Goal: Task Accomplishment & Management: Use online tool/utility

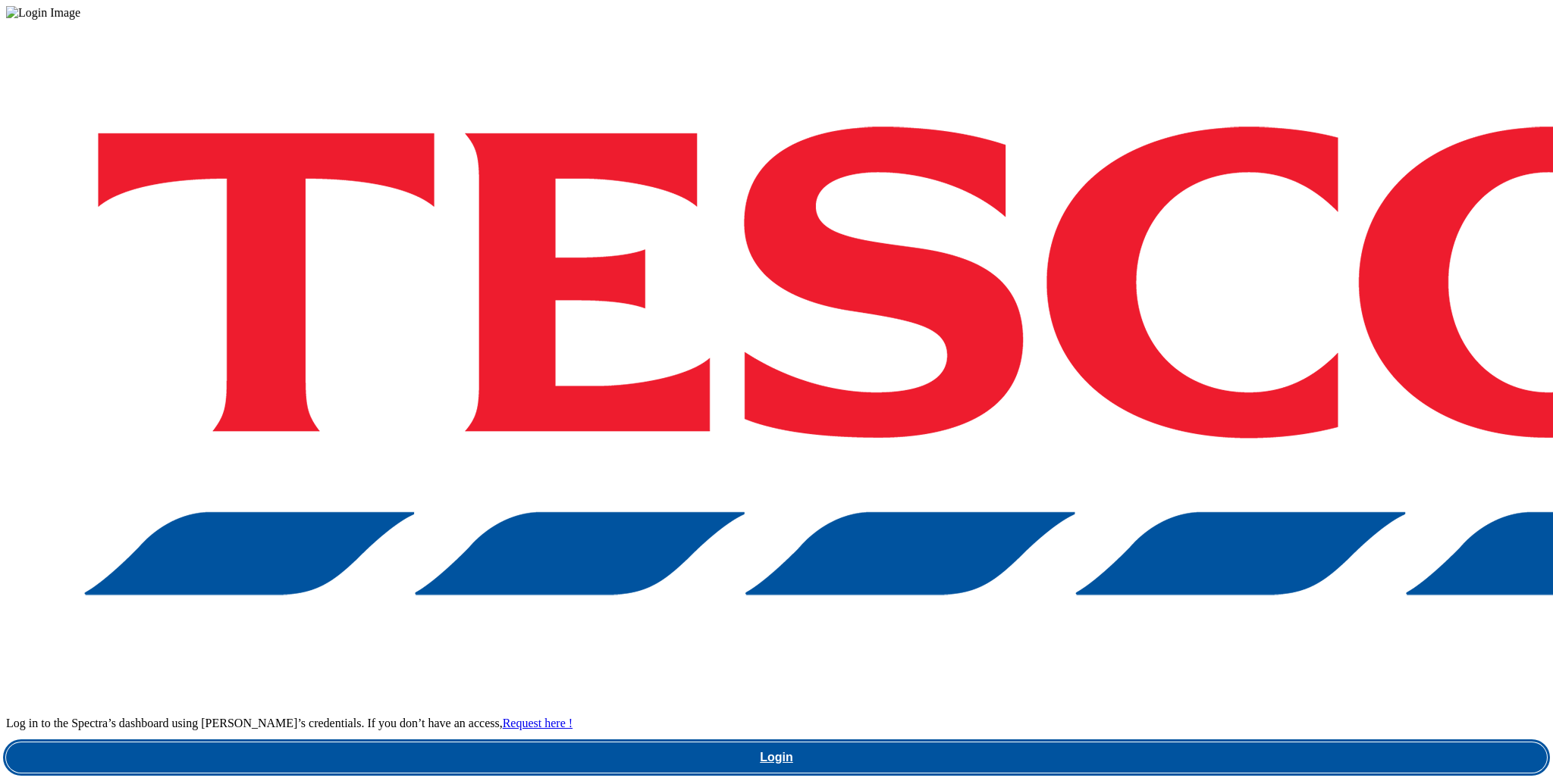
click at [1158, 743] on link "Login" at bounding box center [776, 758] width 1540 height 30
click at [1153, 743] on link "Login" at bounding box center [776, 758] width 1540 height 30
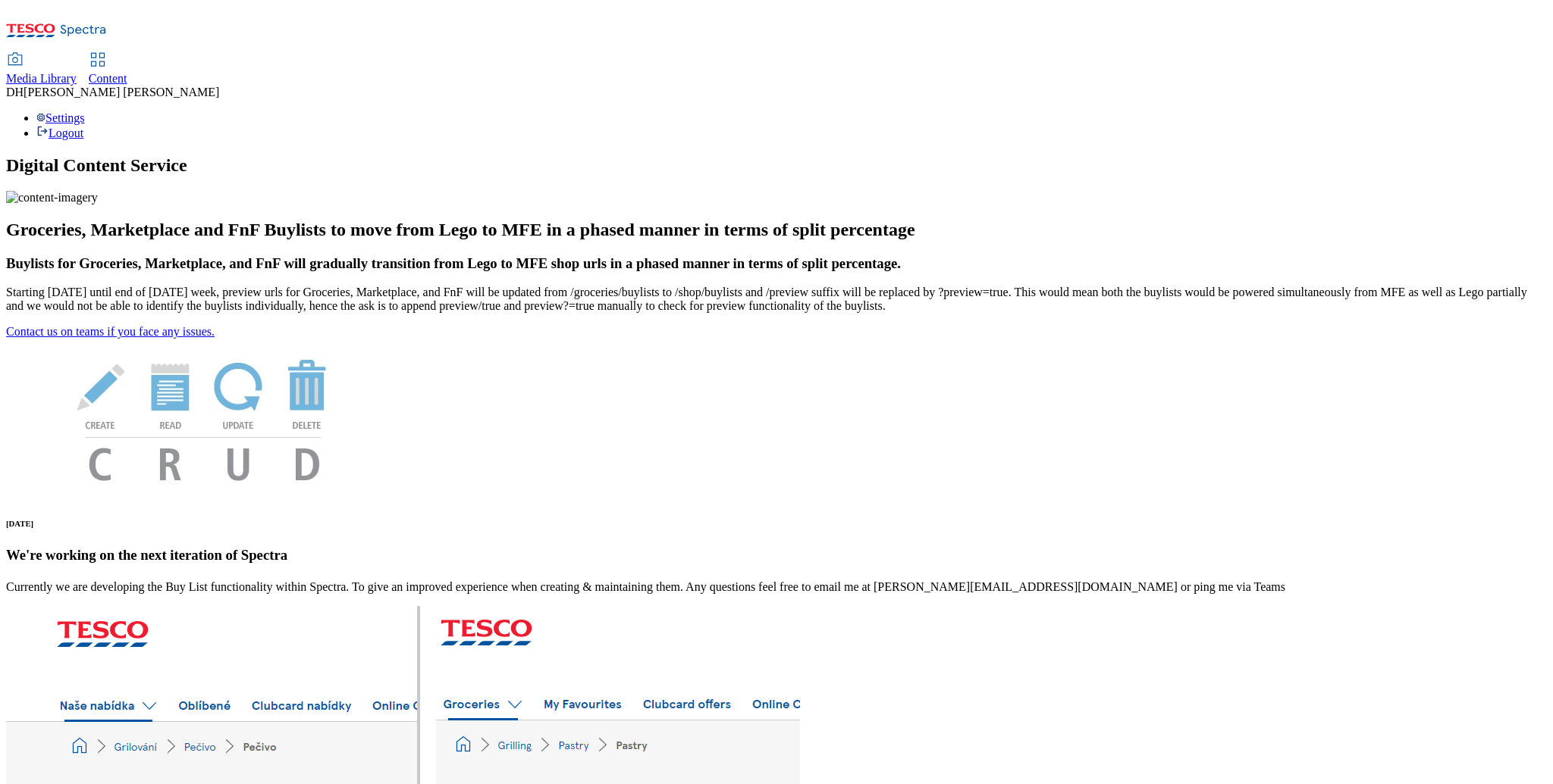
click at [127, 72] on span "Content" at bounding box center [107, 78] width 39 height 13
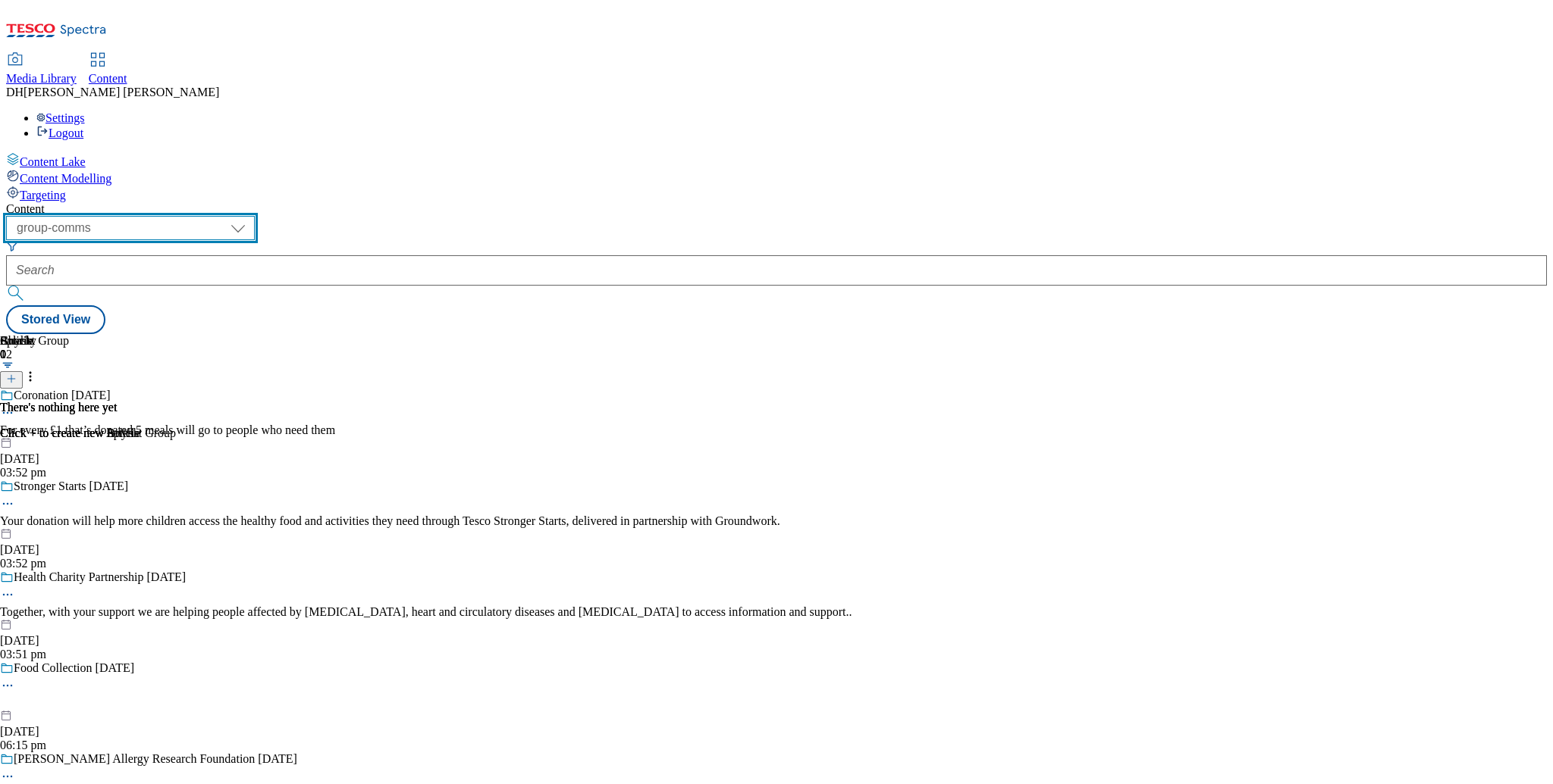
click at [255, 216] on select "dotcom-cz dotcom-hu dotcom-sk fnf-uk ghs-roi ghs-uk group-comms ighs-cz ighs-hu…" at bounding box center [130, 228] width 249 height 24
select select "ghs-uk"
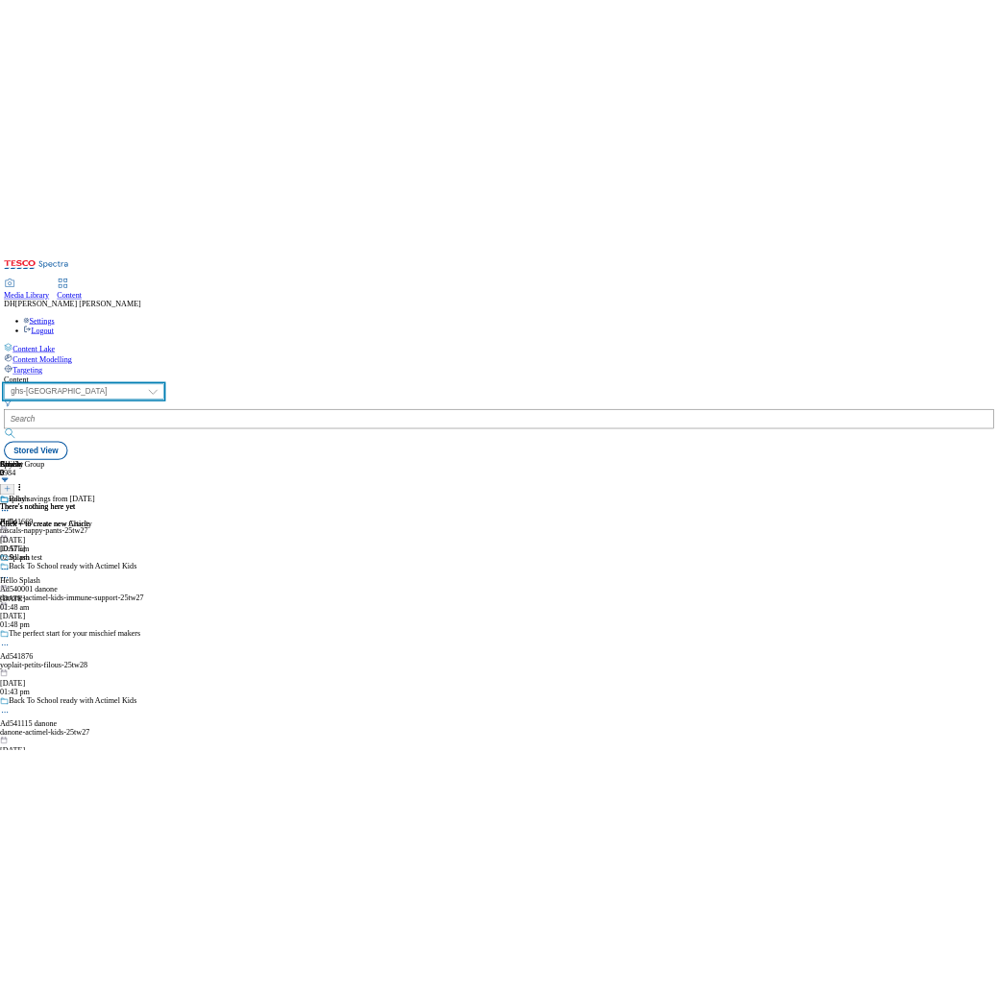
scroll to position [9580, 0]
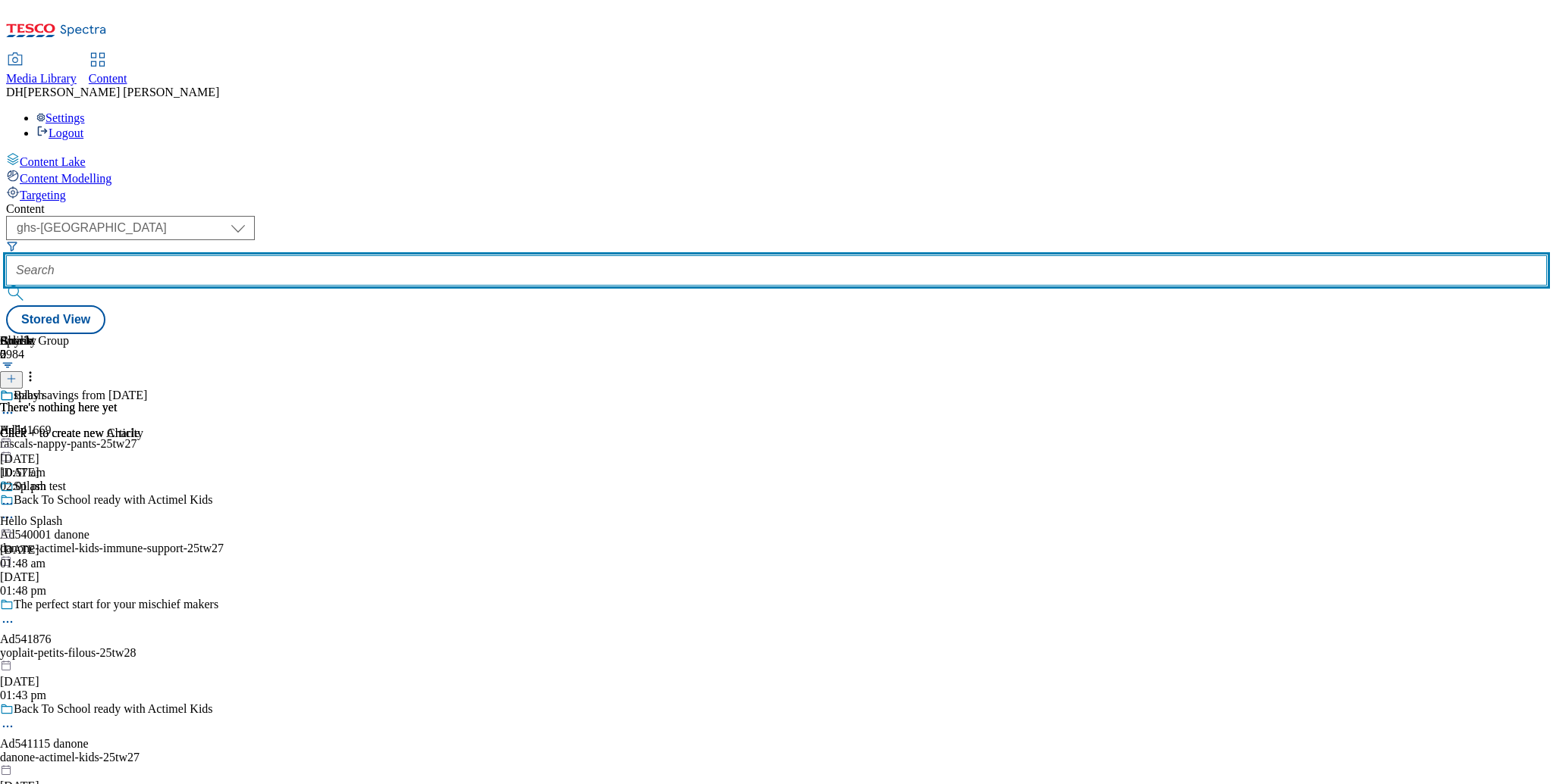
click at [435, 256] on input "text" at bounding box center [776, 271] width 1540 height 30
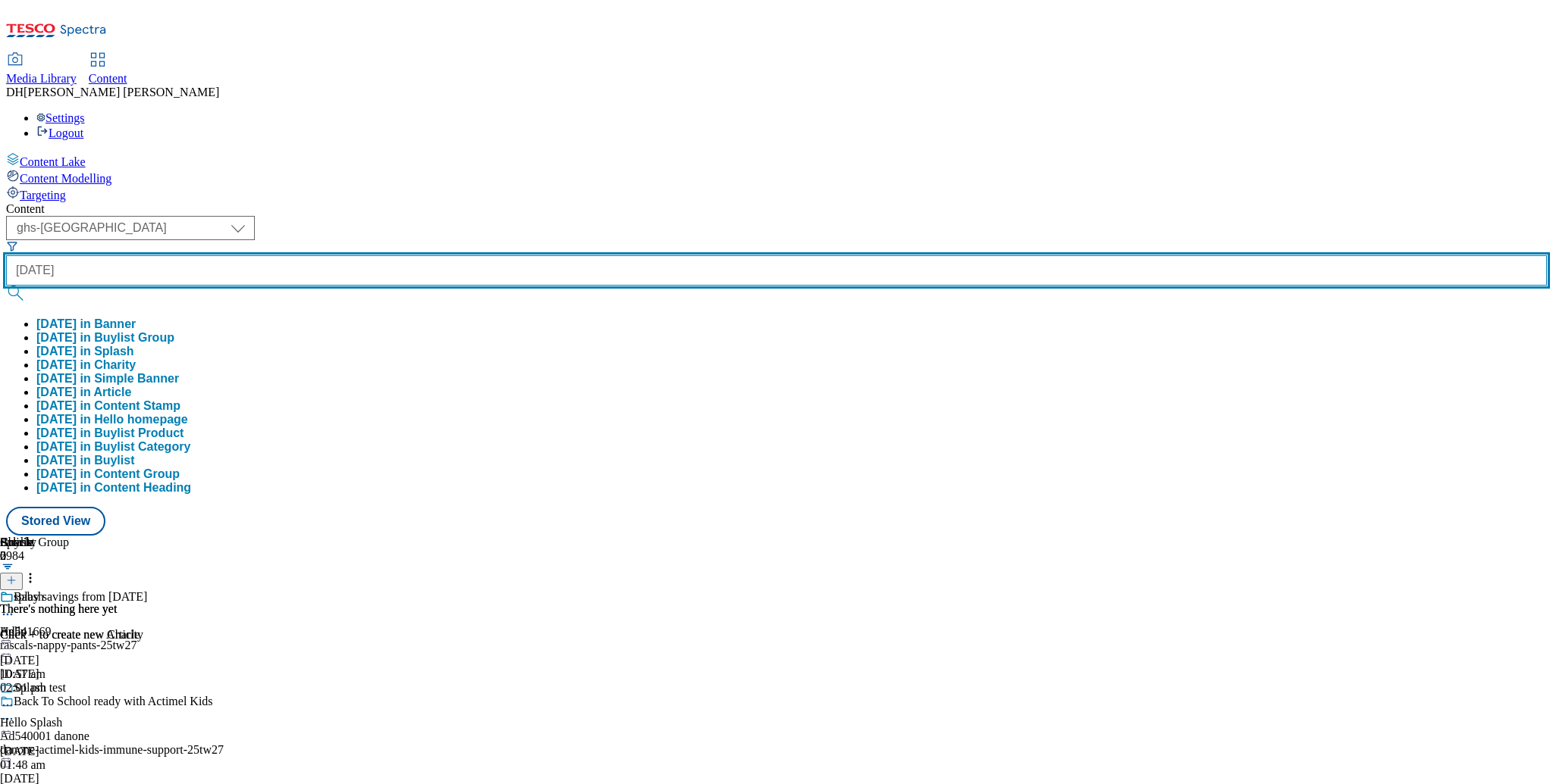
type input "easter"
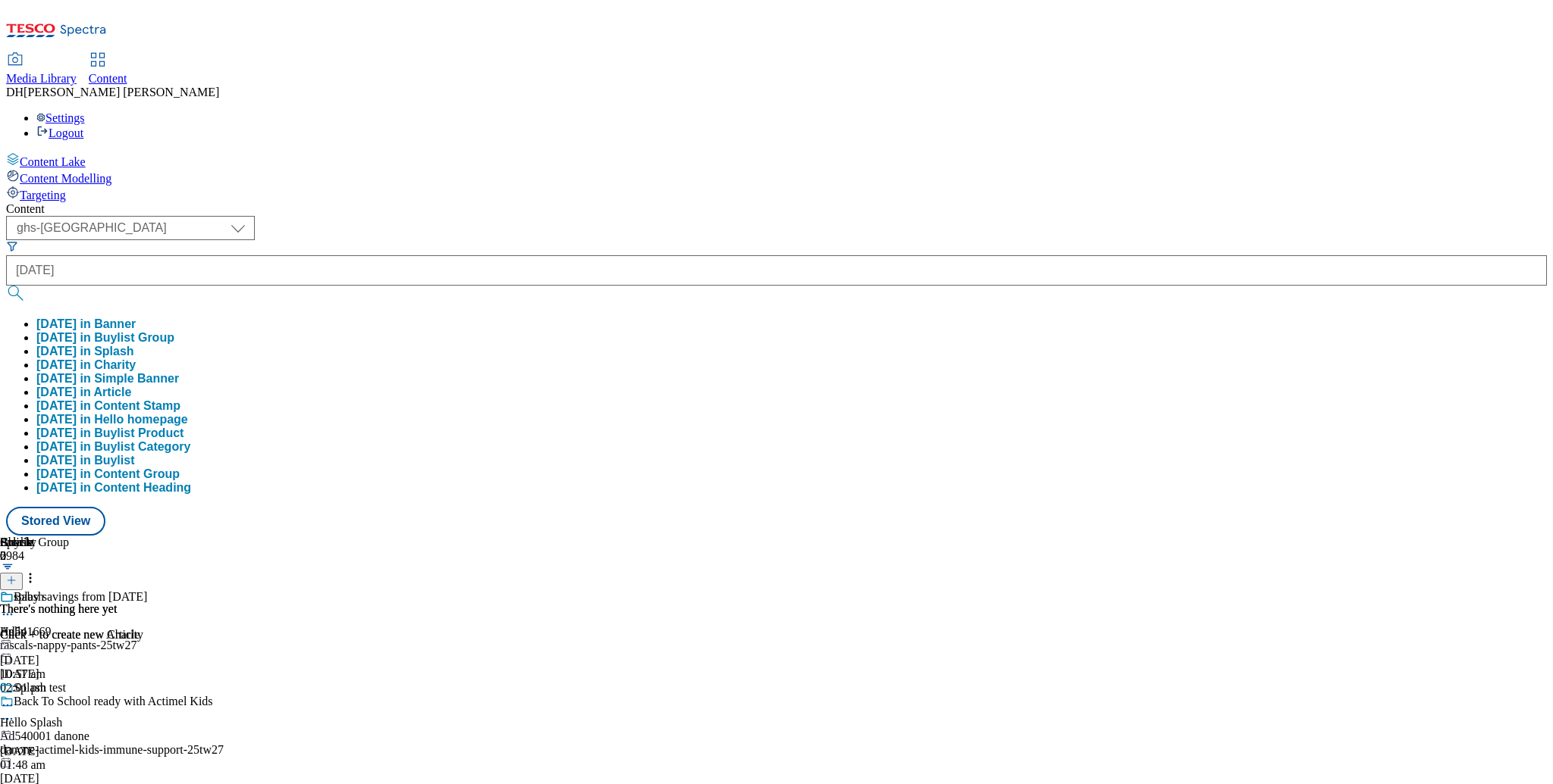
click at [174, 331] on button "easter in Buylist Group" at bounding box center [105, 338] width 138 height 13
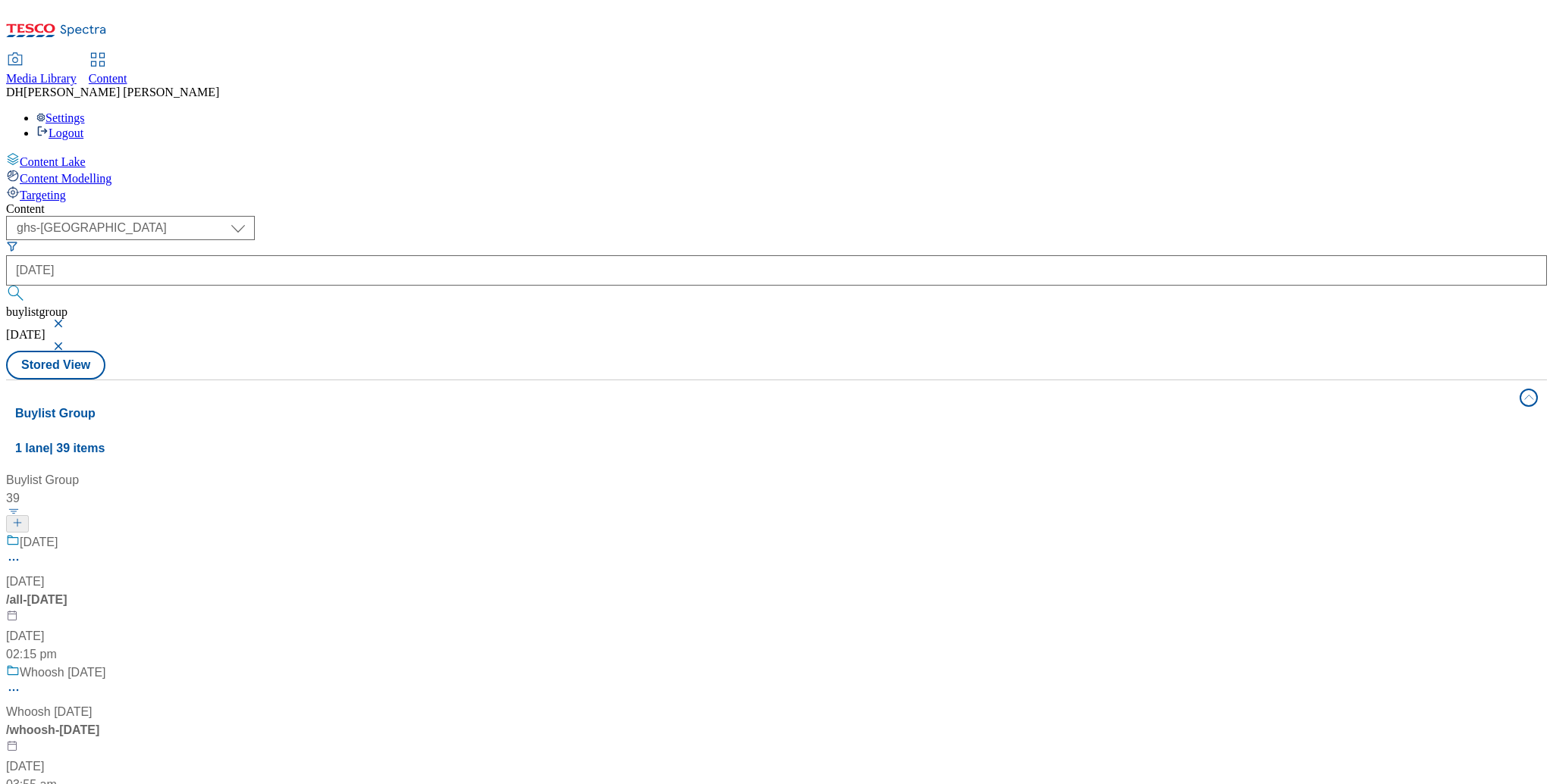
click at [196, 533] on div "Easter Easter 2025 / all-easter 21 Jan 2025 02:15 pm" at bounding box center [101, 598] width 189 height 130
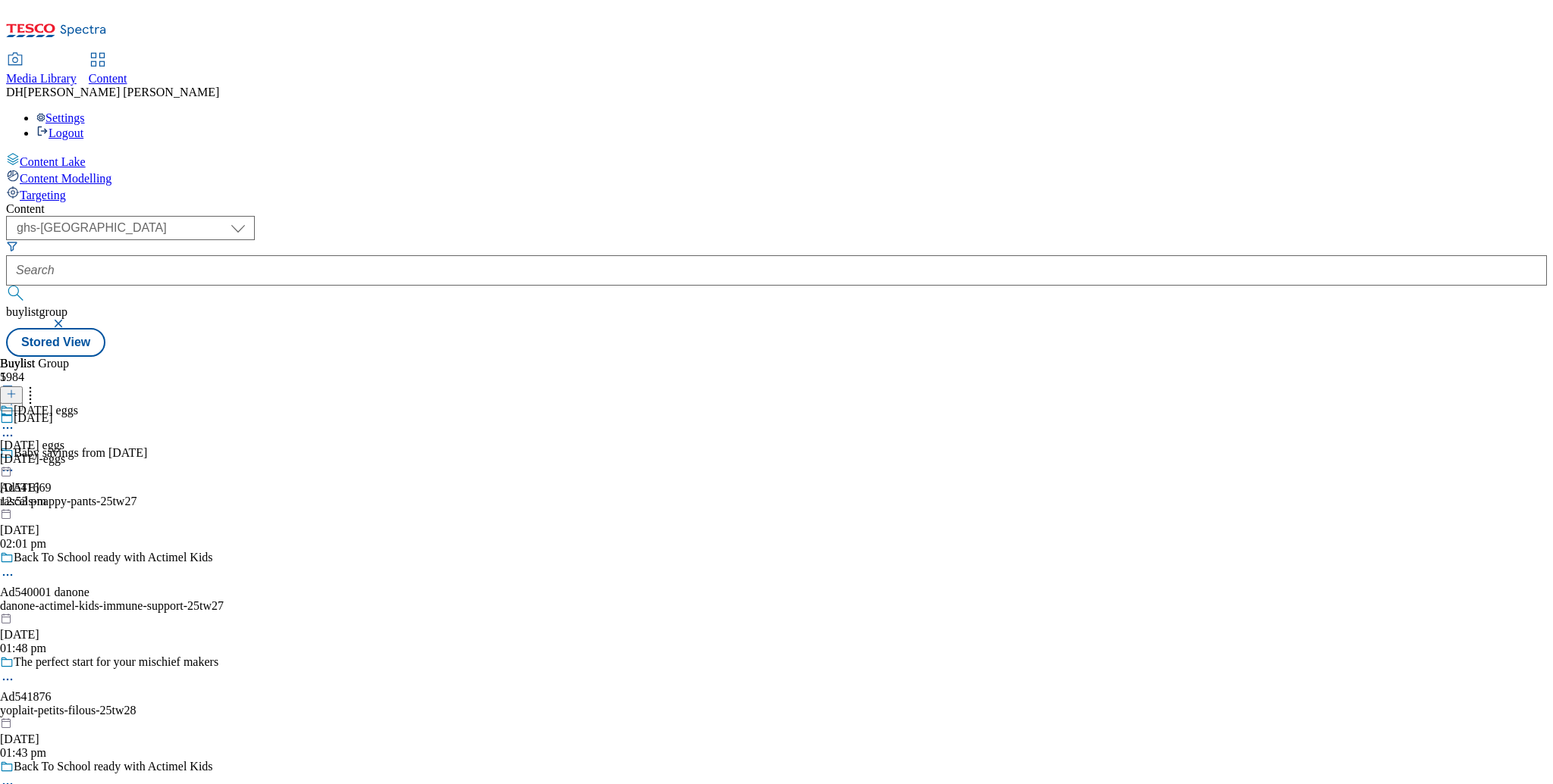
click at [78, 453] on div "easter-eggs" at bounding box center [39, 459] width 78 height 13
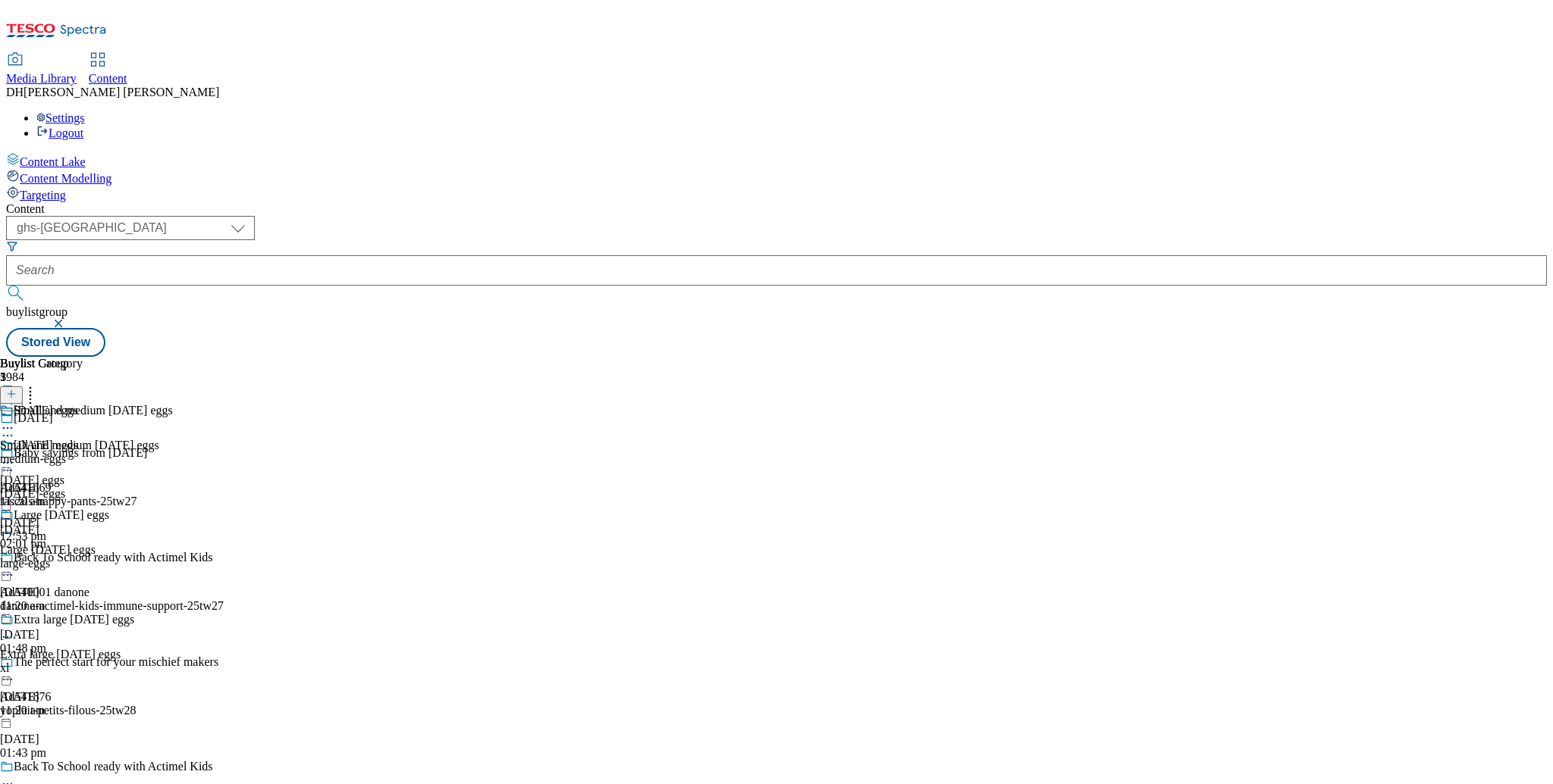
click at [15, 455] on icon at bounding box center [7, 462] width 15 height 15
click at [78, 439] on div "Easter eggs Easter eggs easter-eggs 12 Mar 2025 12:53 pm" at bounding box center [39, 491] width 78 height 105
click at [173, 453] on div "medium-eggs" at bounding box center [86, 459] width 173 height 13
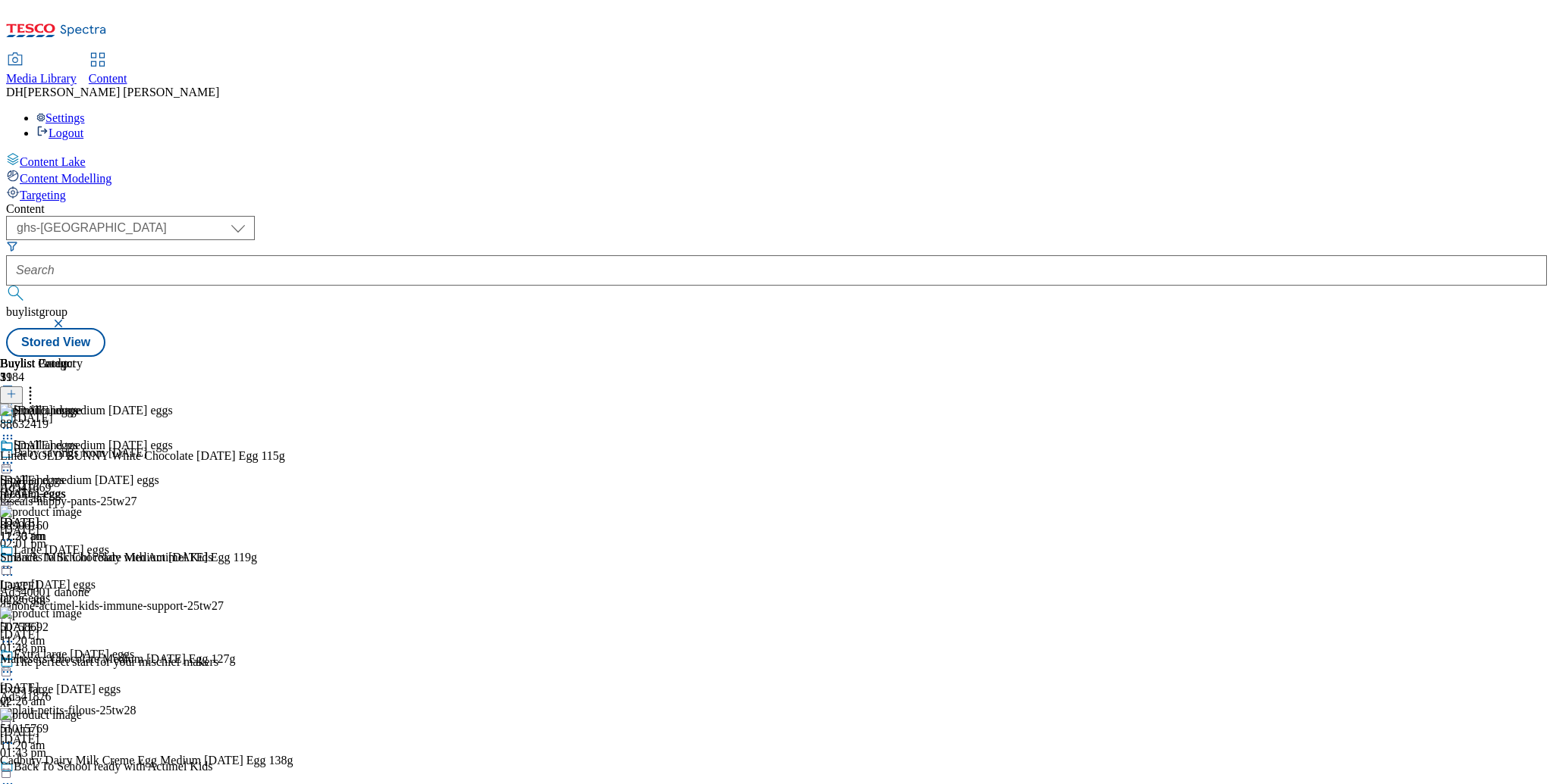
click at [78, 487] on div "easter-eggs" at bounding box center [39, 494] width 78 height 13
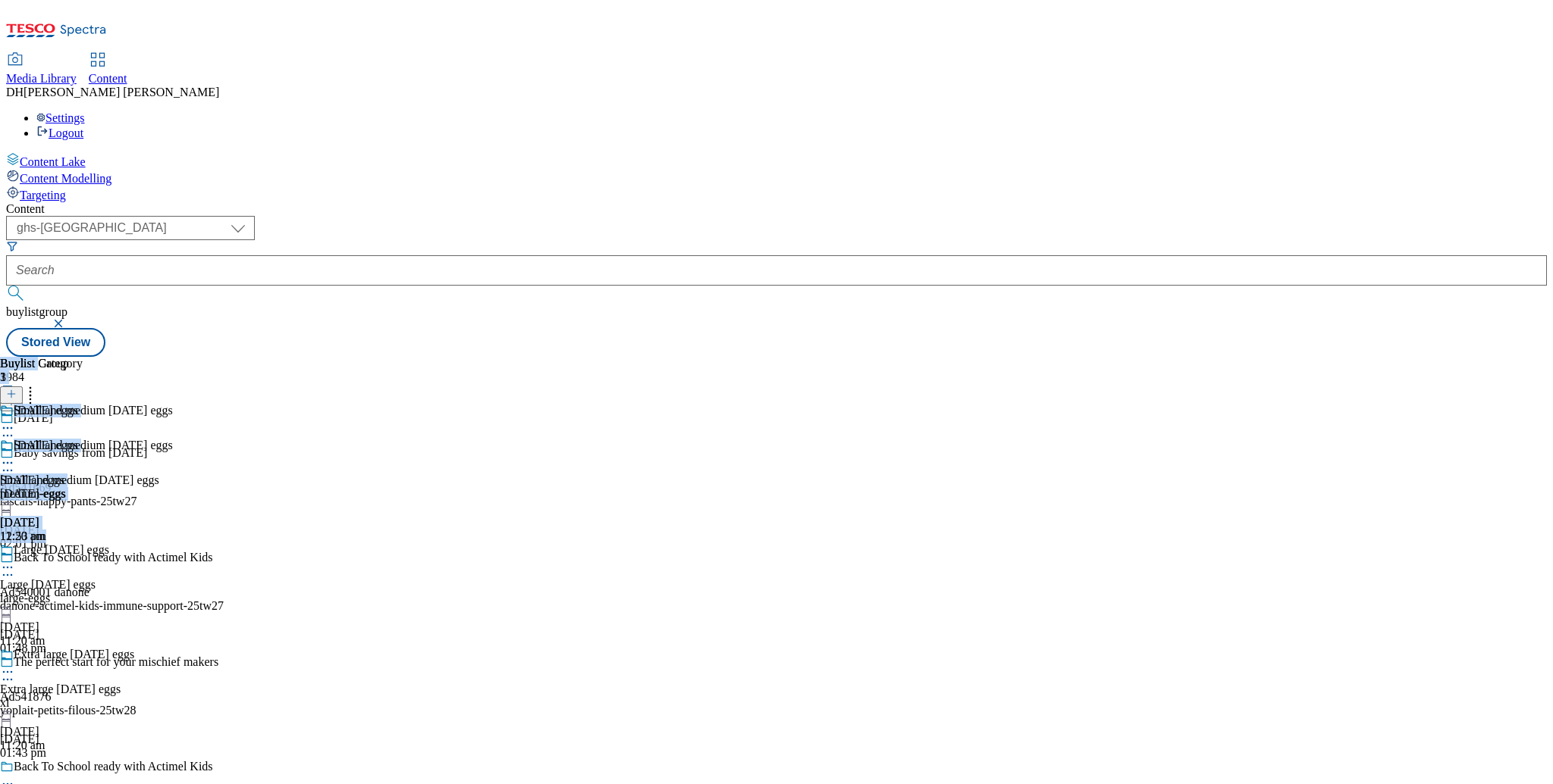
drag, startPoint x: 490, startPoint y: 170, endPoint x: 687, endPoint y: 373, distance: 282.9
click at [78, 373] on div "Buylist 1 Easter eggs Easter eggs Easter eggs easter-eggs 12 Mar 2025 12:53 pm" at bounding box center [39, 450] width 78 height 186
click at [78, 464] on div "Easter eggs Easter eggs easter-eggs 12 Mar 2025 12:53 pm" at bounding box center [39, 491] width 78 height 105
click at [15, 455] on icon at bounding box center [7, 462] width 15 height 15
click at [78, 439] on div "Easter eggs Easter eggs easter-eggs 12 Mar 2025 12:53 pm" at bounding box center [39, 491] width 78 height 105
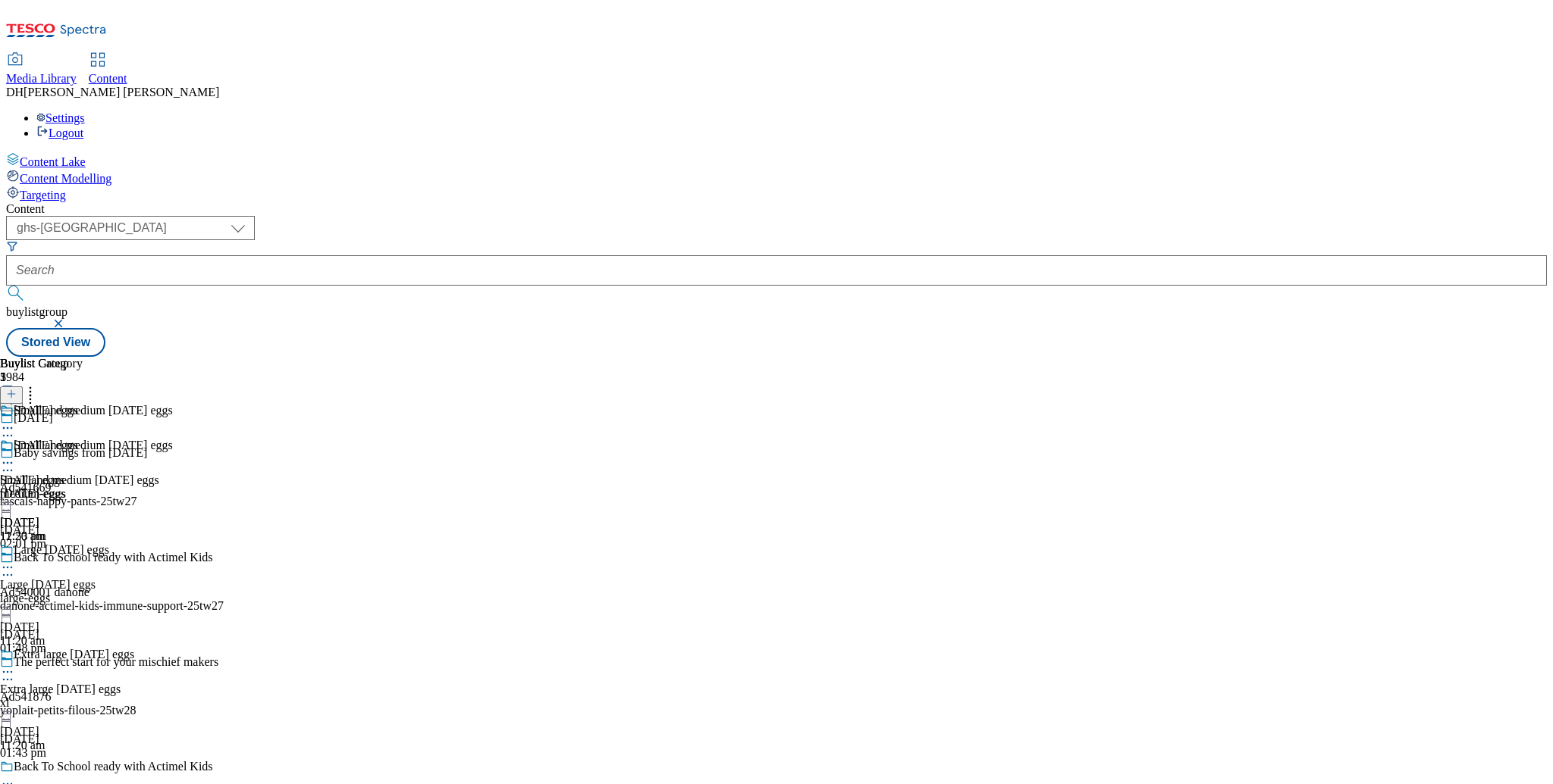
click at [173, 439] on div "Small and medium Easter eggs Small and medium Easter eggs medium-eggs 15 Jan 20…" at bounding box center [86, 491] width 173 height 105
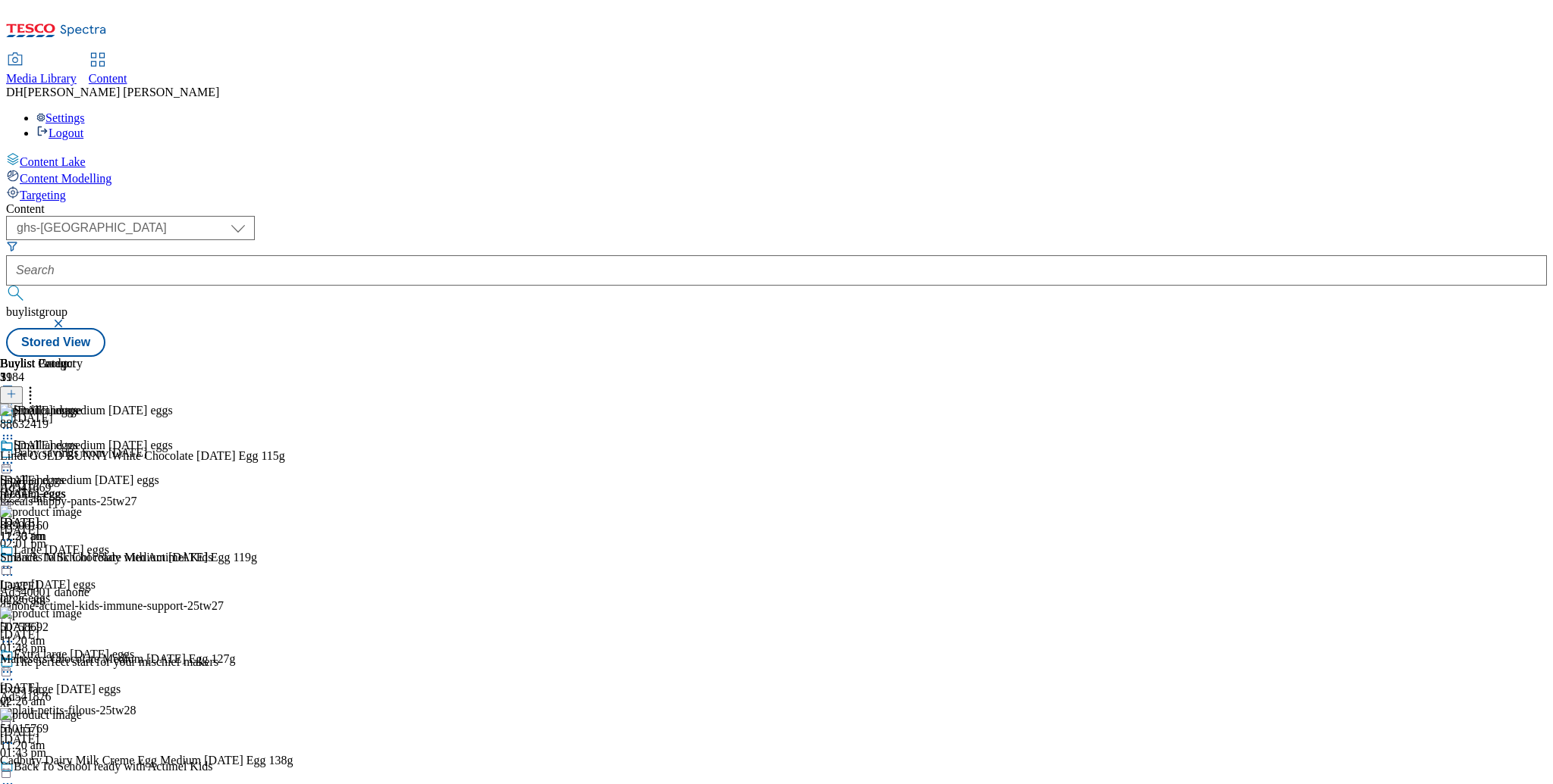
click at [173, 439] on div "Small and medium Easter eggs Small and medium Easter eggs medium-eggs 15 Jan 20…" at bounding box center [86, 491] width 173 height 105
click at [15, 455] on icon at bounding box center [7, 462] width 15 height 15
click at [83, 559] on span "Preview" at bounding box center [65, 565] width 36 height 11
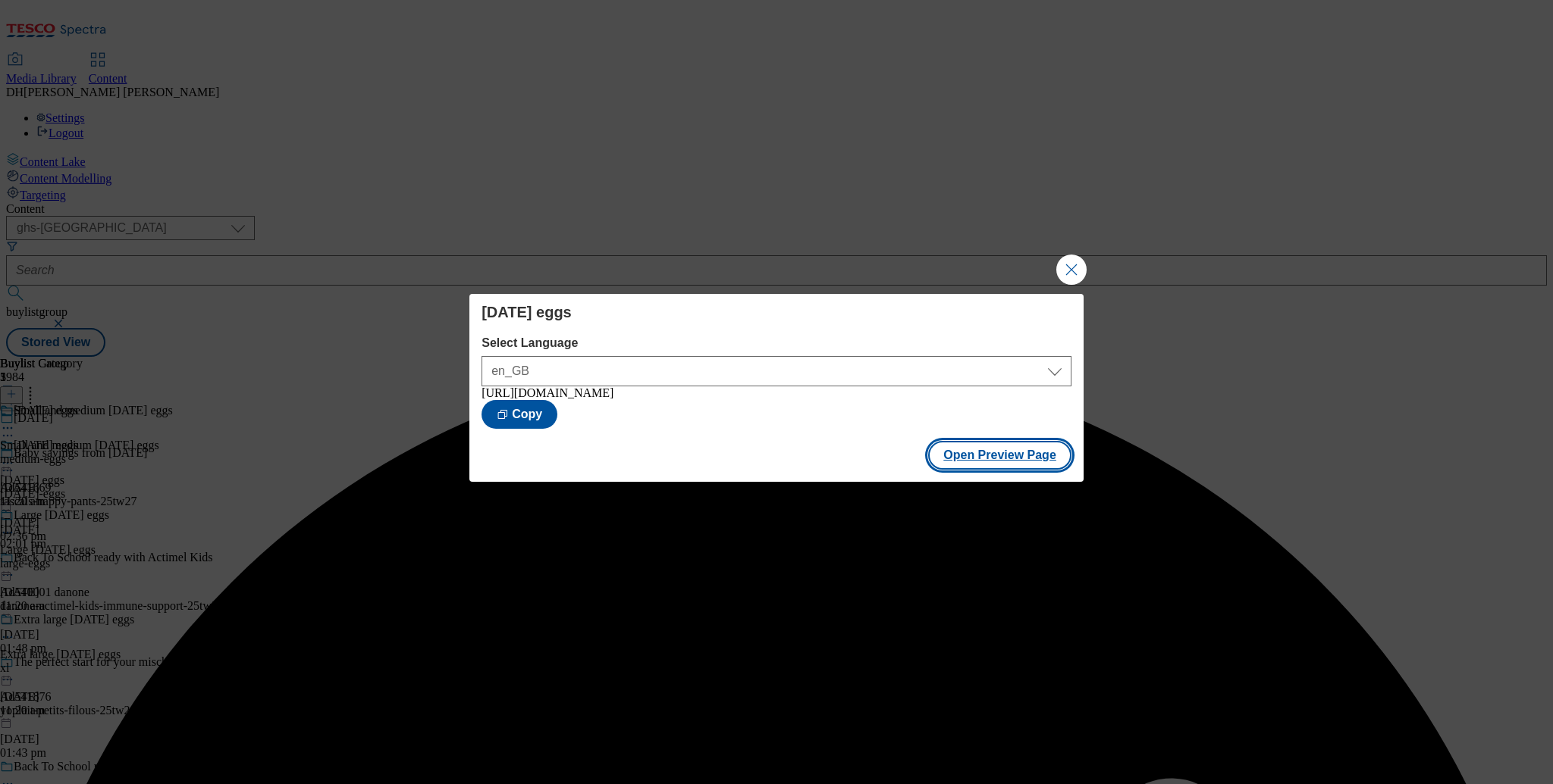
click at [1002, 464] on button "Open Preview Page" at bounding box center [1000, 455] width 144 height 29
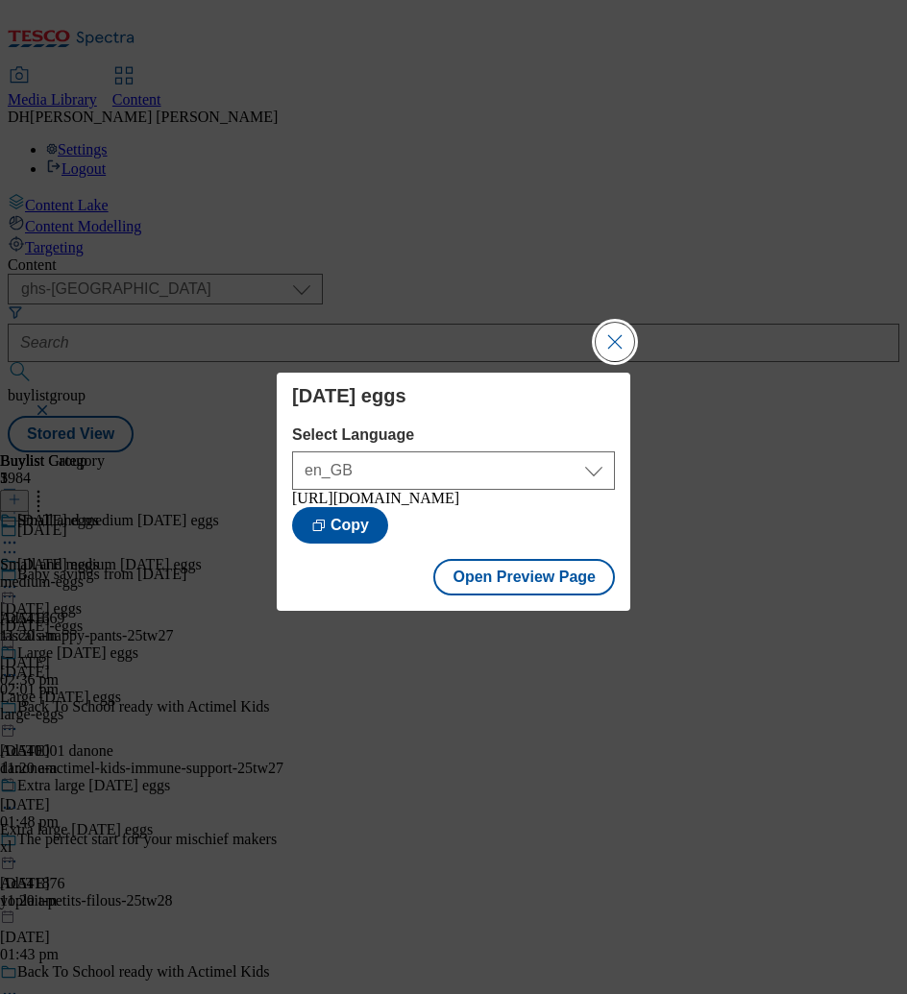
click at [596, 323] on button "Close Modal" at bounding box center [615, 342] width 38 height 38
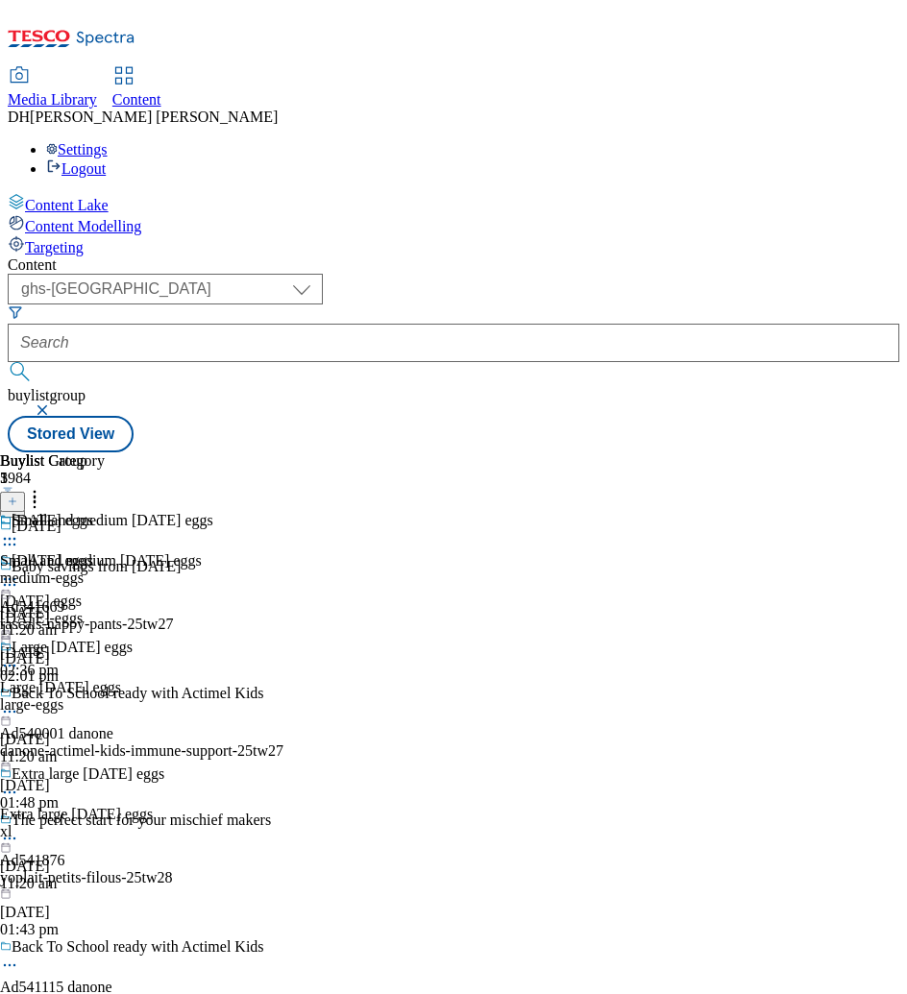
click at [853, 437] on div "Content ( optional ) dotcom-cz dotcom-hu dotcom-sk fnf-uk ghs-roi ghs-uk group-…" at bounding box center [454, 355] width 892 height 196
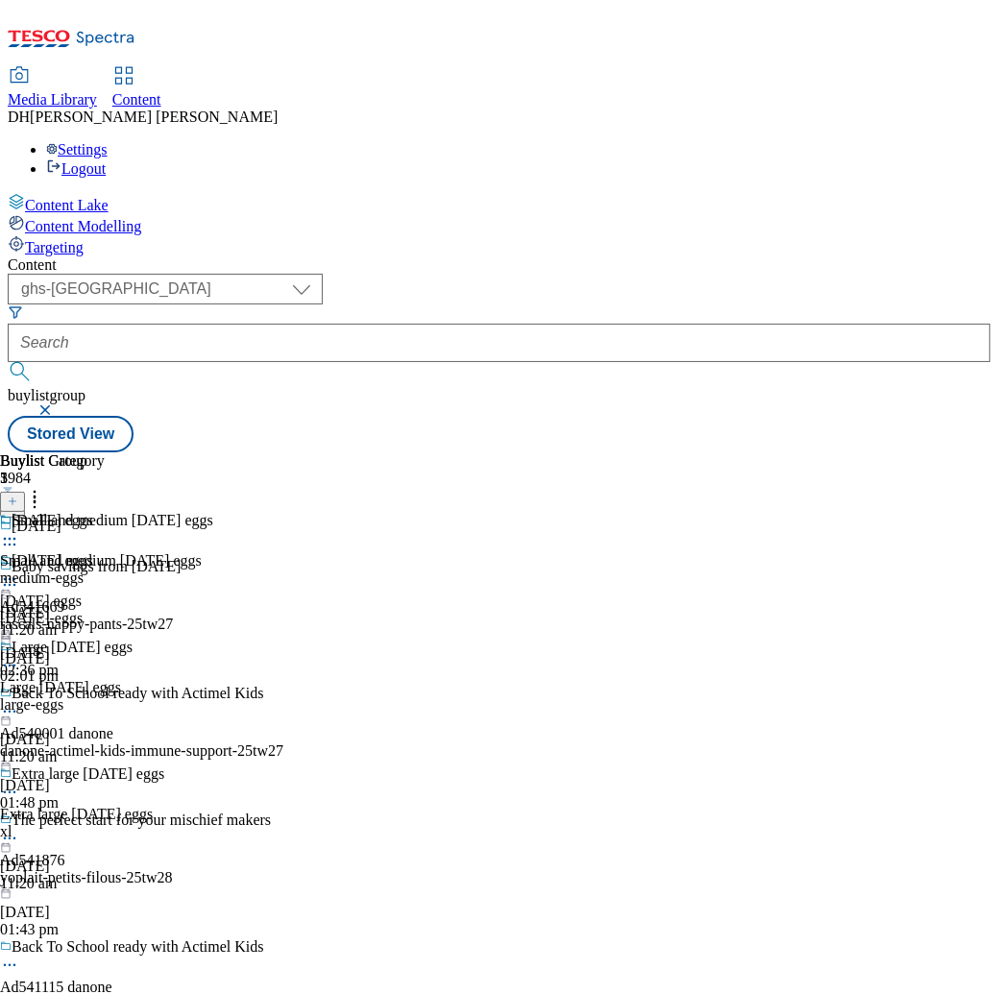
click at [93, 610] on div "easter-eggs" at bounding box center [46, 618] width 93 height 17
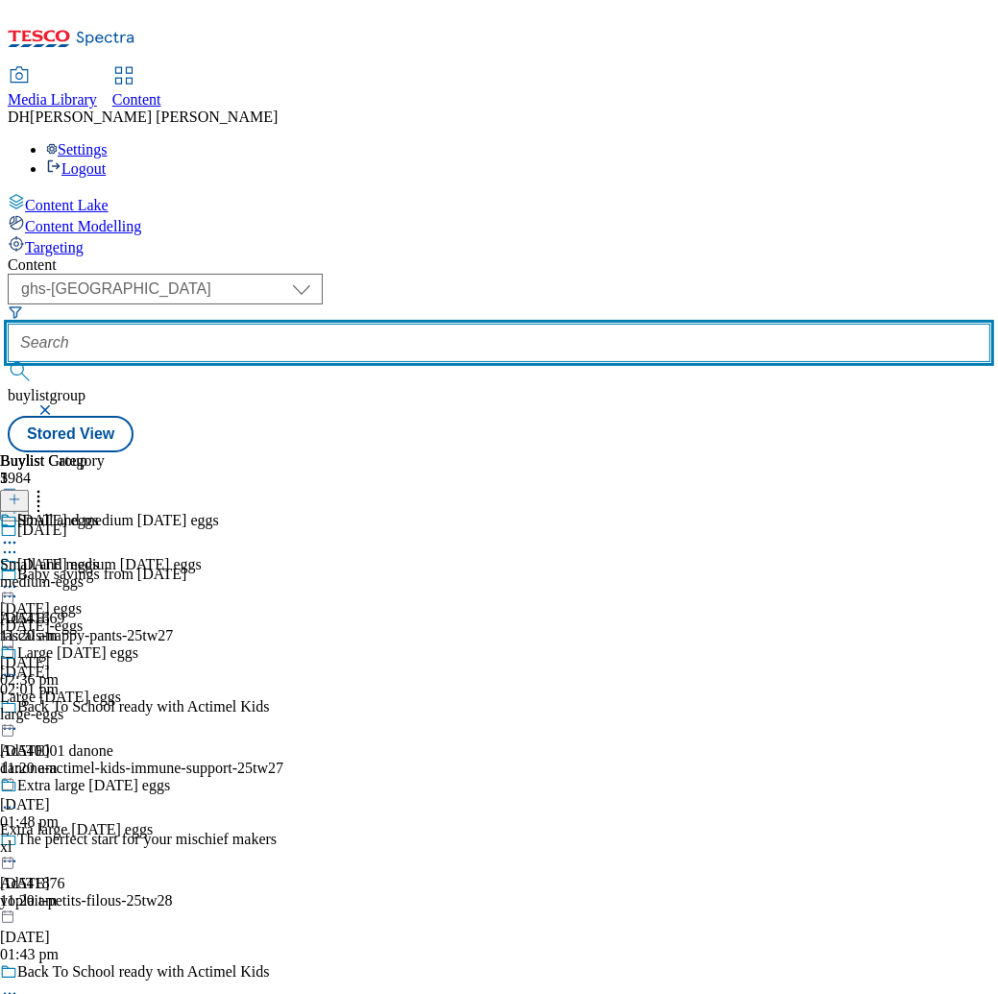
click at [546, 324] on input "text" at bounding box center [499, 343] width 983 height 38
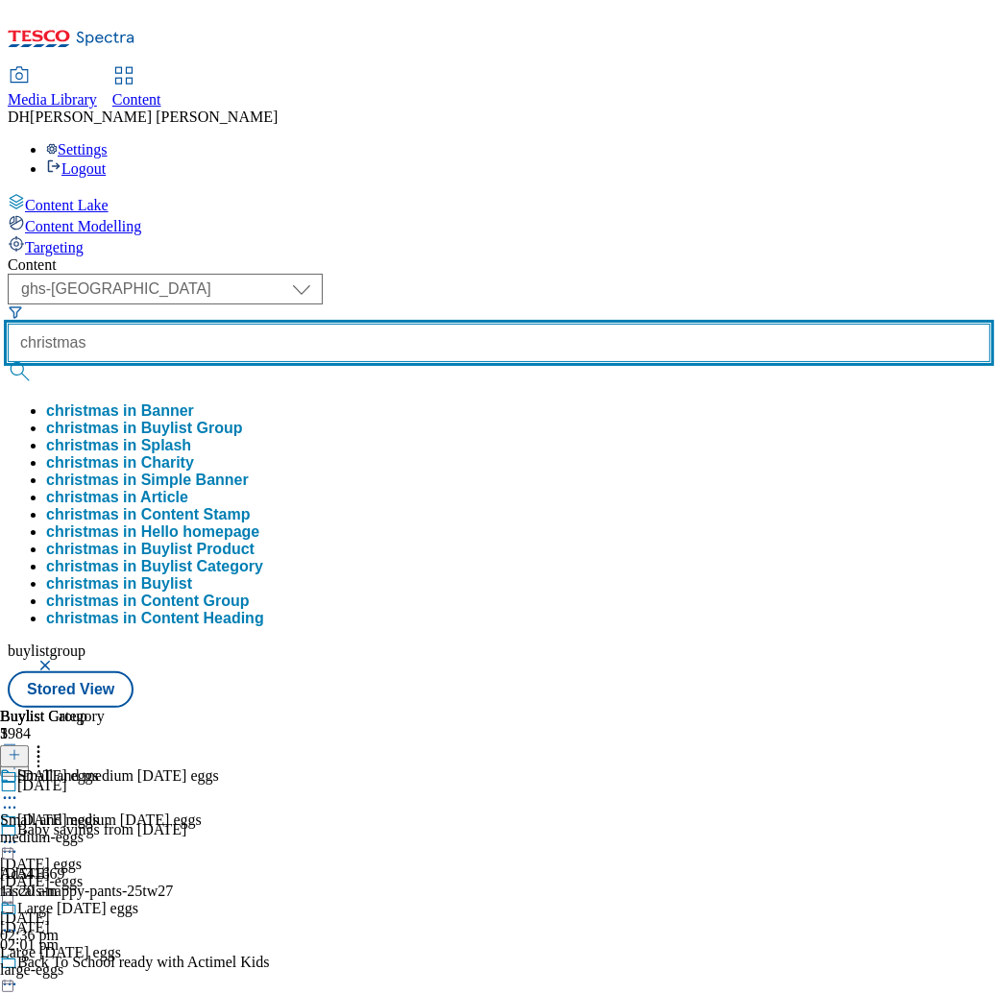
type input "christmas"
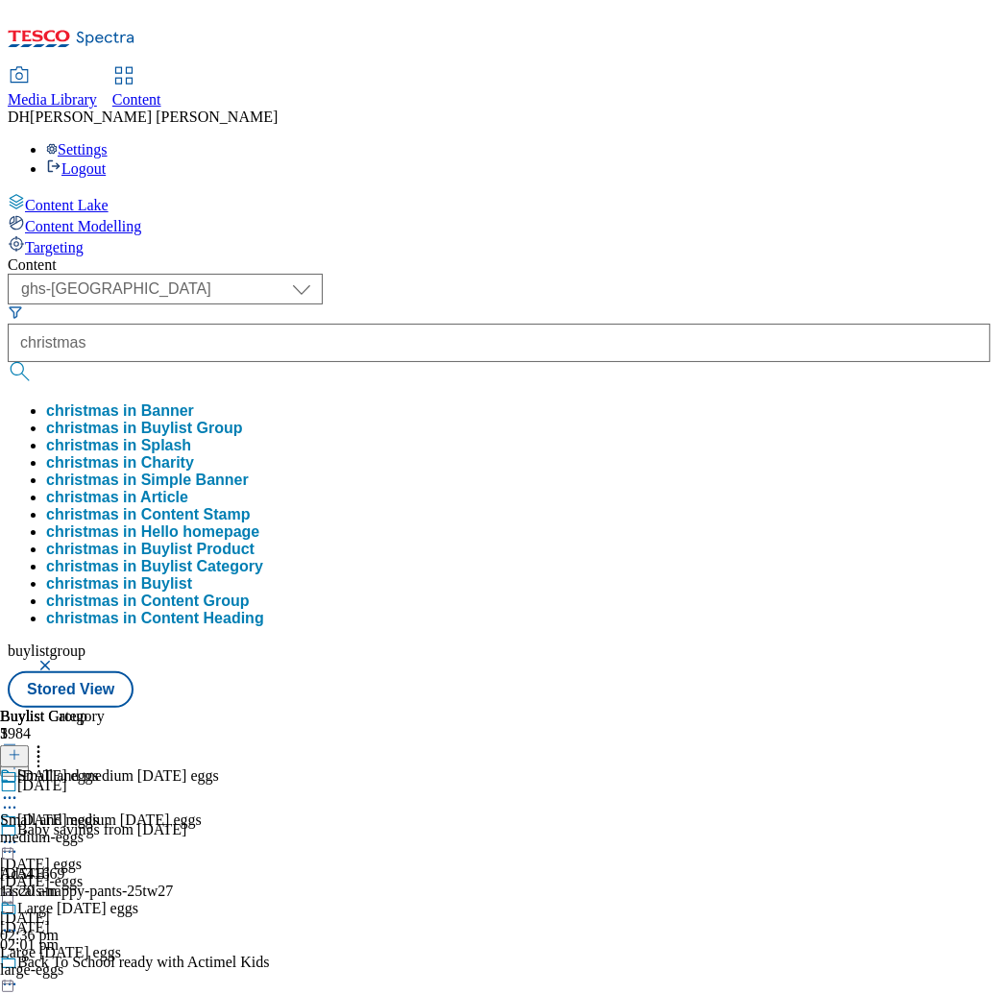
click at [243, 420] on button "christmas in Buylist Group" at bounding box center [144, 428] width 197 height 17
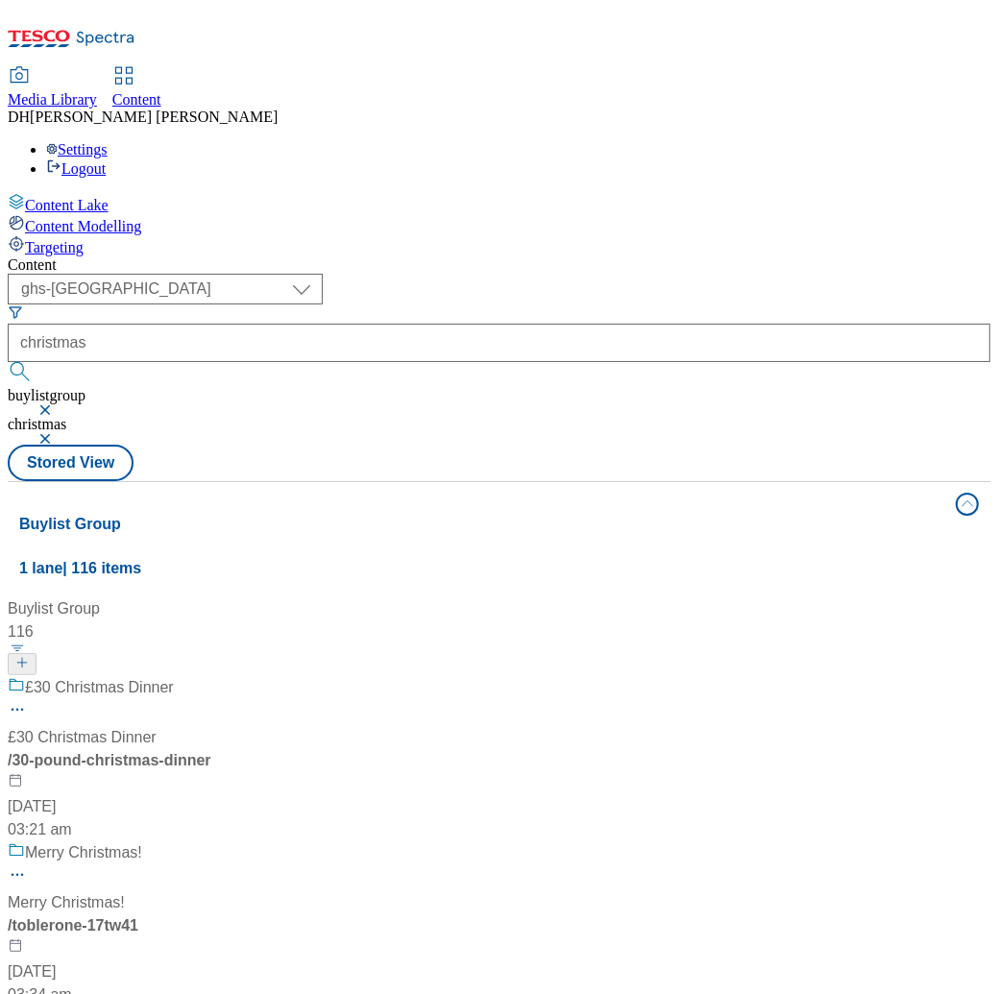
scroll to position [496, 0]
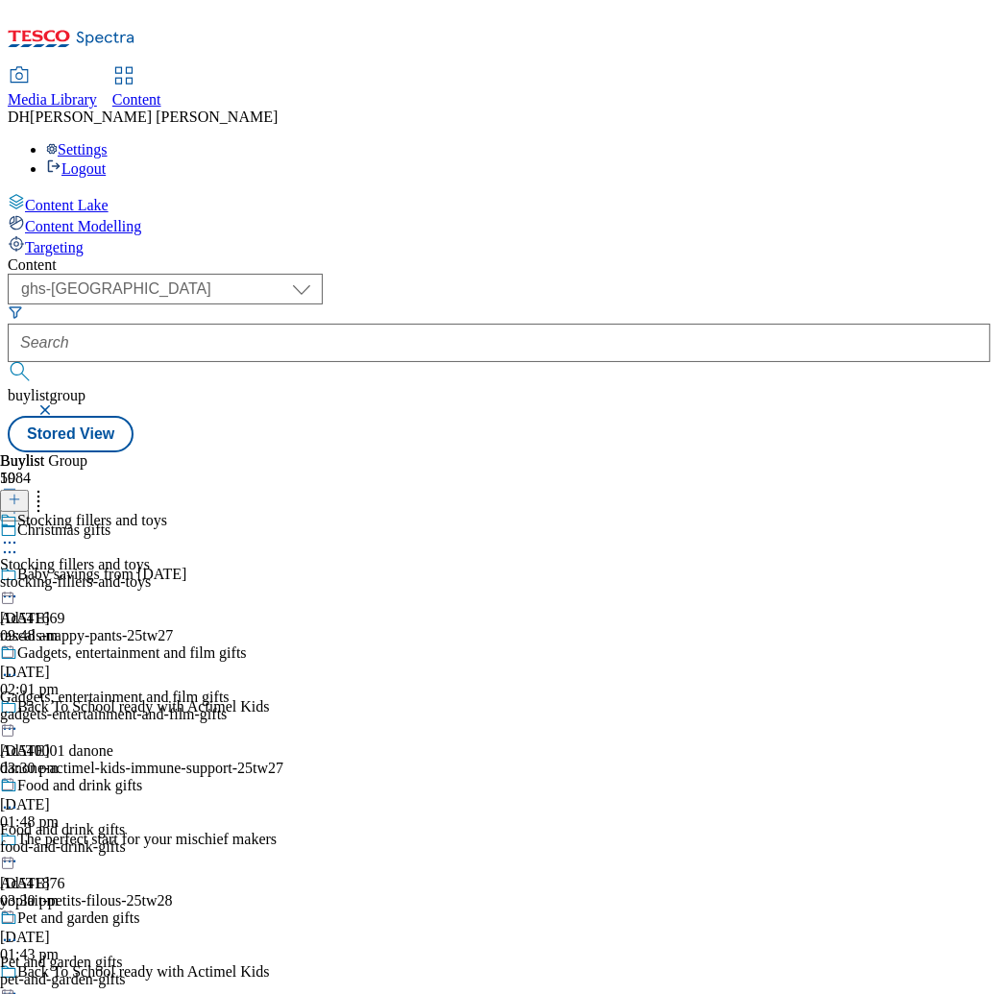
click at [247, 574] on div "stocking-fillers-and-toys" at bounding box center [123, 582] width 247 height 17
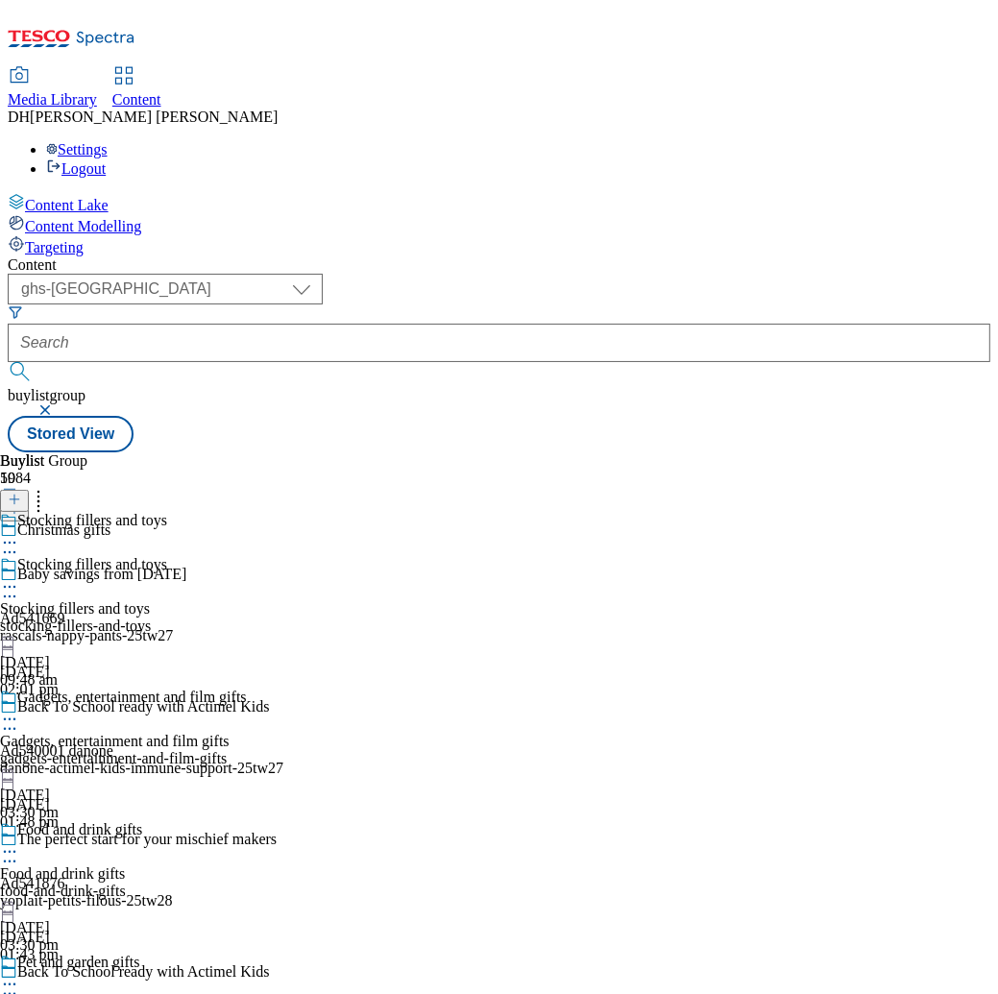
scroll to position [0, 352]
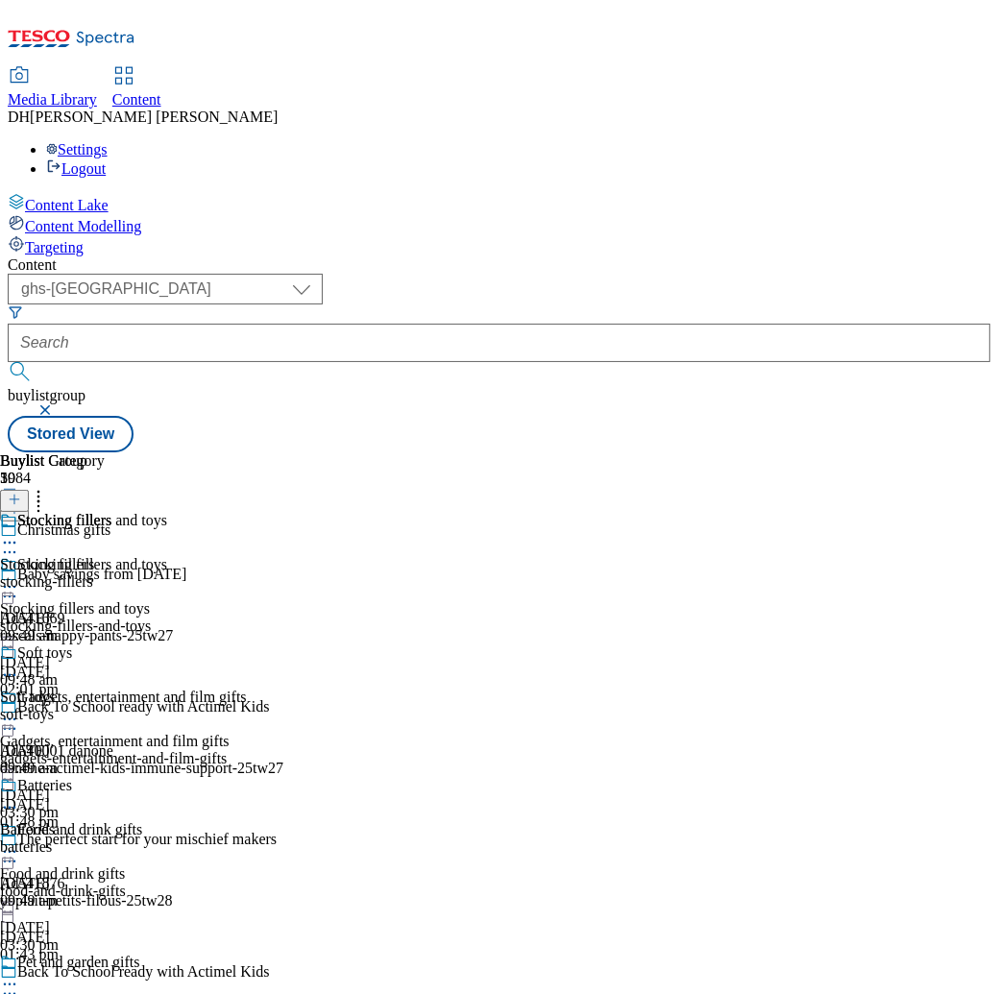
click at [111, 574] on div "stocking-fillers" at bounding box center [55, 582] width 111 height 17
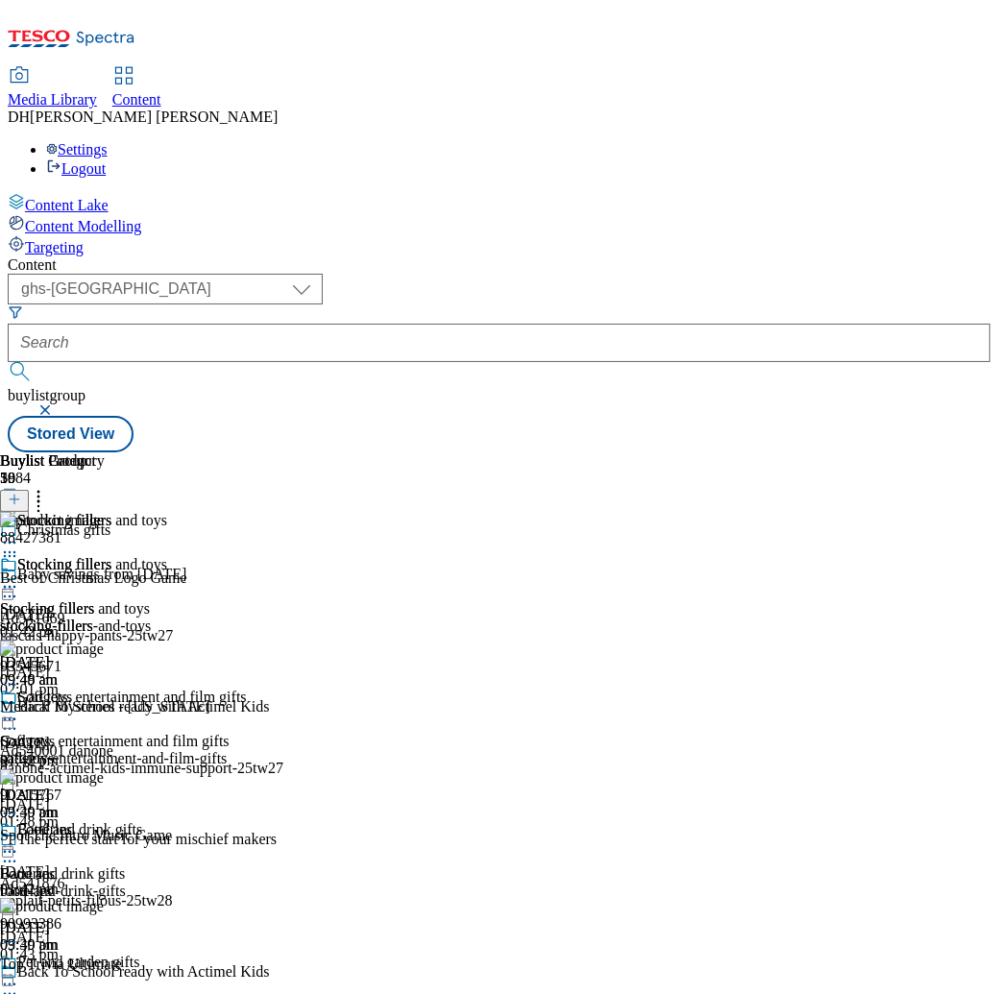
scroll to position [0, 345]
click at [12, 586] on circle at bounding box center [10, 587] width 3 height 3
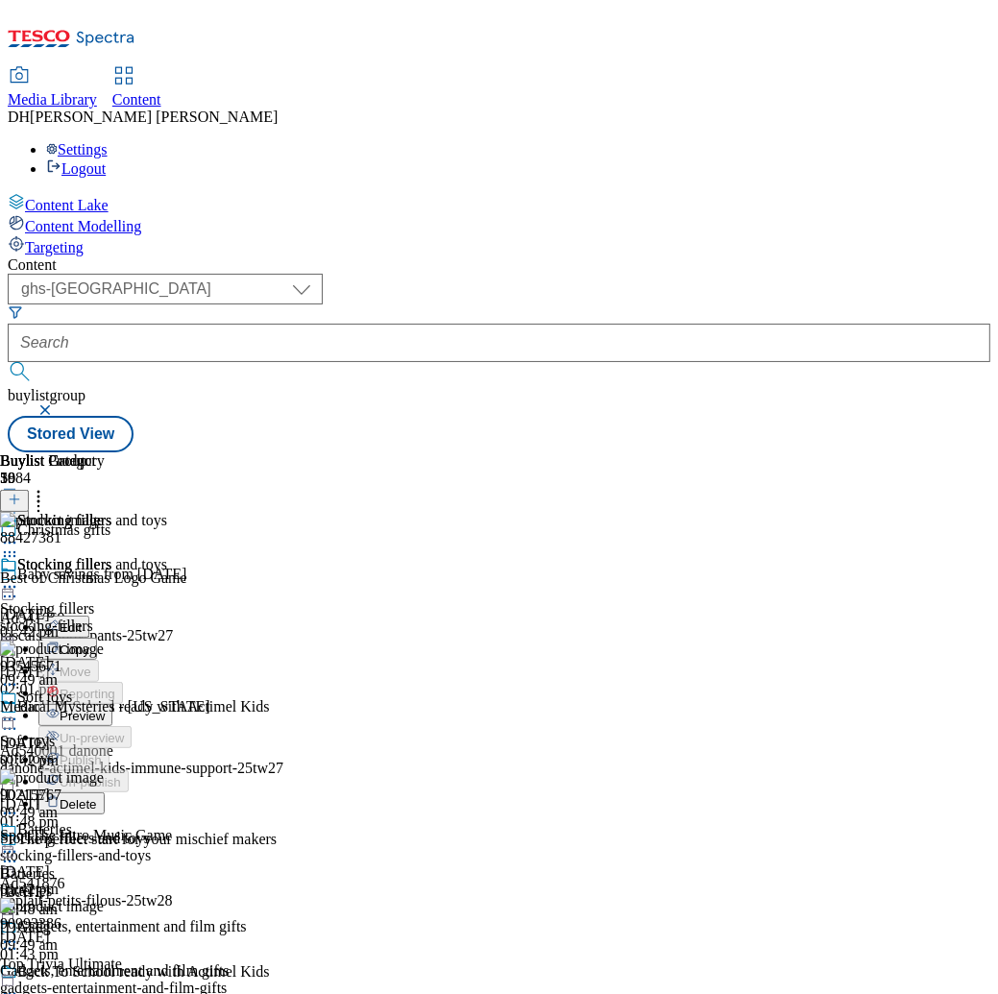
click at [105, 709] on span "Preview" at bounding box center [82, 716] width 45 height 14
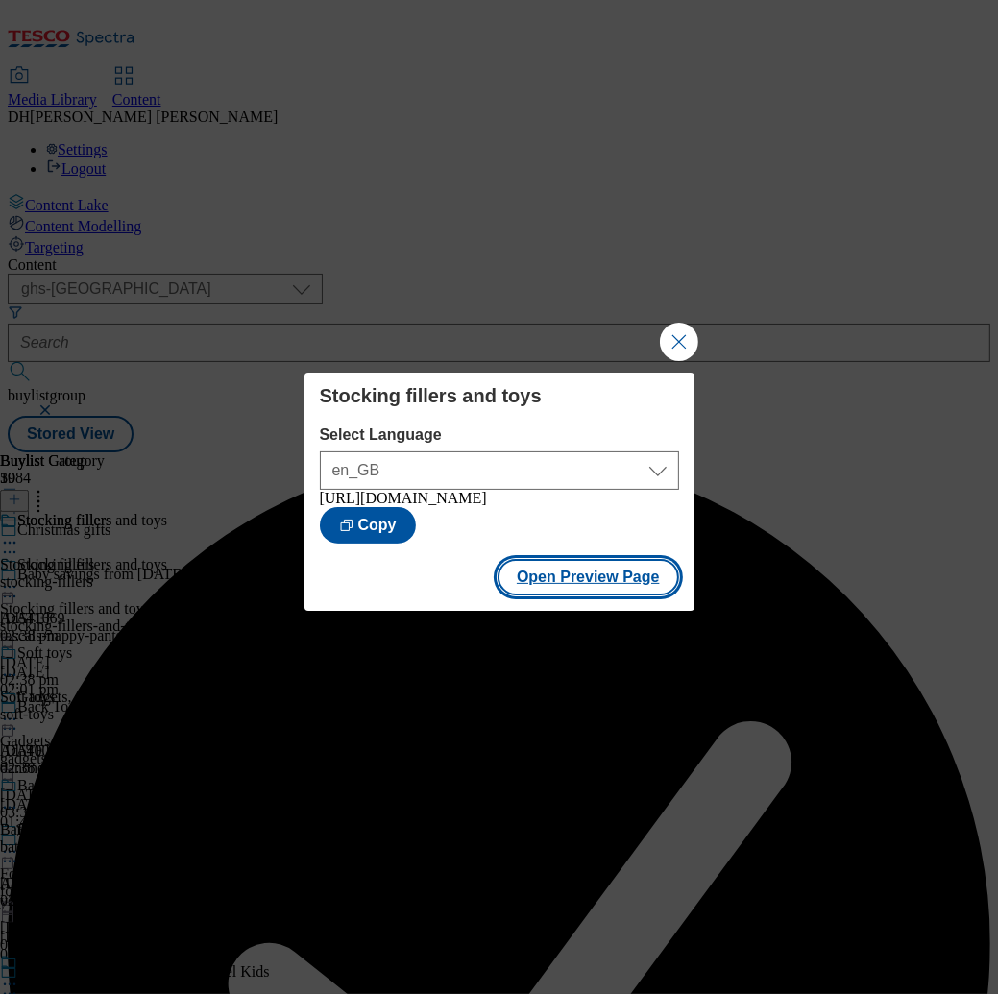
click at [618, 595] on button "Open Preview Page" at bounding box center [589, 577] width 182 height 37
click at [674, 323] on button "Close Modal" at bounding box center [679, 342] width 38 height 38
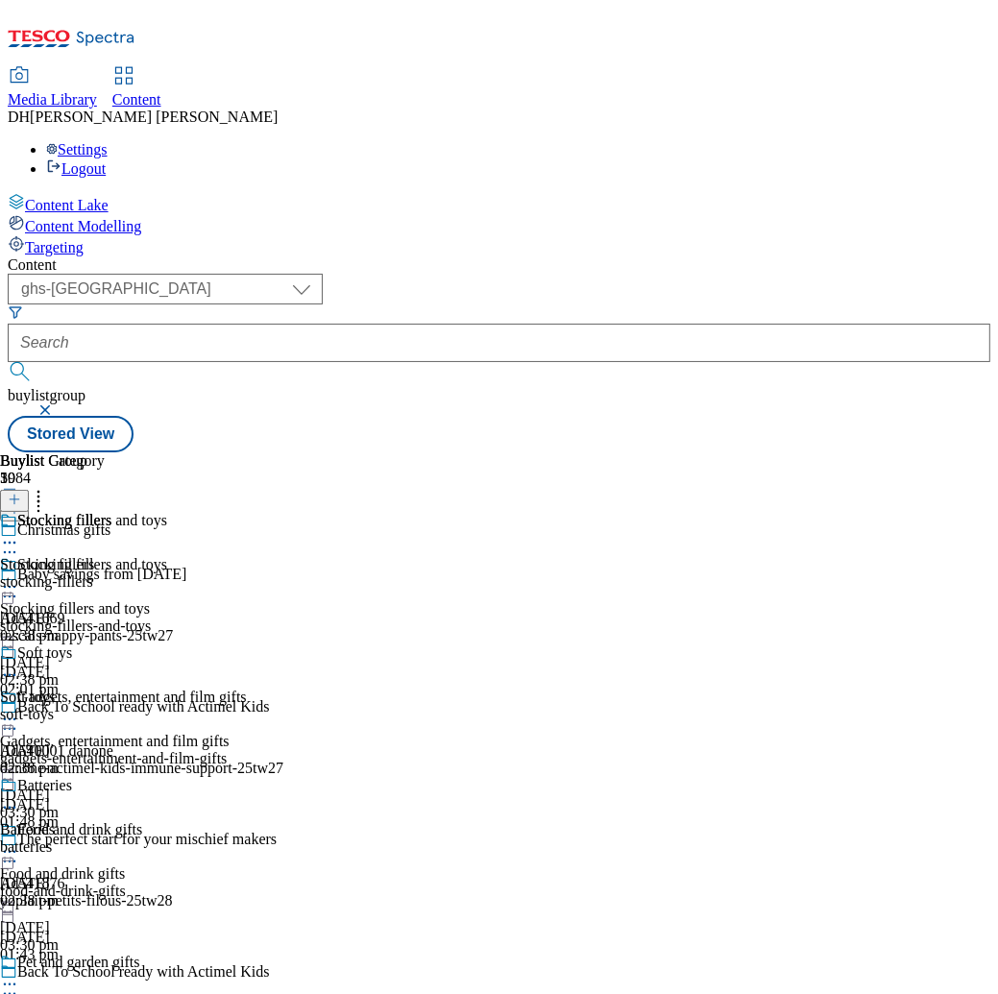
click at [247, 618] on div "stocking-fillers-and-toys" at bounding box center [123, 626] width 247 height 17
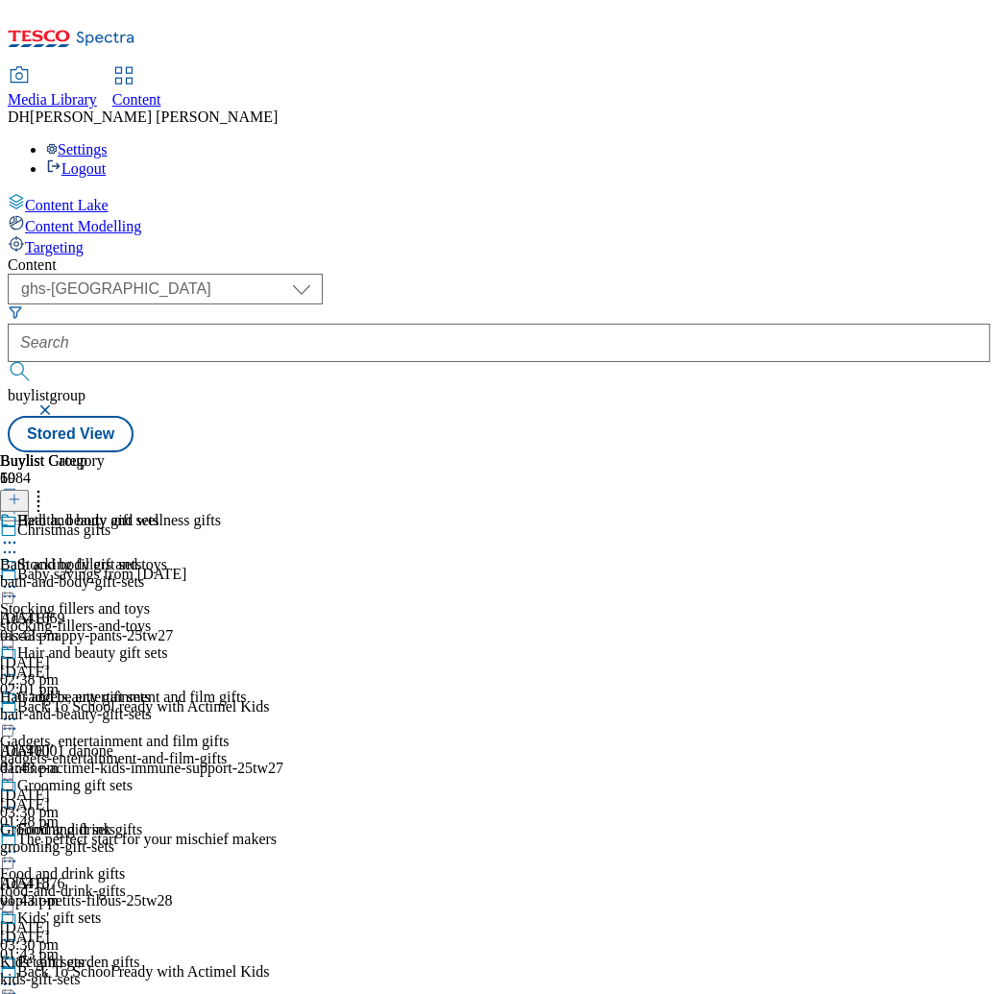
scroll to position [0, 352]
click at [167, 512] on div "Bath and body gift sets Bath and body gift sets bath-and-body-gift-sets 13 Dec …" at bounding box center [83, 578] width 167 height 133
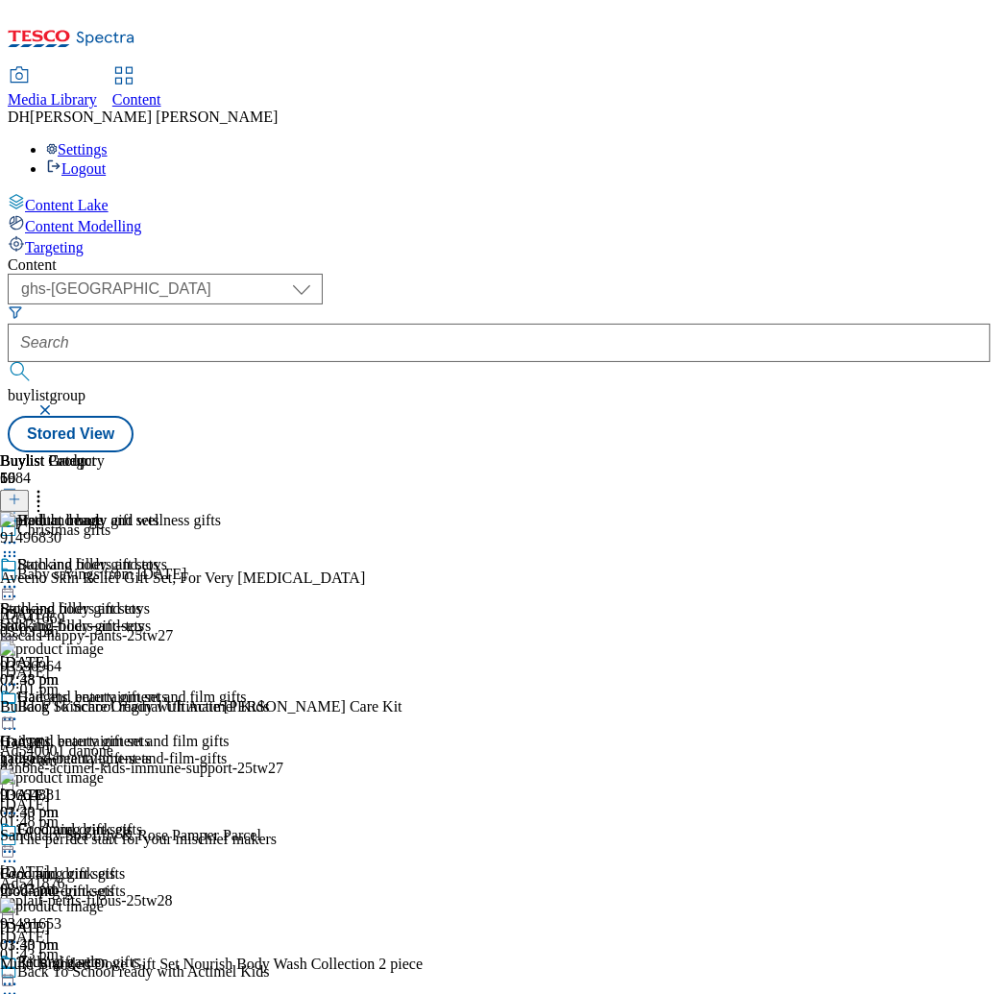
click at [247, 618] on div "stocking-fillers-and-toys" at bounding box center [123, 626] width 247 height 17
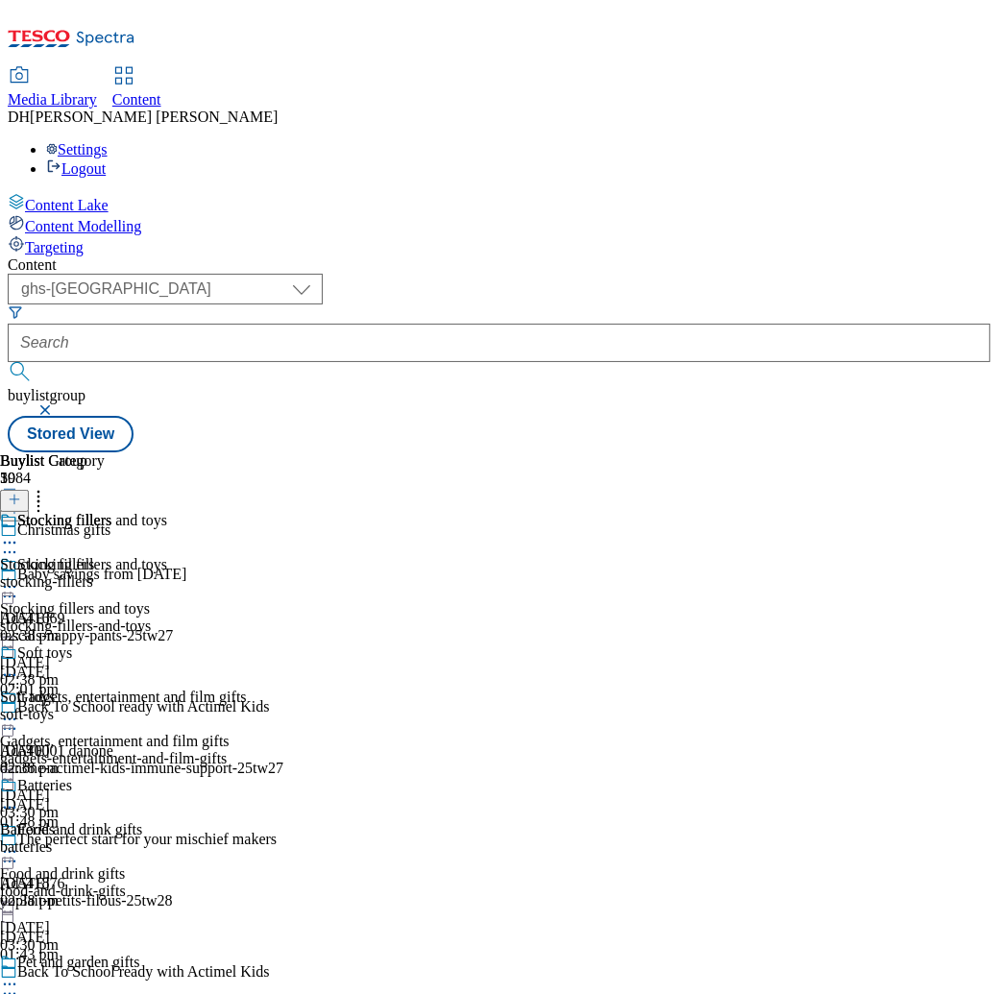
scroll to position [0, 352]
click at [111, 839] on div "batteries" at bounding box center [55, 847] width 111 height 17
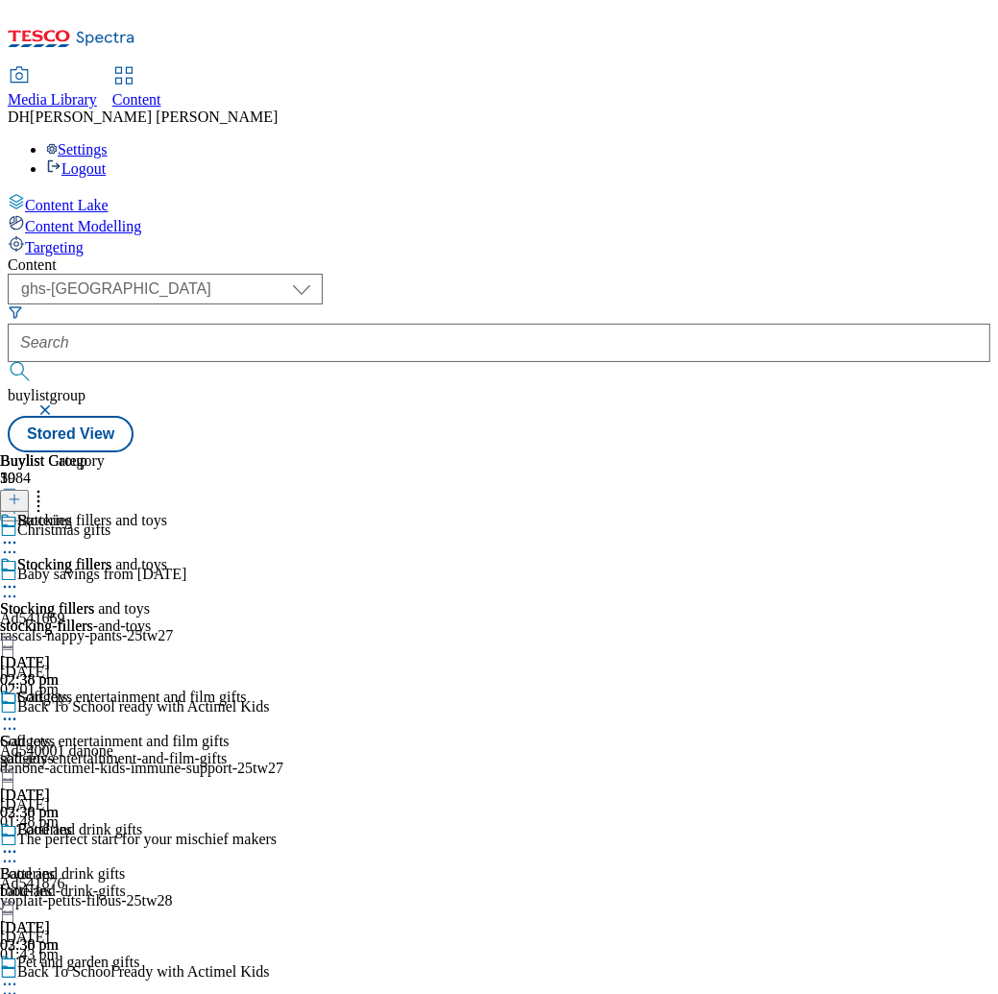
scroll to position [0, 707]
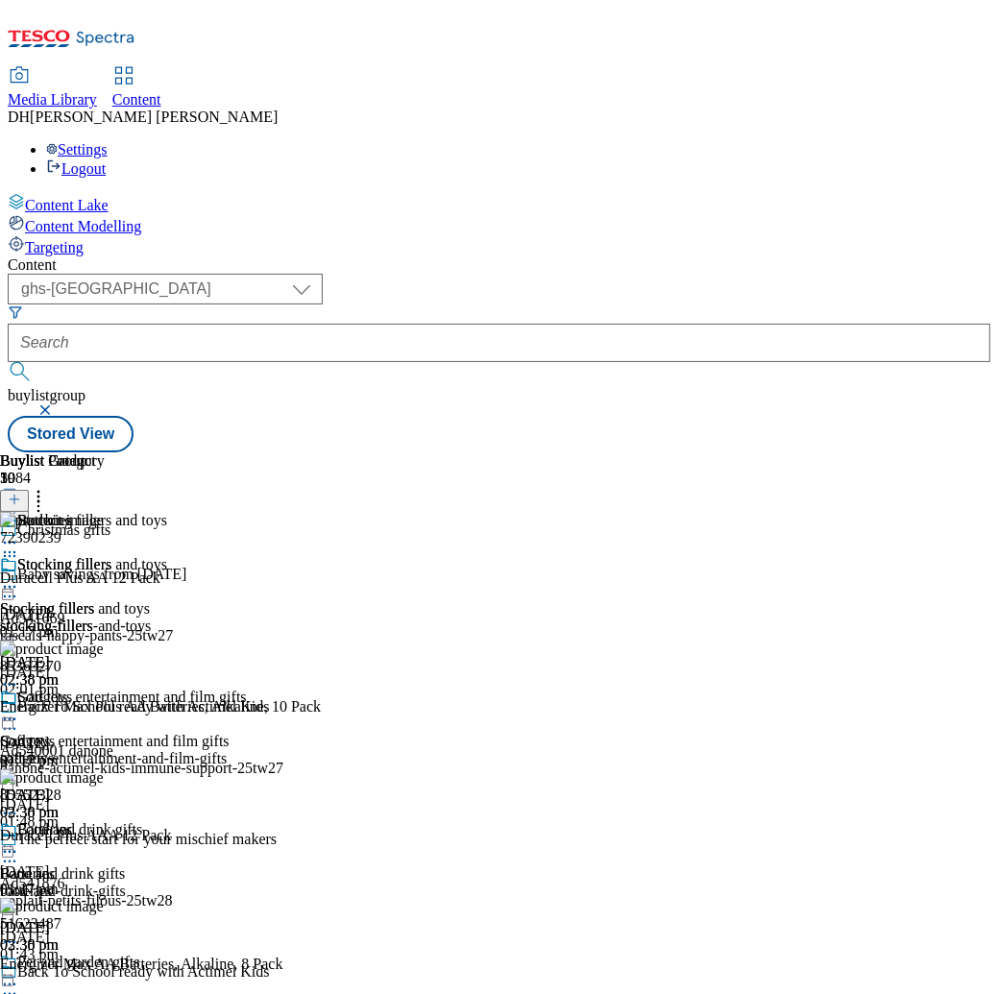
click at [12, 555] on circle at bounding box center [10, 556] width 3 height 3
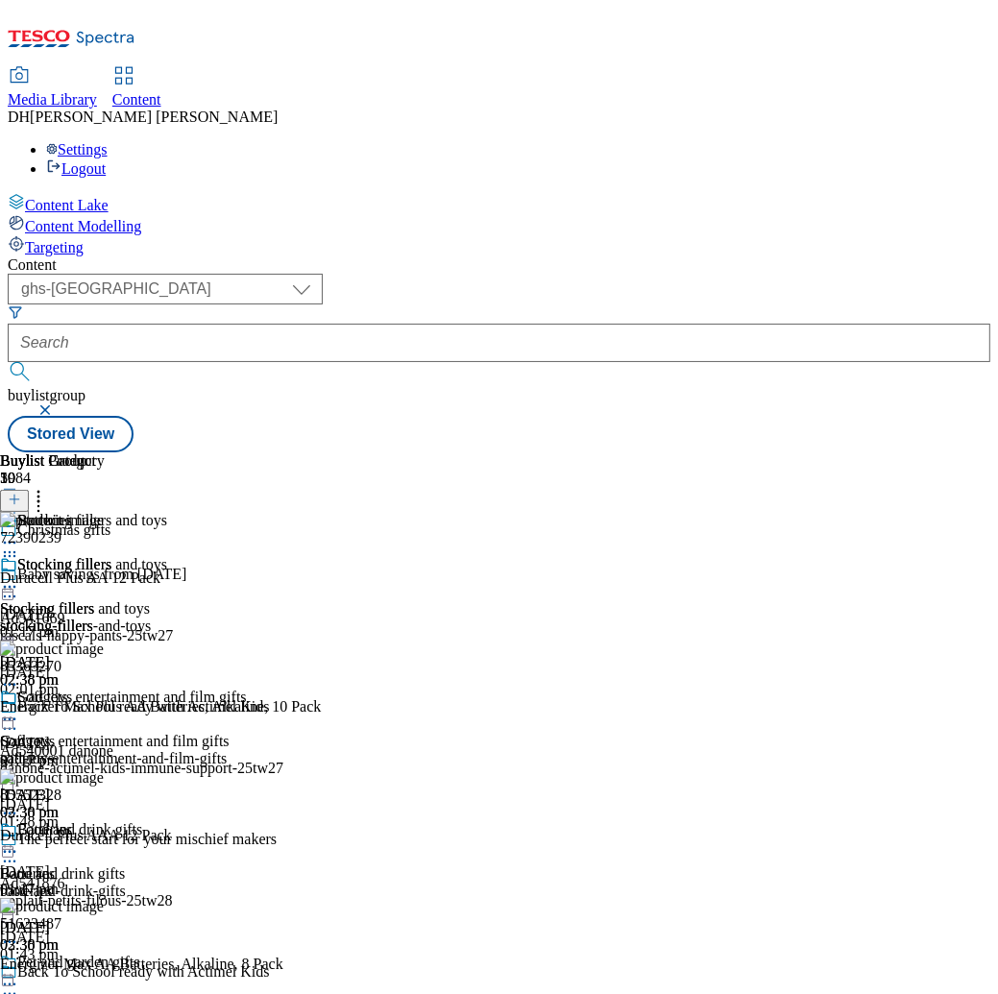
click at [19, 843] on icon at bounding box center [9, 852] width 19 height 19
click at [72, 822] on div "Batteries" at bounding box center [44, 830] width 55 height 17
click at [19, 843] on icon at bounding box center [9, 852] width 19 height 19
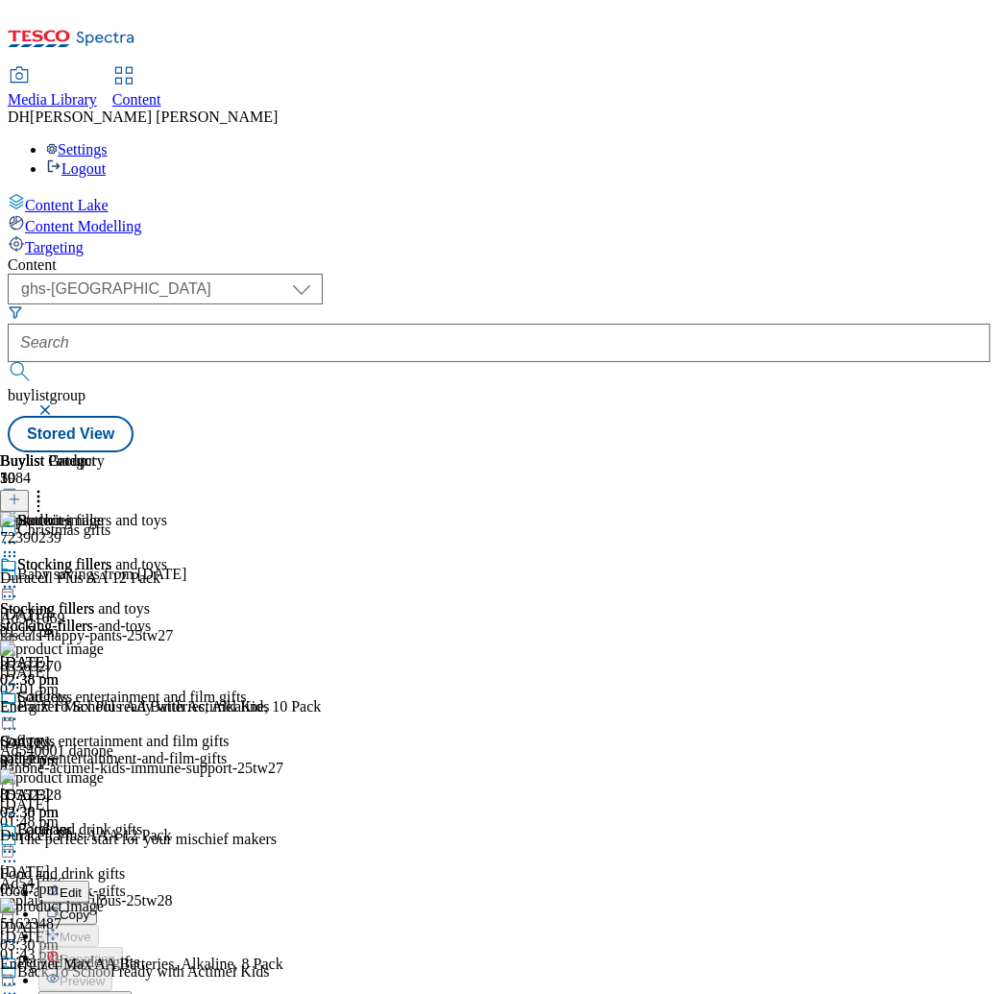
click at [111, 822] on div "Batteries Batteries batteries 18 Aug 2025 02:38 pm" at bounding box center [55, 888] width 111 height 133
click at [19, 843] on icon at bounding box center [9, 852] width 19 height 19
click at [111, 556] on div "Stocking fillers Stocking fillers stocking-fillers 18 Aug 2025 02:38 pm Soft to…" at bounding box center [55, 755] width 111 height 398
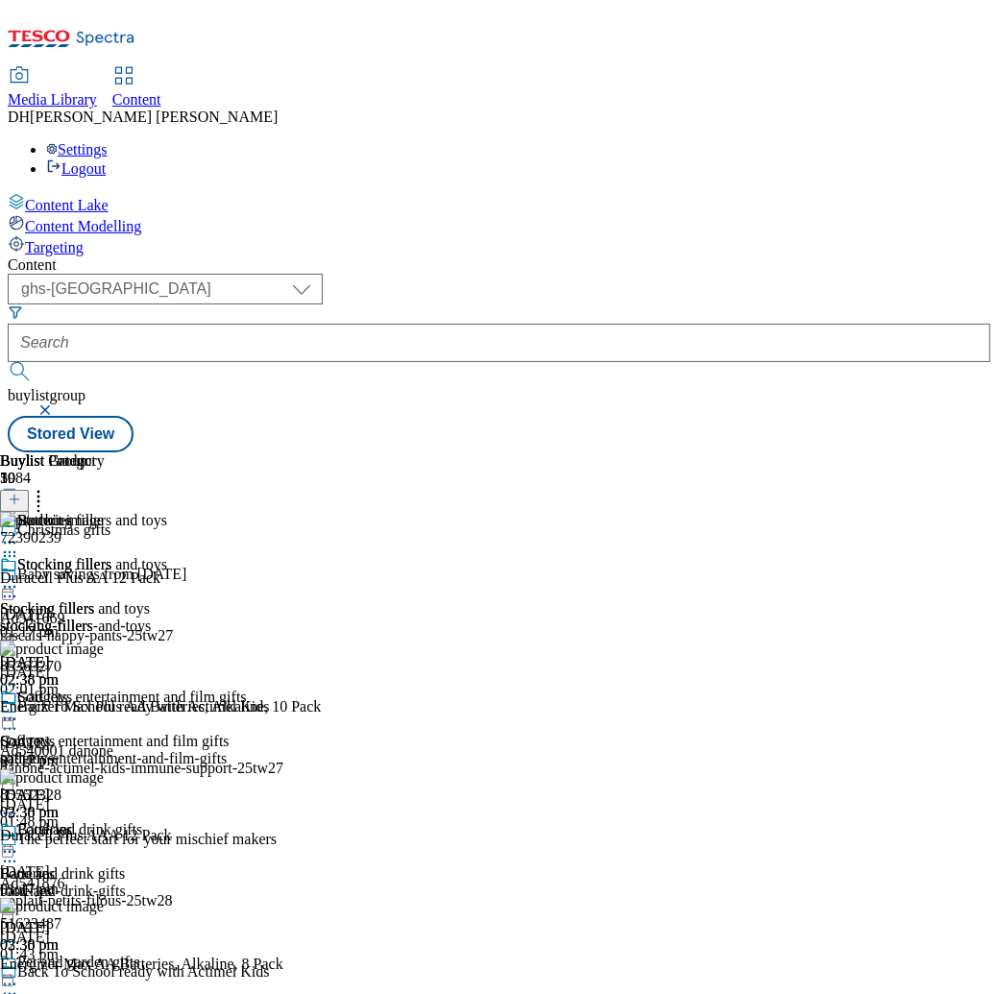
scroll to position [0, 359]
click at [19, 577] on icon at bounding box center [9, 586] width 19 height 19
click at [19, 843] on icon at bounding box center [9, 852] width 19 height 19
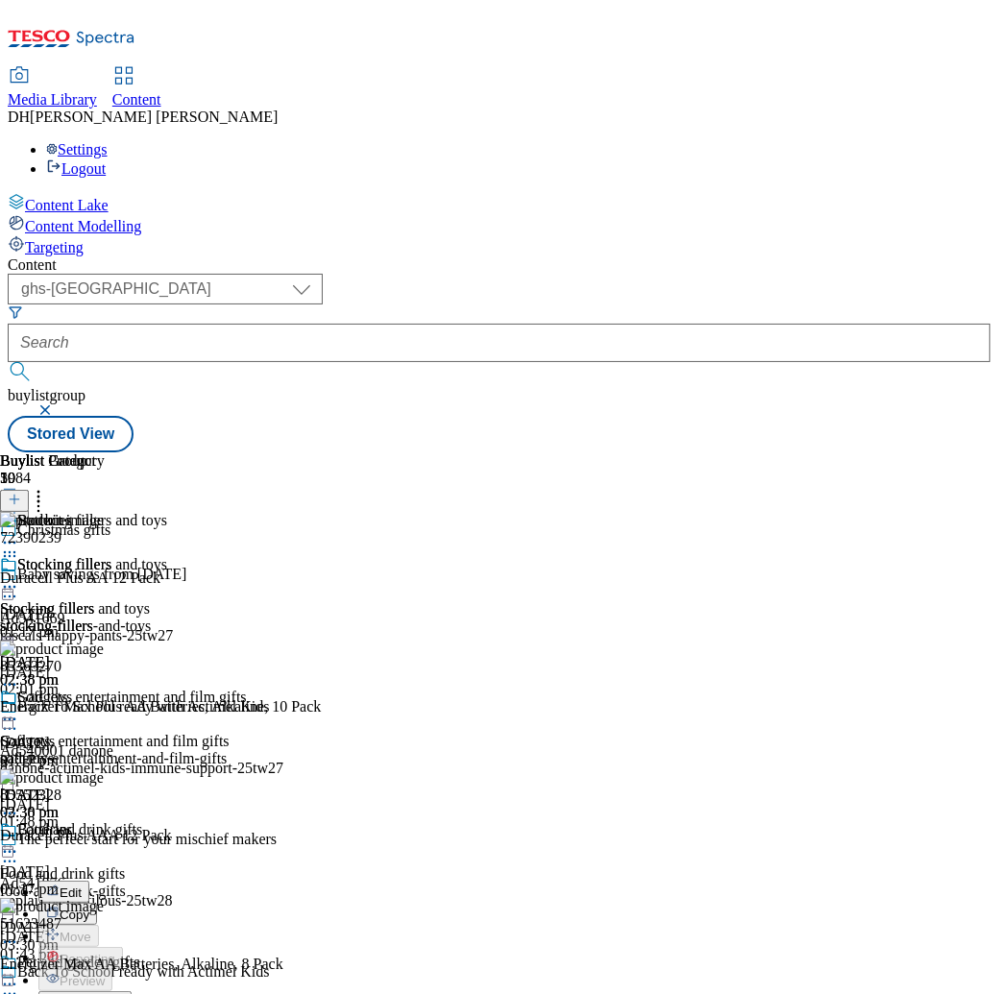
click at [19, 843] on icon at bounding box center [9, 852] width 19 height 19
click at [111, 822] on div "Batteries Batteries batteries 18 Aug 2025 02:38 pm" at bounding box center [55, 888] width 111 height 133
click at [111, 750] on div "soft-toys" at bounding box center [55, 758] width 111 height 17
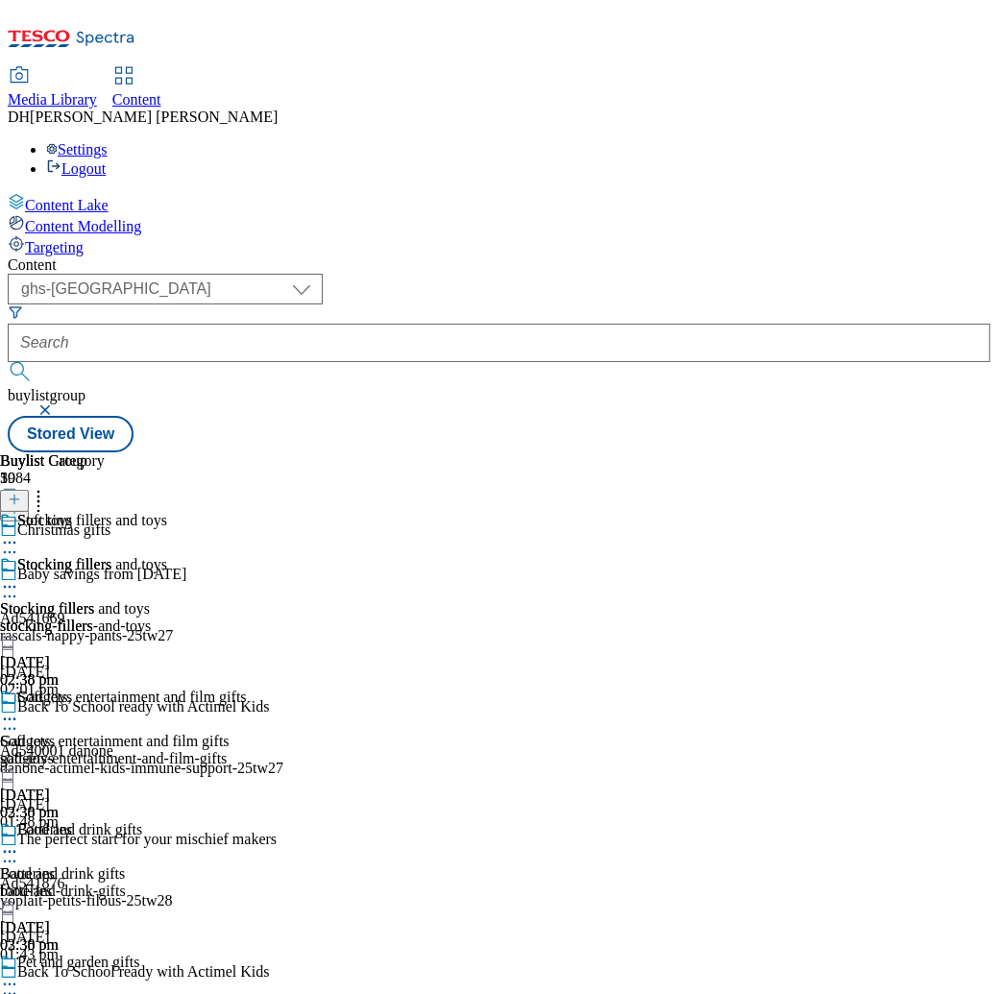
scroll to position [0, 352]
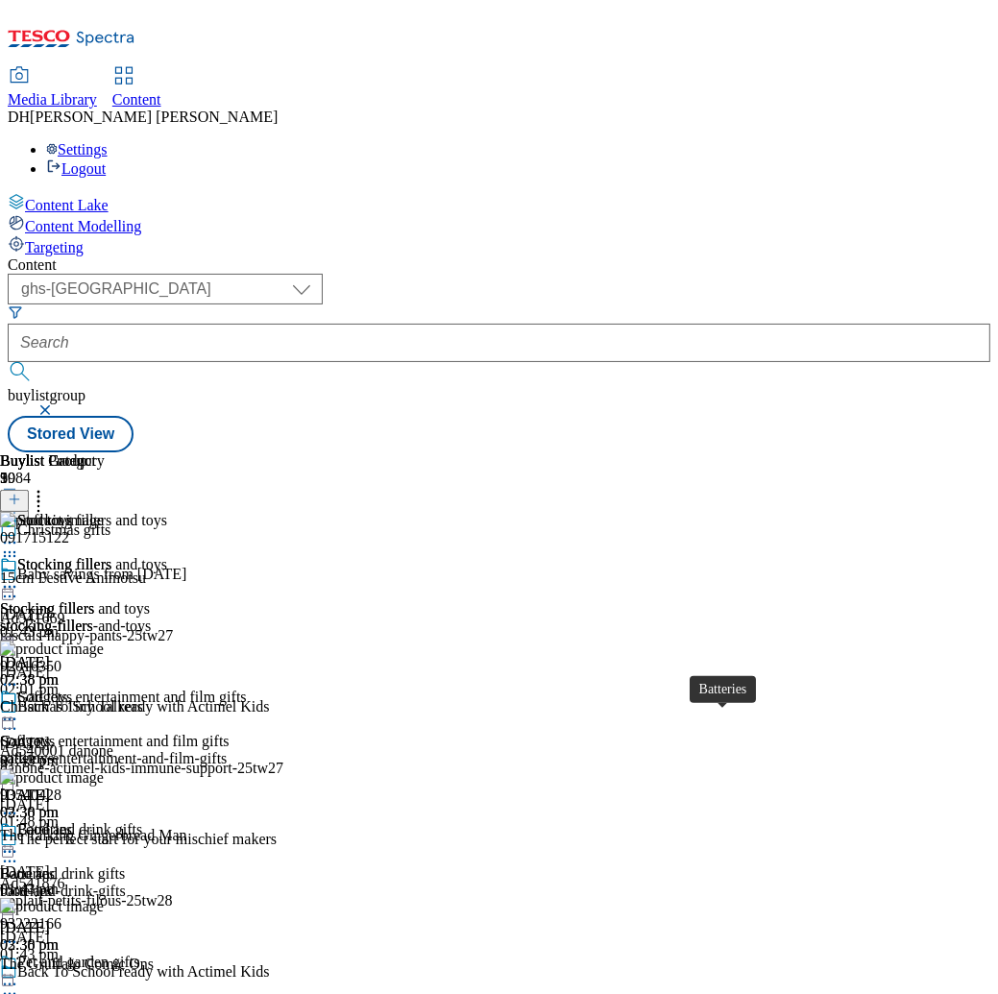
click at [55, 866] on span "Batteries" at bounding box center [27, 874] width 55 height 17
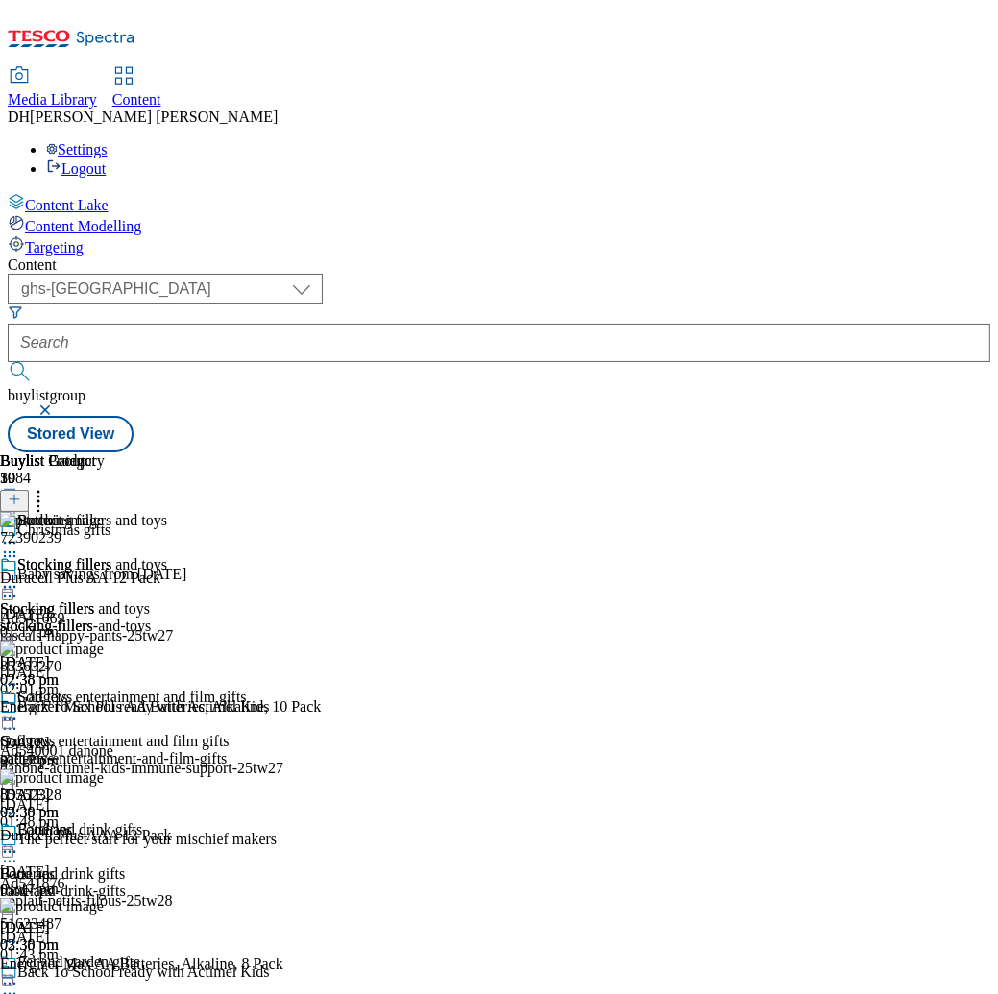
scroll to position [0, 360]
click at [19, 577] on icon at bounding box center [9, 586] width 19 height 19
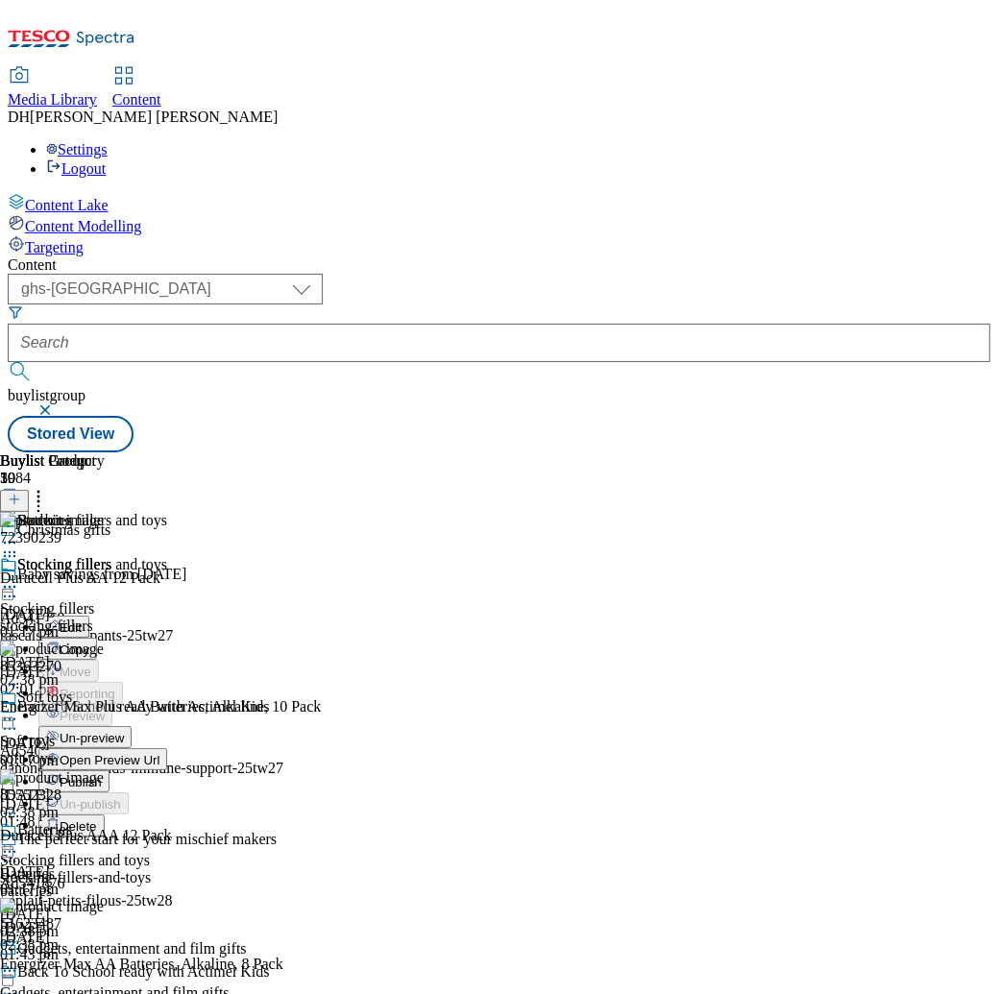
click at [247, 556] on div "Stocking fillers and toys Edit Copy Move Reporting Preview Un-preview Open Prev…" at bounding box center [123, 696] width 247 height 281
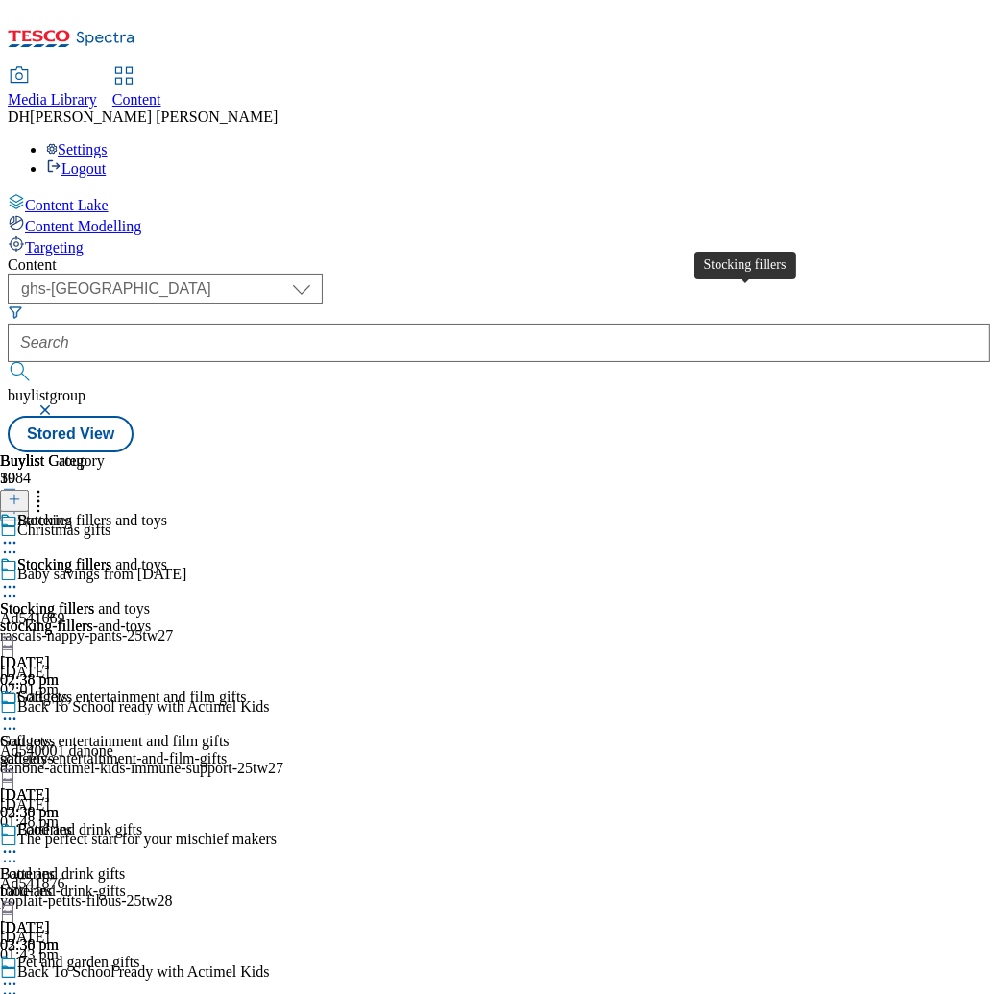
click at [111, 556] on span "Stocking fillers" at bounding box center [64, 566] width 94 height 21
click at [111, 750] on div "soft-toys" at bounding box center [55, 758] width 111 height 17
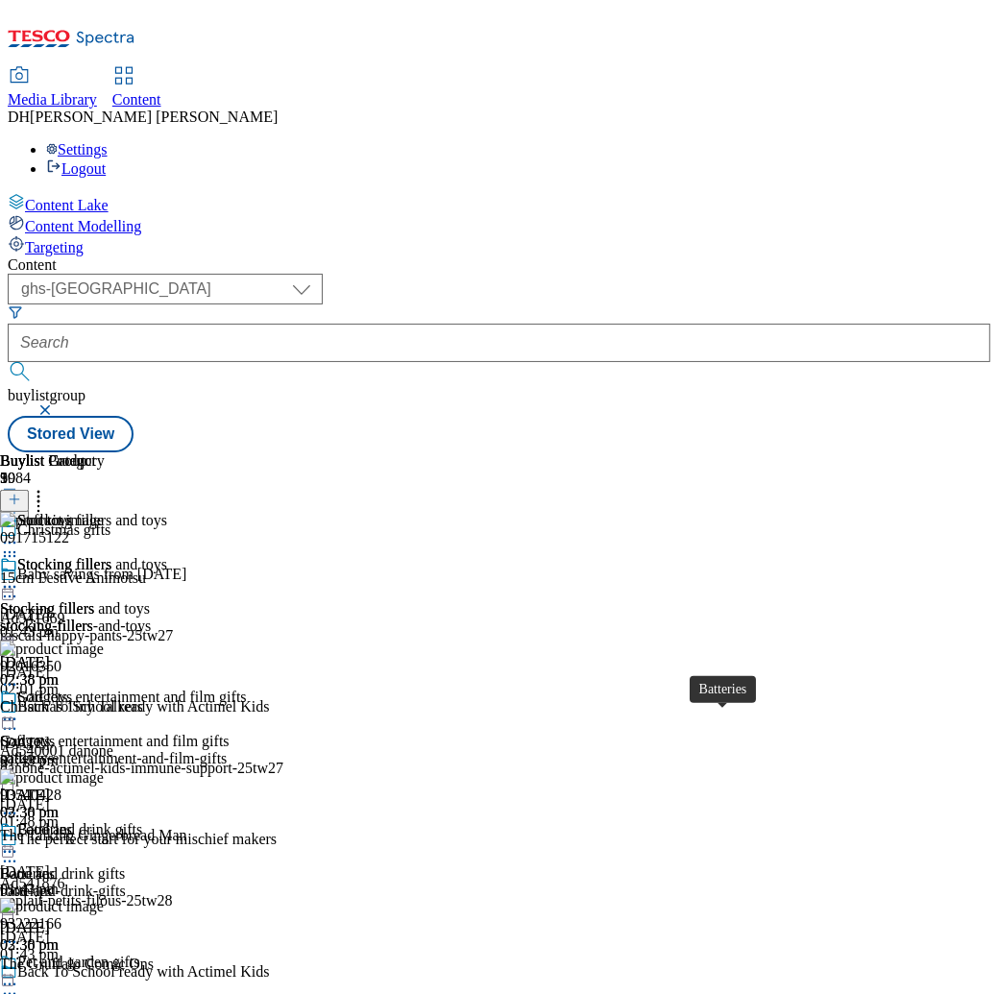
click at [55, 866] on div "Batteries" at bounding box center [27, 874] width 55 height 17
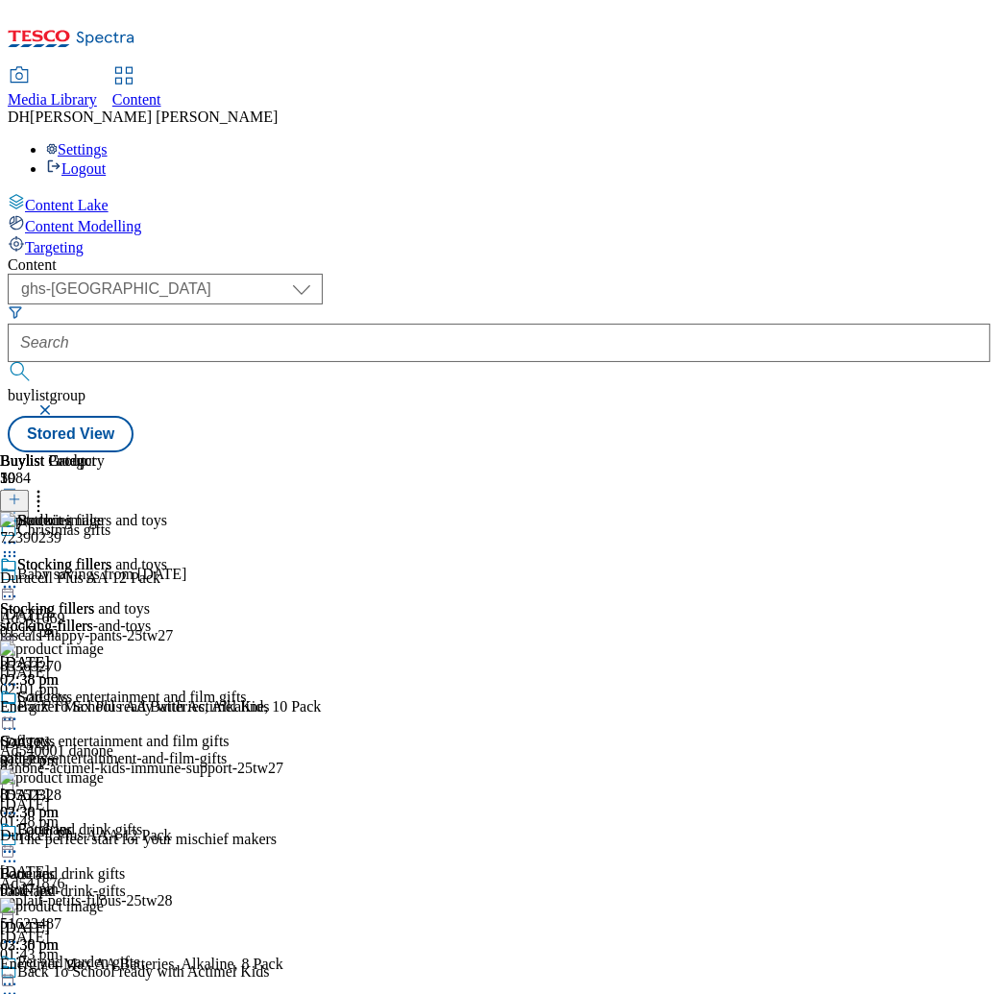
click at [19, 577] on icon at bounding box center [9, 586] width 19 height 19
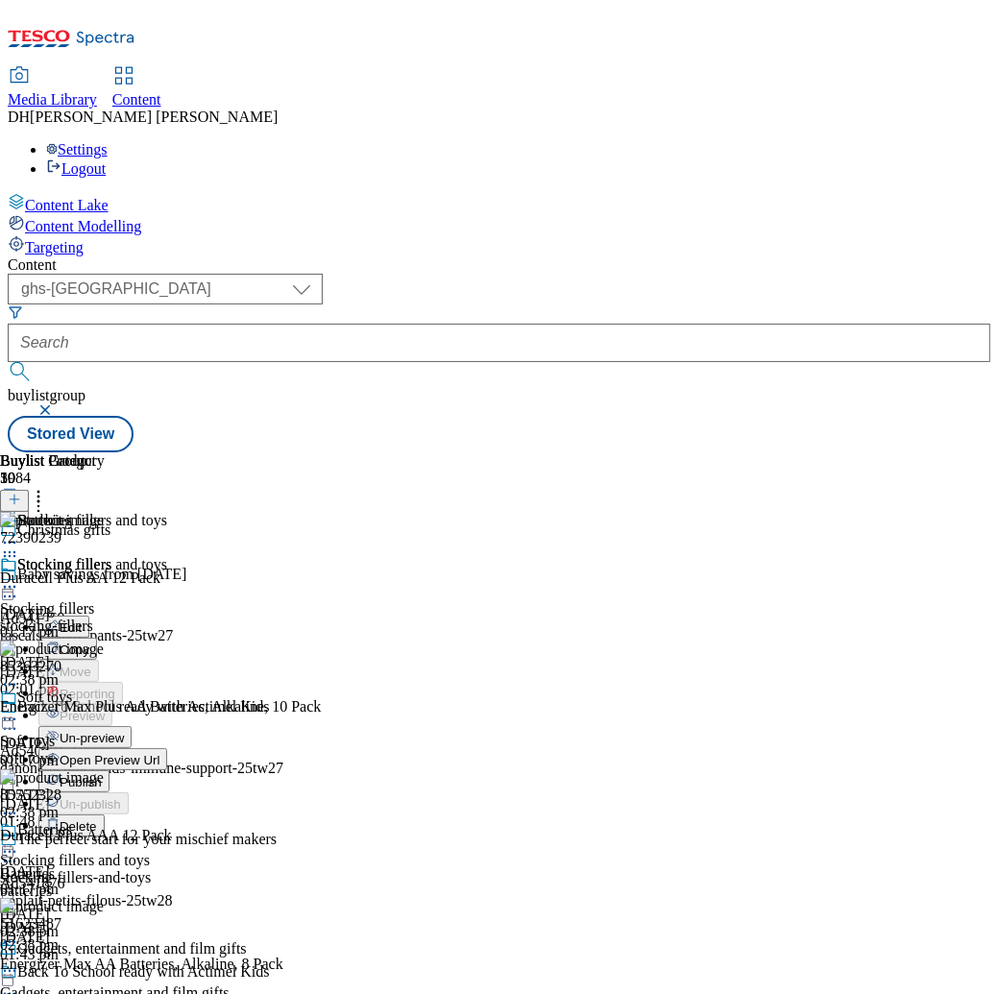
click at [111, 618] on div "stocking-fillers" at bounding box center [55, 626] width 111 height 17
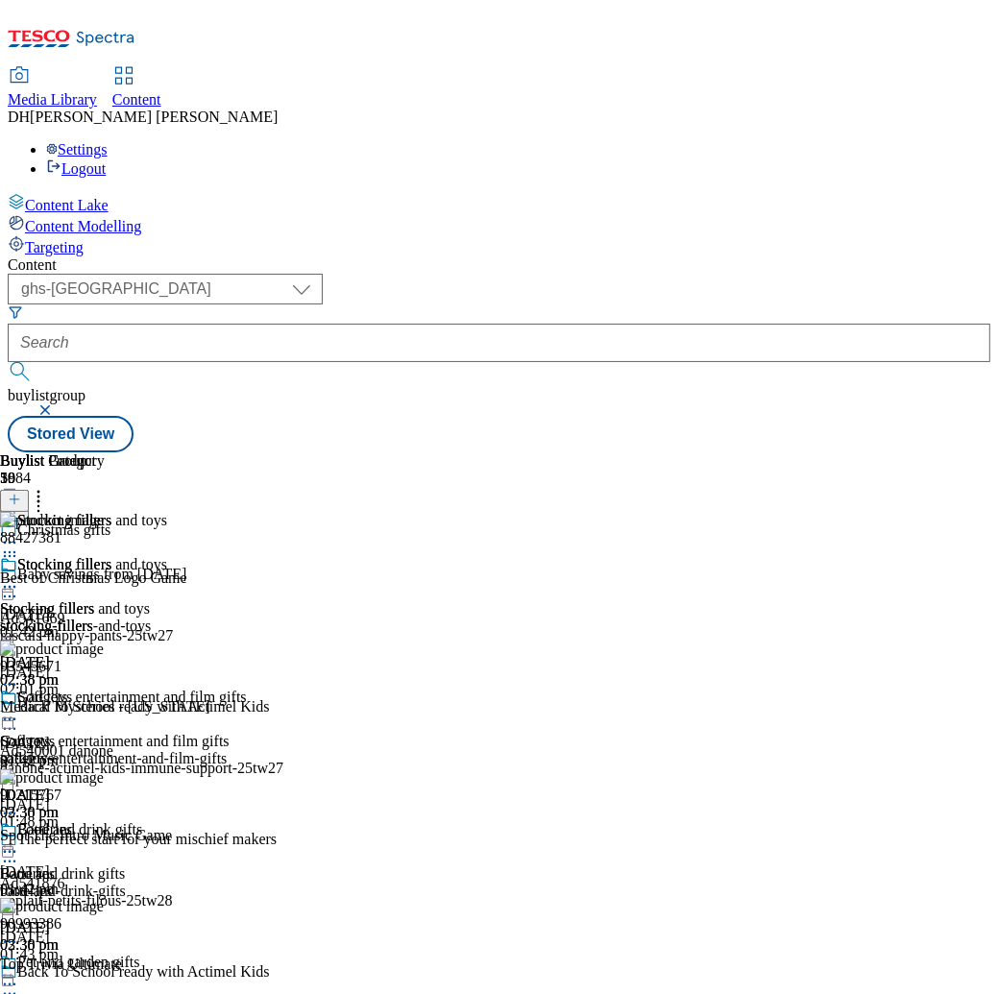
click at [19, 543] on icon at bounding box center [9, 552] width 19 height 19
click at [110, 522] on div "Christmas gifts" at bounding box center [63, 530] width 93 height 17
click at [19, 543] on icon at bounding box center [9, 552] width 19 height 19
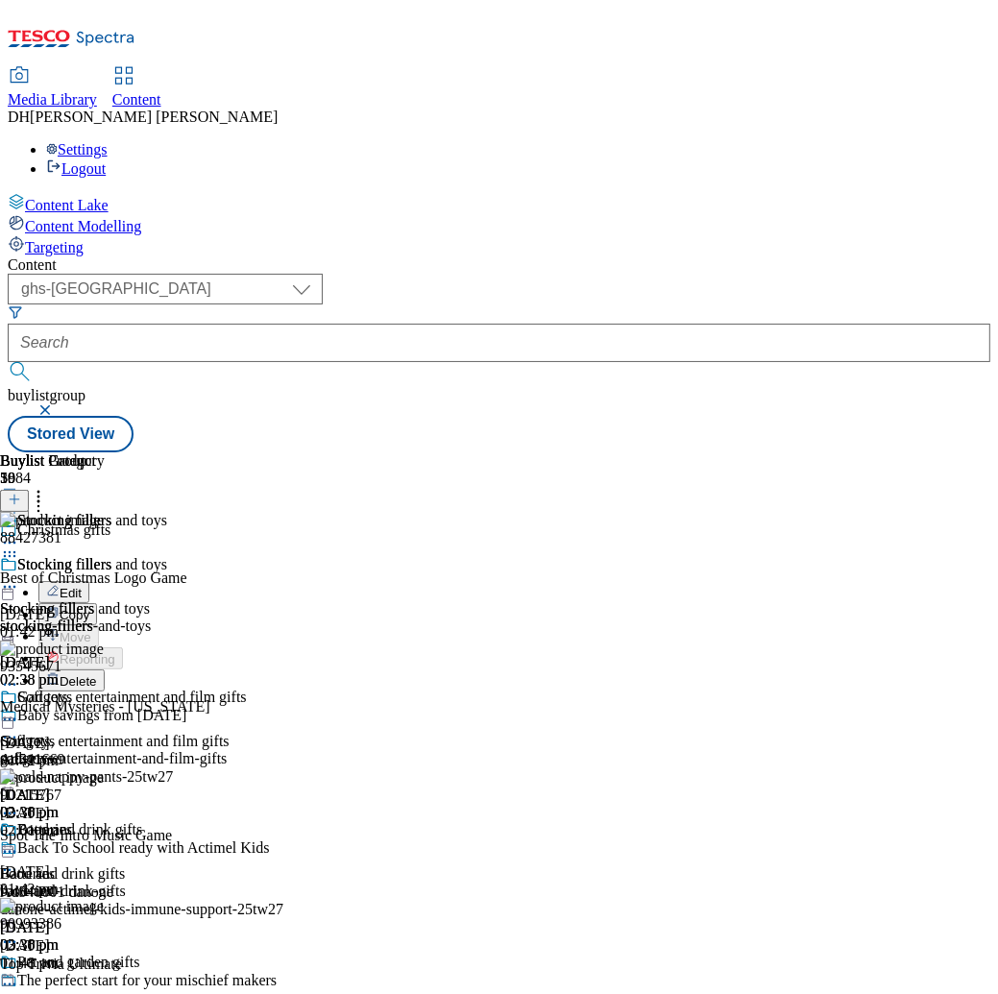
click at [247, 618] on div "stocking-fillers-and-toys" at bounding box center [123, 626] width 247 height 17
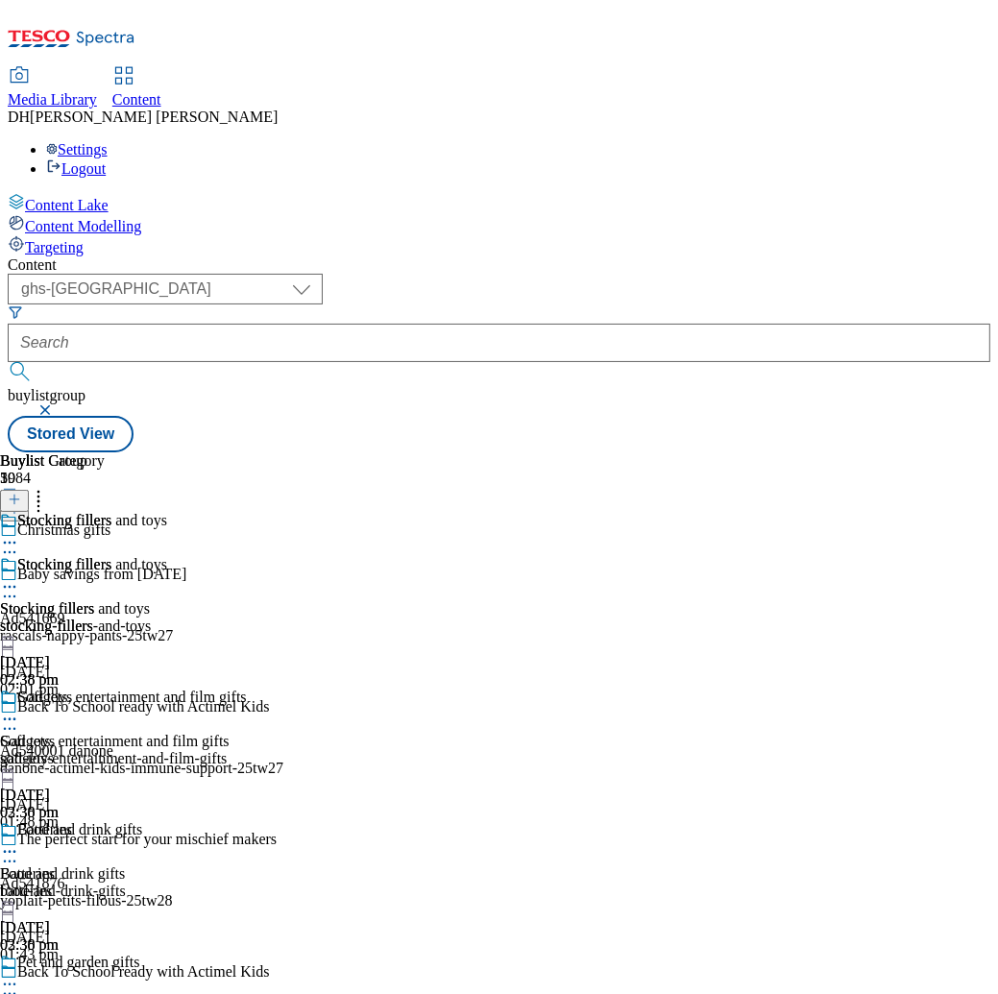
scroll to position [0, 352]
click at [111, 822] on div "Batteries Batteries batteries 18 Aug 2025 02:38 pm" at bounding box center [55, 888] width 111 height 133
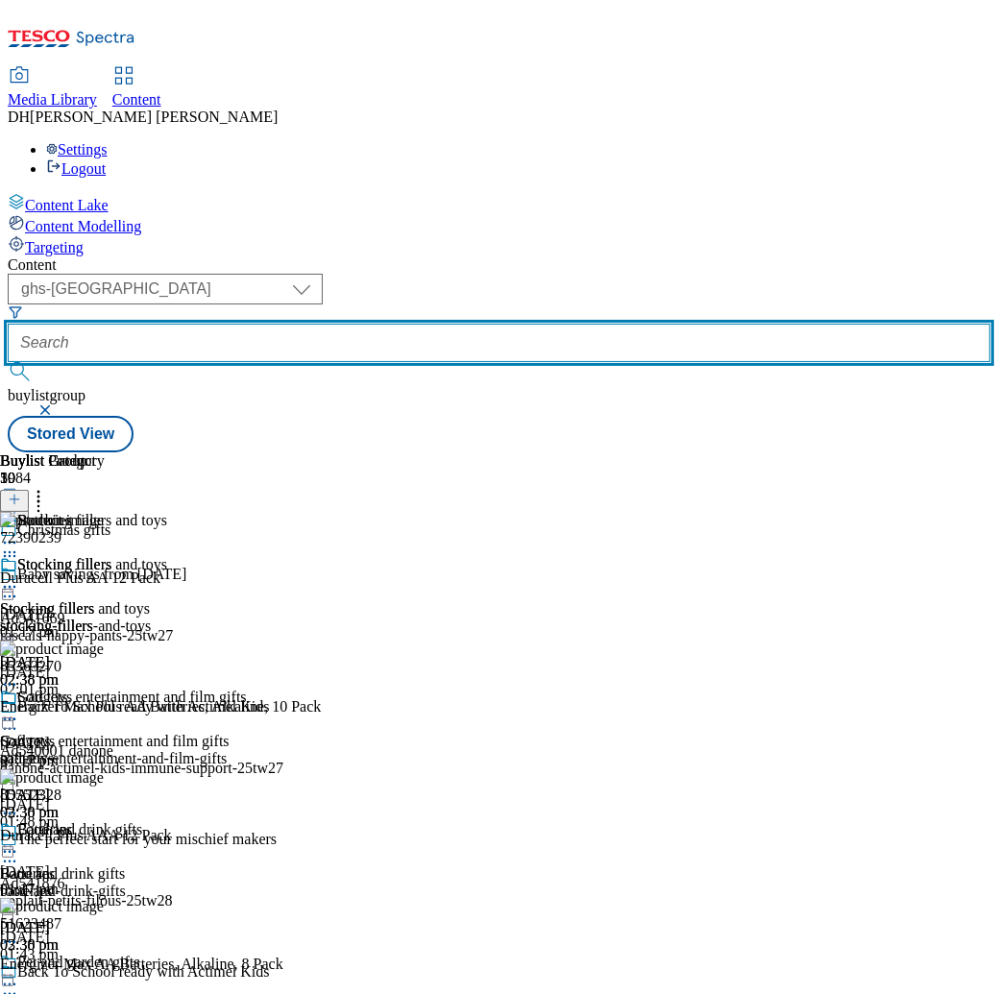
click at [551, 324] on input "text" at bounding box center [499, 343] width 983 height 38
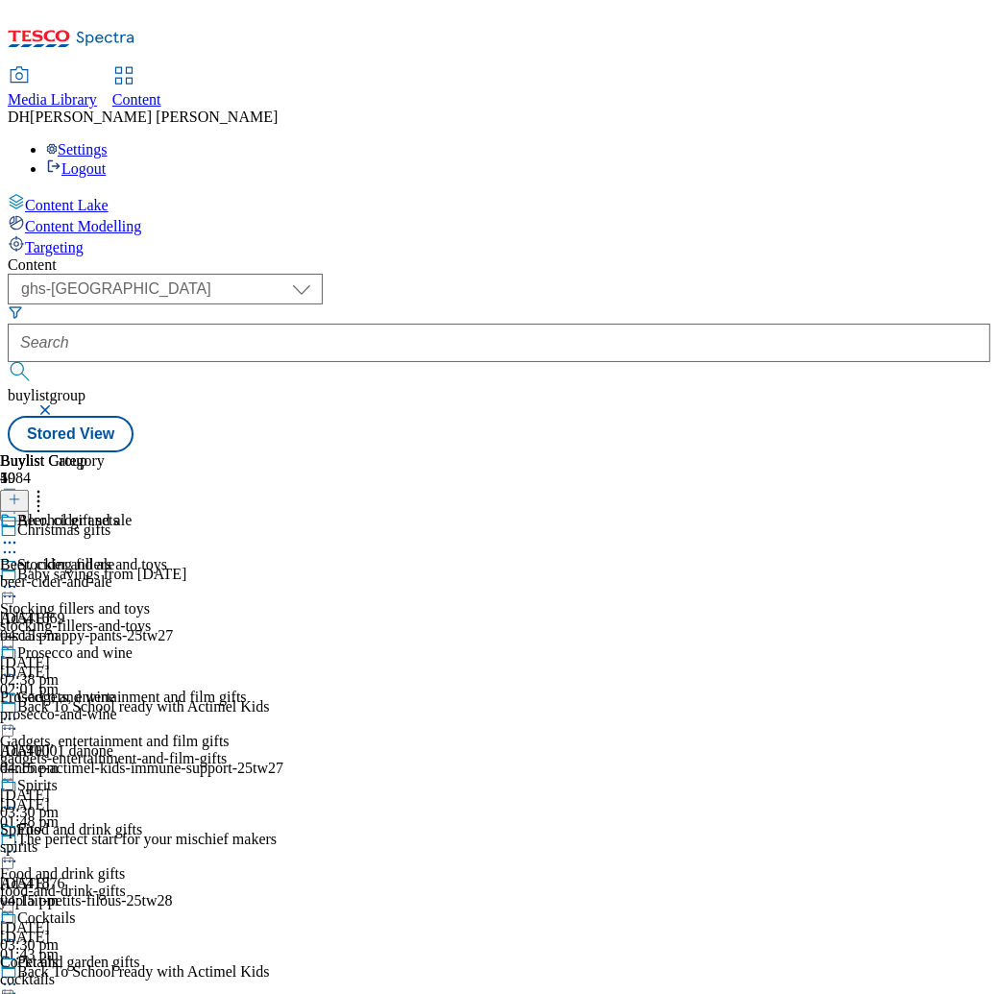
scroll to position [0, 352]
click at [133, 574] on div "beer-cider-and-ale" at bounding box center [66, 582] width 133 height 17
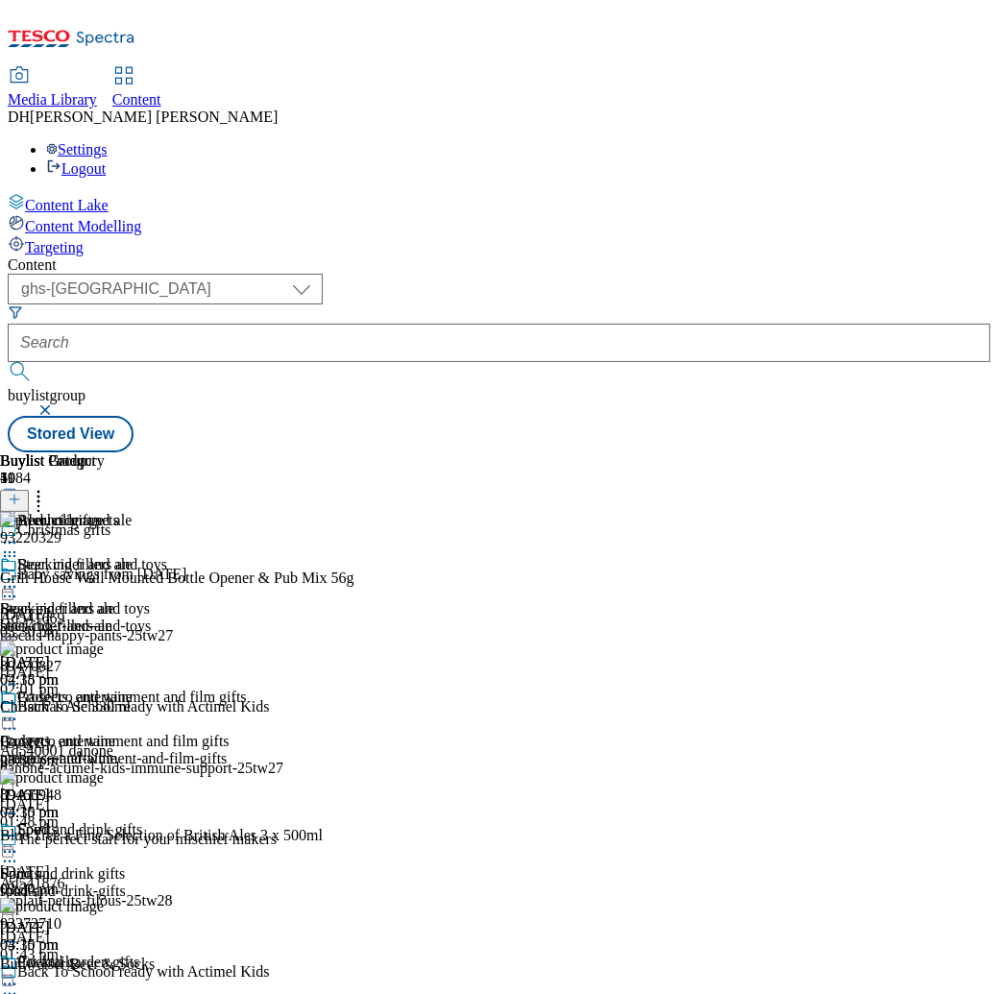
click at [133, 822] on div "Spirits Spirits spirits 30 Oct 2024 04:15 pm" at bounding box center [66, 888] width 133 height 133
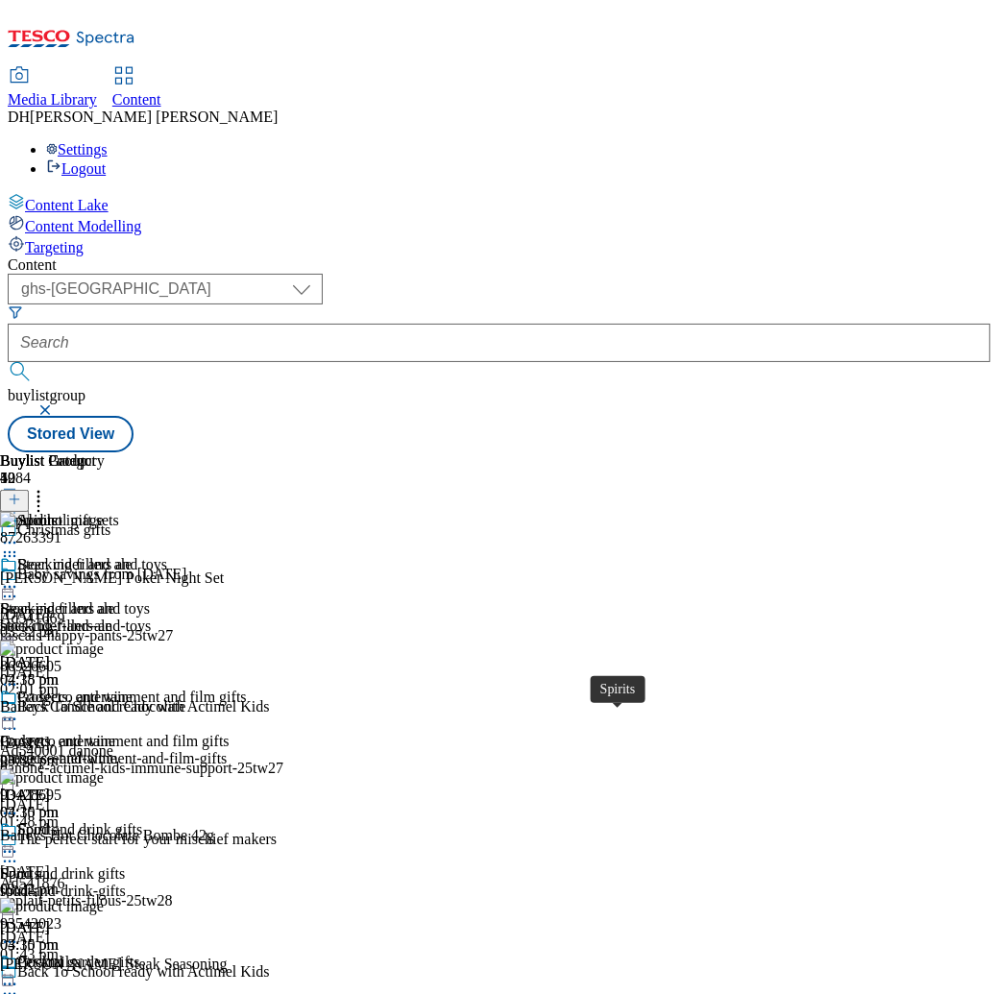
scroll to position [0, 452]
click at [19, 843] on icon at bounding box center [9, 852] width 19 height 19
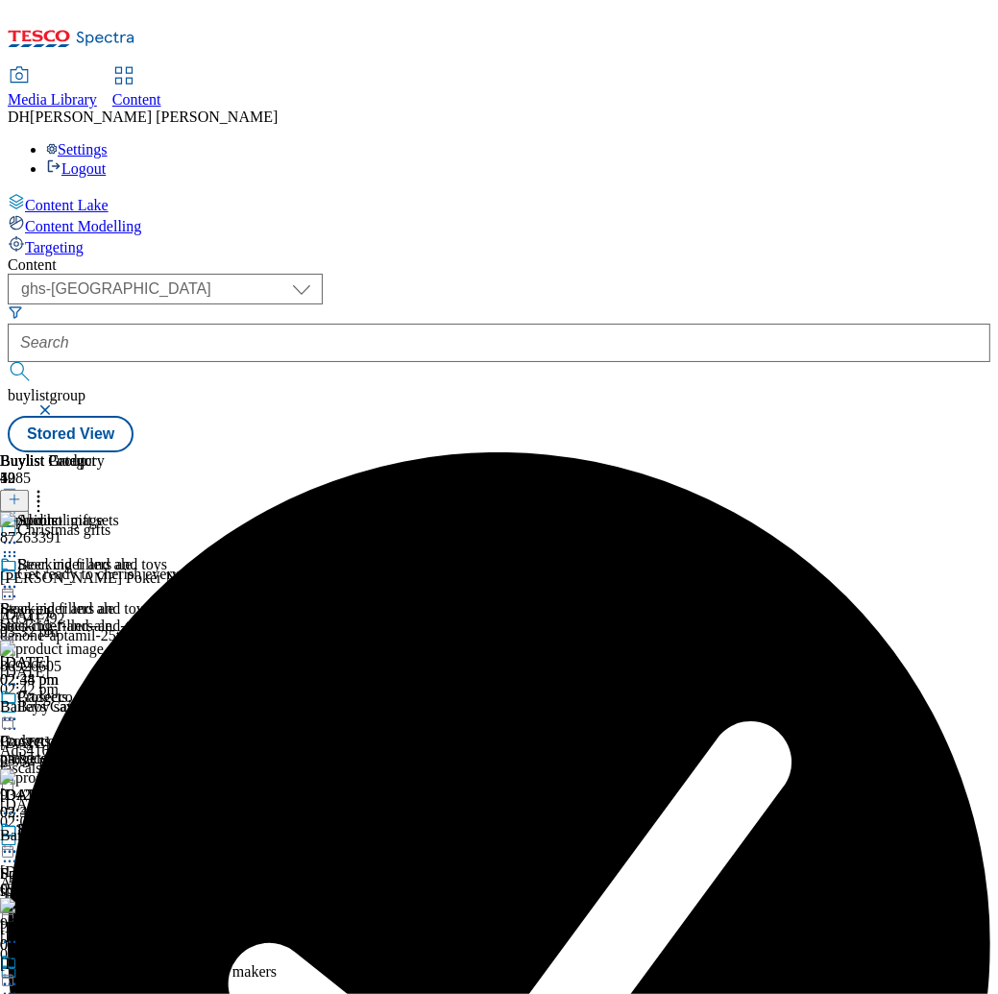
scroll to position [14, 0]
click at [133, 822] on div "Spirits Spirits spirits 18 Aug 2025 02:44 pm" at bounding box center [66, 888] width 133 height 133
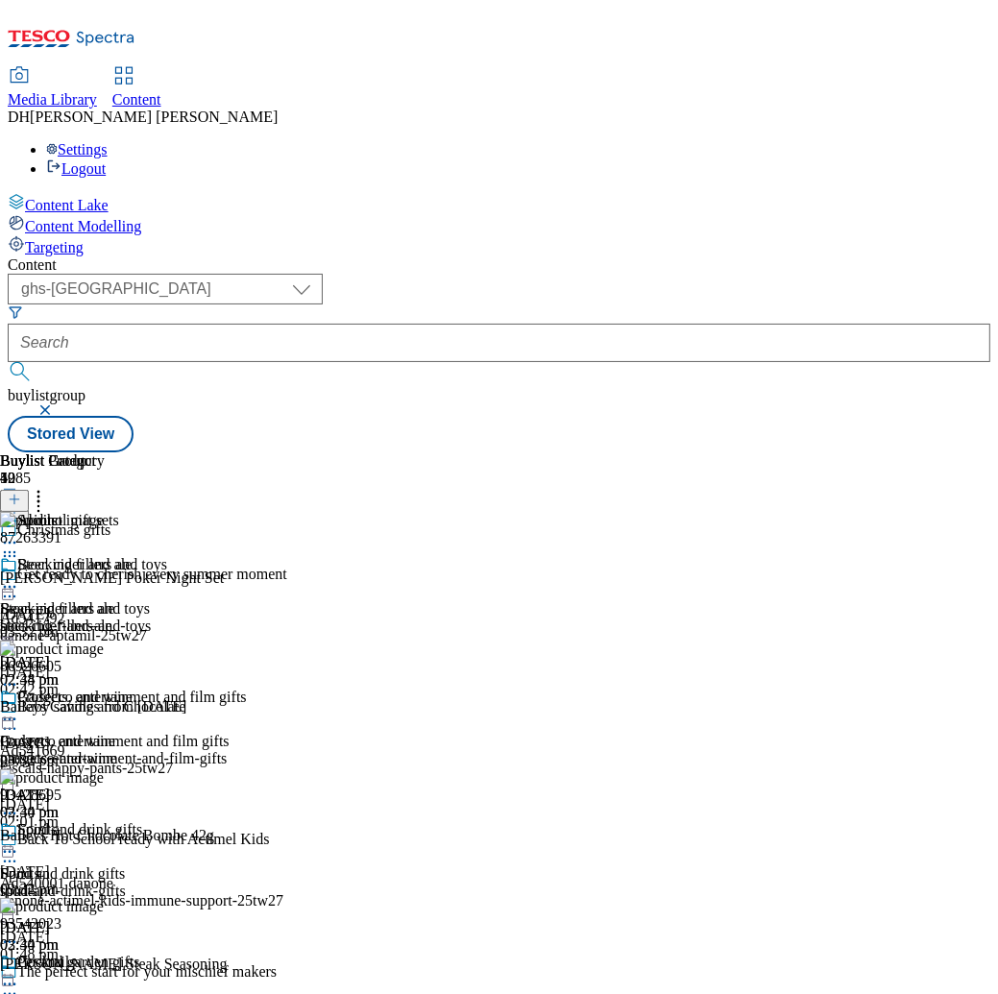
scroll to position [0, 443]
click at [19, 843] on icon at bounding box center [9, 852] width 19 height 19
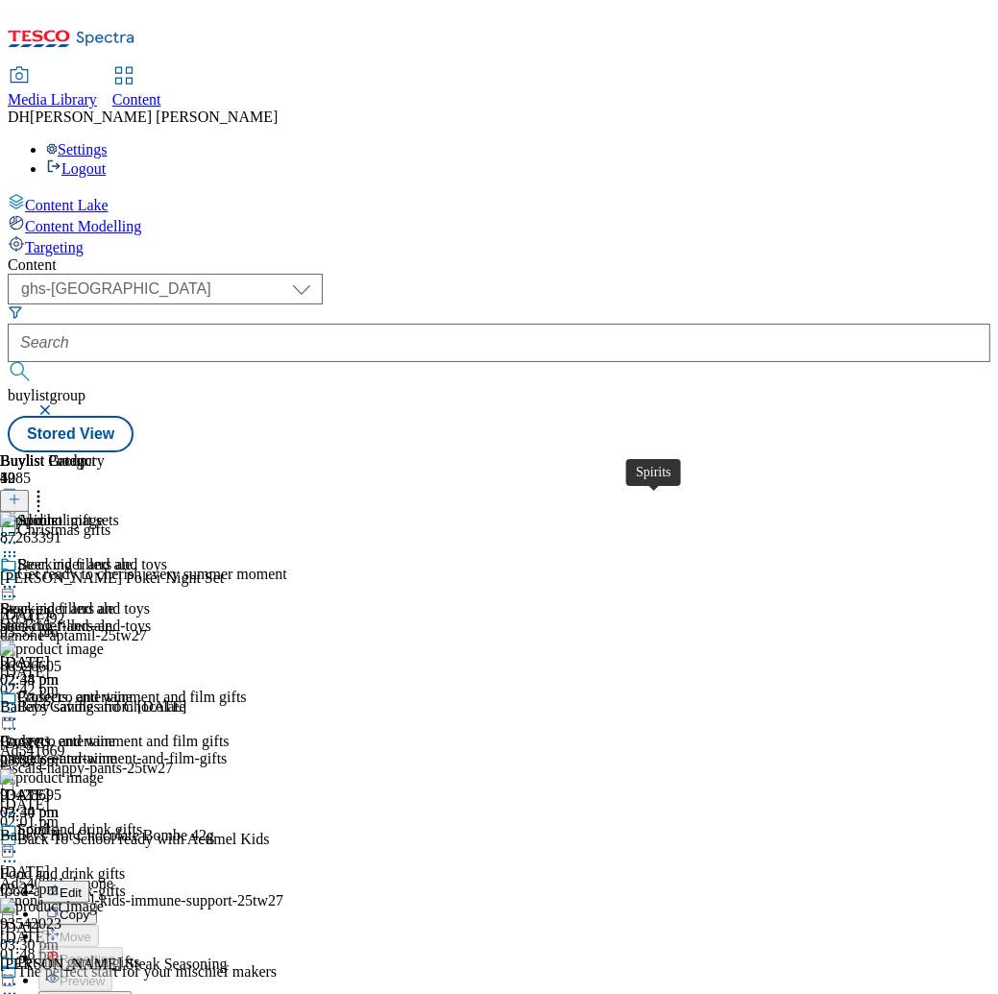
click at [19, 843] on icon at bounding box center [9, 852] width 19 height 19
click at [133, 822] on div "Spirits Spirits spirits 18 Aug 2025 02:44 pm" at bounding box center [66, 888] width 133 height 133
click at [19, 843] on icon at bounding box center [9, 852] width 19 height 19
click at [58, 822] on div "Spirits" at bounding box center [37, 830] width 40 height 17
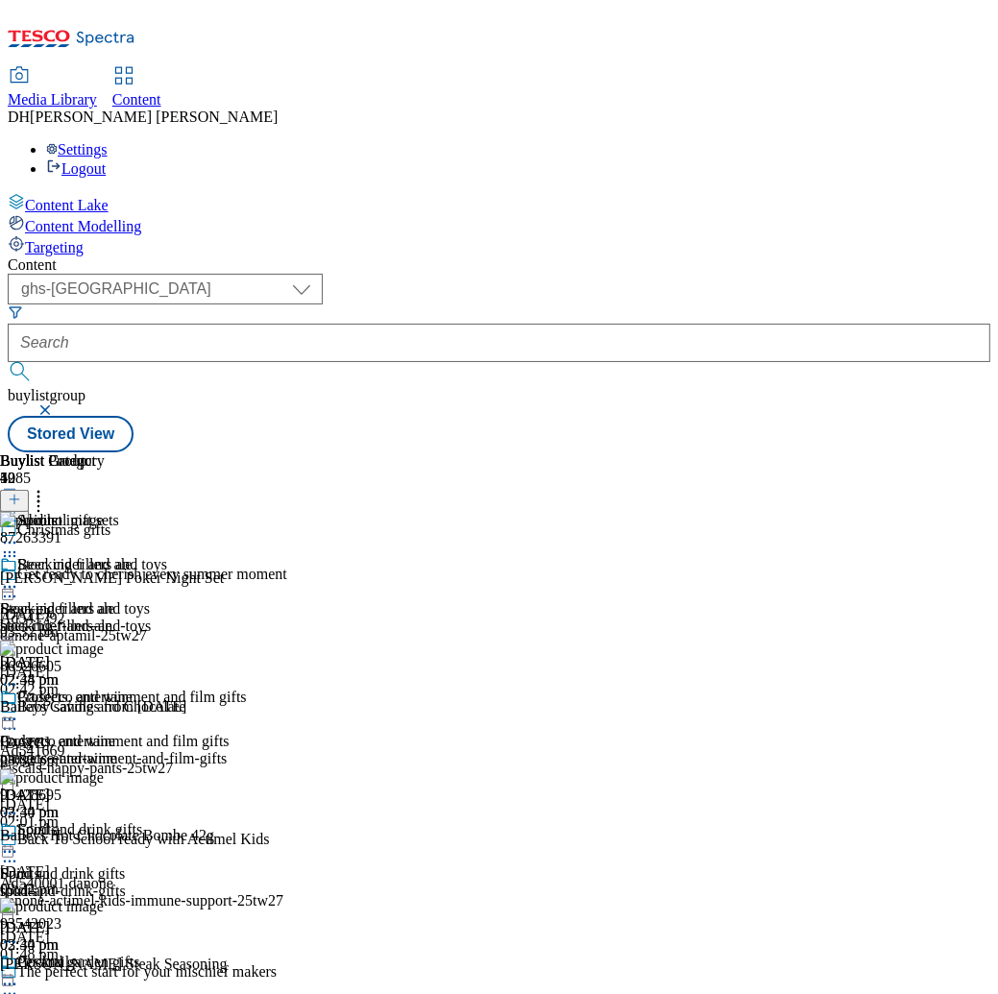
click at [19, 843] on icon at bounding box center [9, 852] width 19 height 19
click at [167, 750] on div "prosecco-and-wine" at bounding box center [83, 758] width 167 height 17
click at [133, 822] on div "Spirits Spirits spirits 18 Aug 2025 02:44 pm" at bounding box center [66, 888] width 133 height 133
click at [19, 843] on icon at bounding box center [9, 852] width 19 height 19
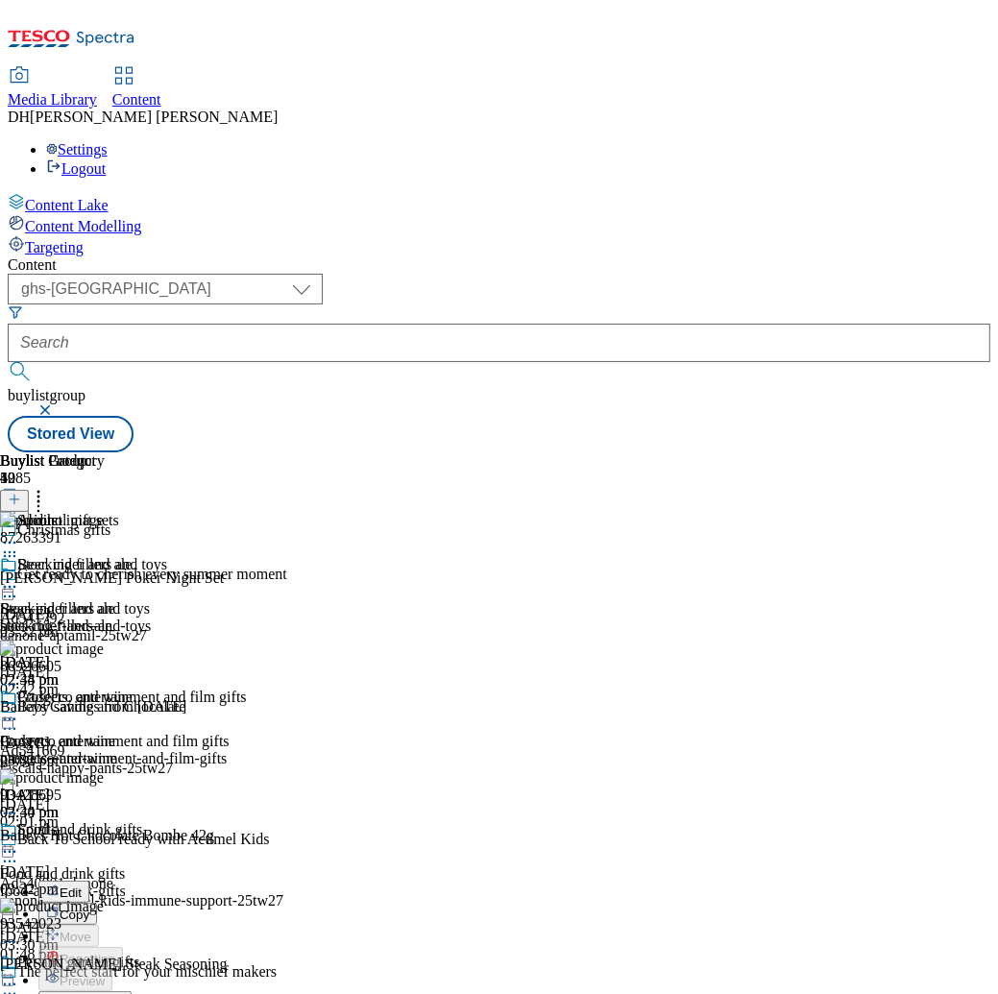
click at [12, 851] on circle at bounding box center [10, 852] width 3 height 3
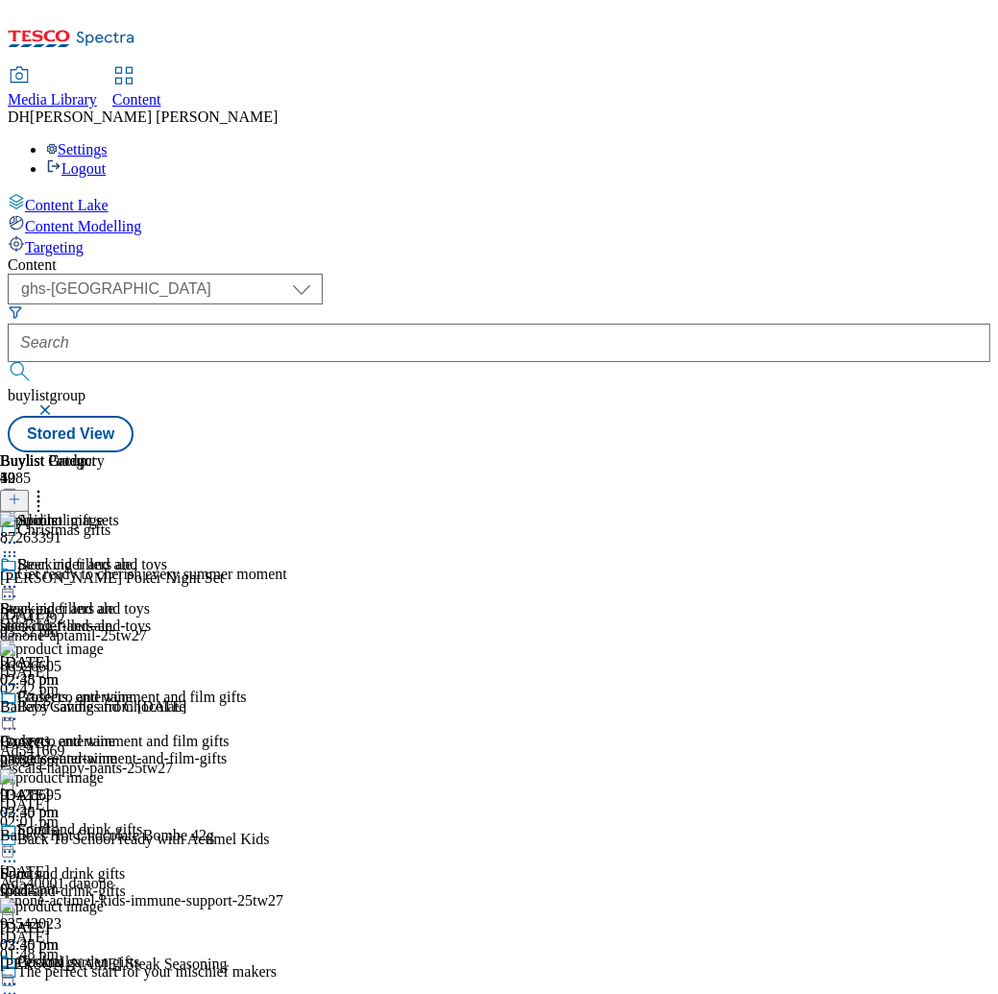
click at [48, 487] on icon at bounding box center [38, 496] width 19 height 19
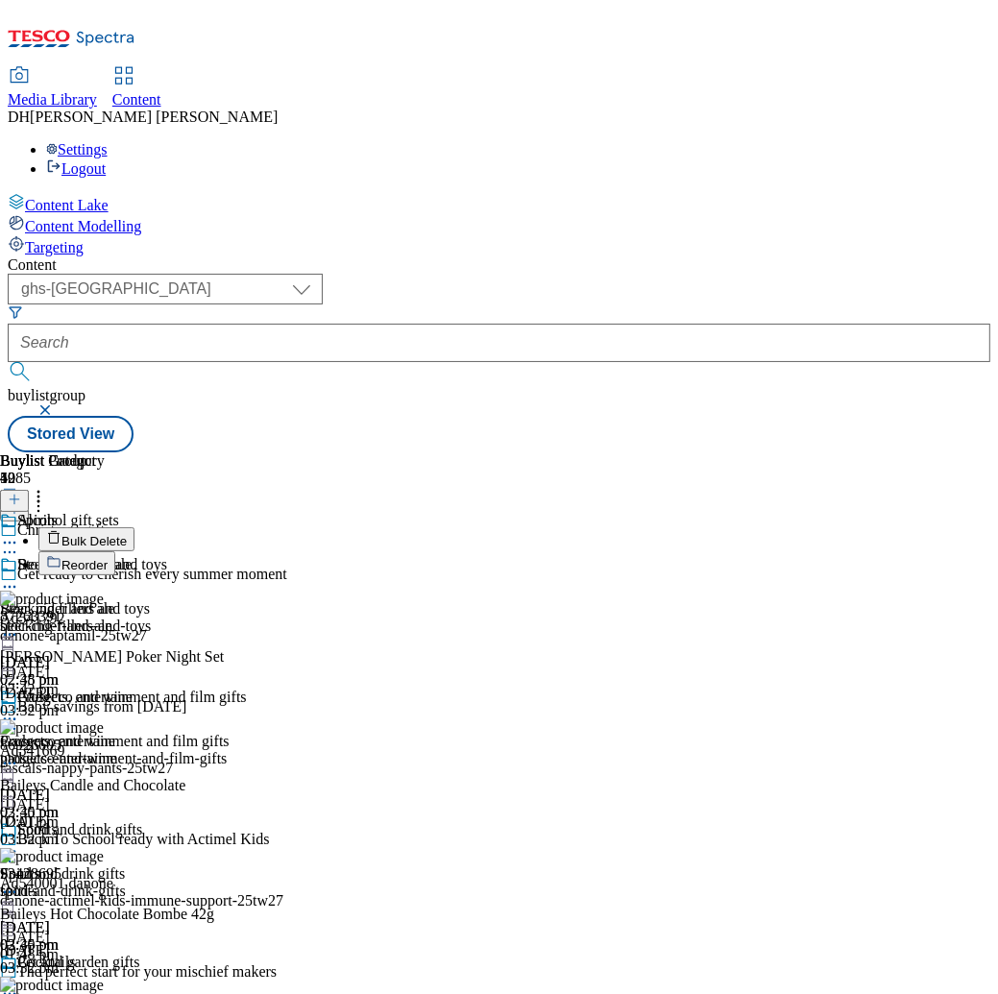
click at [127, 534] on span "Bulk Delete" at bounding box center [93, 541] width 65 height 14
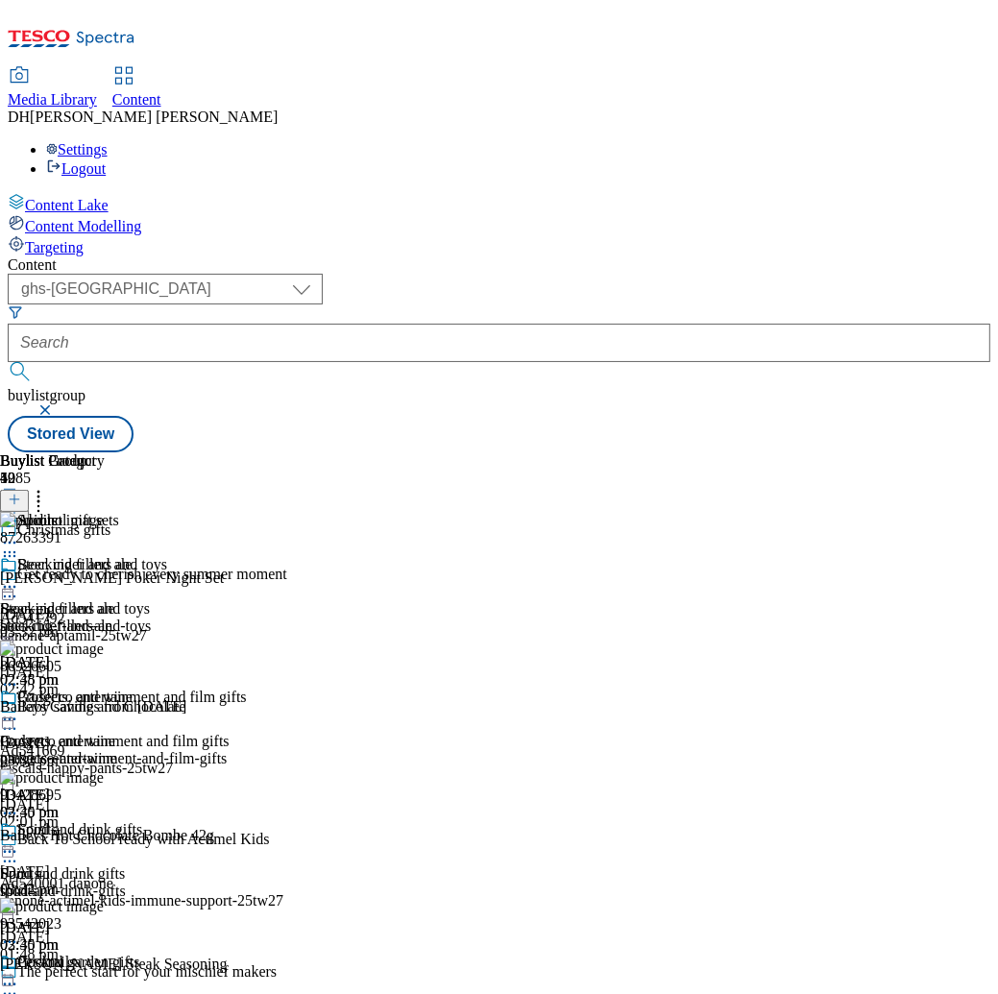
scroll to position [0, 580]
click at [16, 851] on circle at bounding box center [14, 852] width 3 height 3
click at [133, 822] on div "Spirits" at bounding box center [66, 844] width 133 height 44
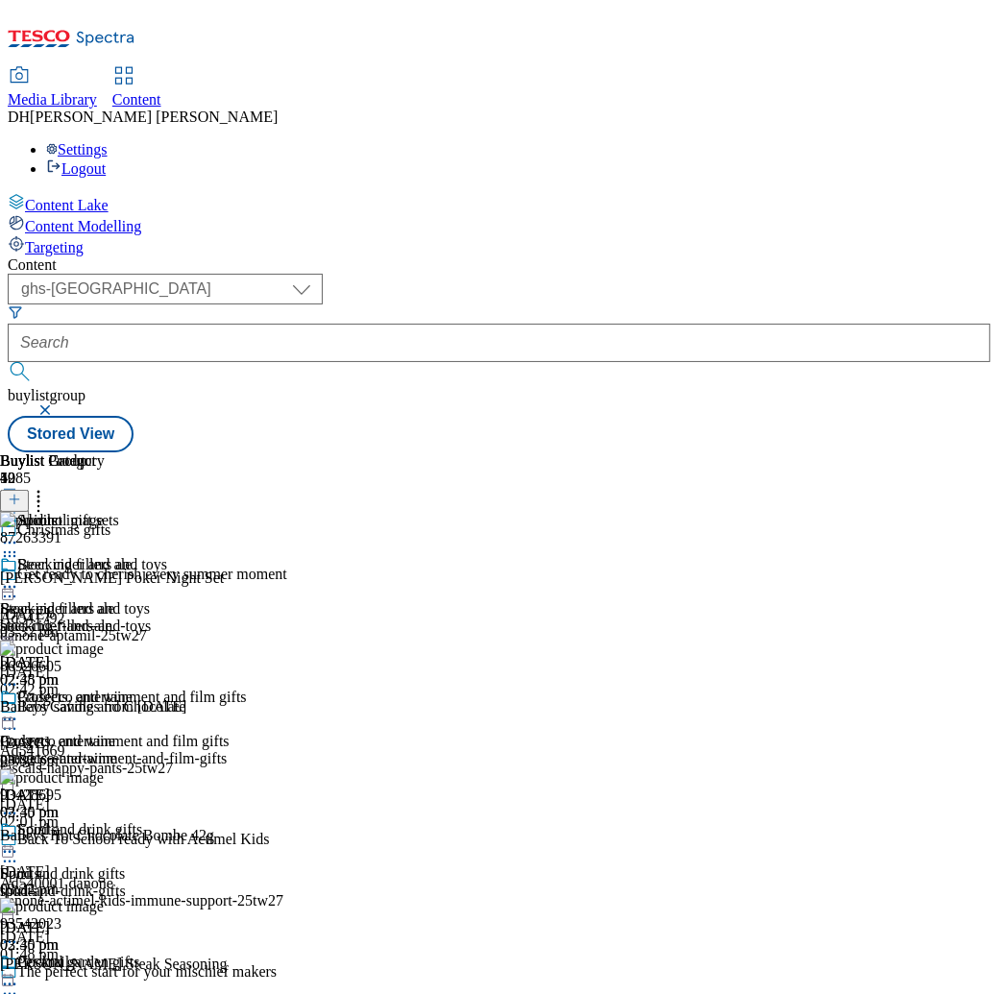
click at [12, 851] on circle at bounding box center [10, 852] width 3 height 3
click at [167, 623] on div "Beer, cider and ale Beer, cider and ale beer-cider-and-ale 18 Aug 2025 02:45 pm…" at bounding box center [83, 947] width 167 height 782
click at [19, 547] on icon at bounding box center [9, 556] width 19 height 19
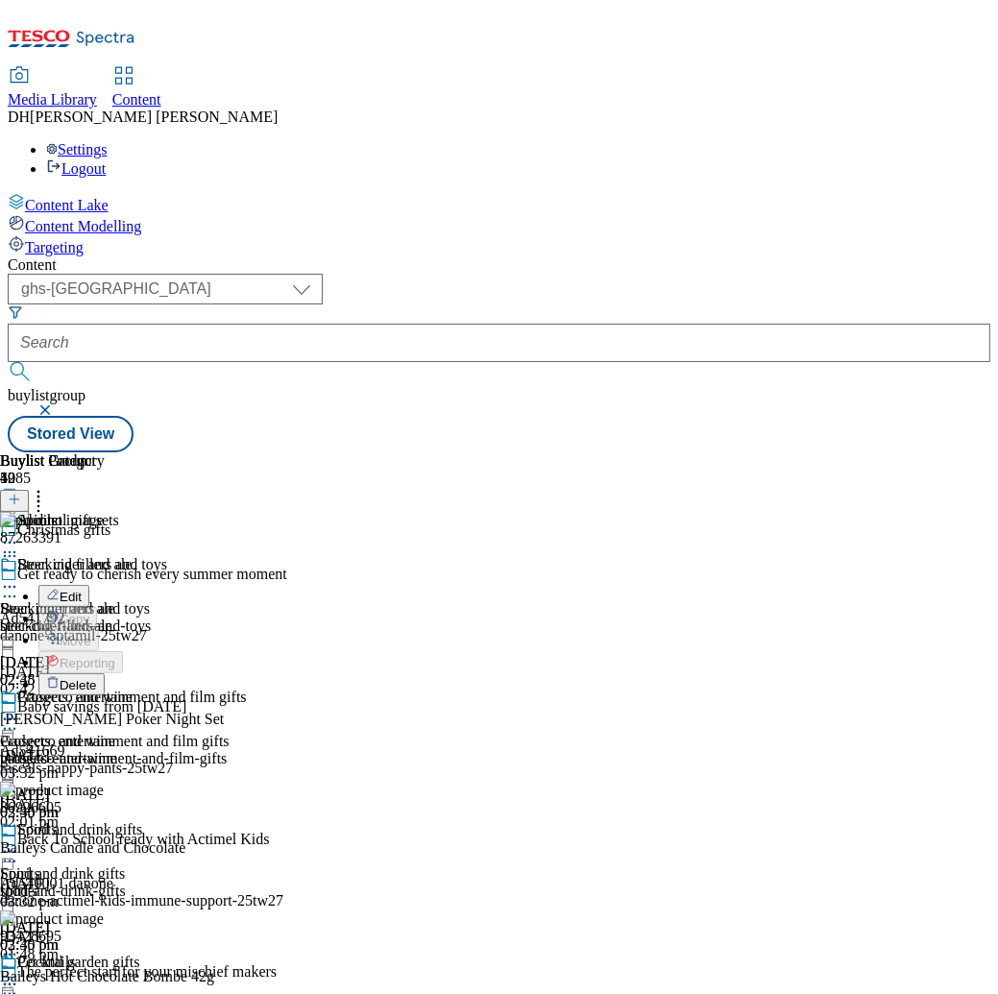
click at [304, 512] on div "87263391 Edit Copy Move Reporting Delete Jack Daniel's Poker Night Set 28 Oct 2…" at bounding box center [152, 647] width 304 height 270
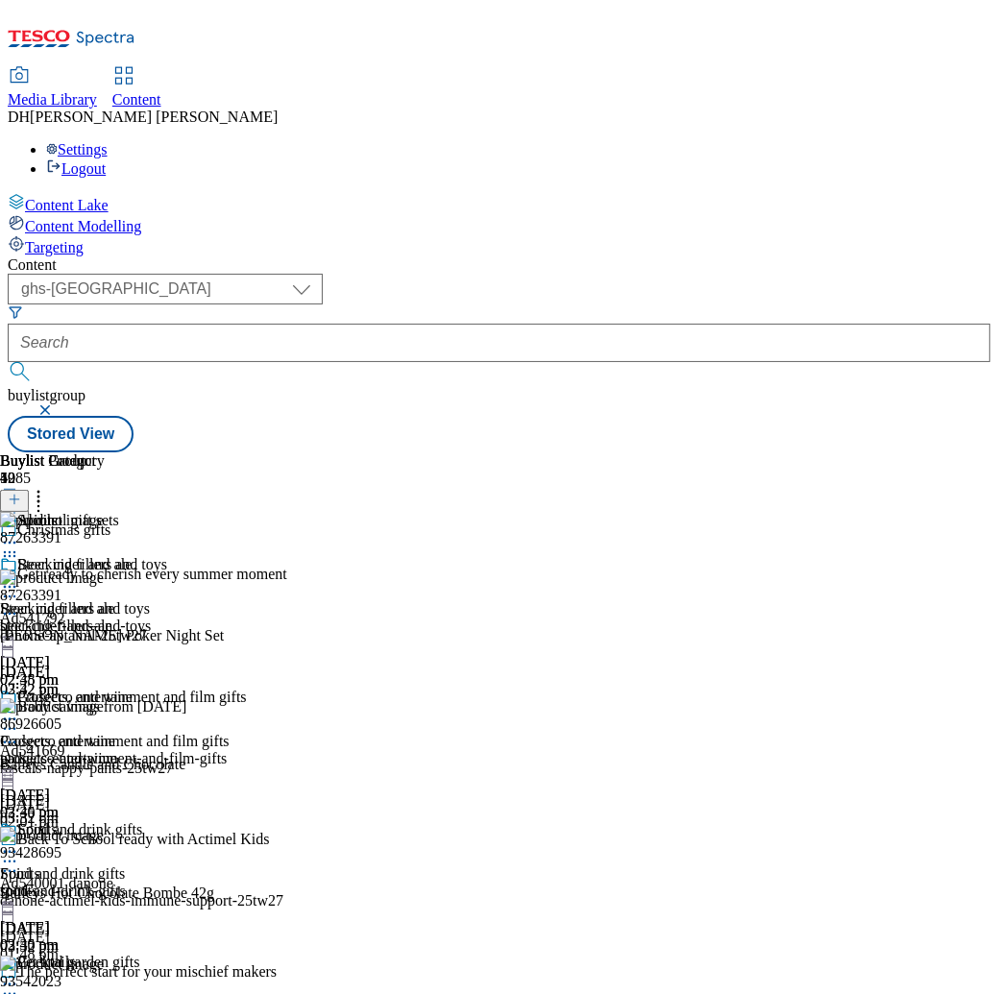
scroll to position [0, 707]
click at [19, 843] on icon at bounding box center [9, 852] width 19 height 19
click at [167, 556] on div "Beer, cider and ale Beer, cider and ale beer-cider-and-ale 18 Aug 2025 02:45 pm…" at bounding box center [83, 947] width 167 height 782
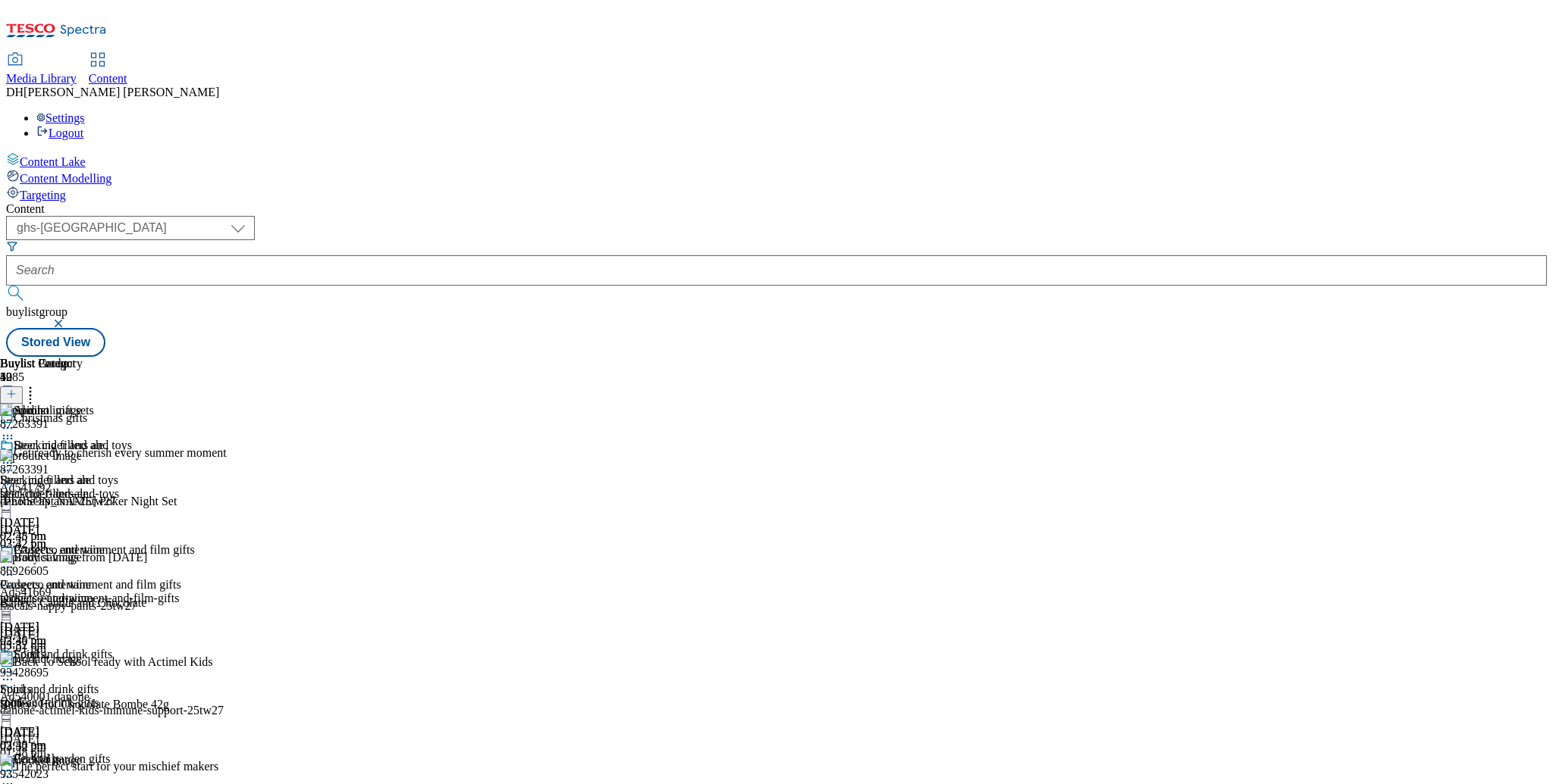
scroll to position [0, 0]
click at [105, 592] on div "prosecco-and-wine" at bounding box center [52, 598] width 105 height 13
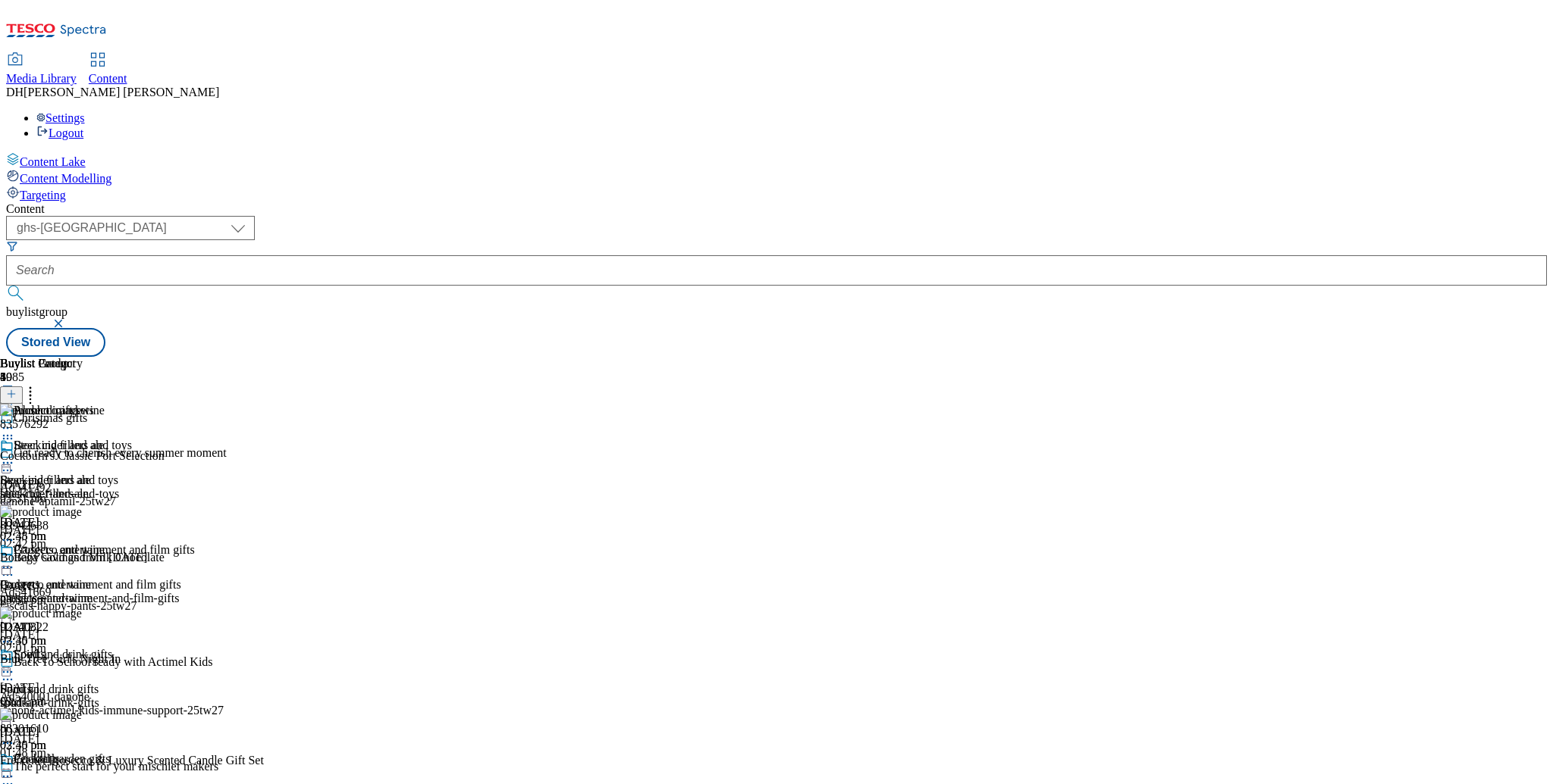
click at [38, 384] on icon at bounding box center [30, 391] width 15 height 15
drag, startPoint x: 1193, startPoint y: 170, endPoint x: 1247, endPoint y: 170, distance: 54.0
click at [264, 357] on div "Buylist Product 8" at bounding box center [132, 381] width 264 height 47
click at [17, 389] on icon at bounding box center [11, 394] width 10 height 10
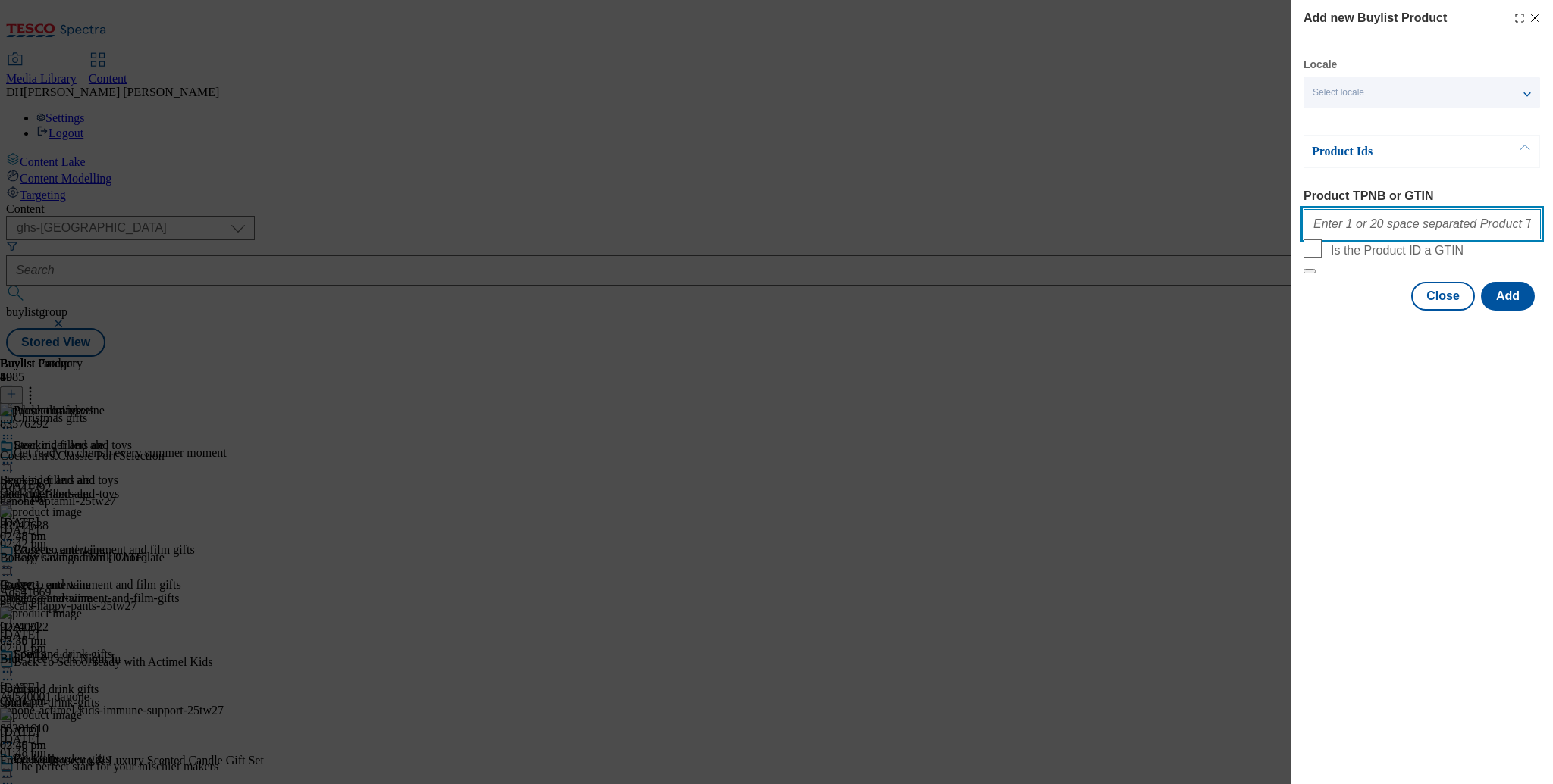
click at [1373, 227] on input "Product TPNB or GTIN" at bounding box center [1422, 224] width 238 height 30
drag, startPoint x: 1356, startPoint y: 231, endPoint x: 1275, endPoint y: 230, distance: 81.0
click at [1267, 232] on div "Add new Buylist Product Locale Select locale English Welsh Product Ids Product …" at bounding box center [776, 392] width 1553 height 784
drag, startPoint x: 1398, startPoint y: 229, endPoint x: 1559, endPoint y: 228, distance: 161.0
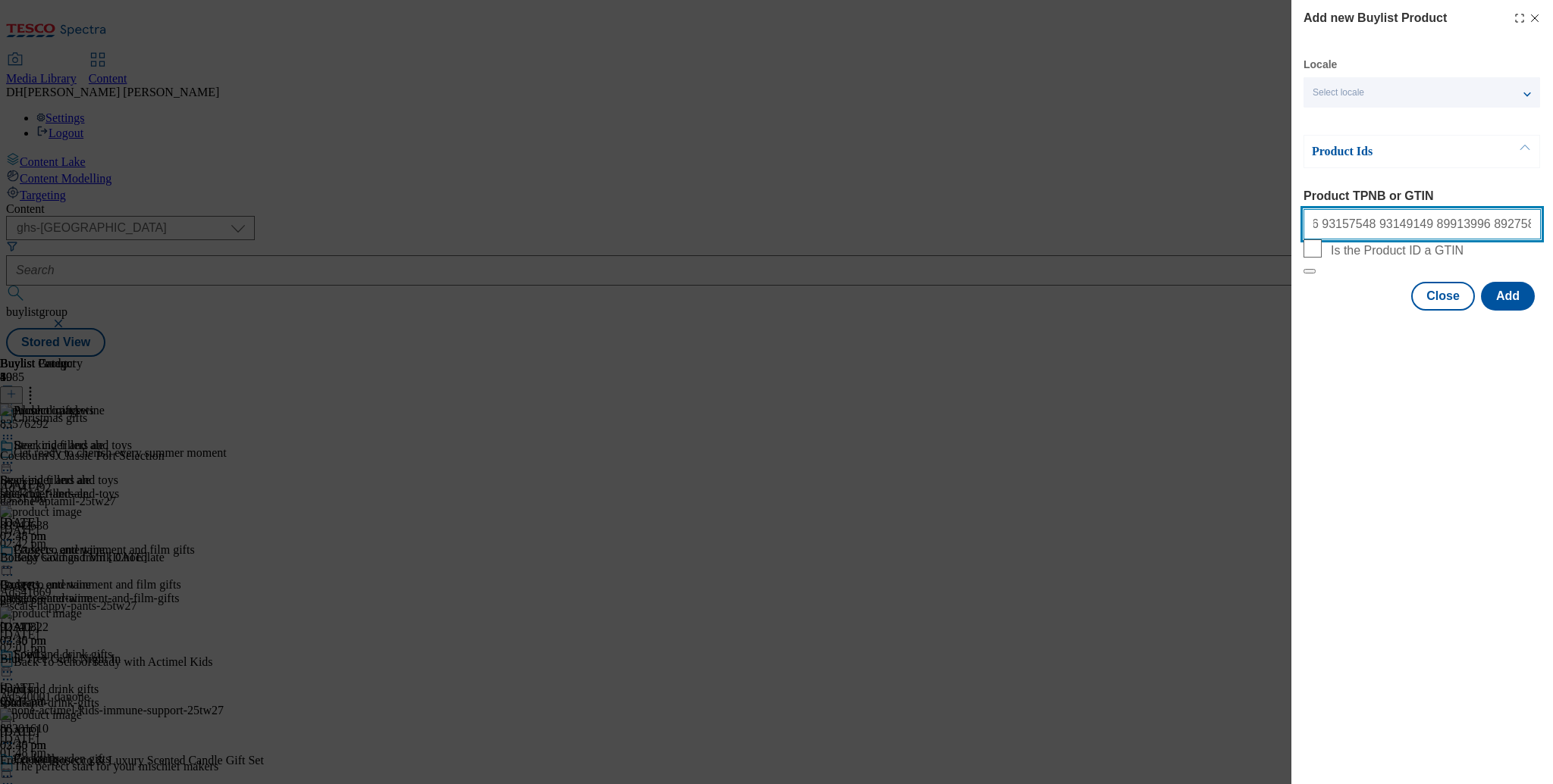
click at [1552, 228] on html "Icons icon_account icon_add icon_backward_link icon_basket icon_benefits icon_c…" at bounding box center [776, 181] width 1553 height 363
type input "89464893 89268676"
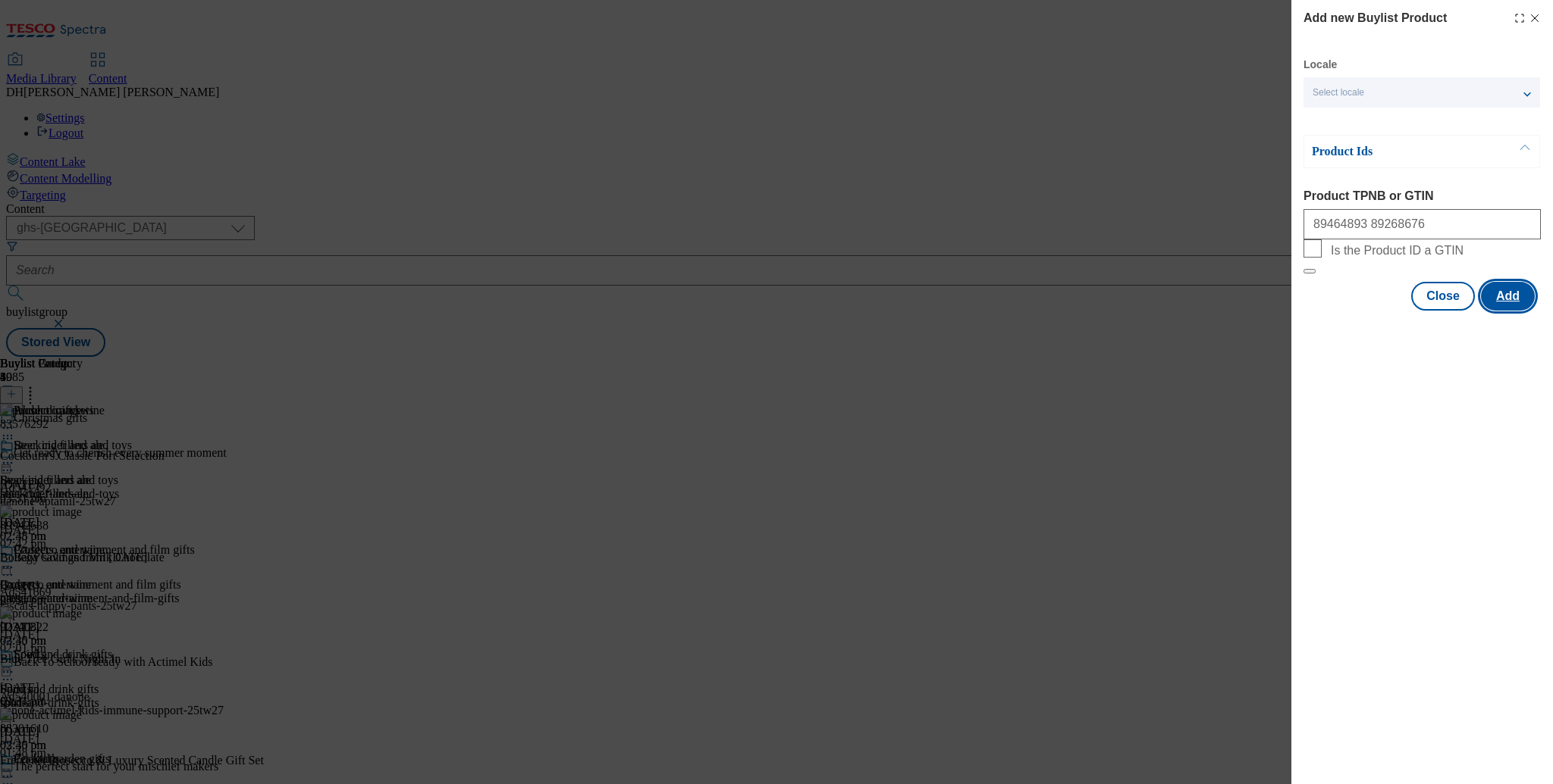
click at [1497, 311] on button "Add" at bounding box center [1508, 296] width 54 height 29
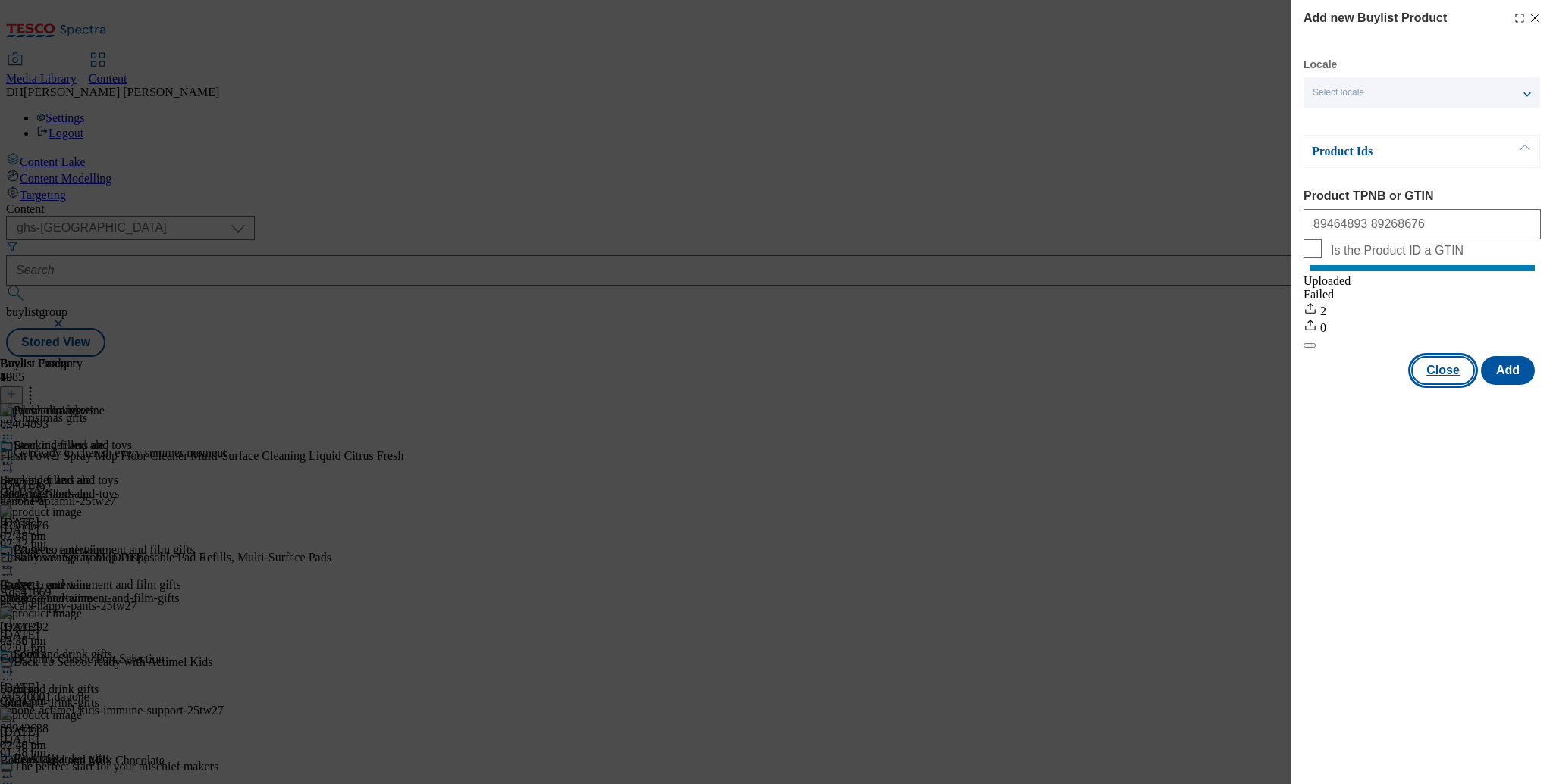
click at [1441, 385] on button "Close" at bounding box center [1443, 371] width 64 height 29
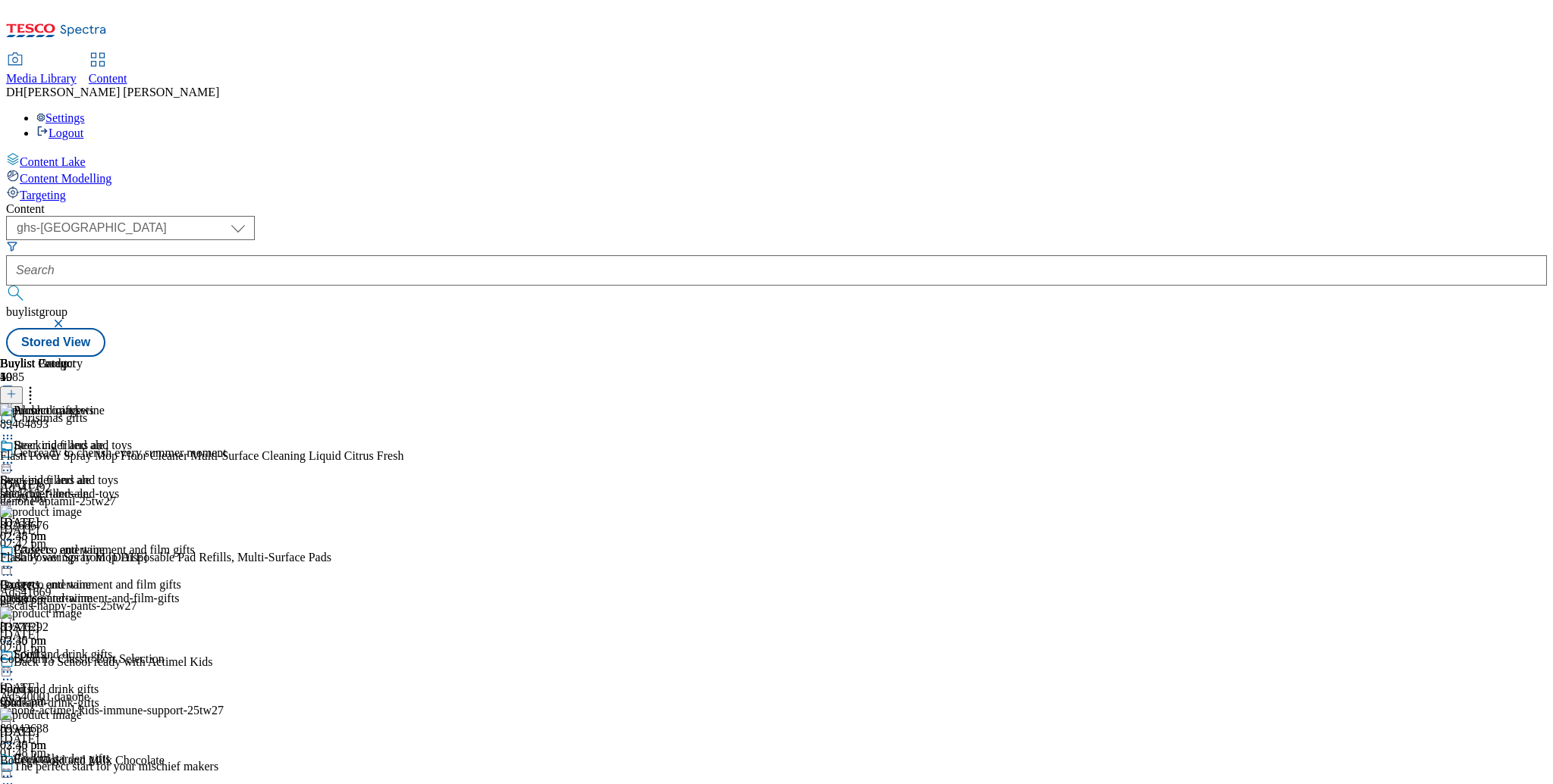
click at [15, 431] on icon at bounding box center [7, 439] width 15 height 15
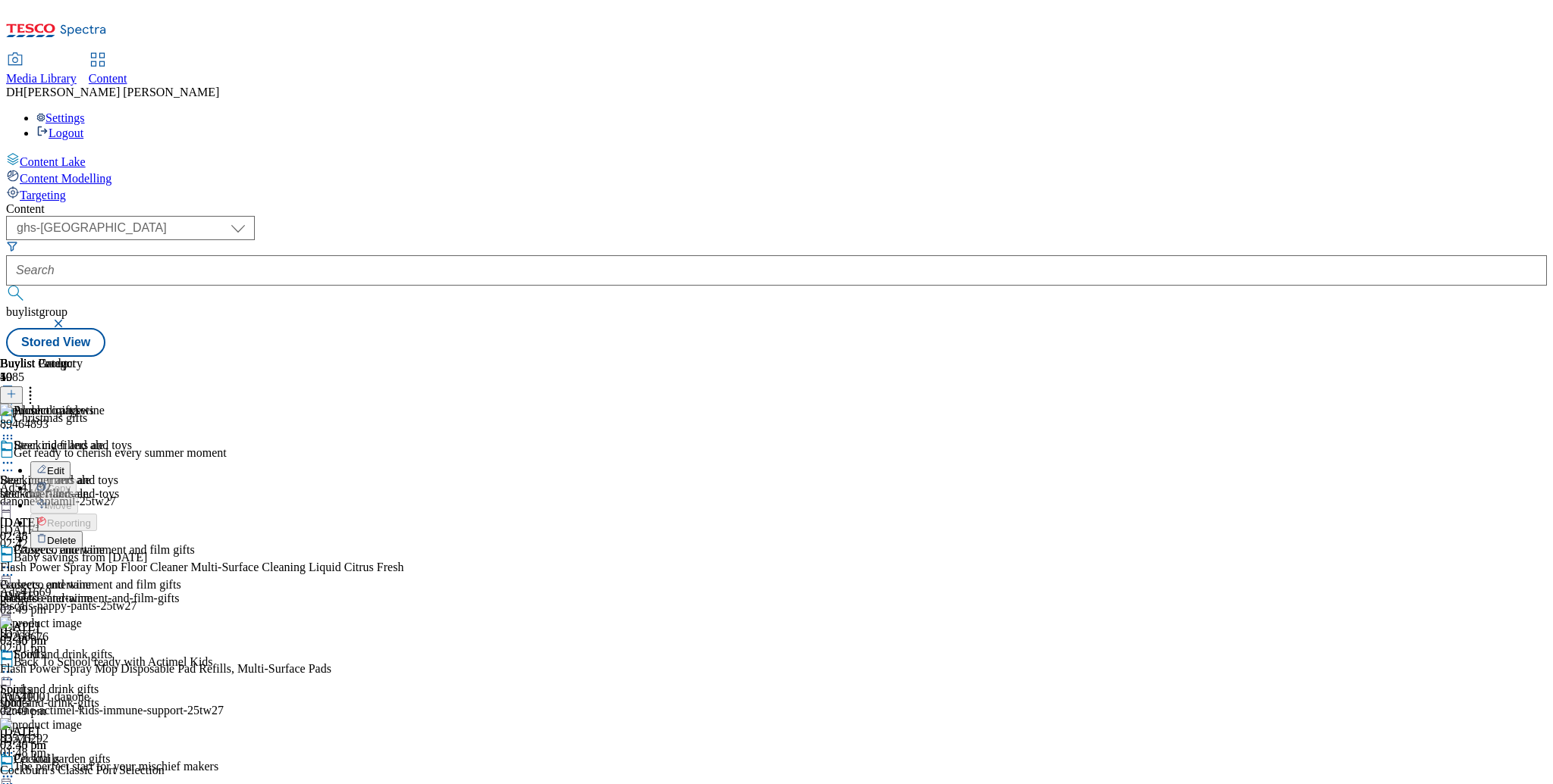
click at [77, 535] on span "Delete" at bounding box center [62, 540] width 29 height 11
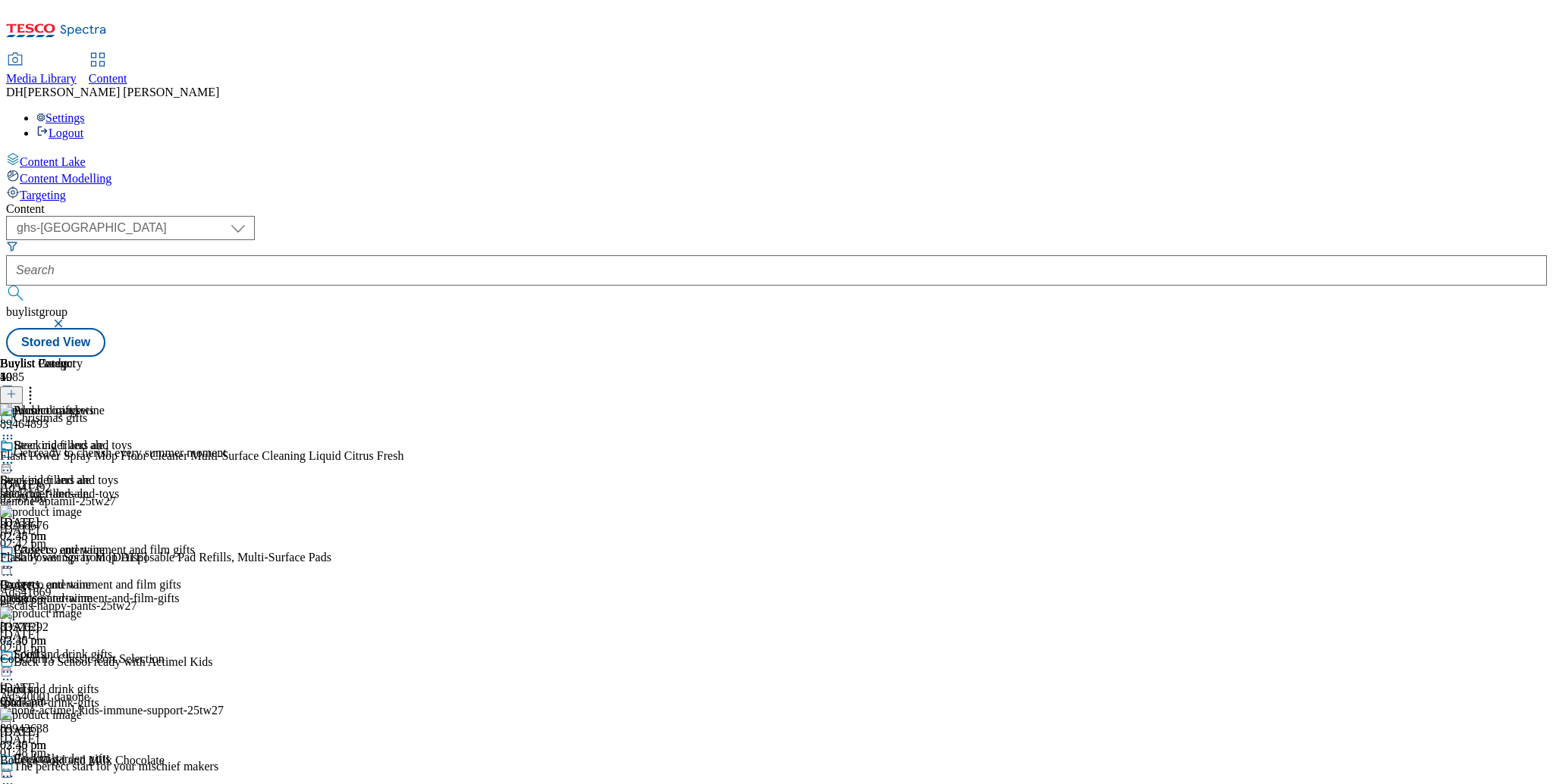
click at [15, 431] on icon at bounding box center [7, 439] width 15 height 15
click at [38, 384] on icon at bounding box center [30, 391] width 15 height 15
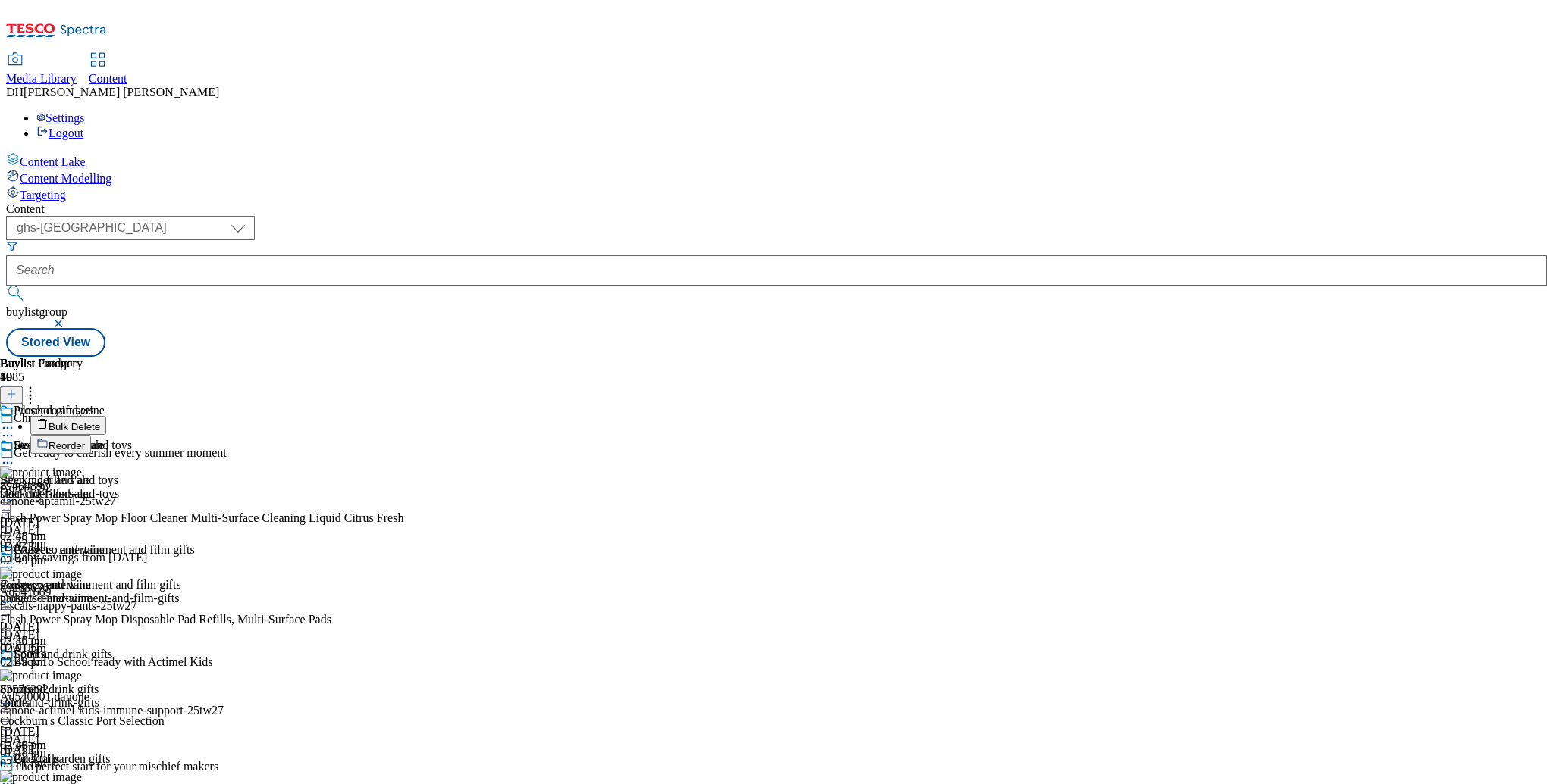
click at [85, 440] on span "Reorder" at bounding box center [66, 446] width 36 height 11
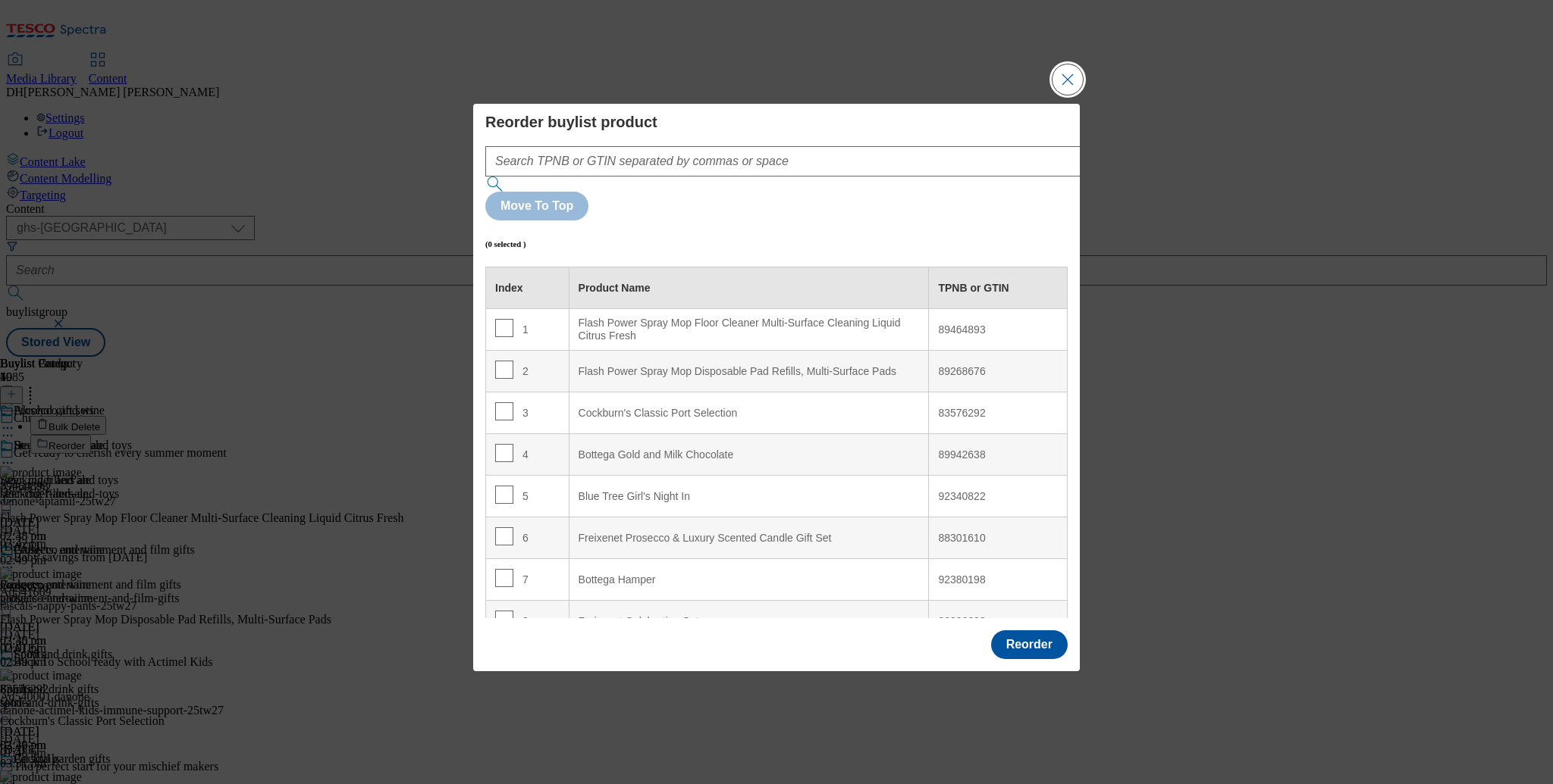
click at [1059, 95] on button "Close Modal" at bounding box center [1068, 80] width 30 height 30
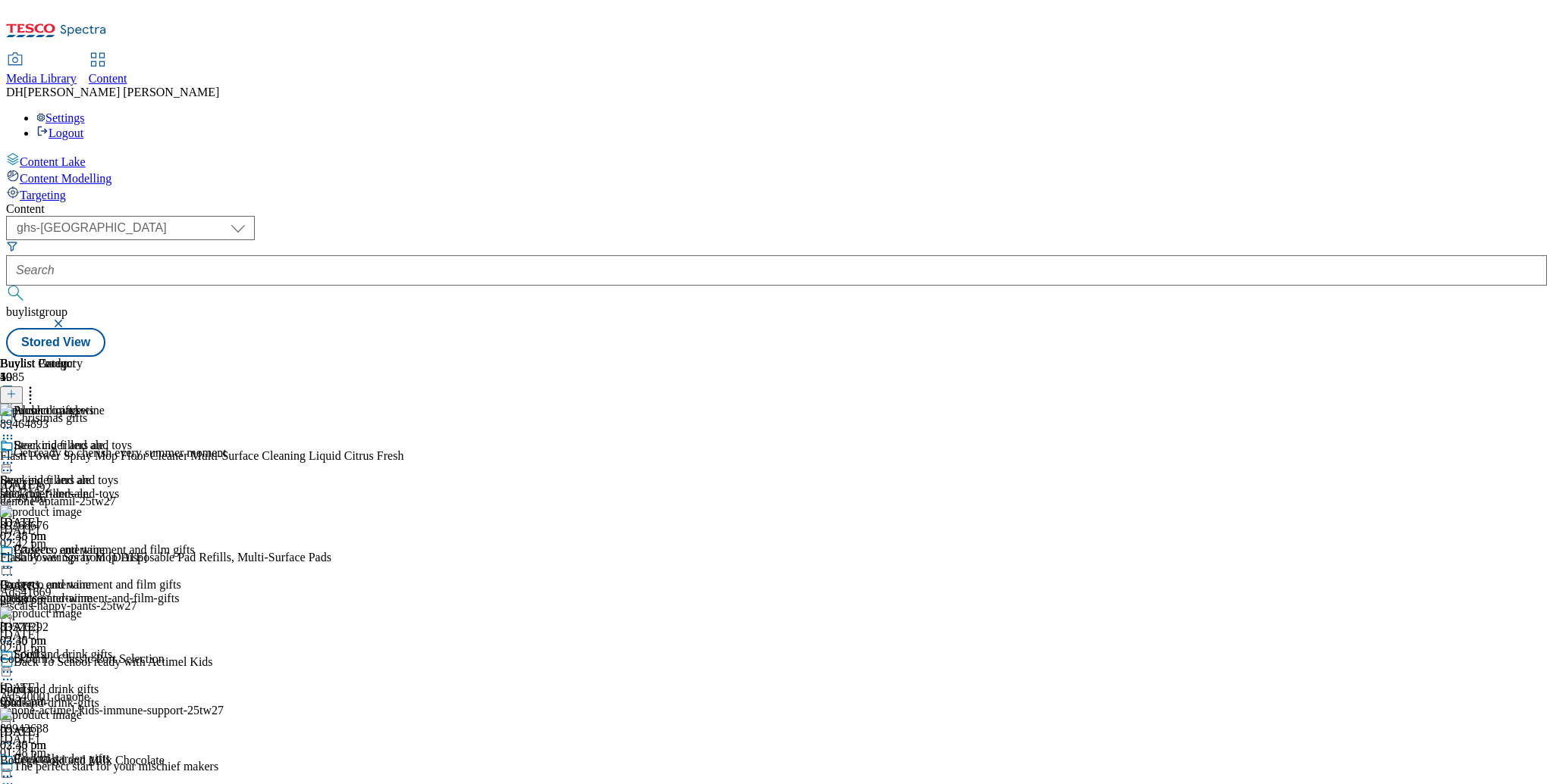
click at [15, 560] on icon at bounding box center [7, 567] width 15 height 15
click at [105, 439] on div "Beer, cider and ale Beer, cider and ale beer-cider-and-ale 18 Aug 2025 02:45 pm" at bounding box center [52, 491] width 105 height 105
click at [105, 592] on div "prosecco-and-wine" at bounding box center [52, 598] width 105 height 13
click at [15, 560] on icon at bounding box center [7, 567] width 15 height 15
click at [95, 734] on span "Un-publish" at bounding box center [71, 739] width 48 height 11
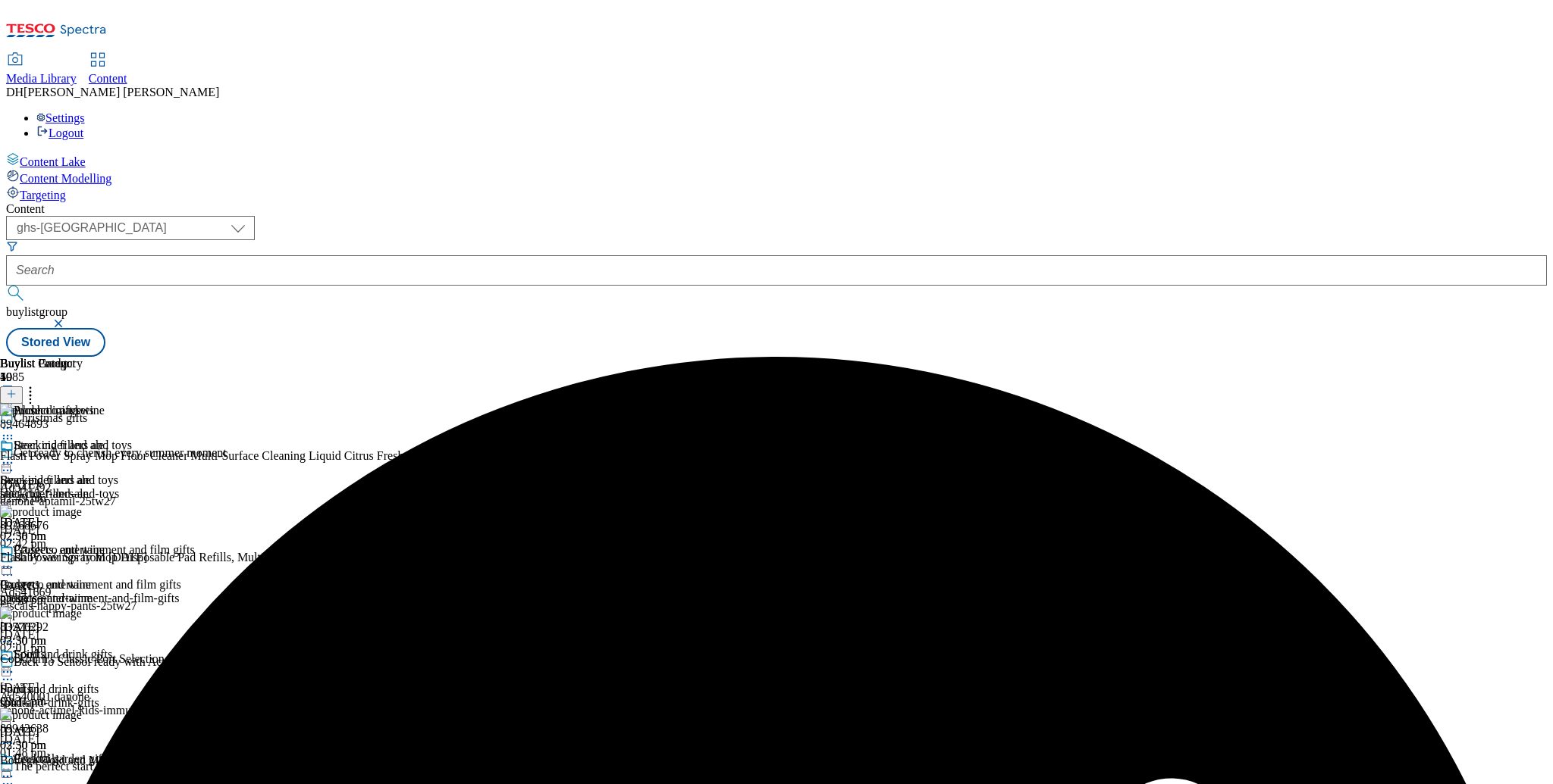
click at [15, 431] on icon at bounding box center [7, 439] width 15 height 15
drag, startPoint x: 925, startPoint y: 416, endPoint x: 949, endPoint y: 411, distance: 24.5
click at [105, 543] on div "Prosecco and wine Prosecco and wine prosecco-and-wine 18 Aug 2025 02:50 pm" at bounding box center [52, 595] width 105 height 105
click at [15, 560] on icon at bounding box center [7, 567] width 15 height 15
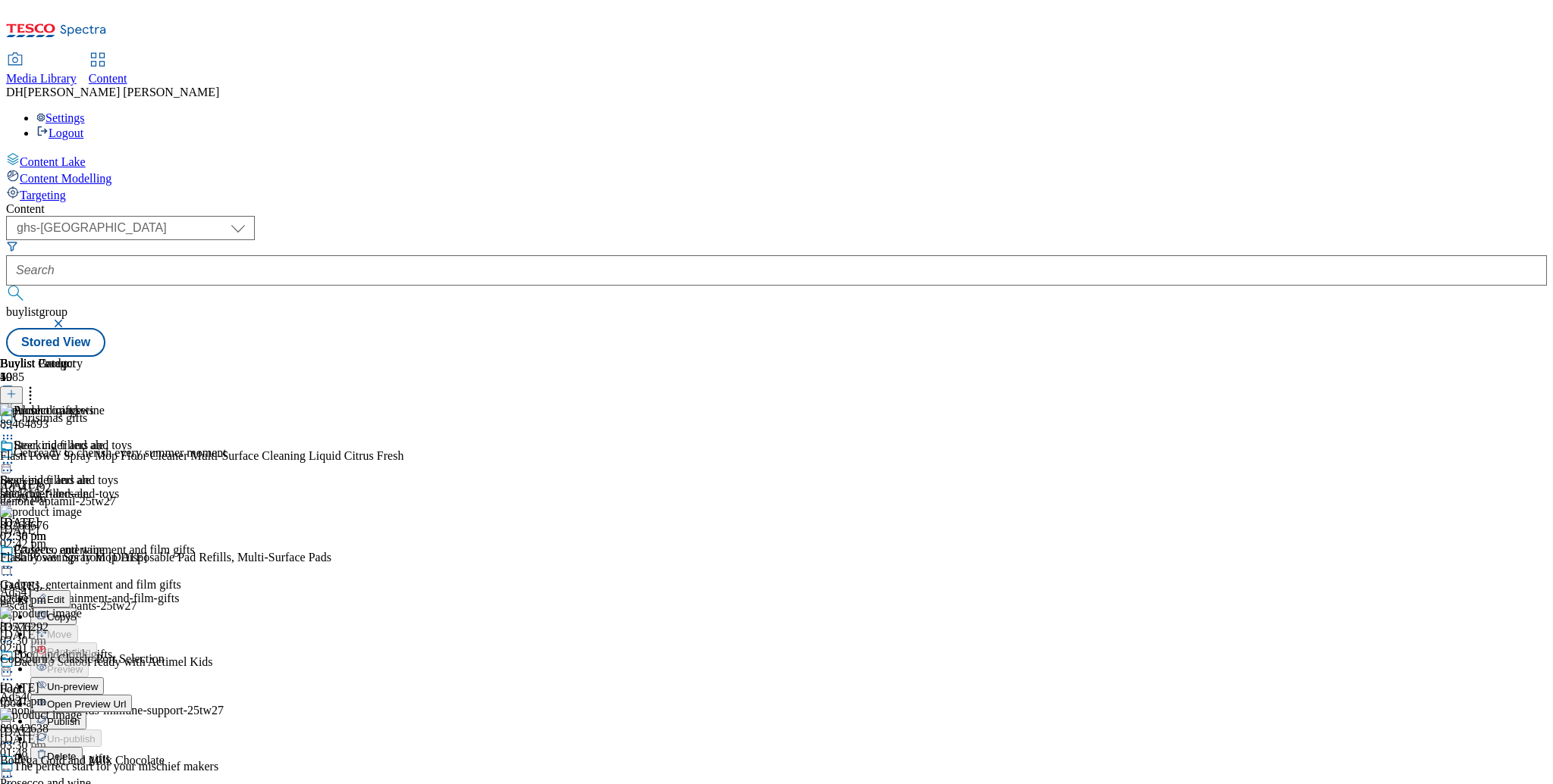
click at [98, 681] on span "Un-preview" at bounding box center [73, 687] width 51 height 11
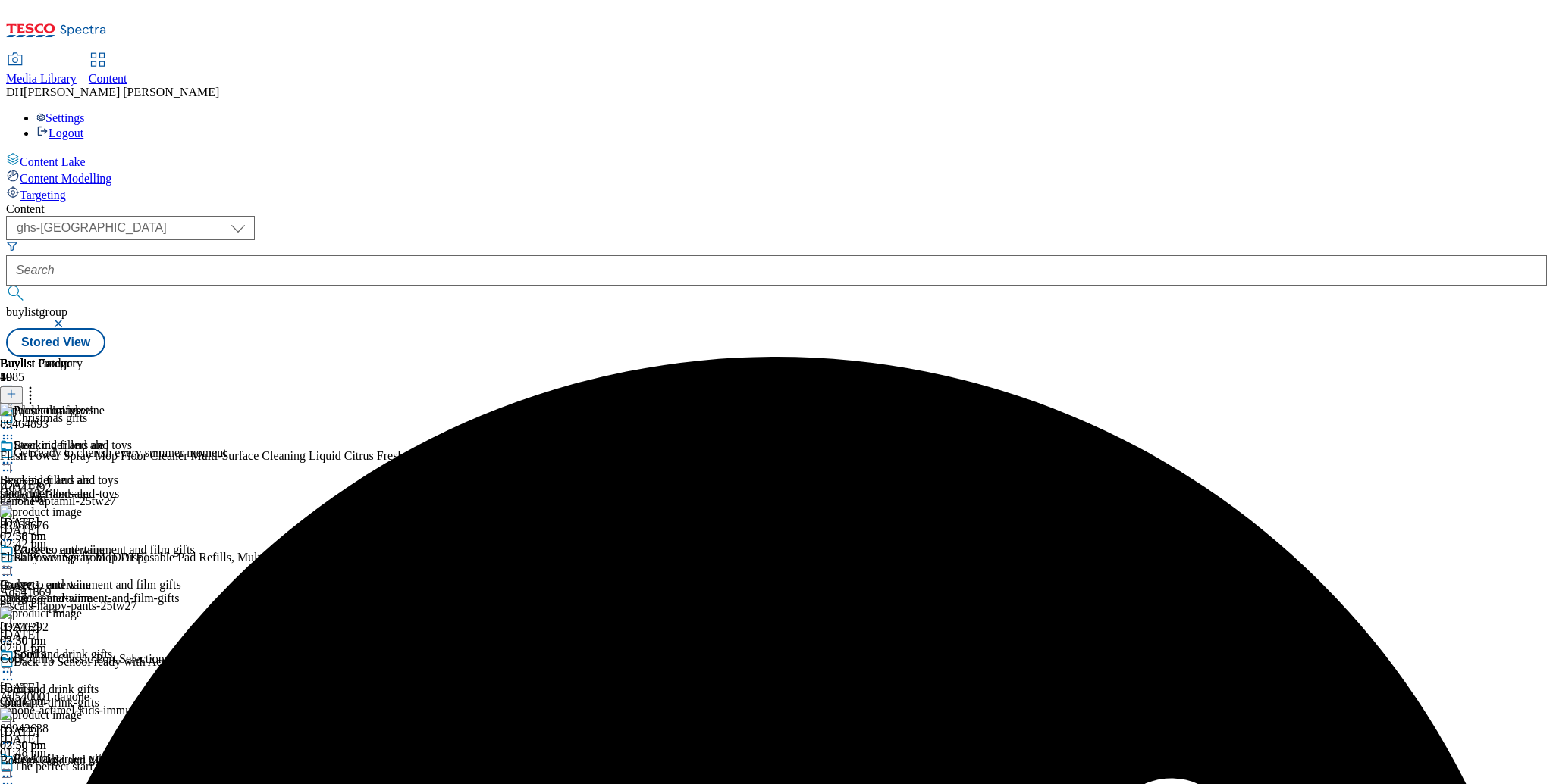
click at [15, 431] on icon at bounding box center [7, 439] width 15 height 15
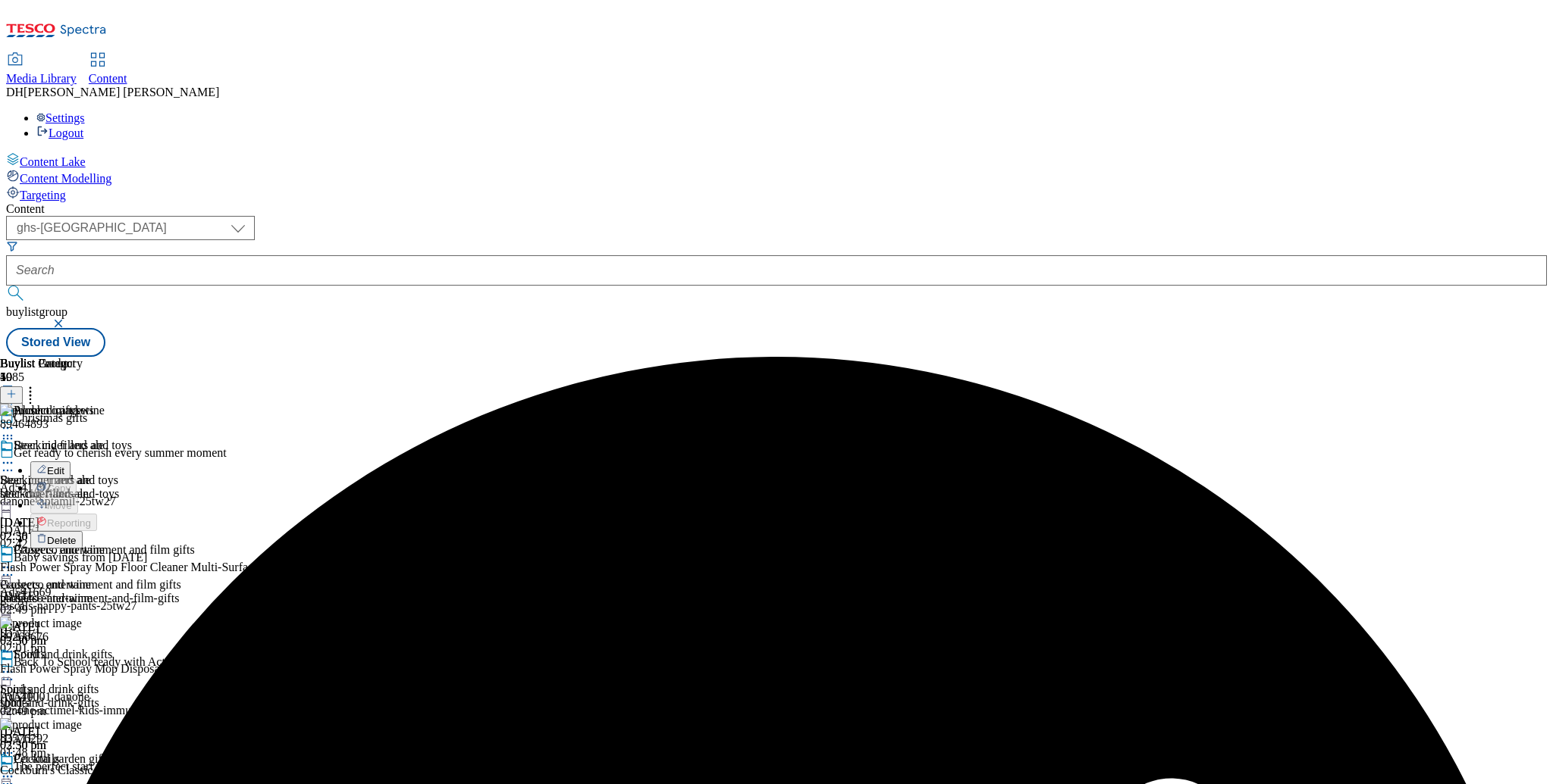
click at [77, 535] on span "Delete" at bounding box center [62, 540] width 29 height 11
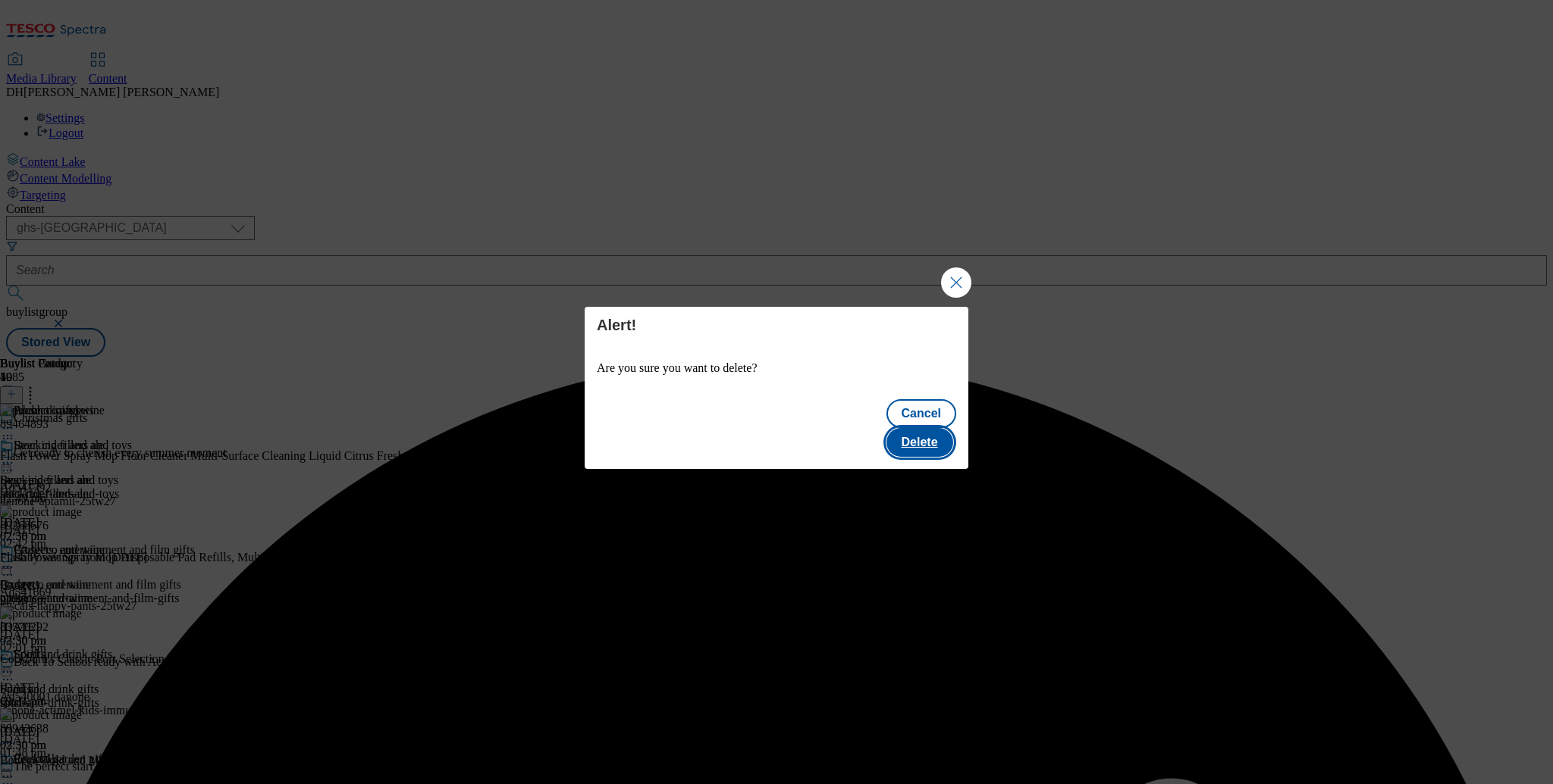
click at [904, 428] on button "Delete" at bounding box center [919, 442] width 67 height 29
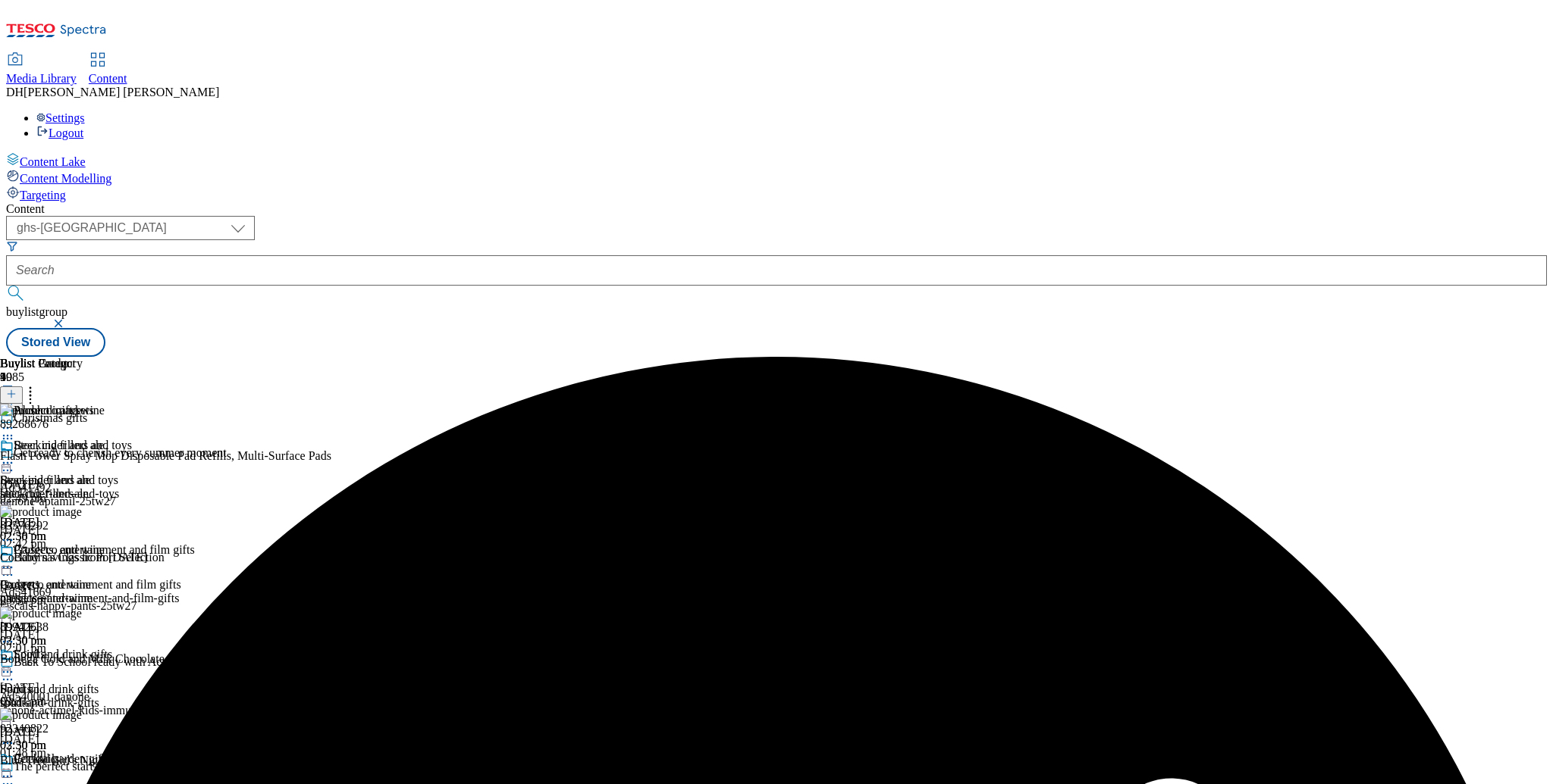
click at [15, 431] on icon at bounding box center [7, 439] width 15 height 15
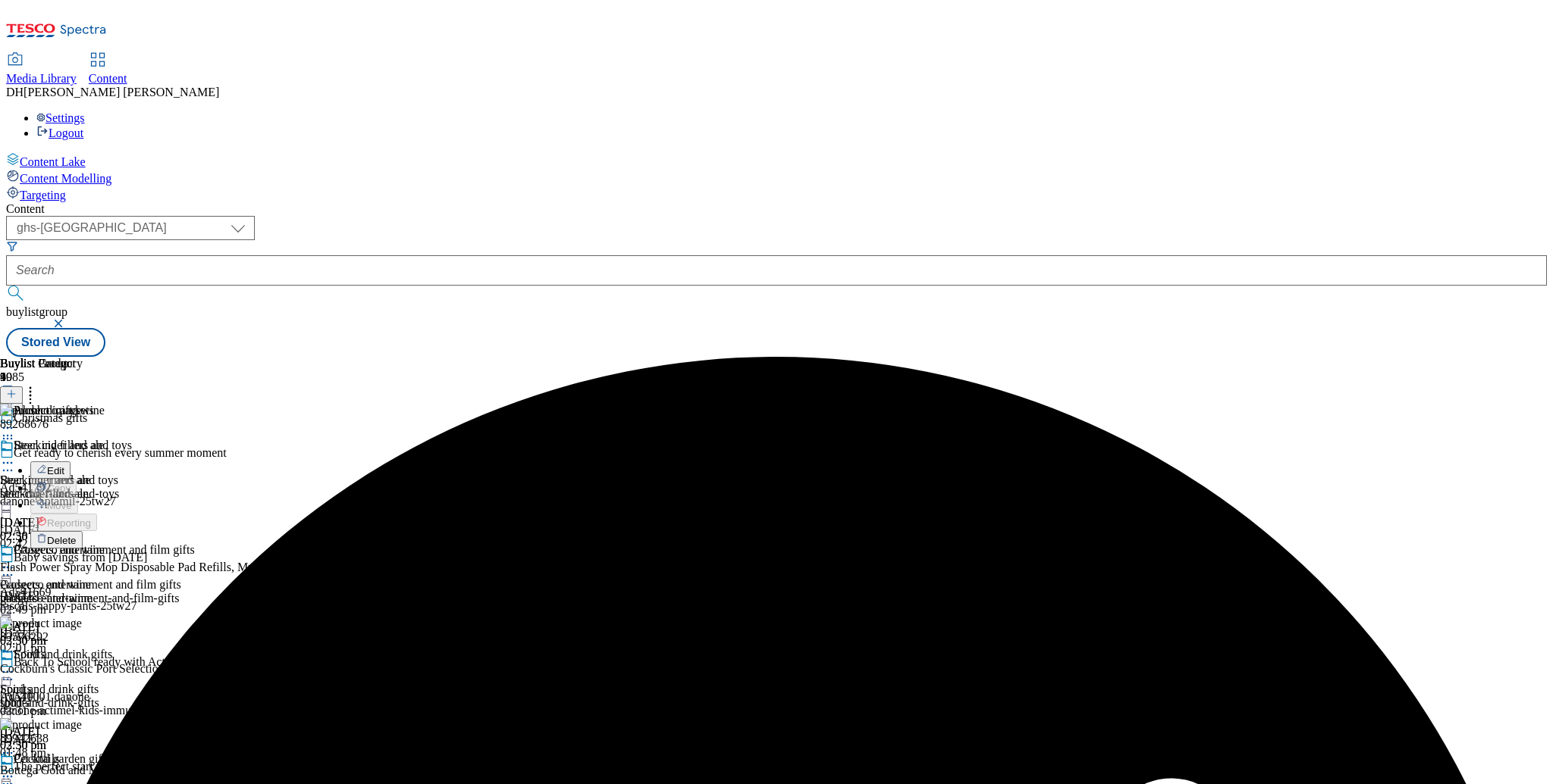
click at [77, 535] on span "Delete" at bounding box center [62, 540] width 29 height 11
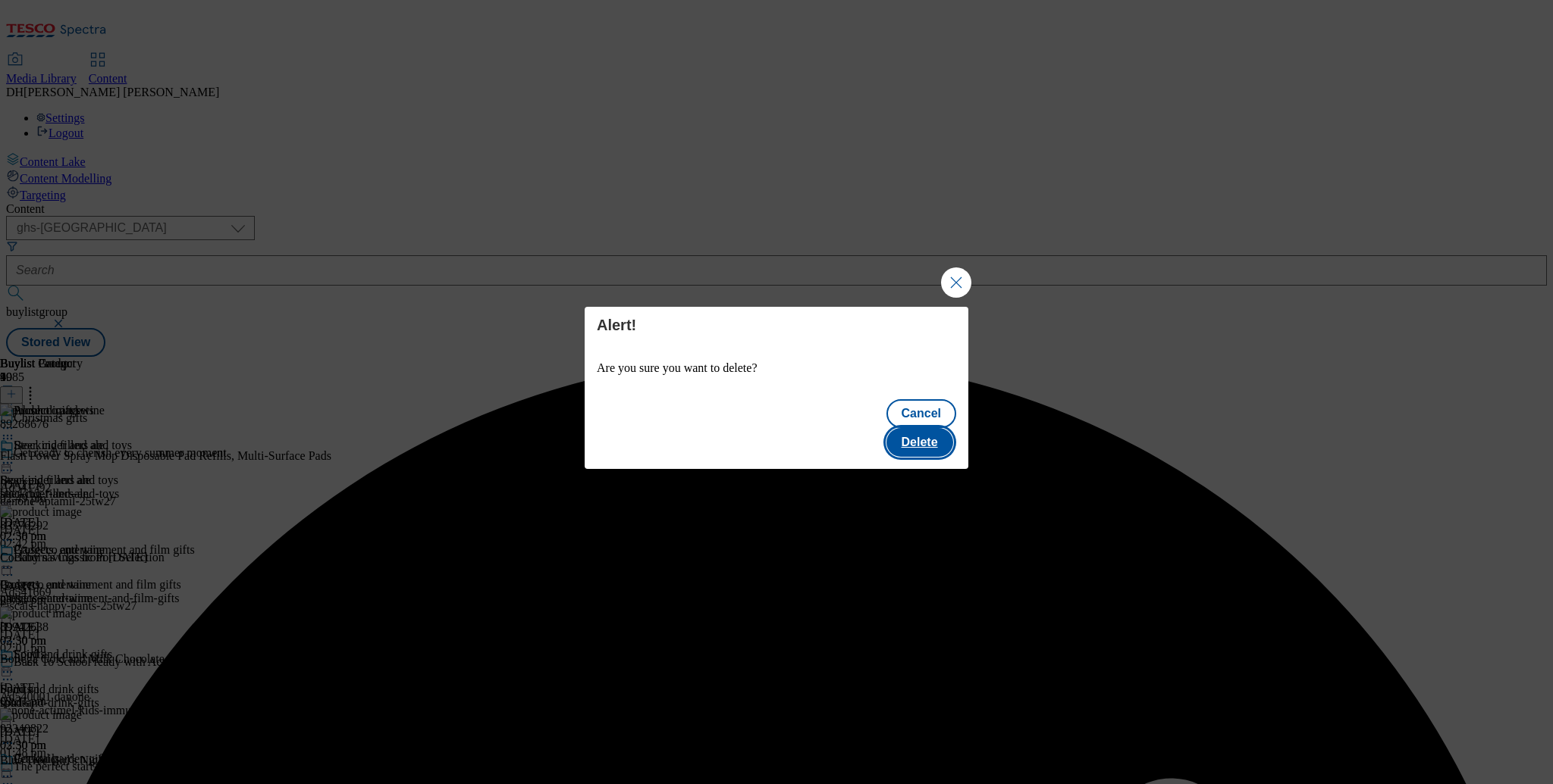
click at [937, 436] on button "Delete" at bounding box center [919, 442] width 67 height 29
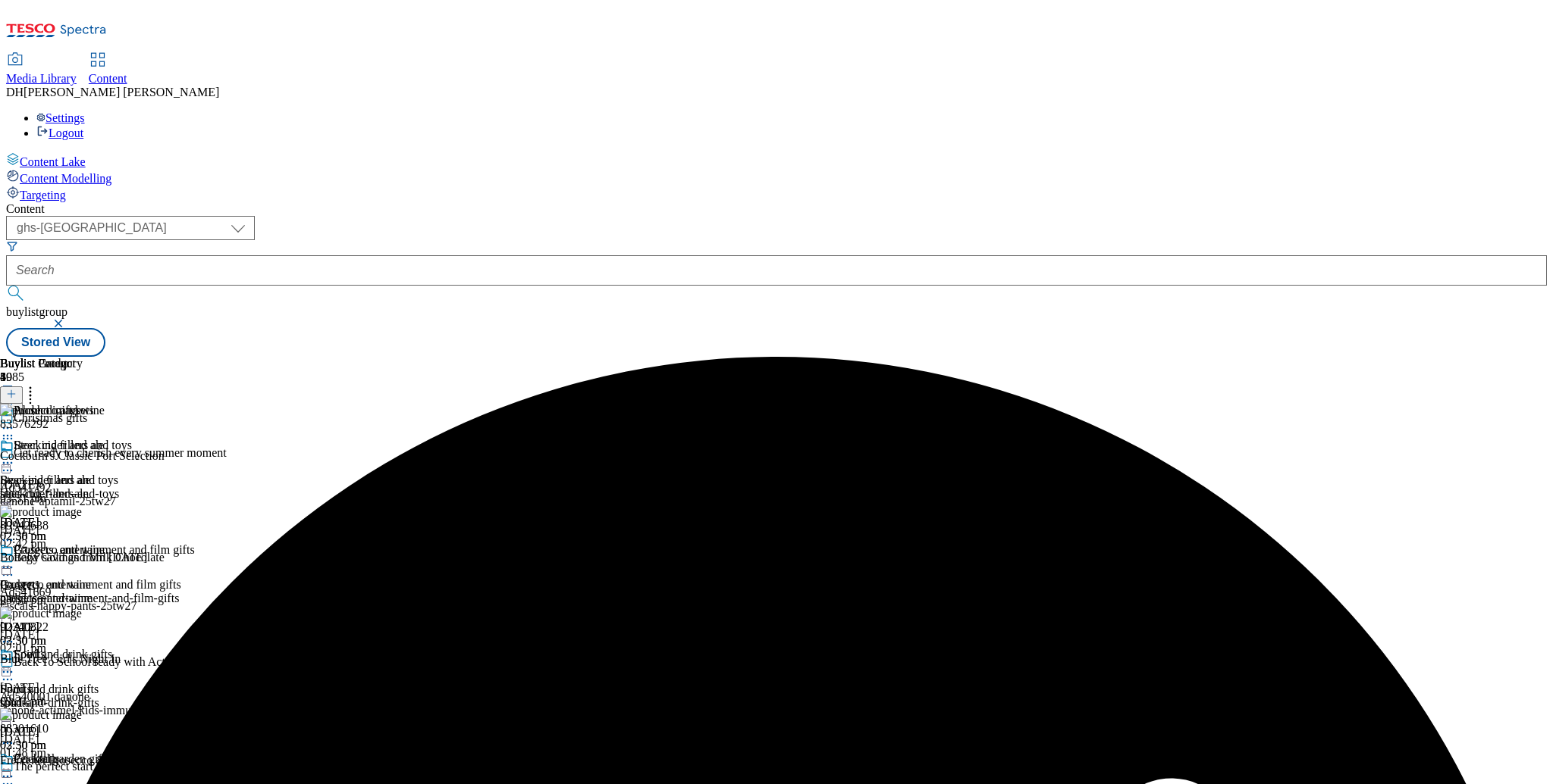
click at [15, 560] on icon at bounding box center [7, 567] width 15 height 15
click at [83, 664] on span "Preview" at bounding box center [65, 670] width 36 height 11
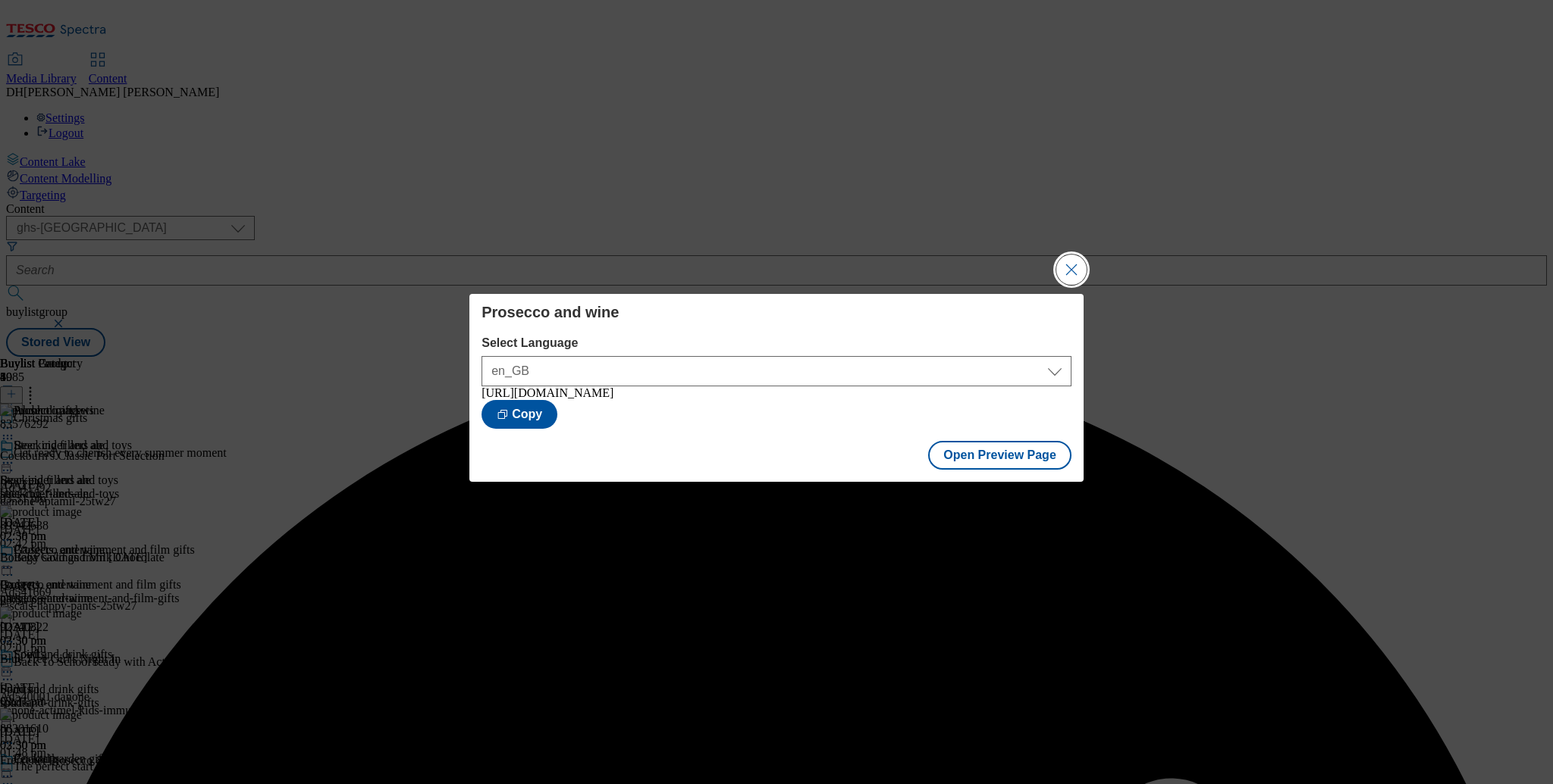
click at [1072, 259] on button "Close Modal" at bounding box center [1071, 270] width 30 height 30
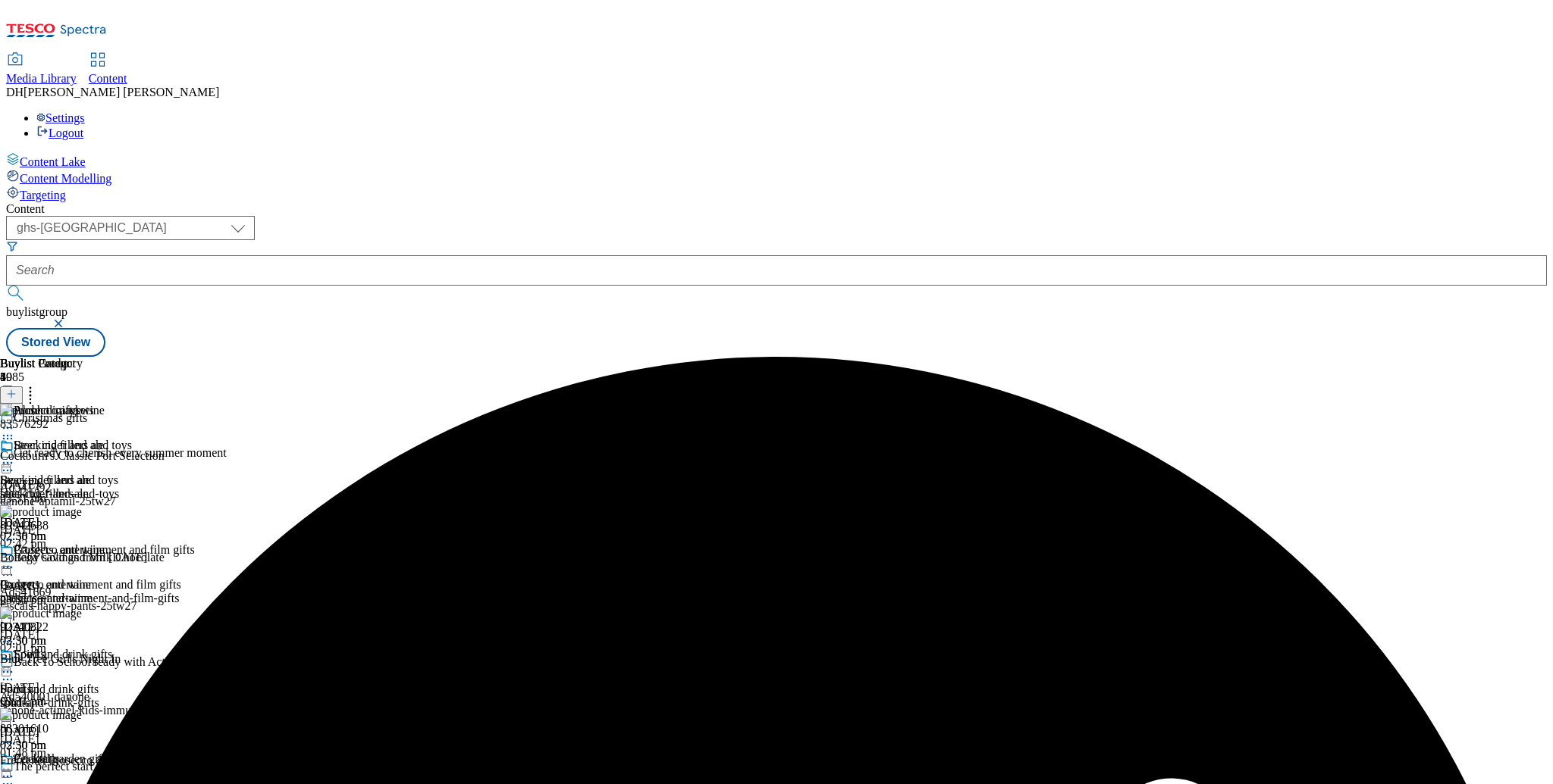
click at [15, 560] on icon at bounding box center [7, 567] width 15 height 15
click at [80, 716] on span "Publish" at bounding box center [64, 722] width 33 height 11
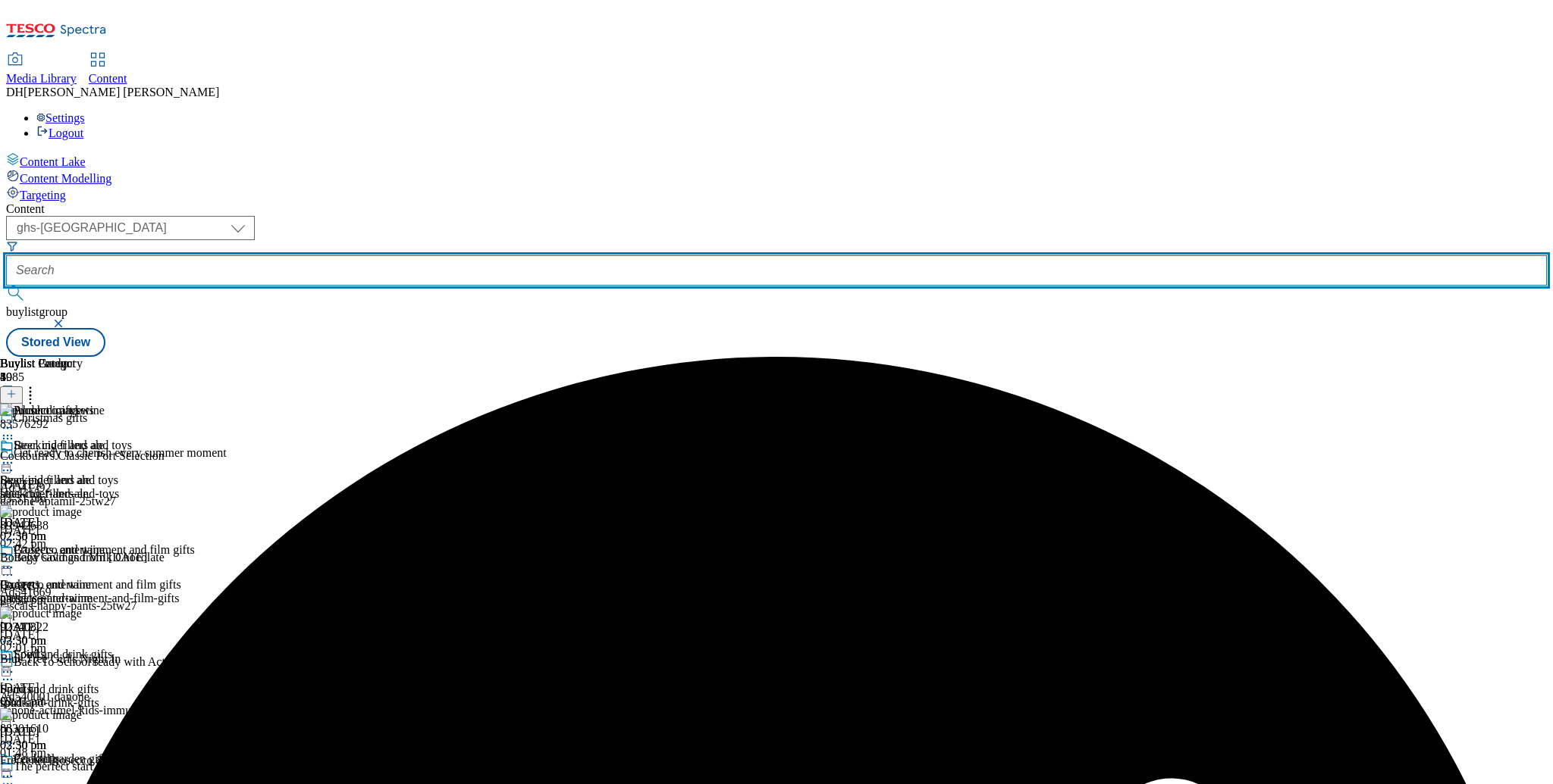
click at [440, 256] on input "text" at bounding box center [776, 271] width 1540 height 30
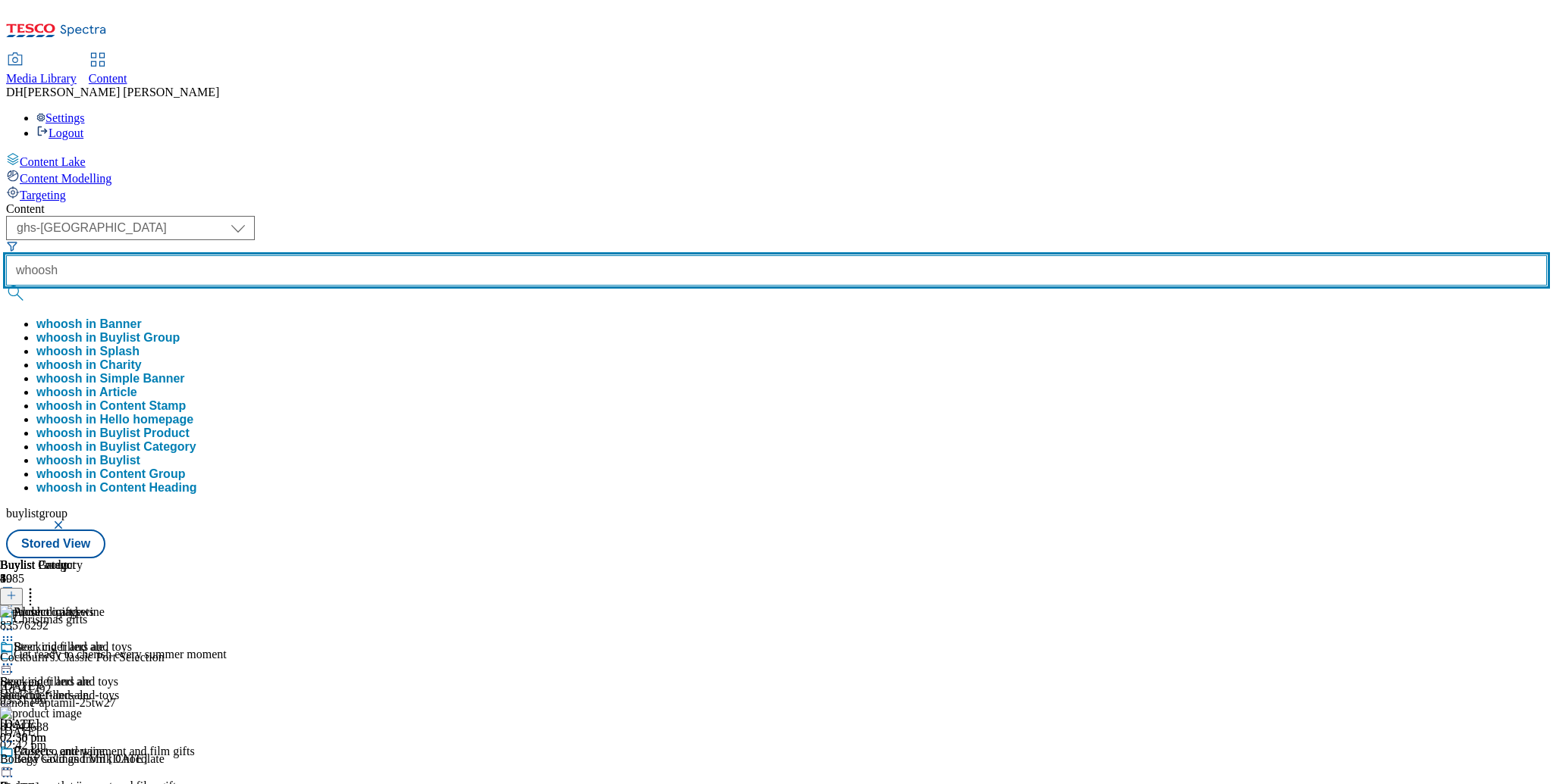
type input "whoosh"
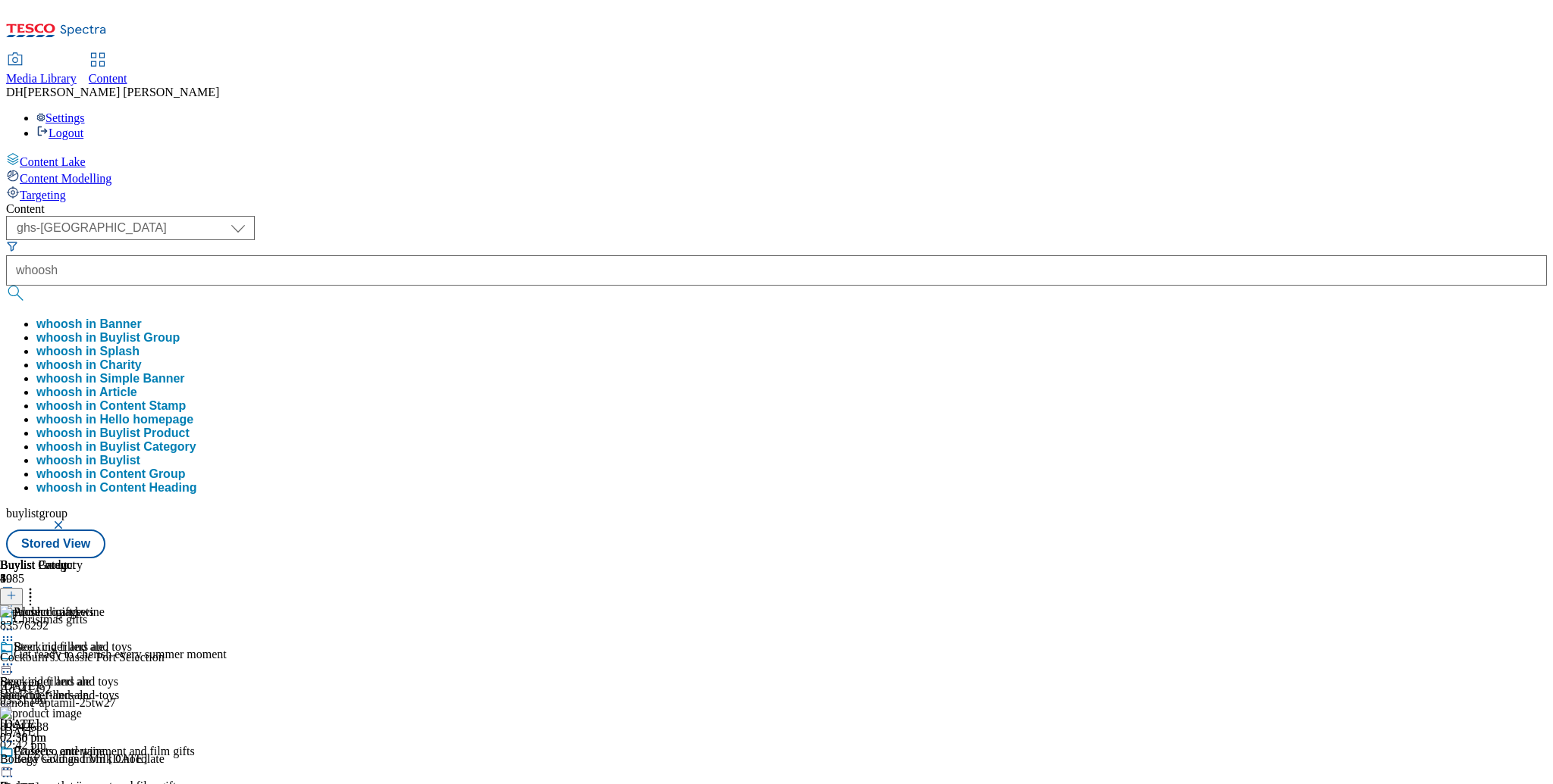
click at [180, 331] on button "whoosh in Buylist Group" at bounding box center [108, 338] width 144 height 13
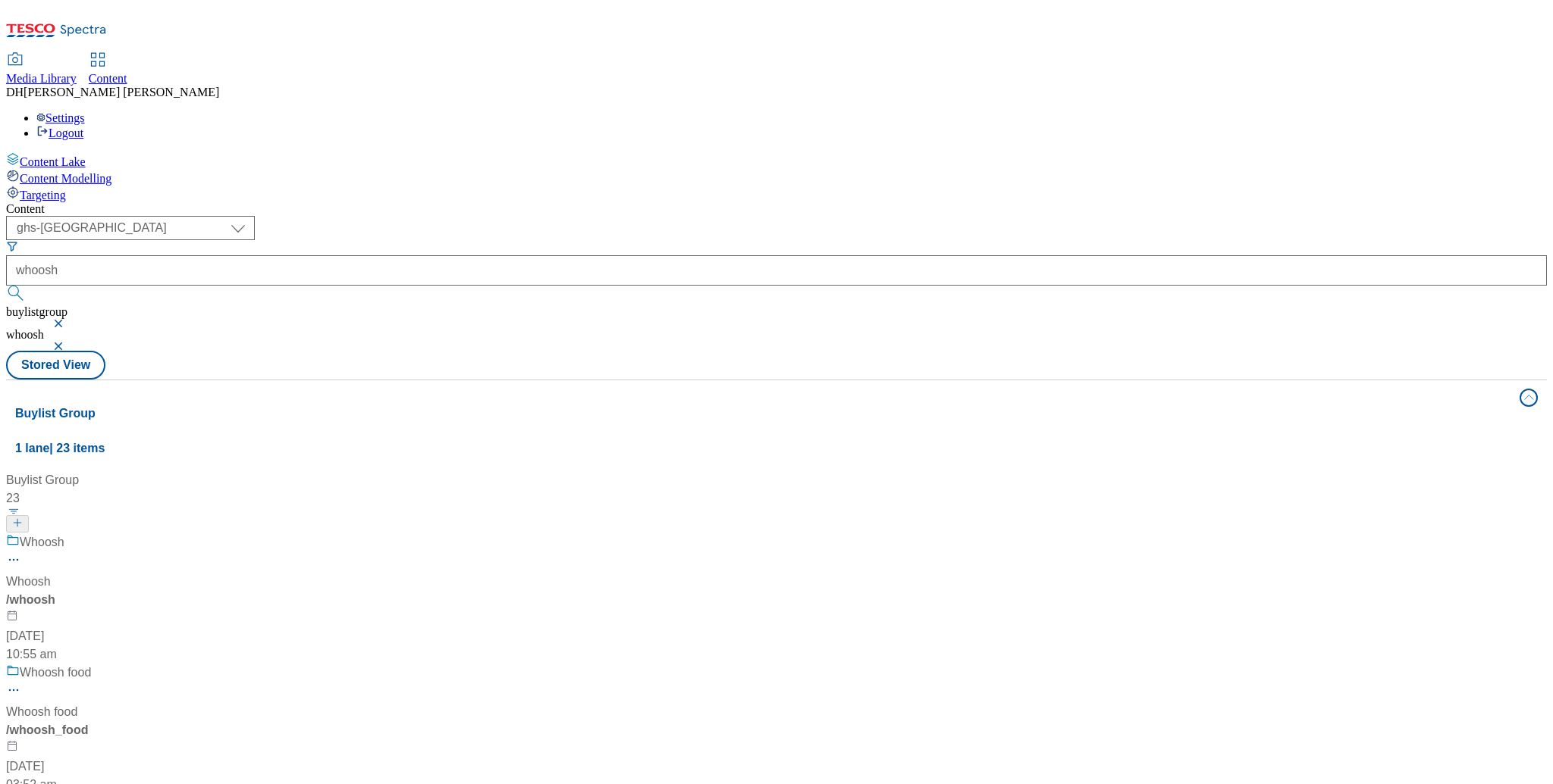
click at [200, 533] on div "Whoosh Whoosh / whoosh 15 May 2024 10:55 am" at bounding box center [103, 598] width 194 height 130
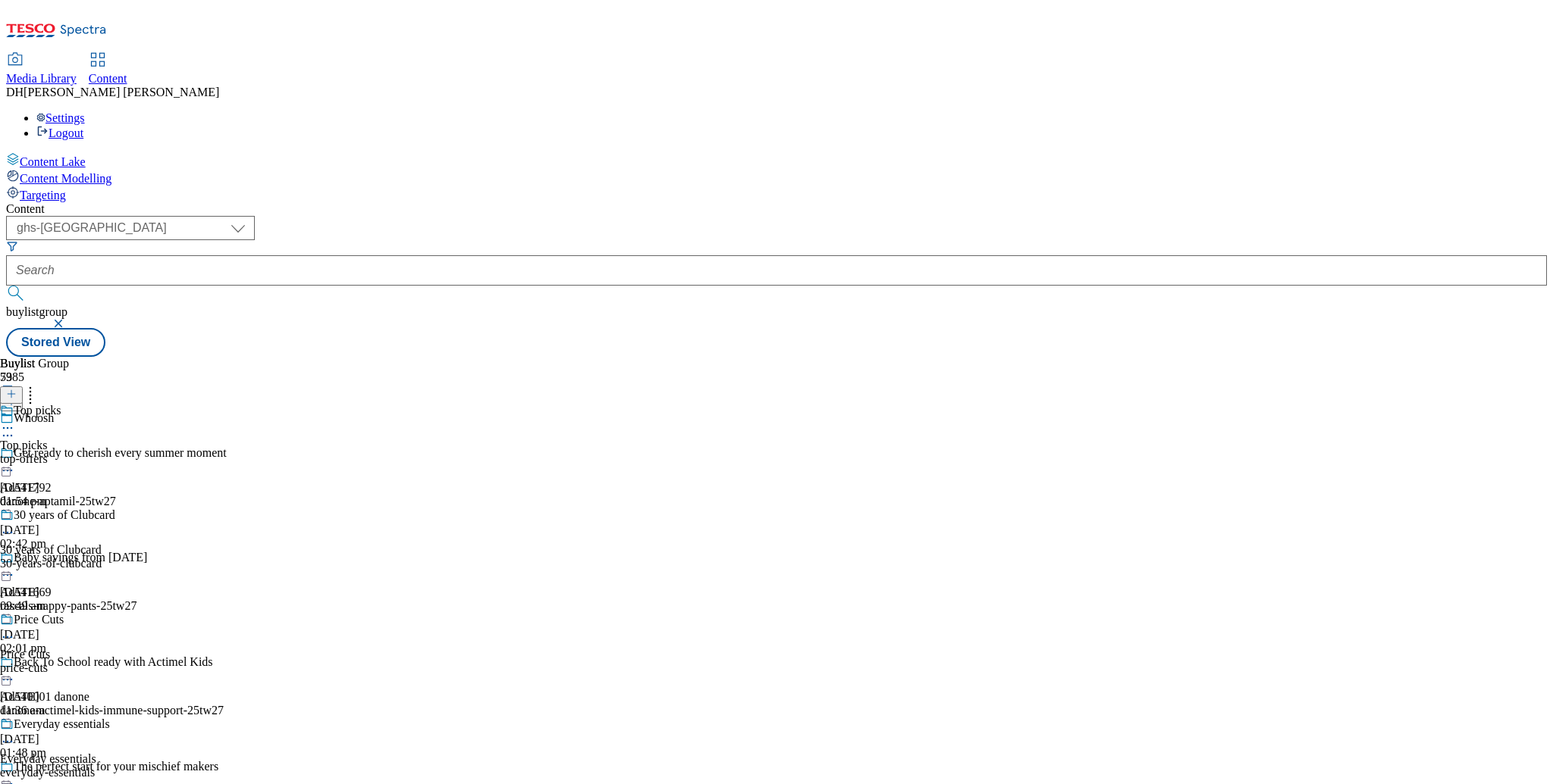
scroll to position [1563, 0]
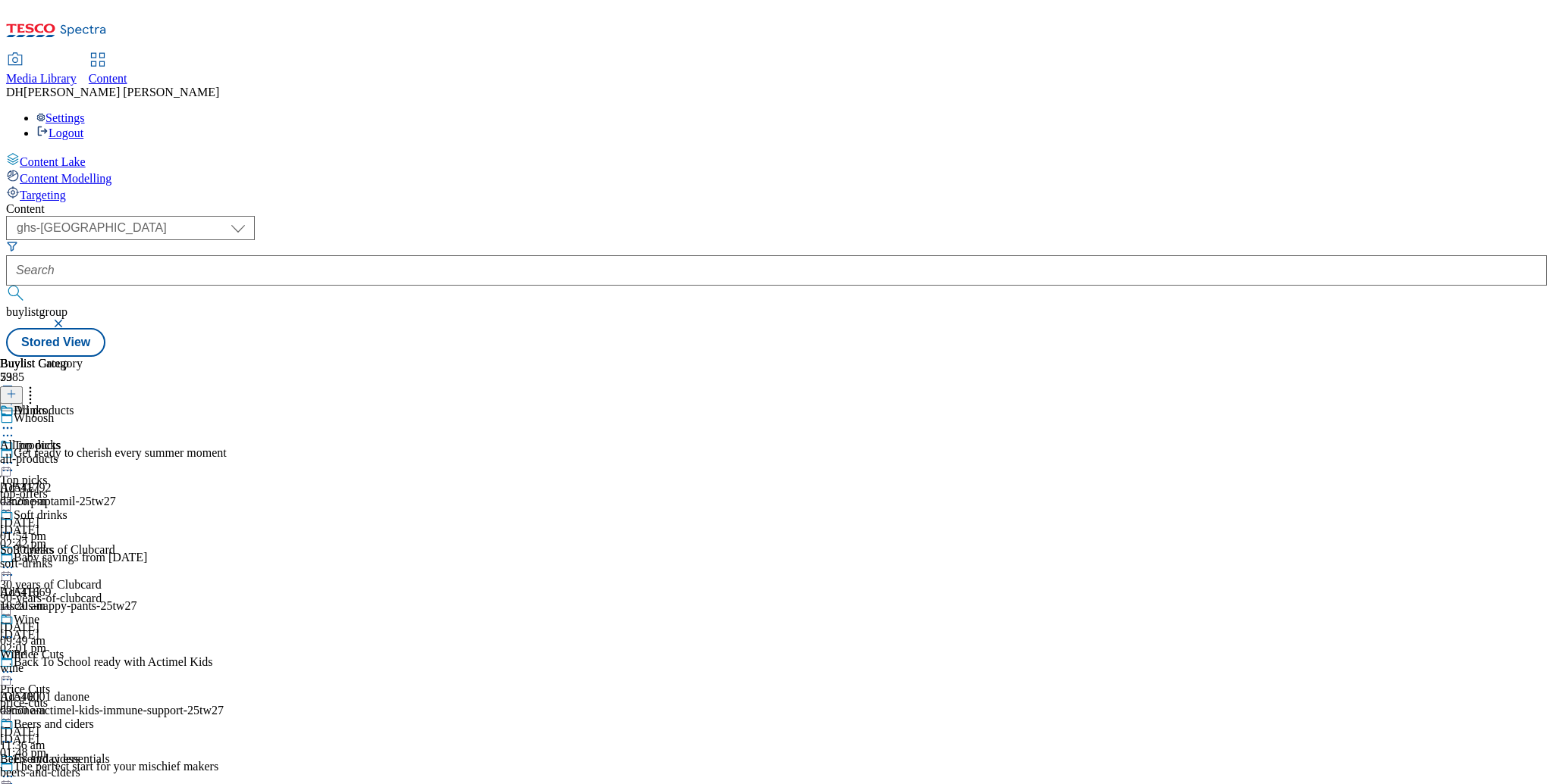
click at [94, 404] on div "All products All products all-products 4 Jun 2025 03:26 pm" at bounding box center [47, 456] width 94 height 105
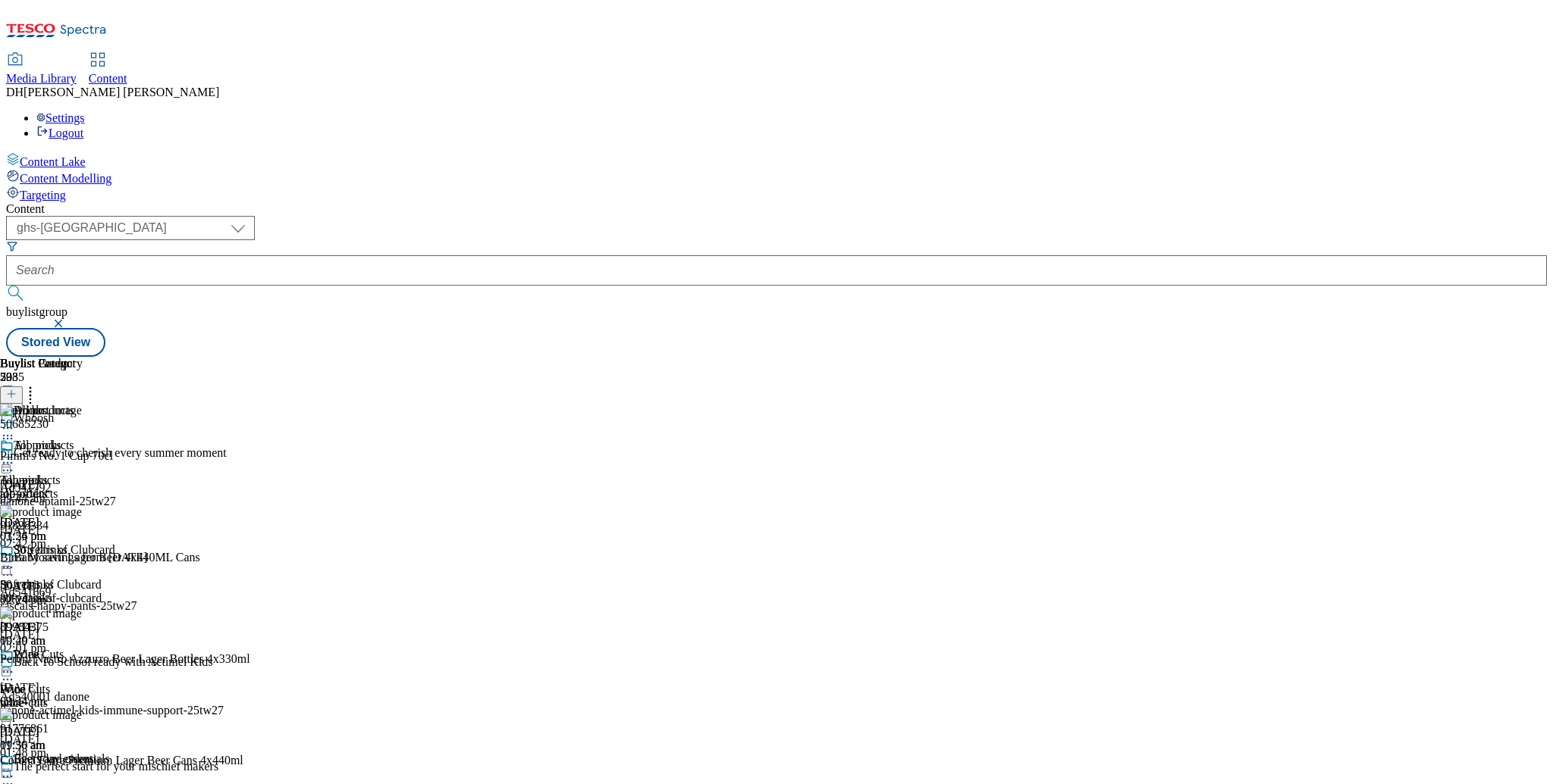
click at [38, 384] on icon at bounding box center [30, 391] width 15 height 15
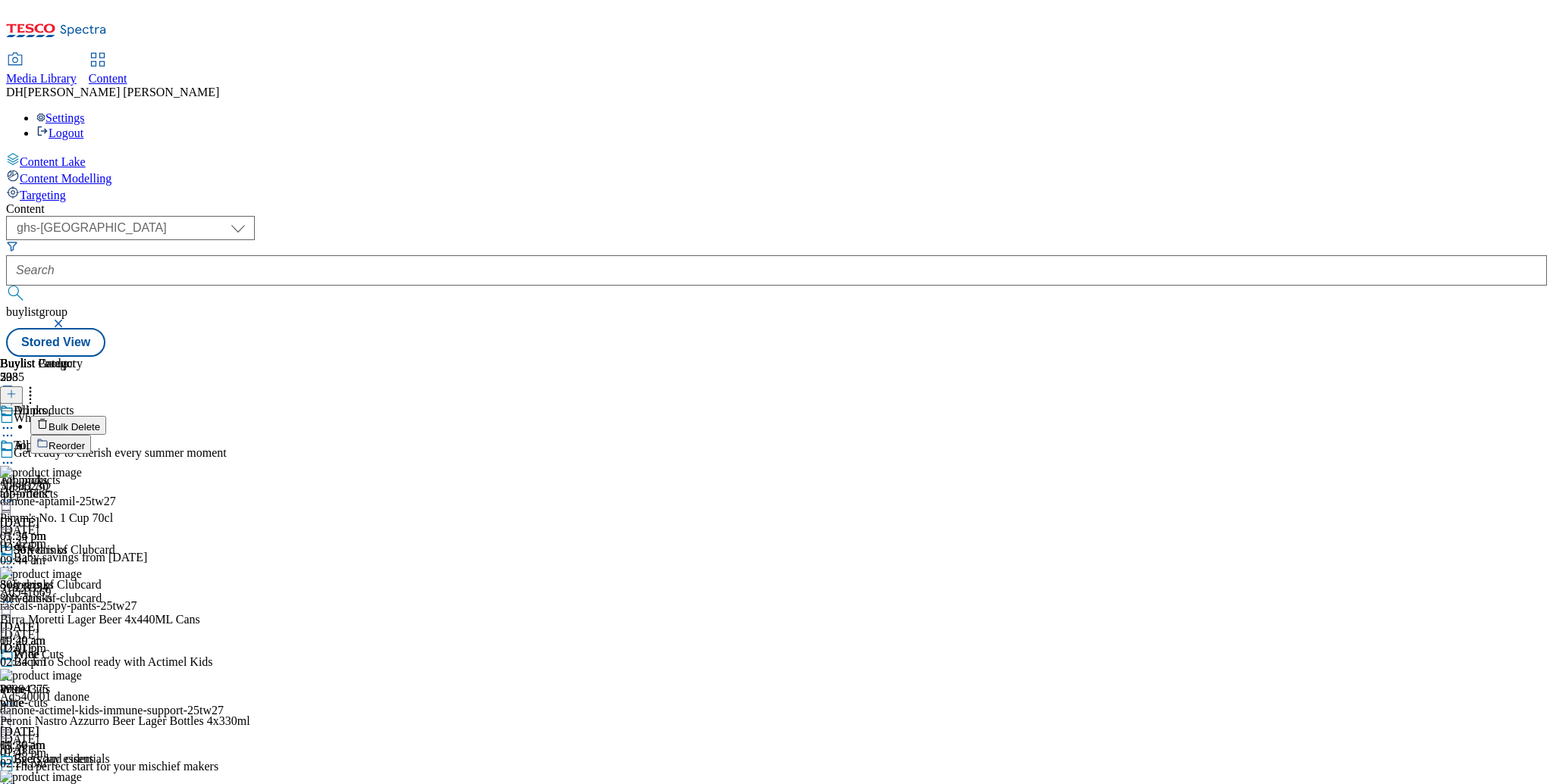
click at [100, 421] on span "Bulk Delete" at bounding box center [73, 427] width 51 height 11
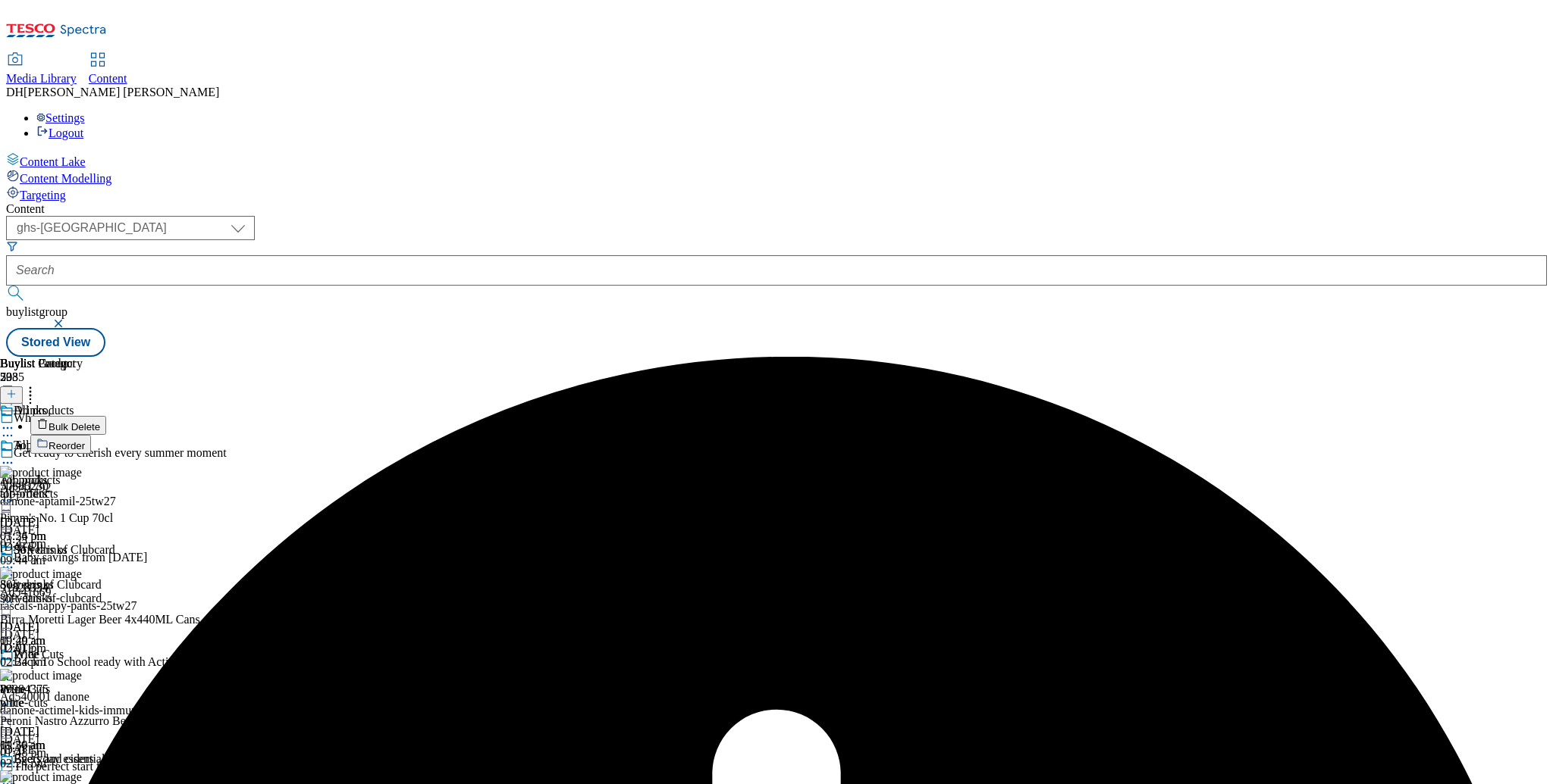
click at [1391, 357] on div "Buylist Group 5985 Whoosh Get ready to cherish every summer moment Ad541792 dan…" at bounding box center [776, 357] width 1540 height 0
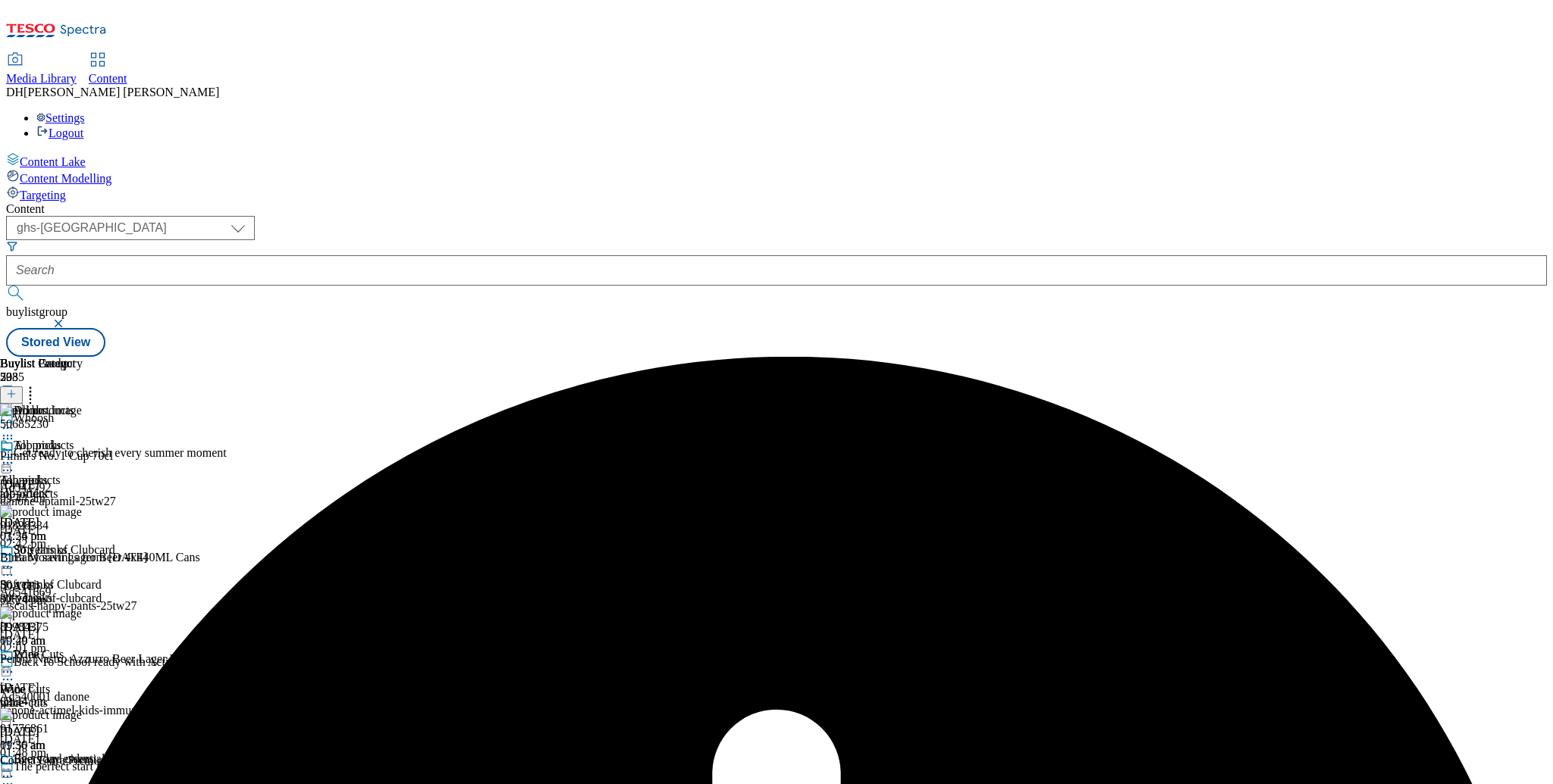
click at [38, 384] on icon at bounding box center [30, 391] width 15 height 15
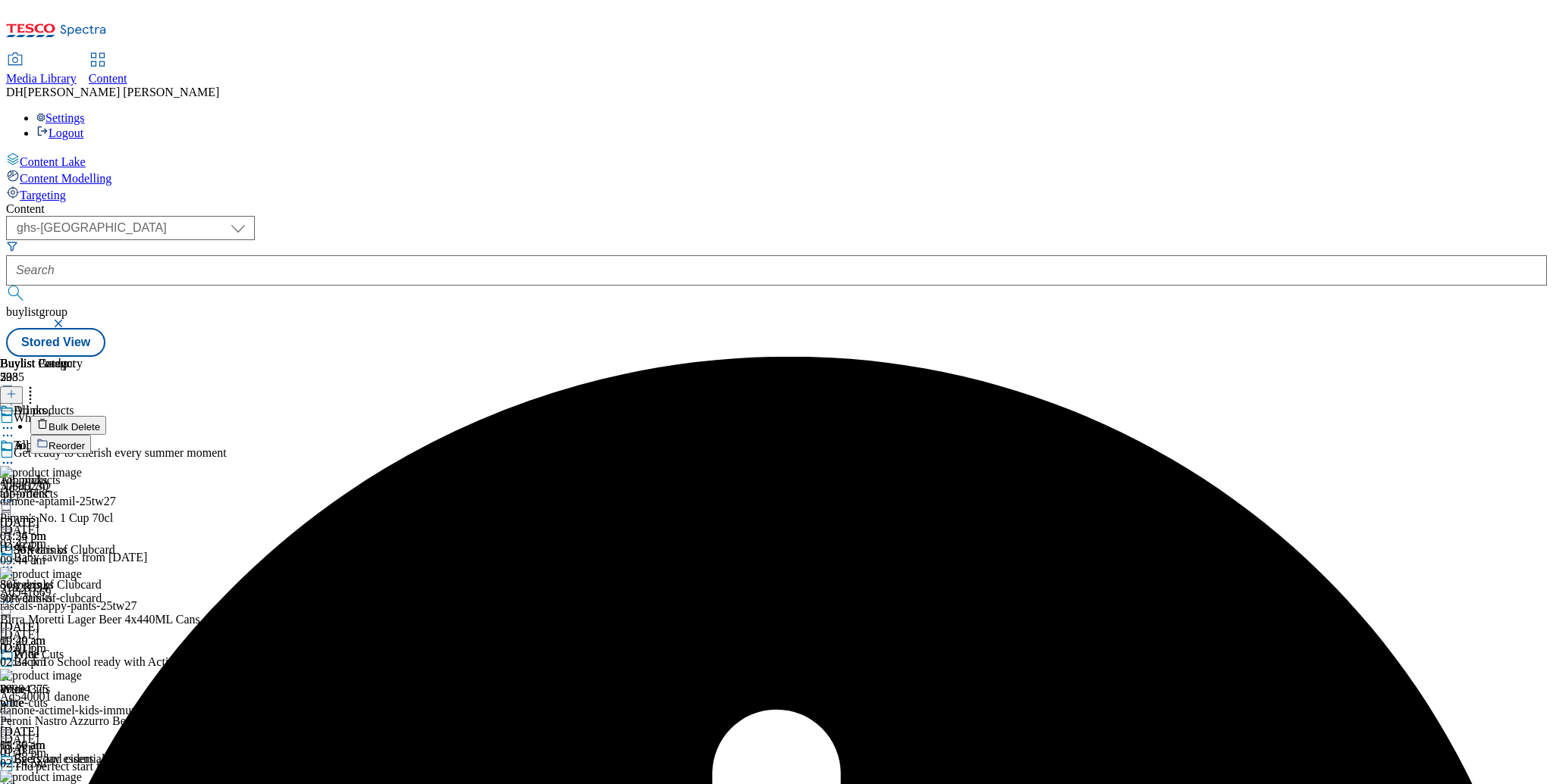
click at [85, 440] on span "Reorder" at bounding box center [66, 446] width 36 height 11
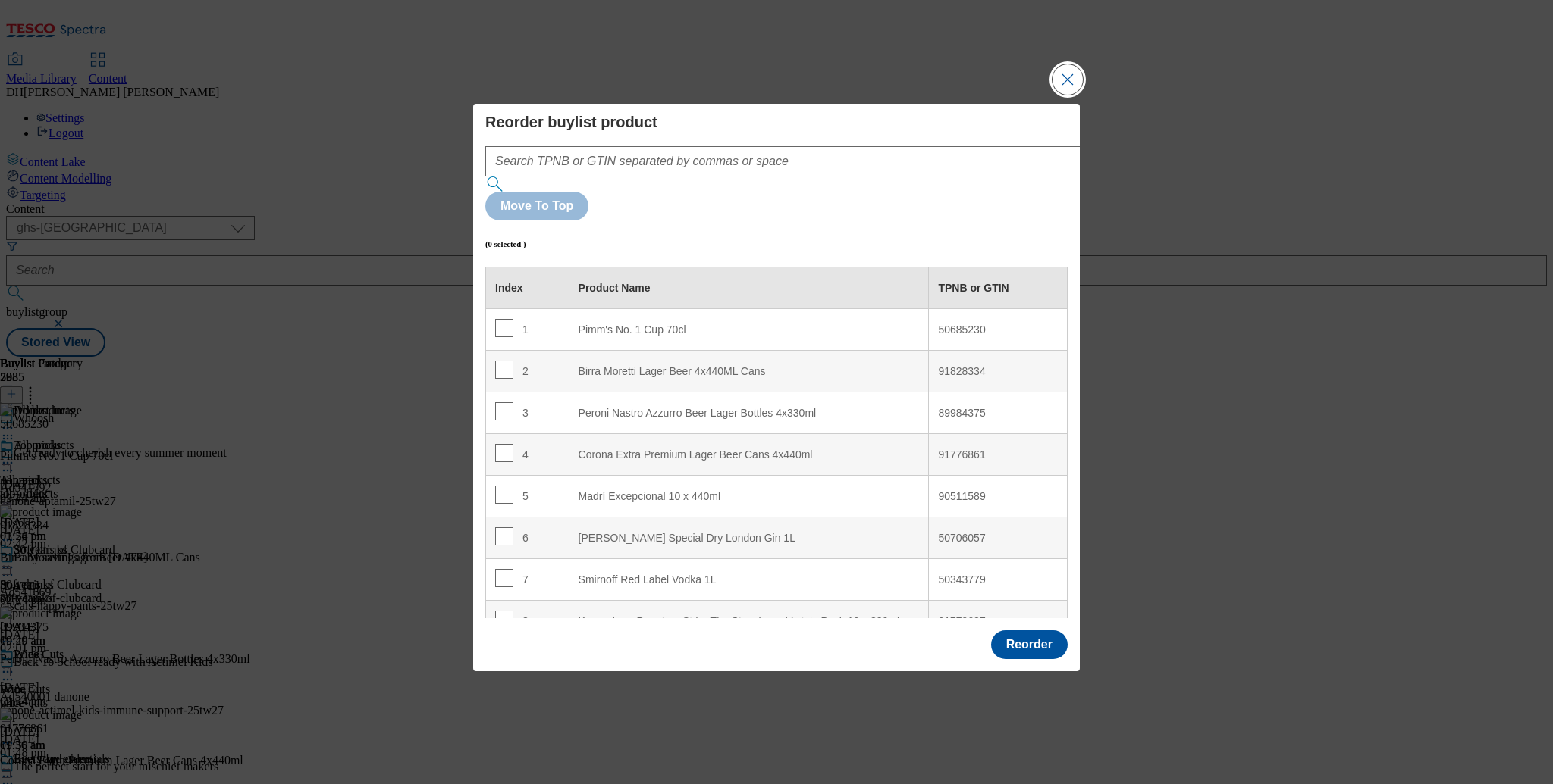
click at [1065, 95] on button "Close Modal" at bounding box center [1068, 80] width 30 height 30
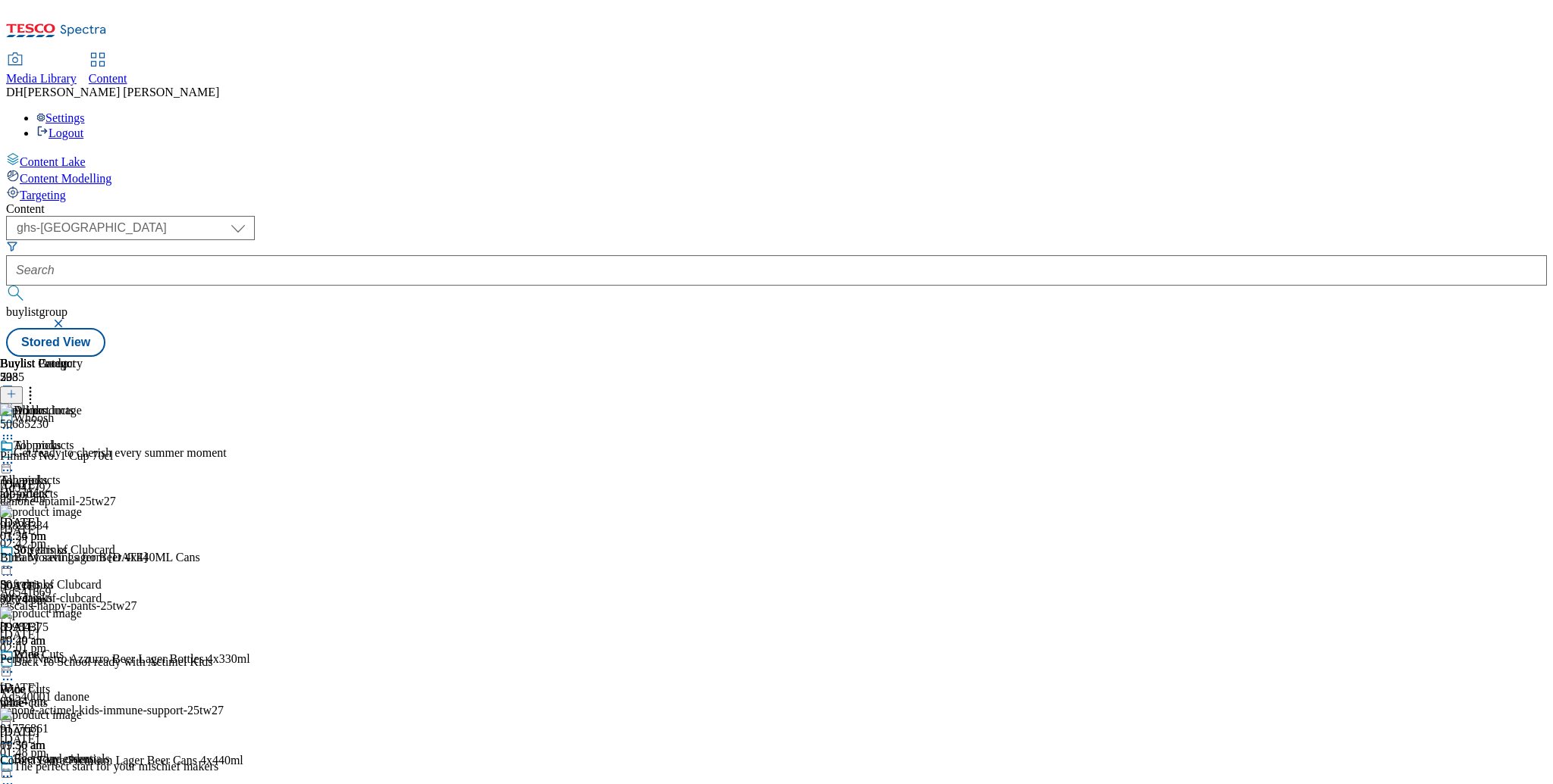
click at [17, 389] on icon at bounding box center [11, 394] width 10 height 10
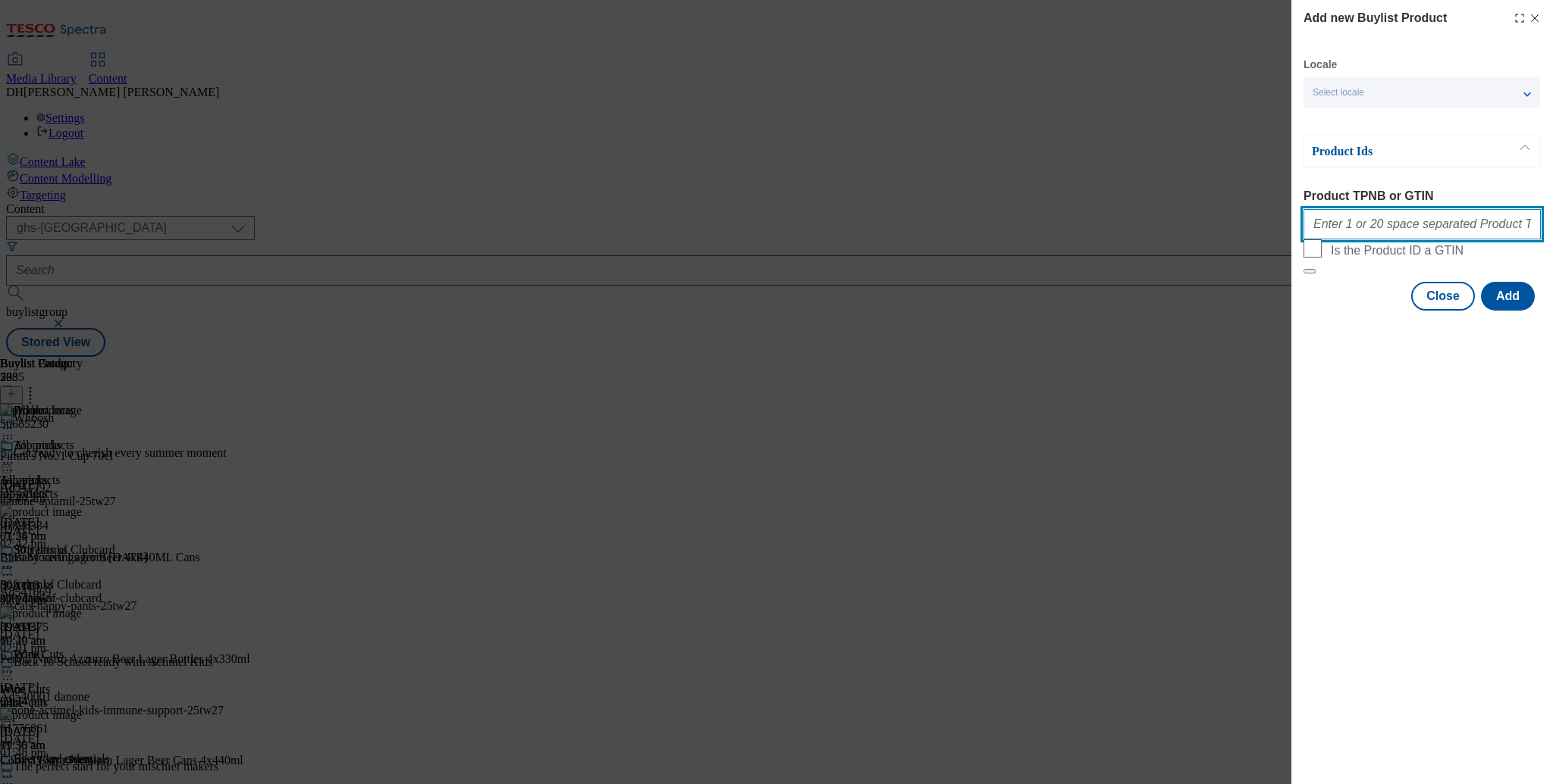
click at [1354, 231] on input "Product TPNB or GTIN" at bounding box center [1422, 224] width 238 height 30
type input "51320004"
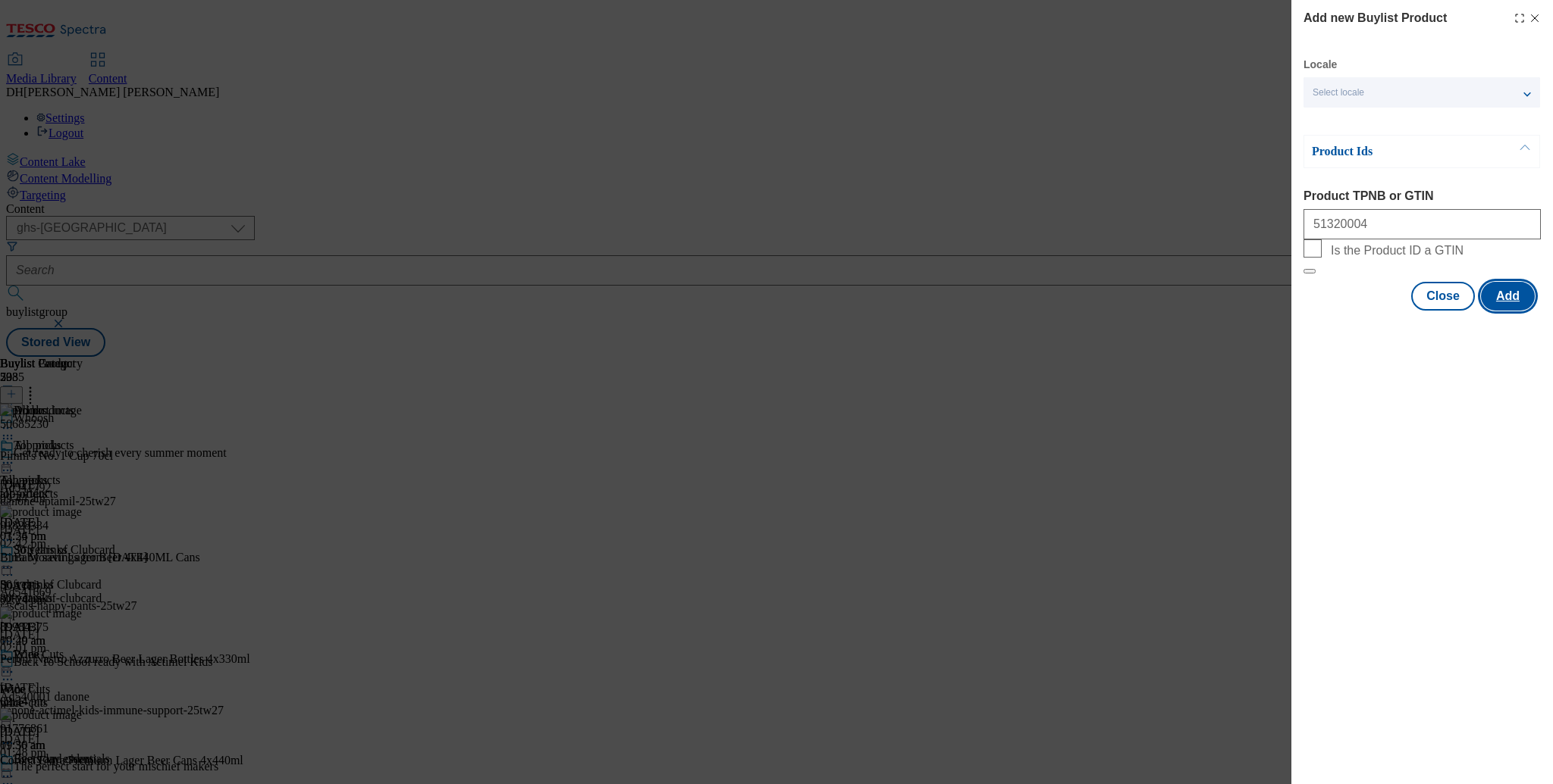
click at [1490, 311] on button "Add" at bounding box center [1508, 296] width 54 height 29
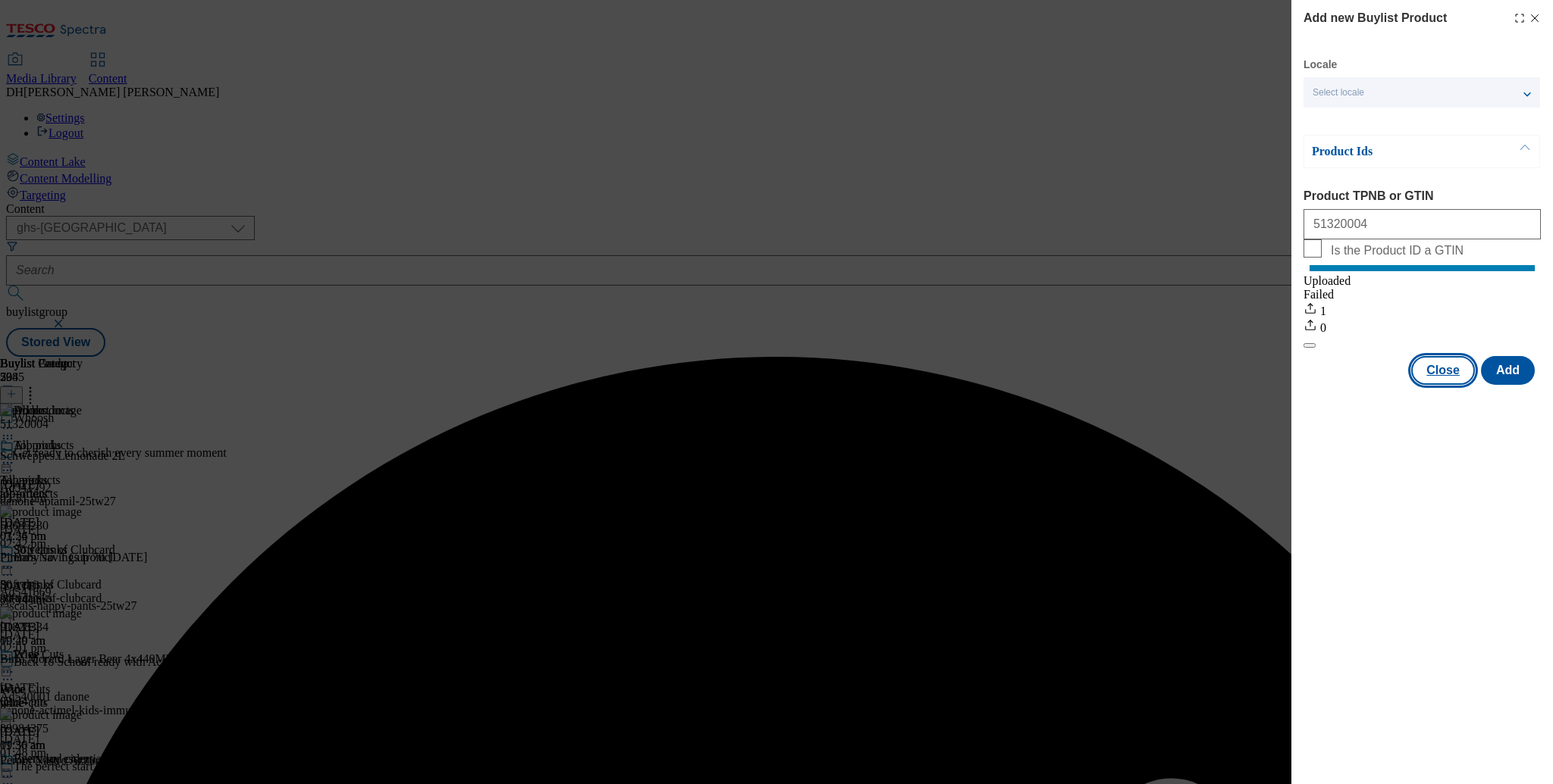
click at [1445, 383] on button "Close" at bounding box center [1443, 371] width 64 height 29
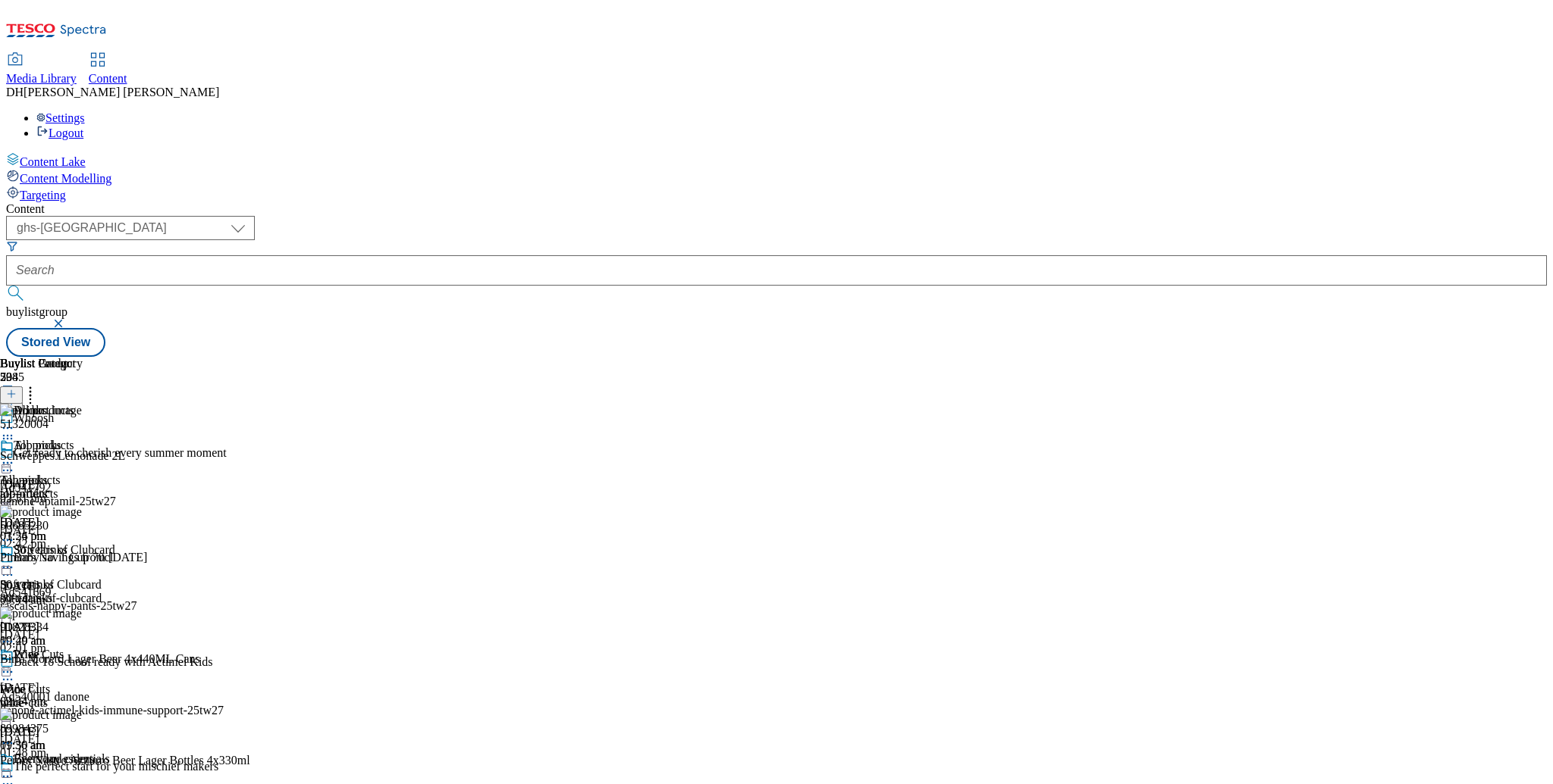
click at [15, 431] on icon at bounding box center [7, 439] width 15 height 15
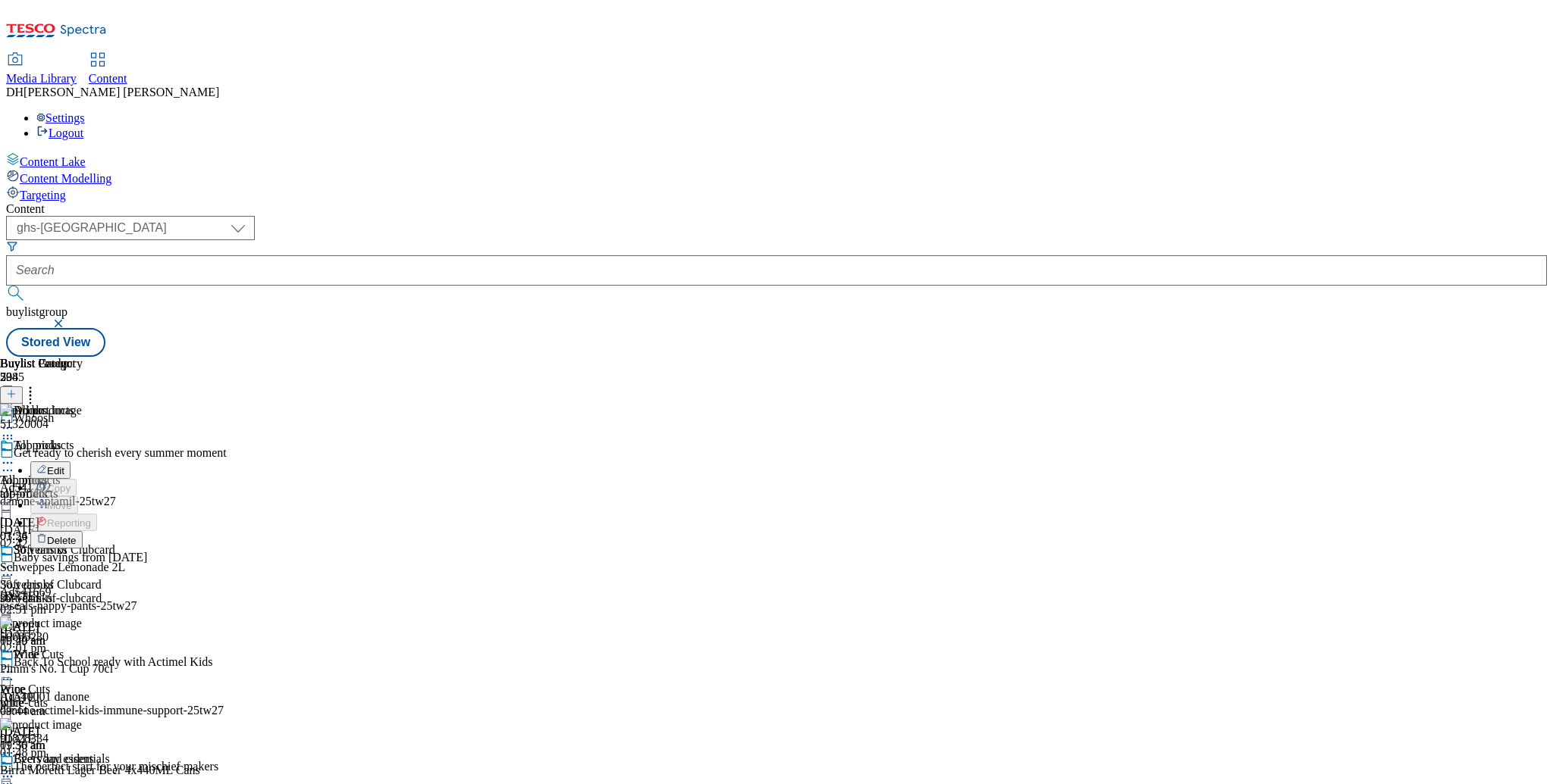
click at [77, 535] on span "Delete" at bounding box center [62, 540] width 29 height 11
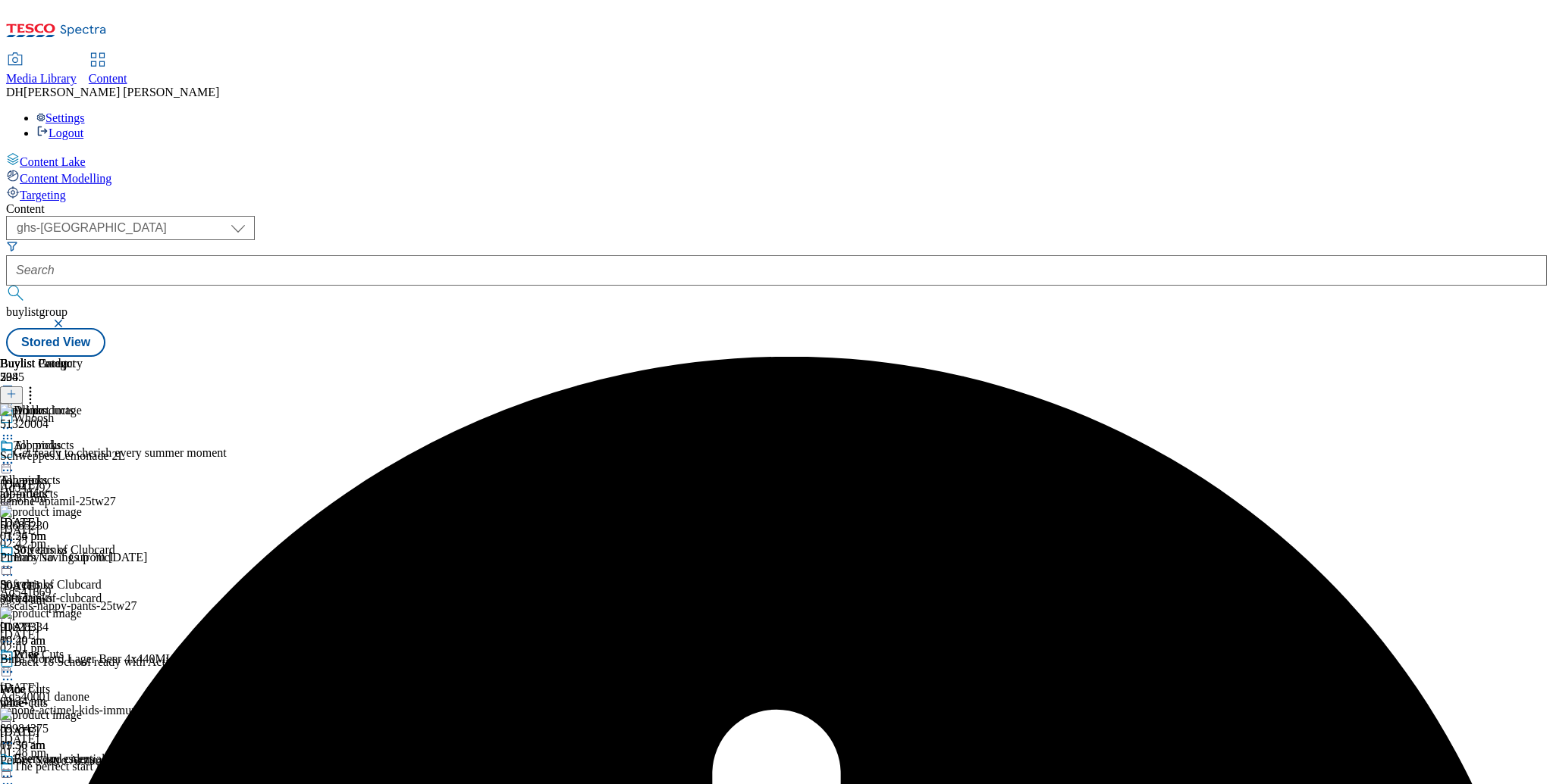
click at [9, 462] on circle at bounding box center [8, 463] width 2 height 2
click at [95, 629] on span "Un-publish" at bounding box center [71, 635] width 48 height 11
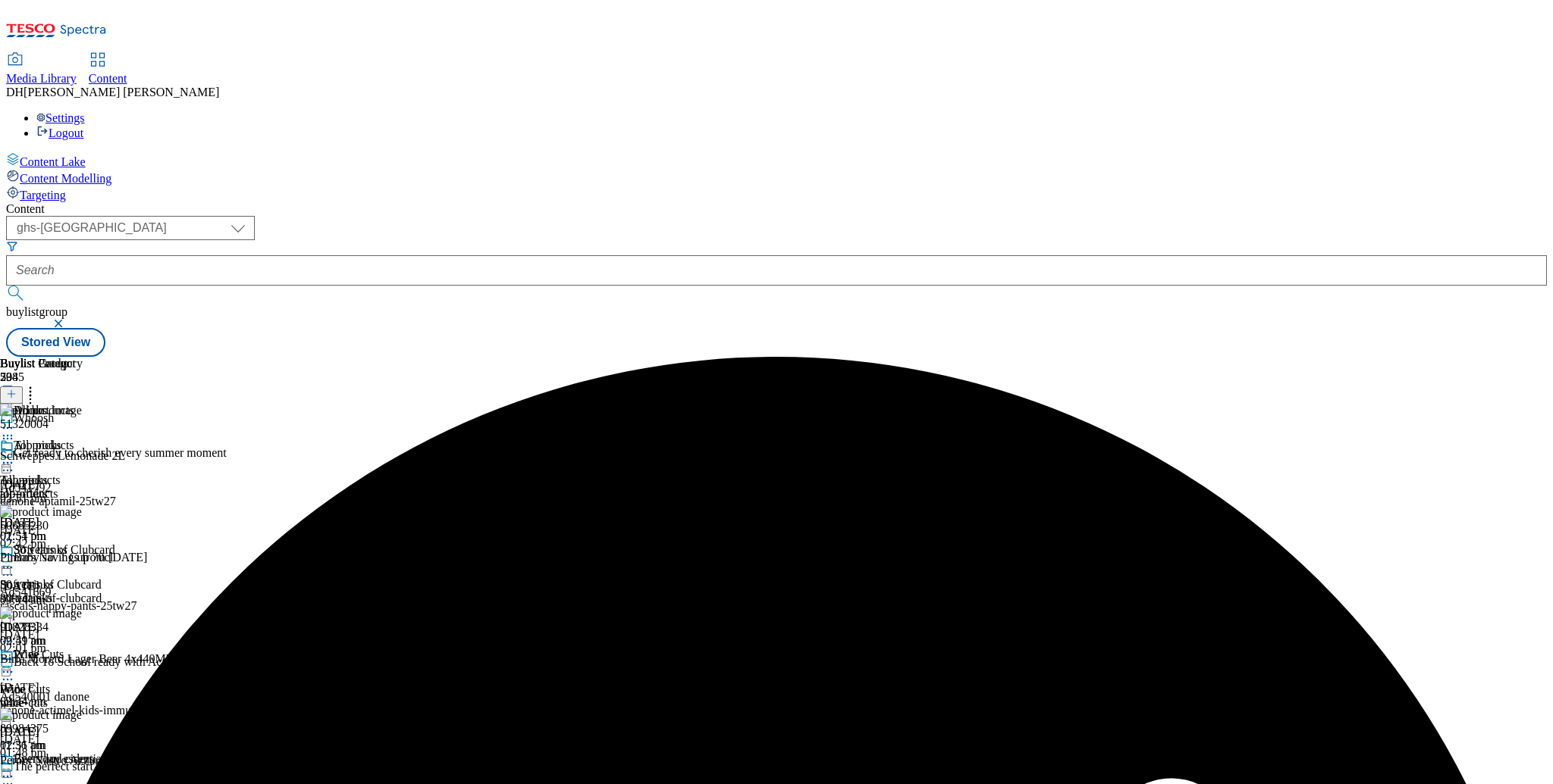
click at [15, 455] on icon at bounding box center [7, 462] width 15 height 15
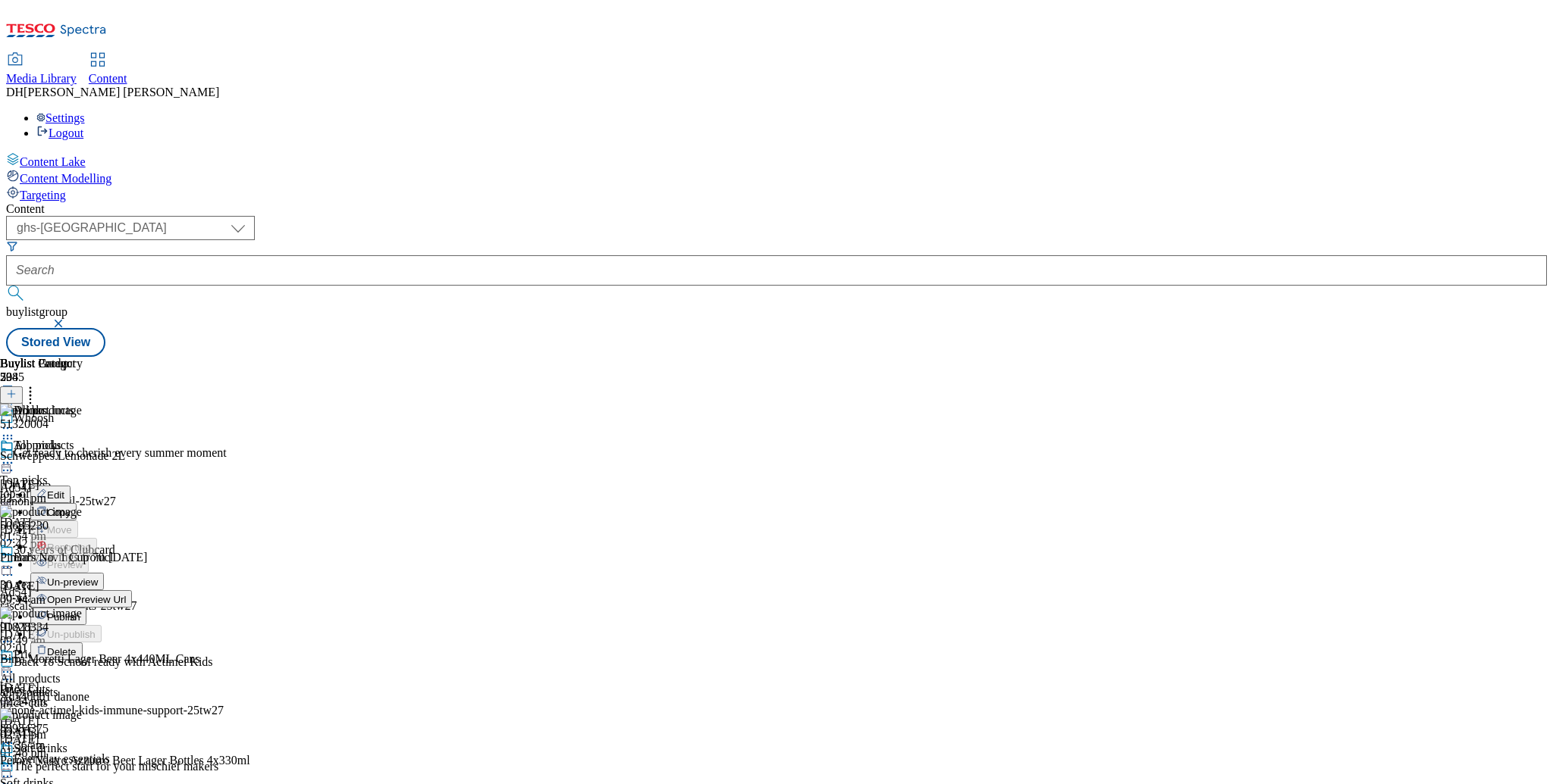
click at [98, 577] on span "Un-preview" at bounding box center [73, 582] width 51 height 11
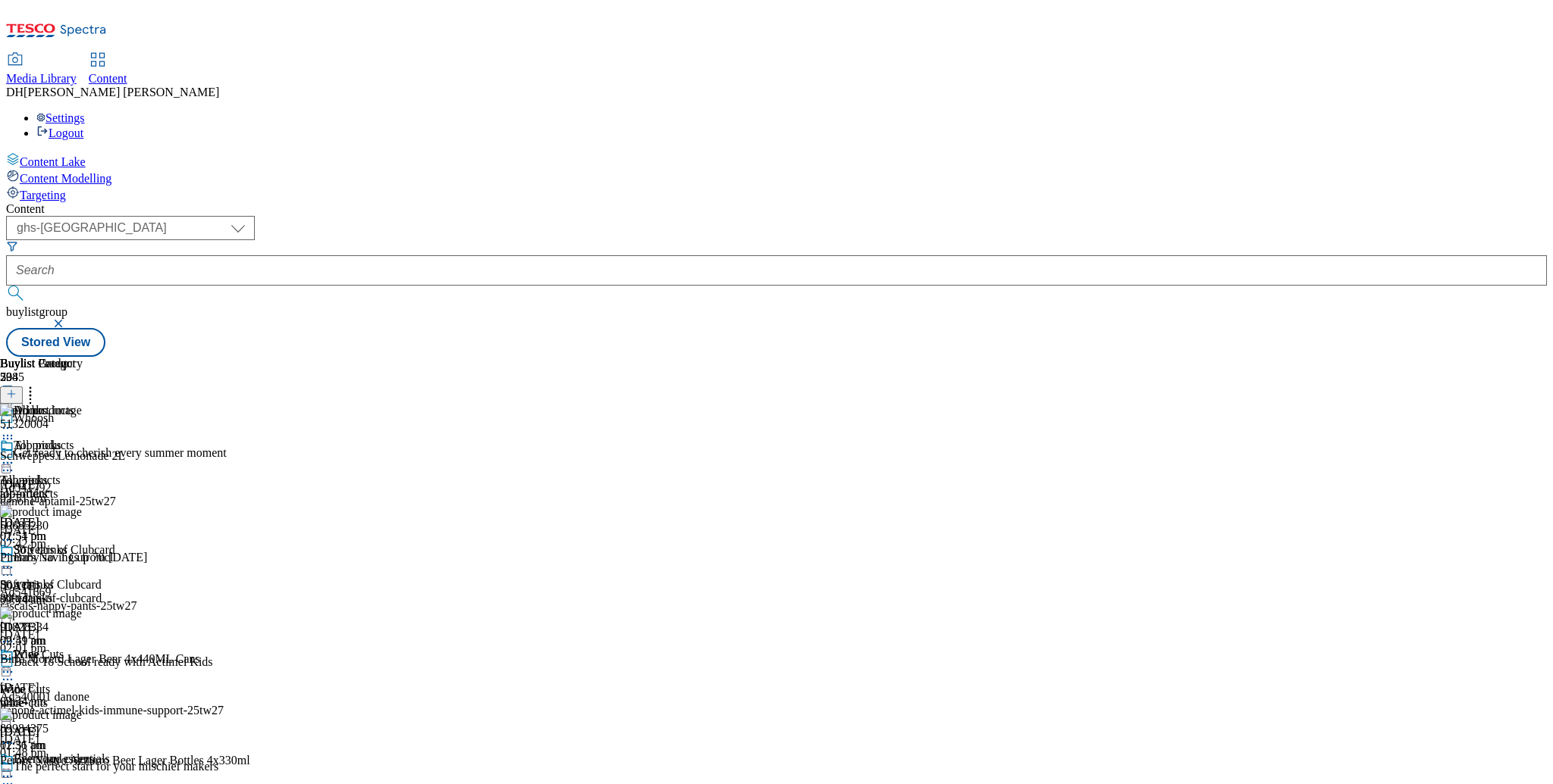
click at [15, 455] on icon at bounding box center [7, 462] width 15 height 15
click at [83, 559] on span "Preview" at bounding box center [65, 565] width 36 height 11
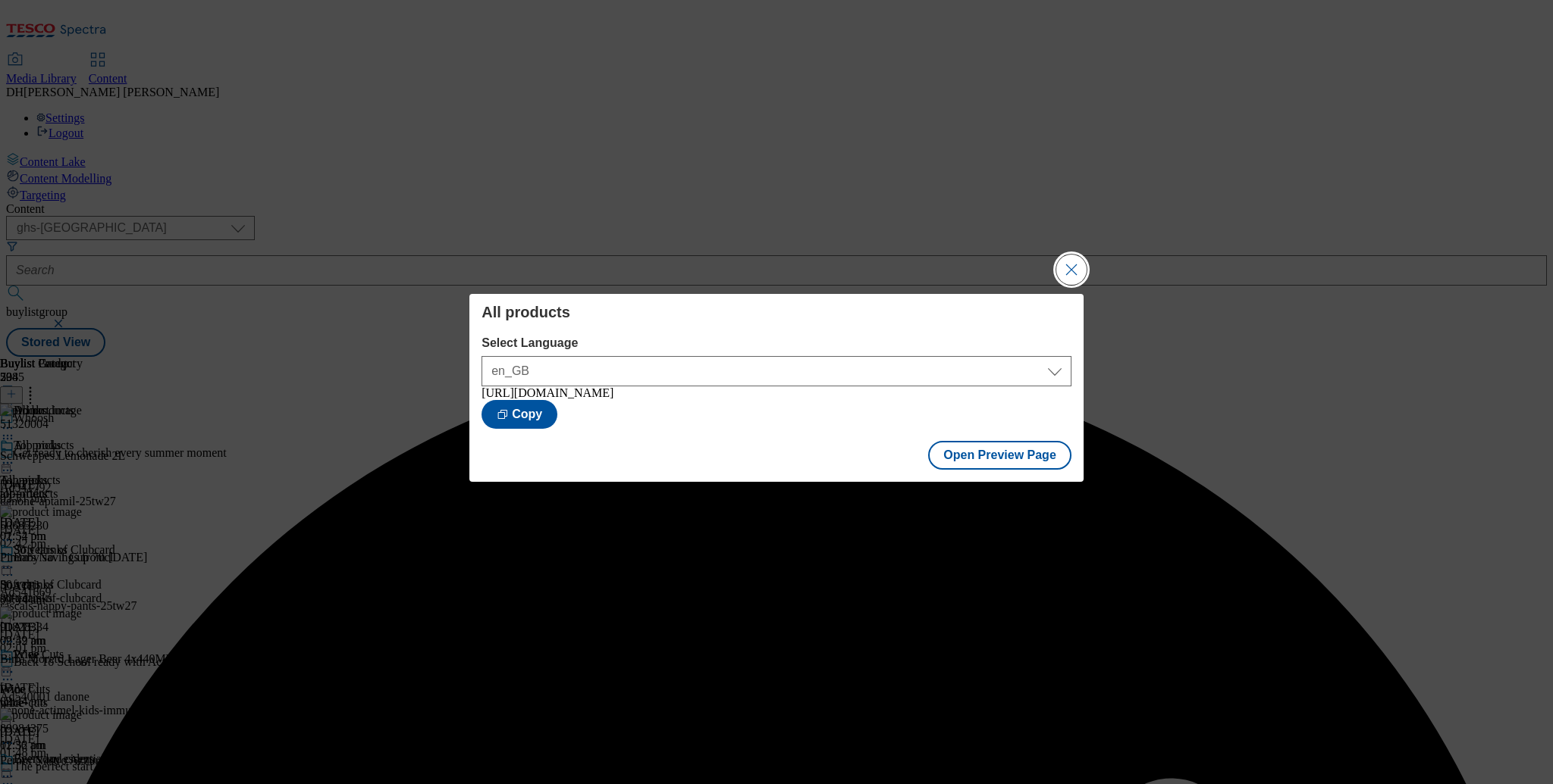
click at [1075, 264] on button "Close Modal" at bounding box center [1071, 270] width 30 height 30
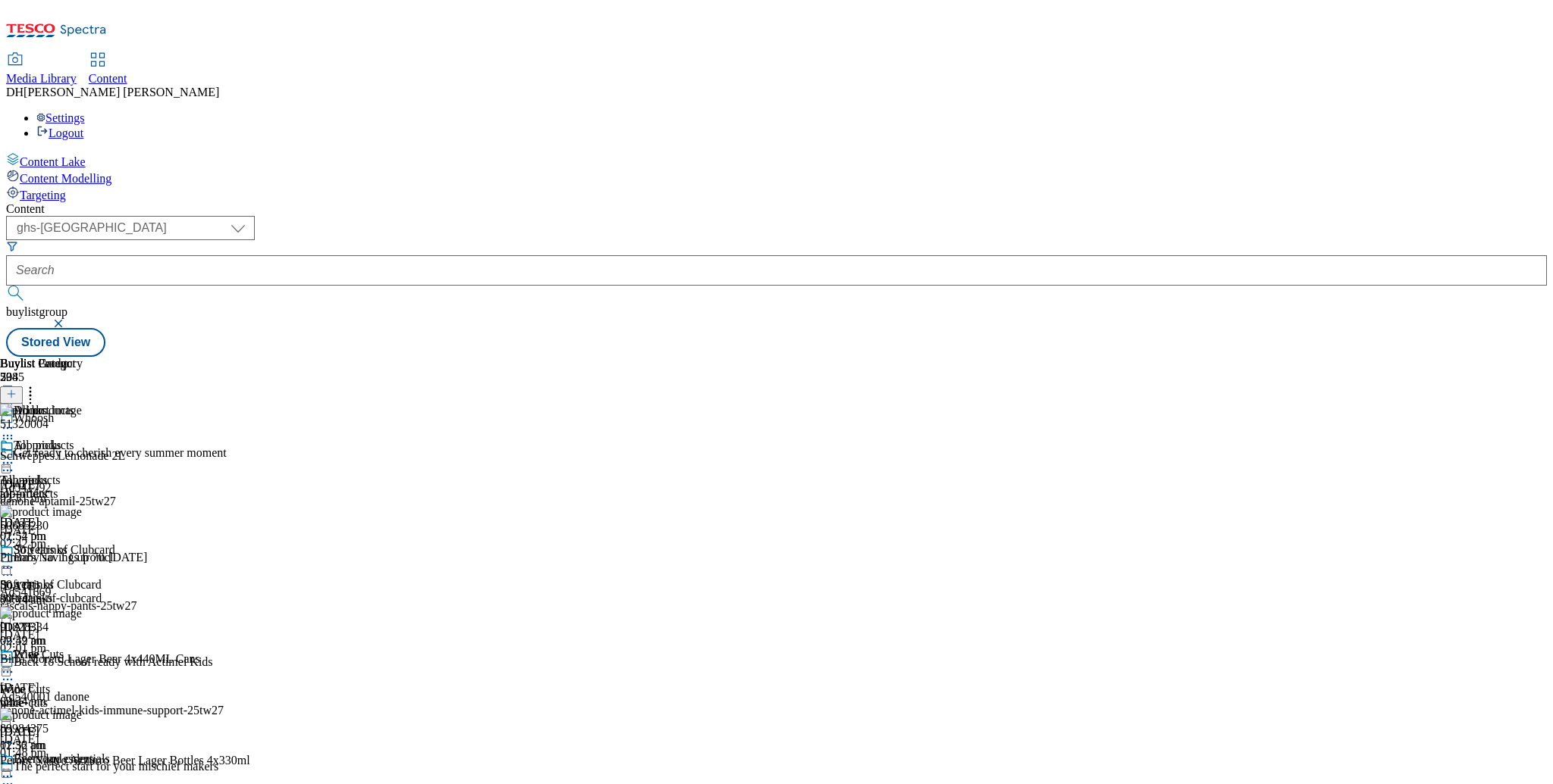
click at [15, 455] on icon at bounding box center [7, 462] width 15 height 15
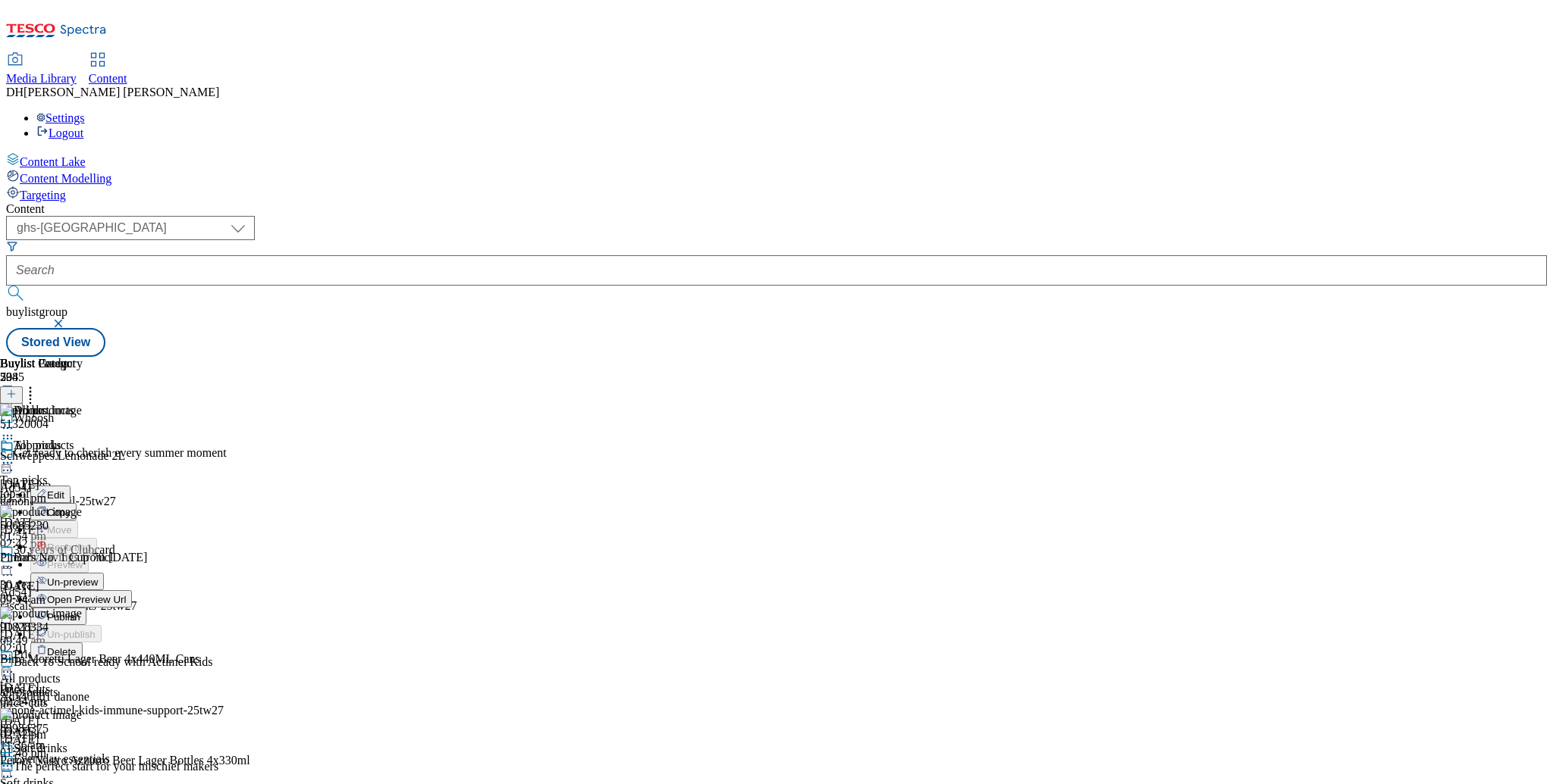
click at [98, 577] on span "Un-preview" at bounding box center [73, 582] width 51 height 11
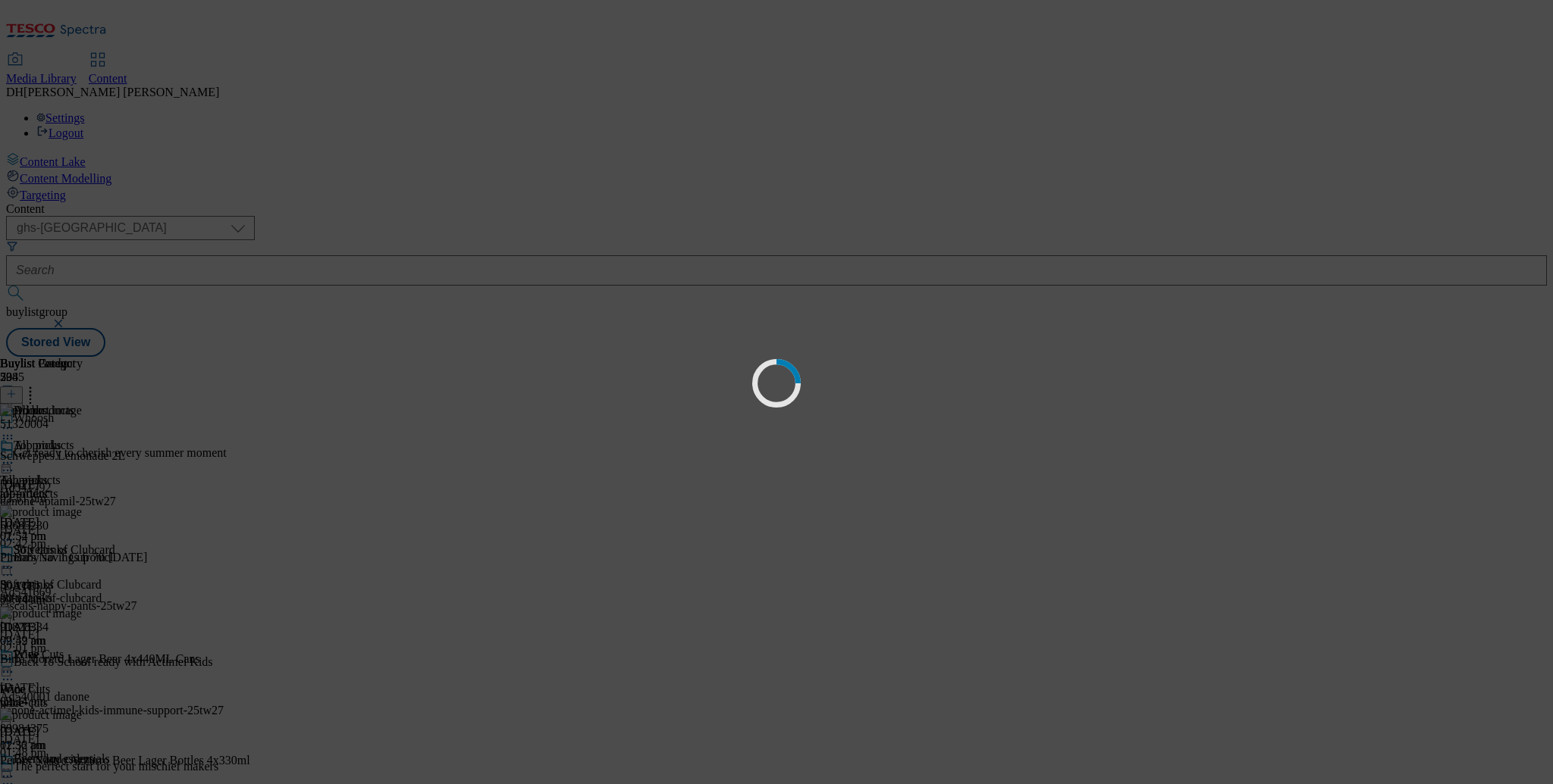
click at [1345, 242] on div "Loading" at bounding box center [776, 392] width 1553 height 784
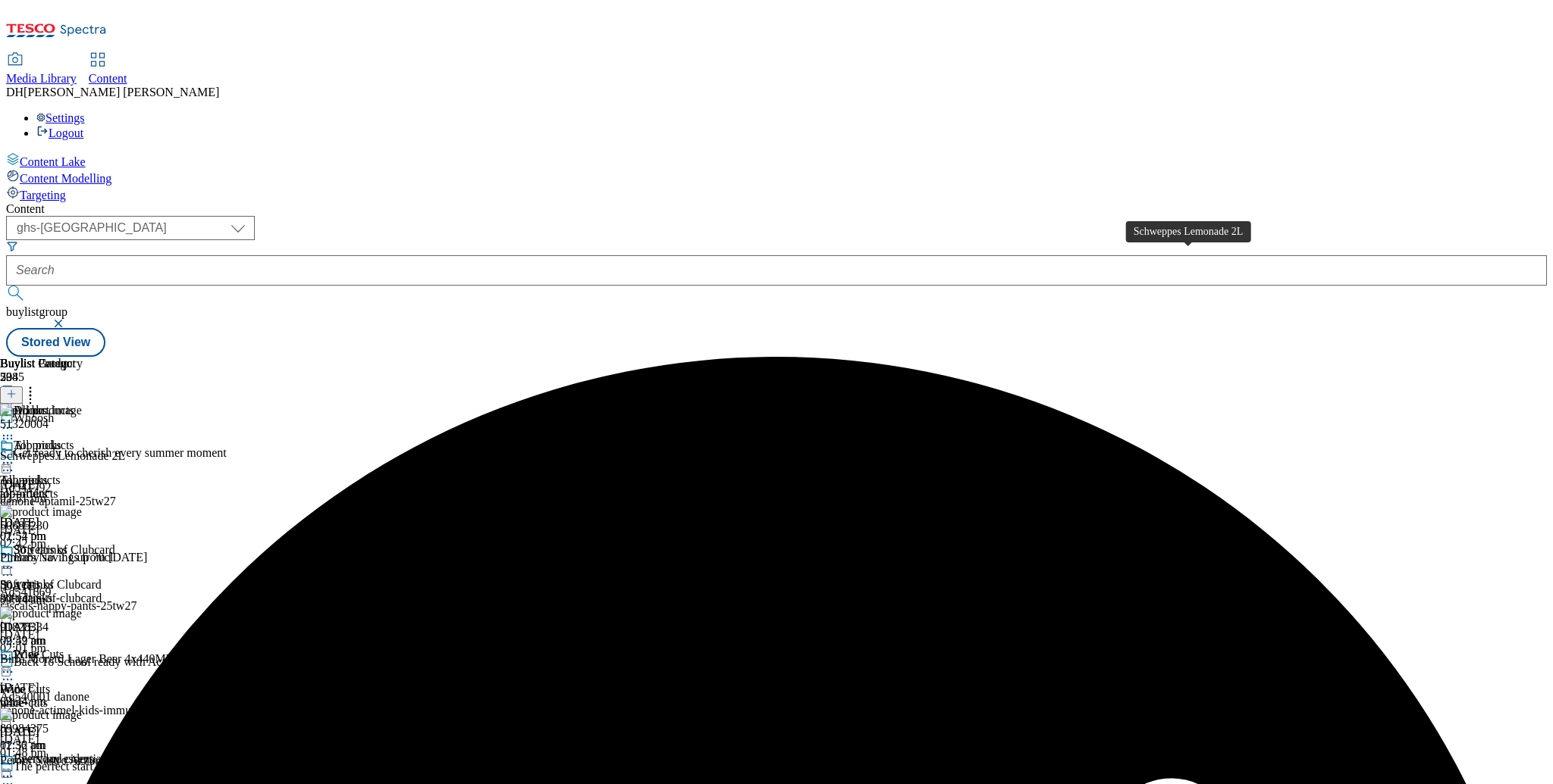
click at [125, 450] on div "Schweppes Lemonade 2L" at bounding box center [62, 456] width 125 height 13
click at [15, 431] on icon at bounding box center [7, 439] width 15 height 15
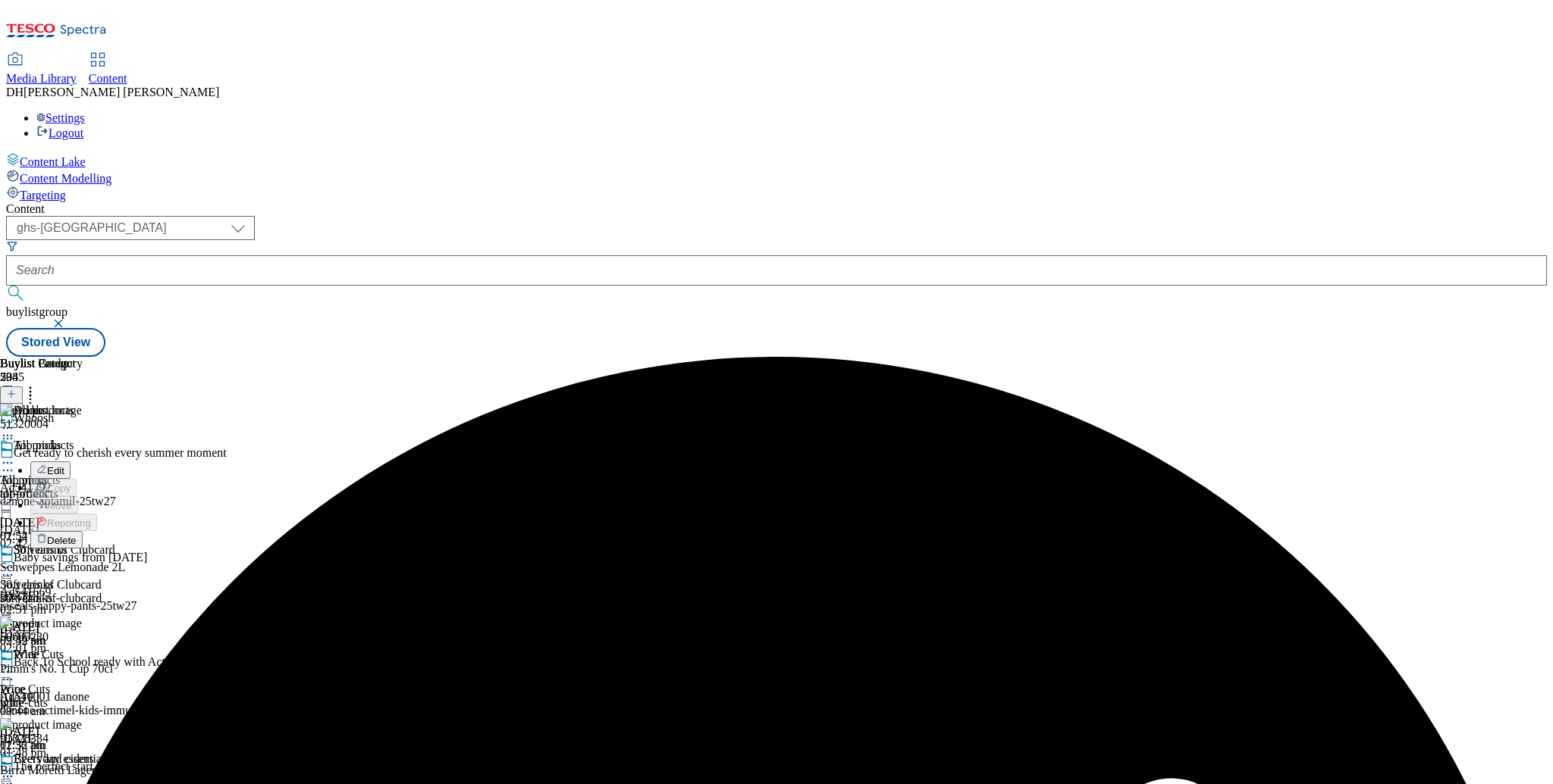
click at [77, 535] on span "Delete" at bounding box center [62, 540] width 29 height 11
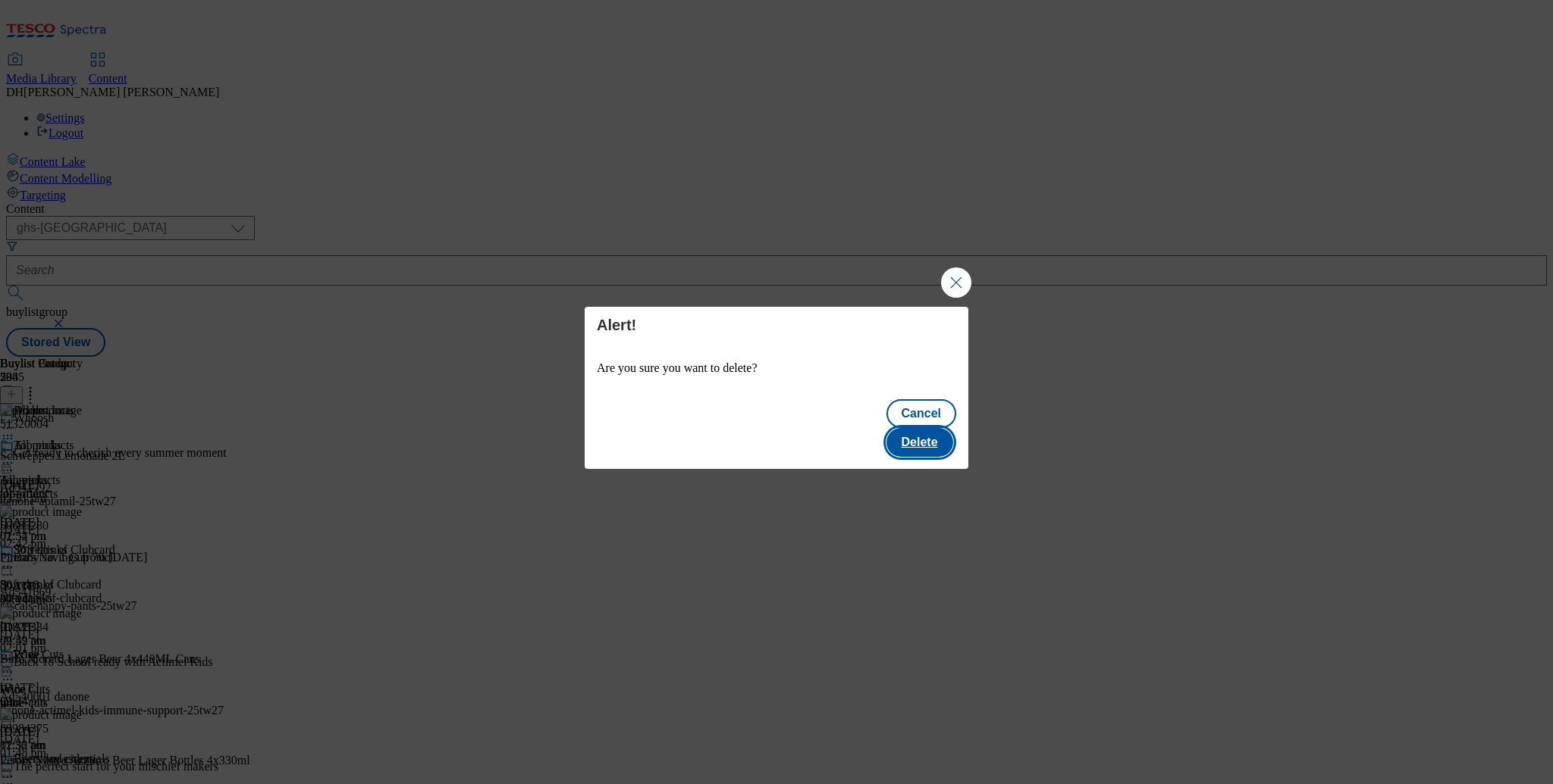
click at [923, 435] on button "Delete" at bounding box center [919, 442] width 67 height 29
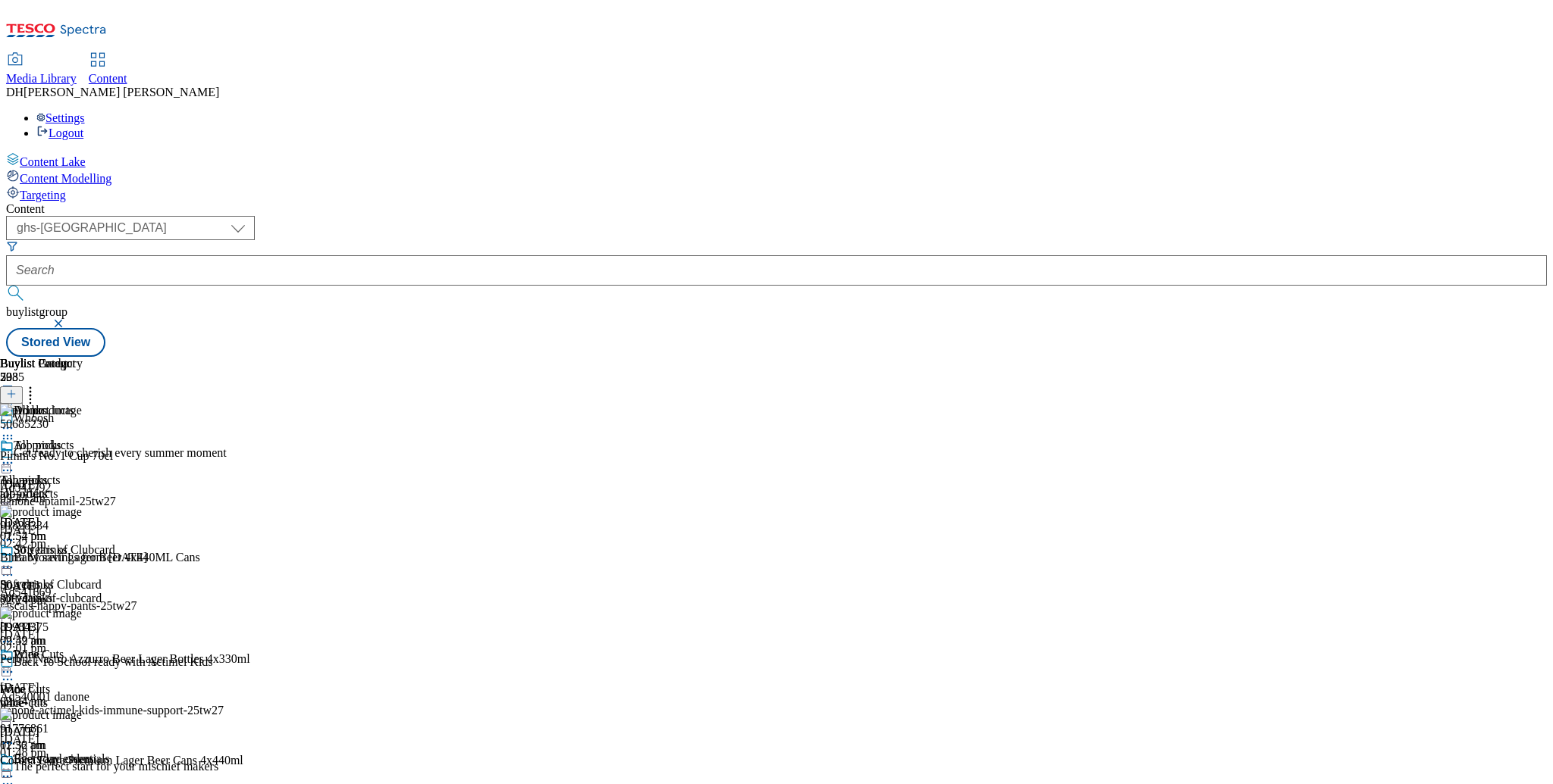
click at [15, 455] on icon at bounding box center [7, 462] width 15 height 15
click at [104, 439] on div "All products Edit Copy Move Reporting Preview Un-preview Publish Un-publish Del…" at bounding box center [52, 581] width 104 height 286
click at [13, 427] on circle at bounding box center [11, 428] width 2 height 2
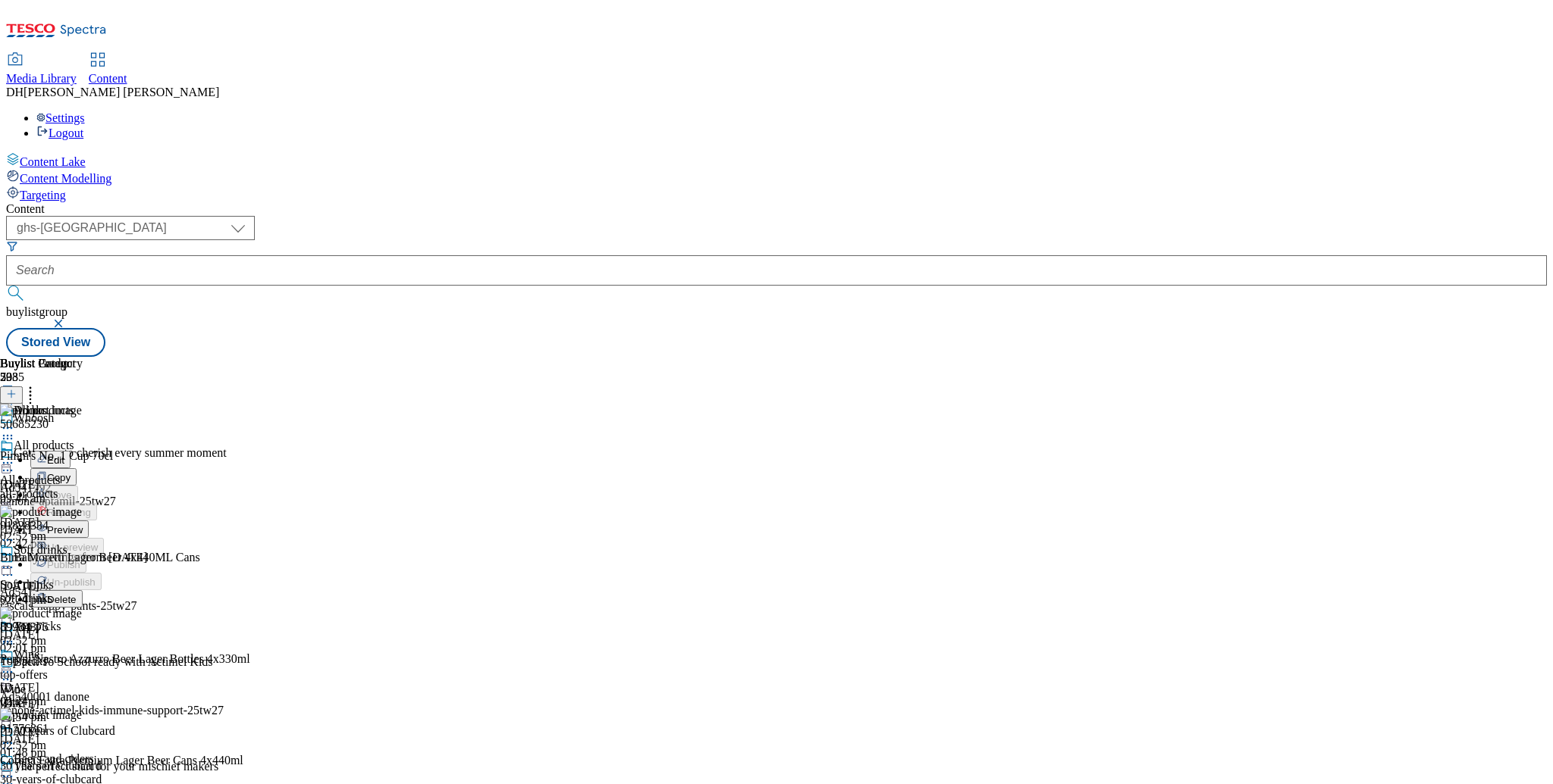
click at [83, 525] on span "Preview" at bounding box center [65, 530] width 36 height 11
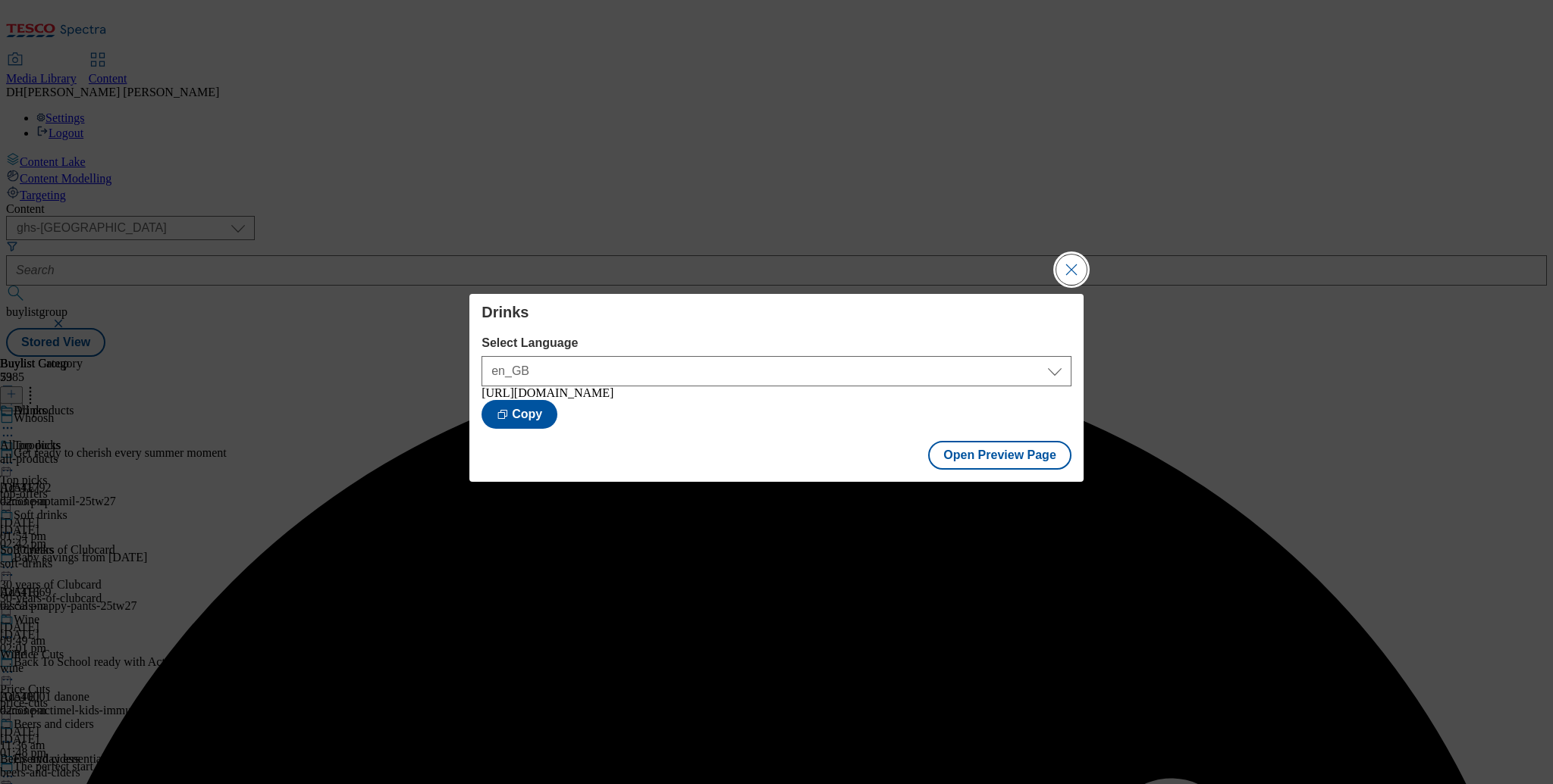
click at [1069, 263] on button "Close Modal" at bounding box center [1071, 270] width 30 height 30
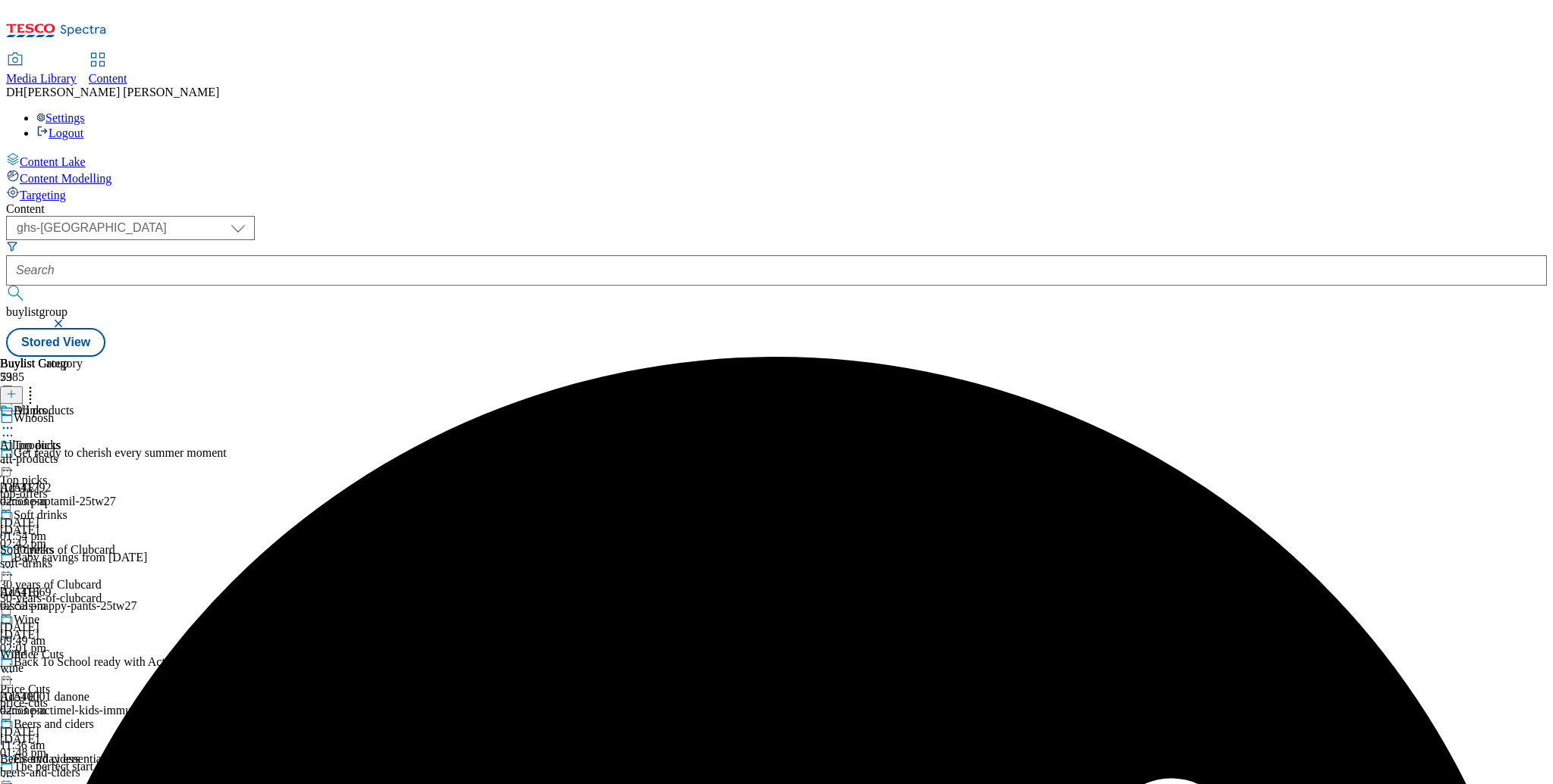
click at [15, 420] on icon at bounding box center [7, 427] width 15 height 15
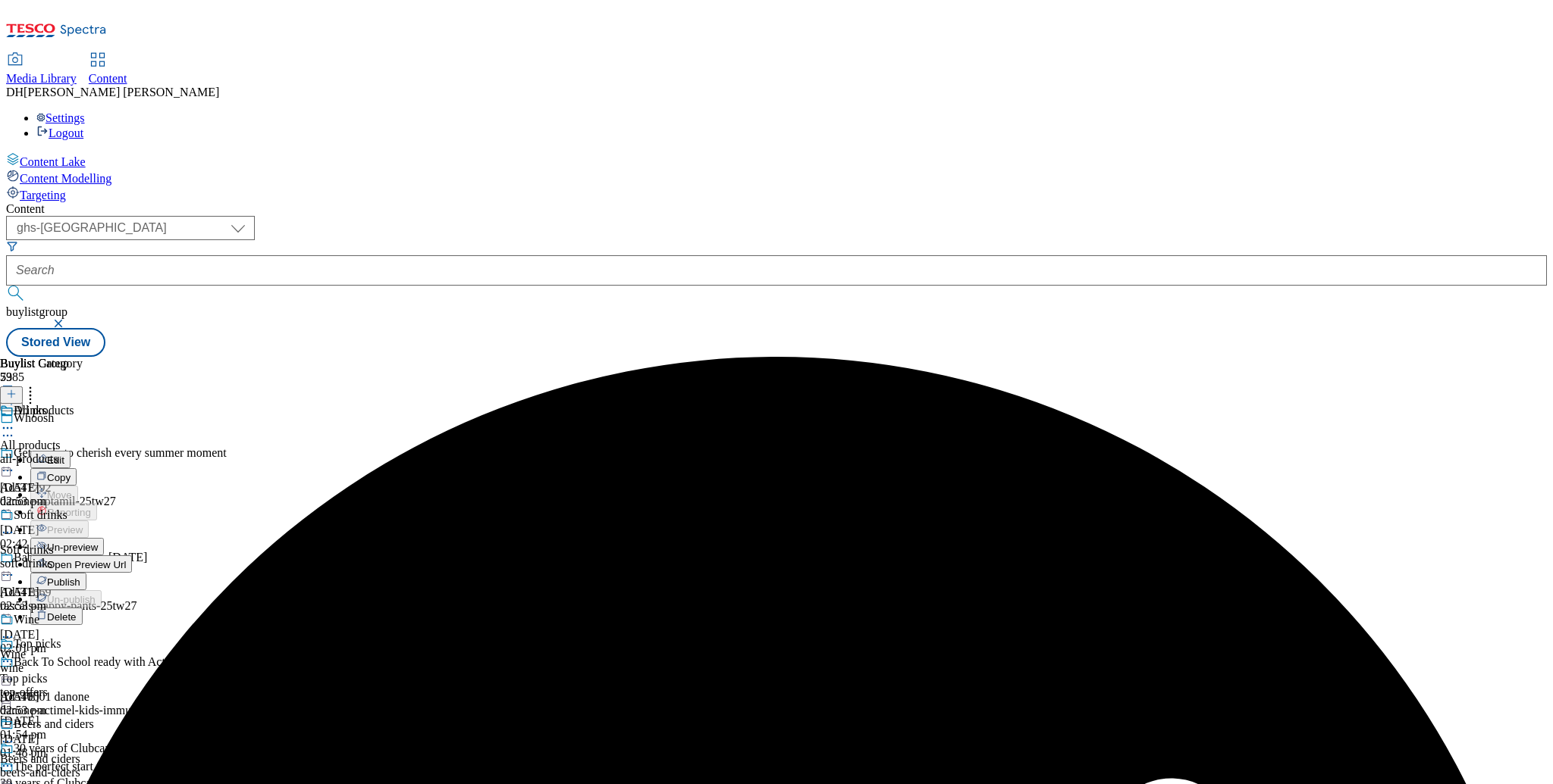
click at [80, 577] on span "Publish" at bounding box center [64, 582] width 33 height 11
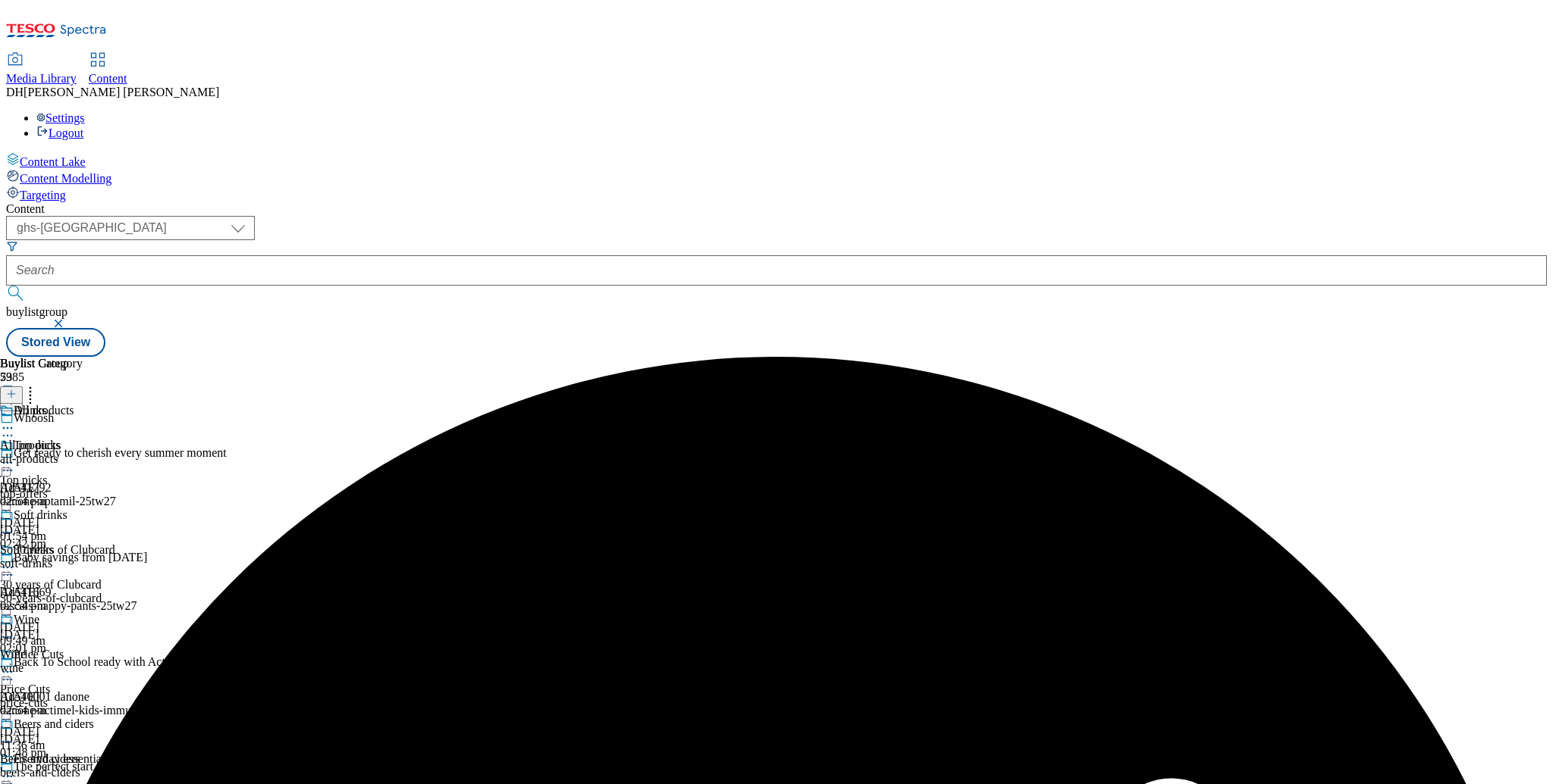
click at [6, 427] on circle at bounding box center [4, 428] width 2 height 2
click at [1077, 357] on div "Buylist Group 5985 Whoosh Get ready to cherish every summer moment Ad541792 dan…" at bounding box center [776, 357] width 1540 height 0
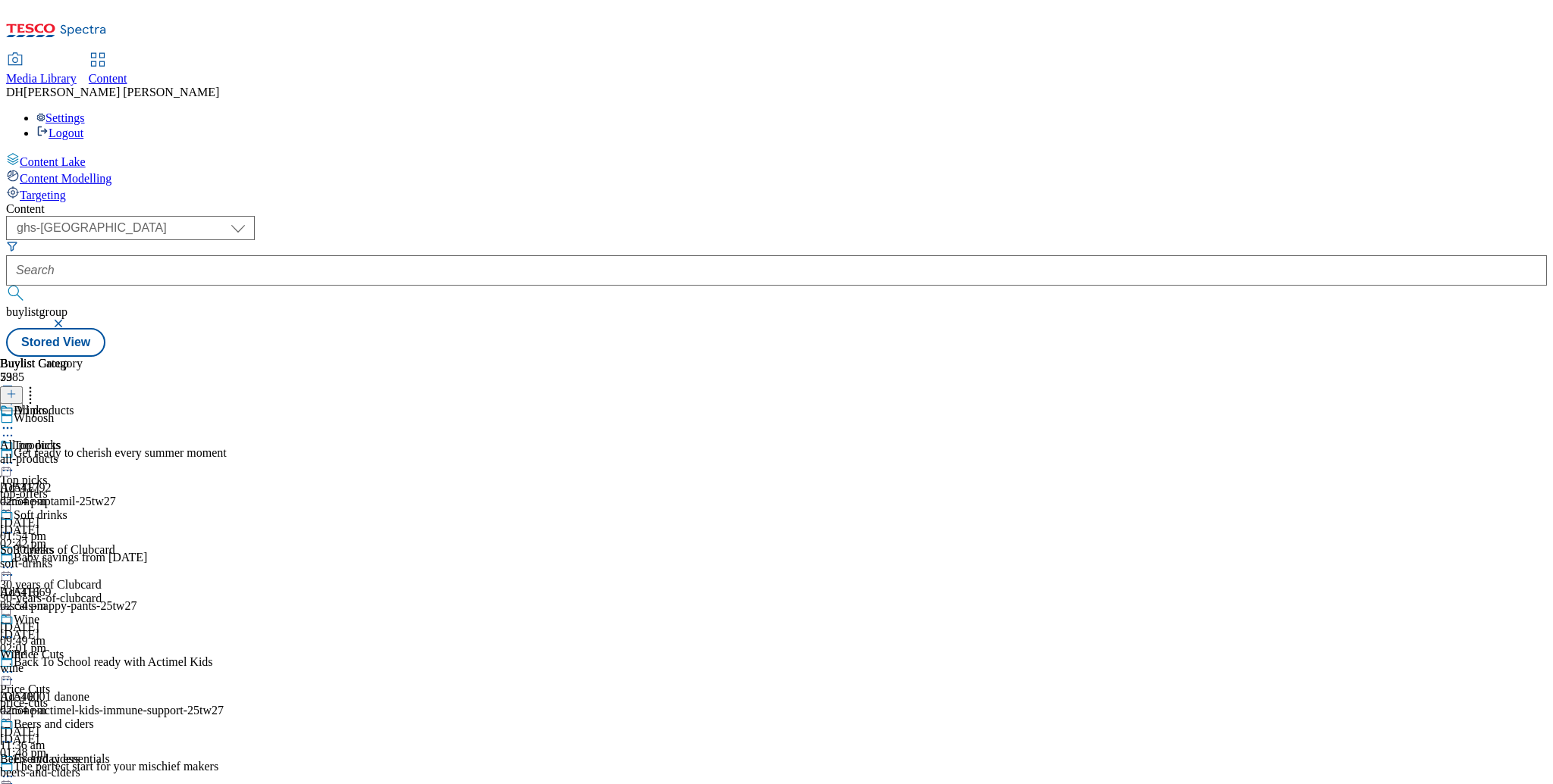
click at [15, 420] on icon at bounding box center [7, 427] width 15 height 15
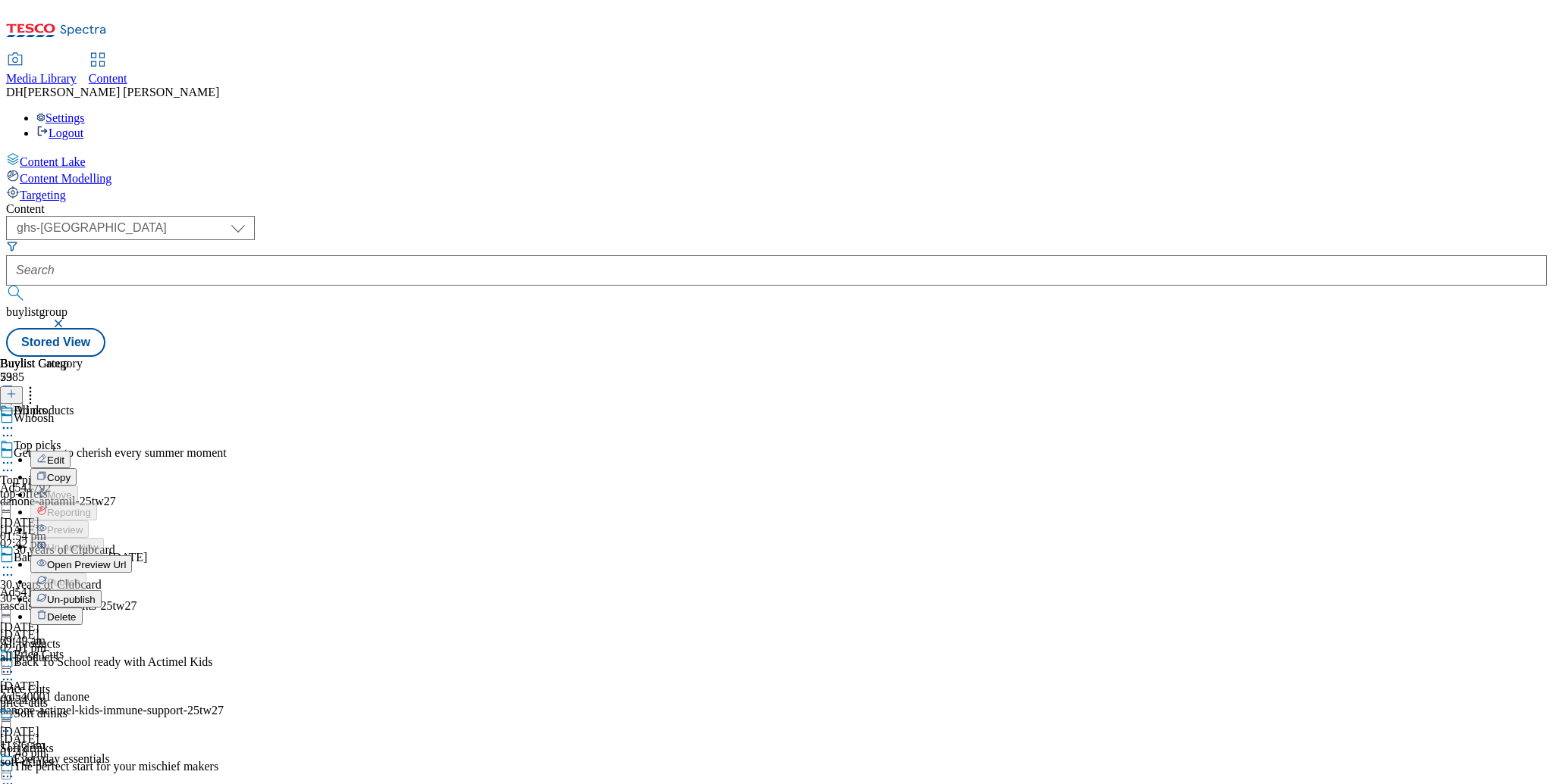
drag, startPoint x: 1052, startPoint y: 248, endPoint x: 1020, endPoint y: 242, distance: 32.6
click at [1050, 357] on div "Buylist Group 5985 Whoosh Get ready to cherish every summer moment Ad541792 dan…" at bounding box center [776, 357] width 1540 height 0
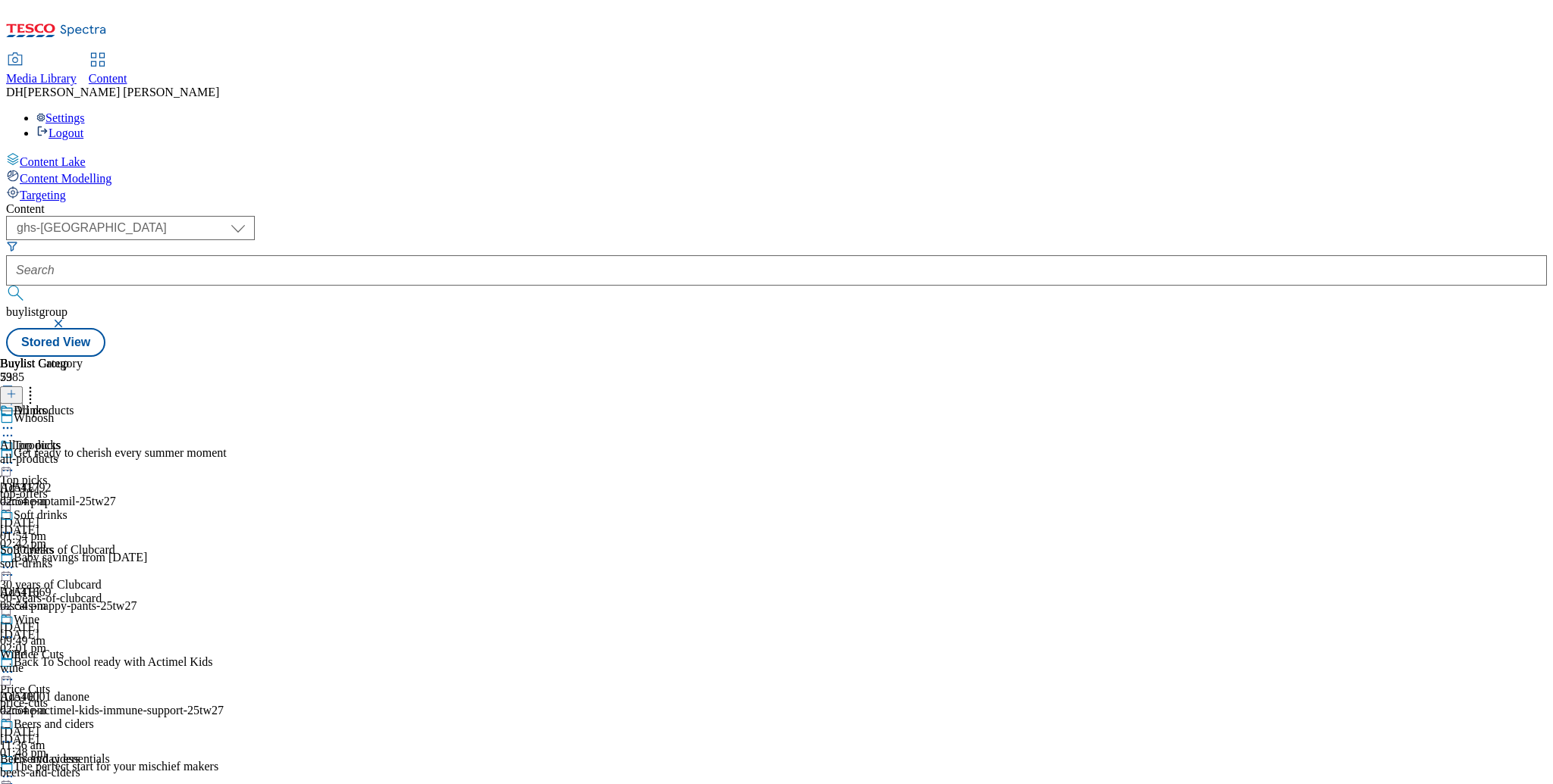
click at [15, 420] on icon at bounding box center [7, 427] width 15 height 15
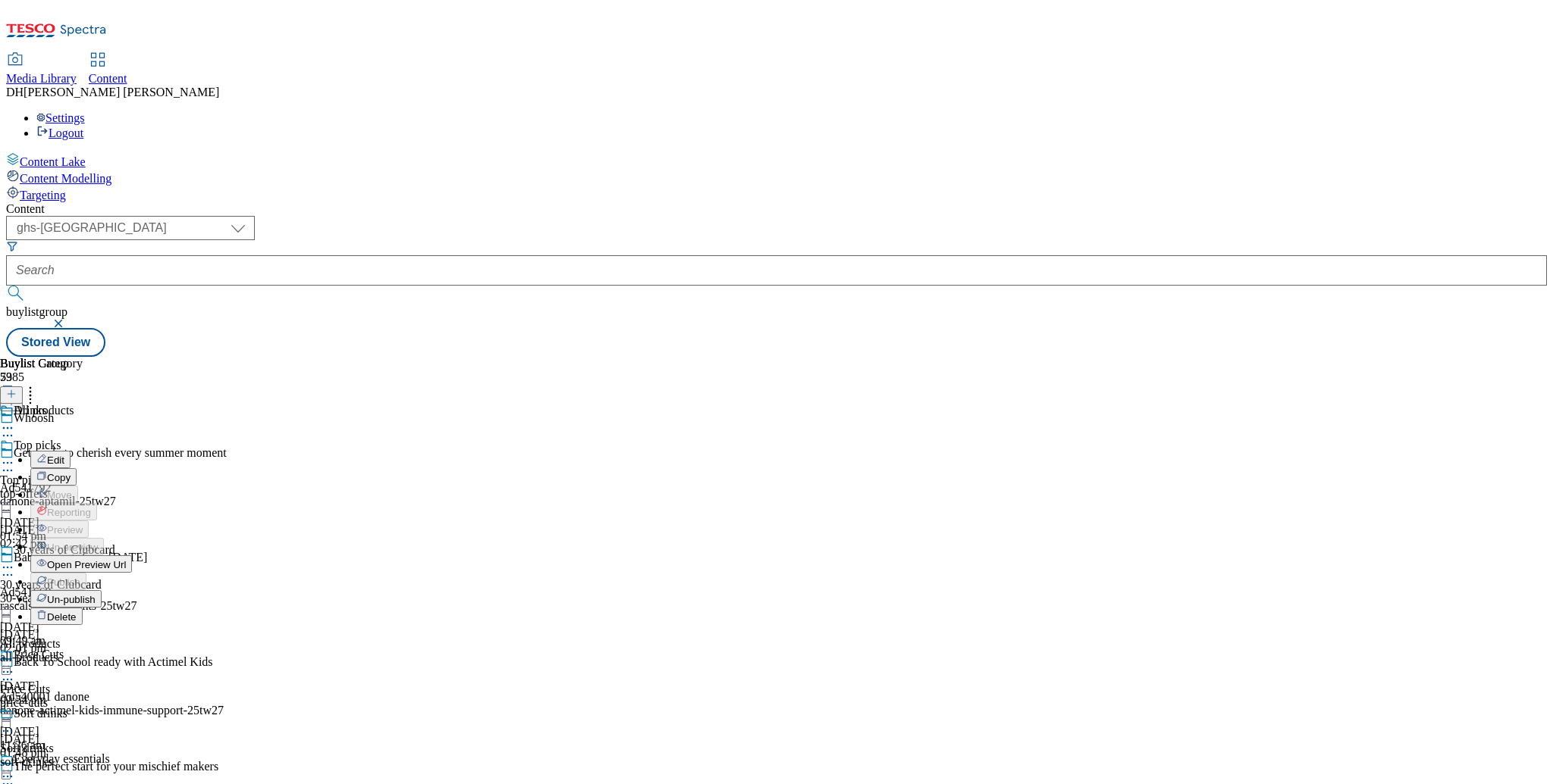
click at [70, 472] on span "Copy" at bounding box center [59, 478] width 24 height 11
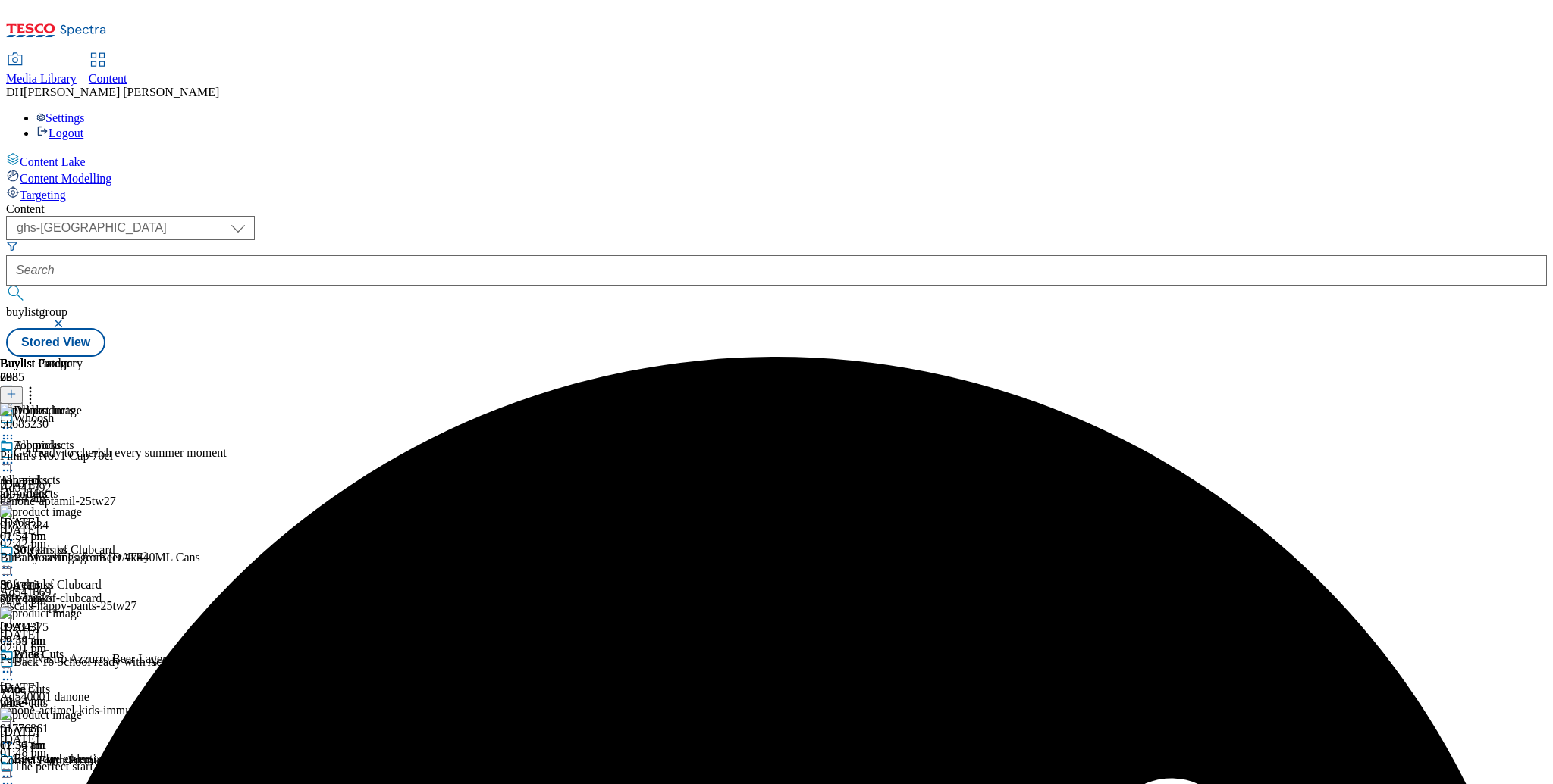
scroll to position [521, 0]
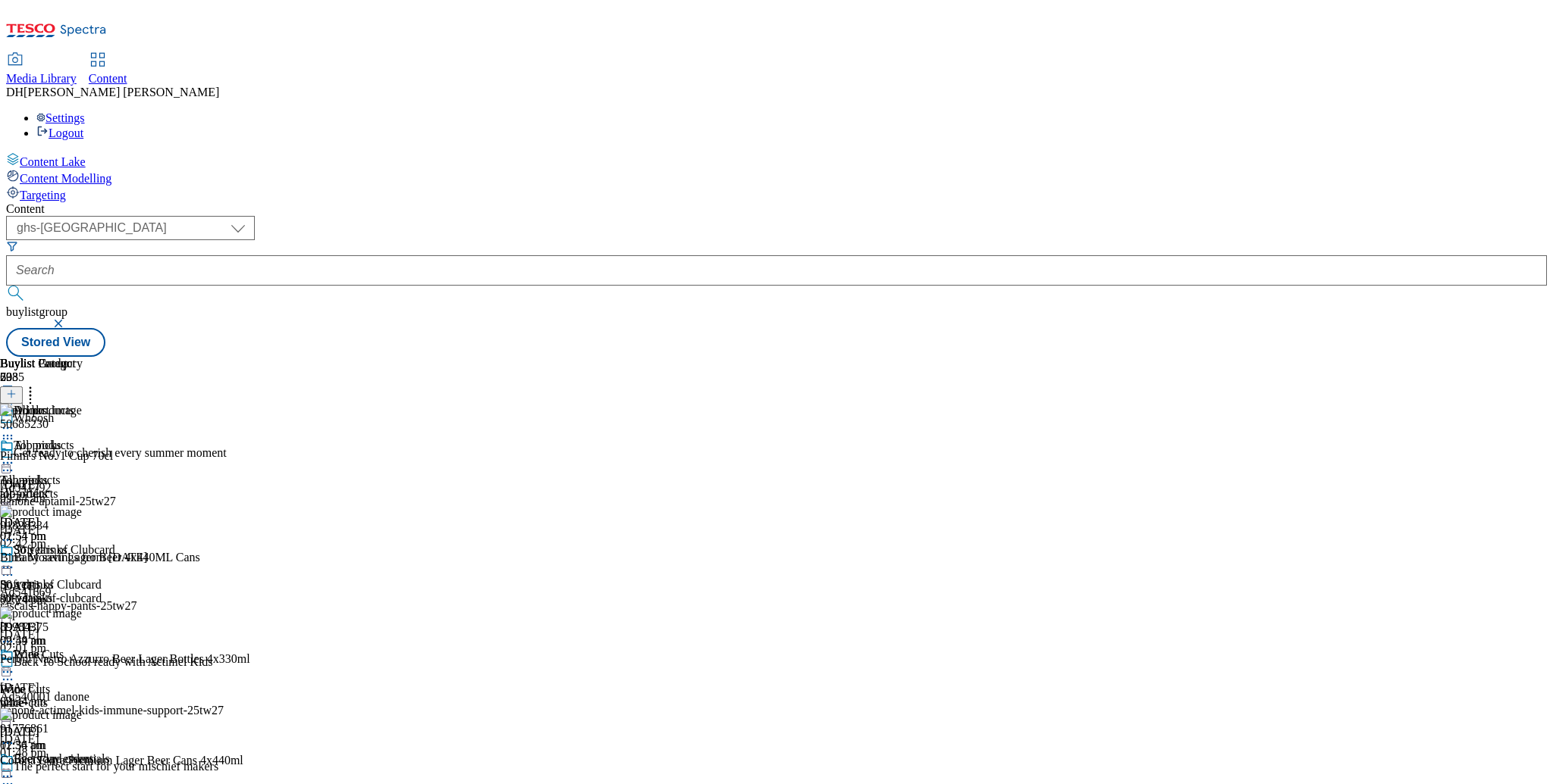
drag, startPoint x: 1362, startPoint y: 311, endPoint x: 1234, endPoint y: 274, distance: 133.2
click at [1356, 357] on div "Buylist Group 5985 Whoosh Get ready to cherish every summer moment Ad541792 dan…" at bounding box center [776, 357] width 1540 height 0
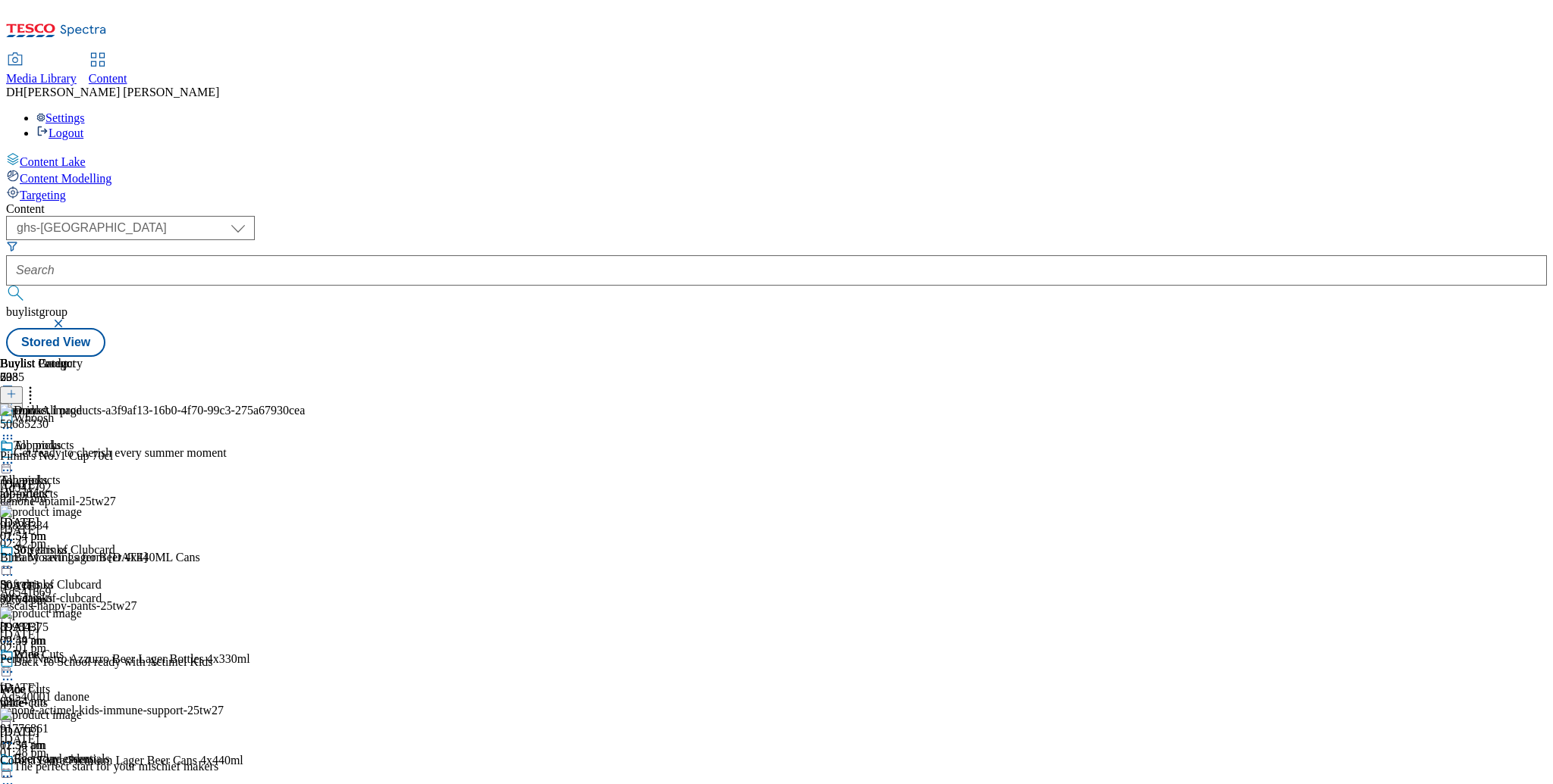
click at [15, 431] on icon at bounding box center [7, 439] width 15 height 15
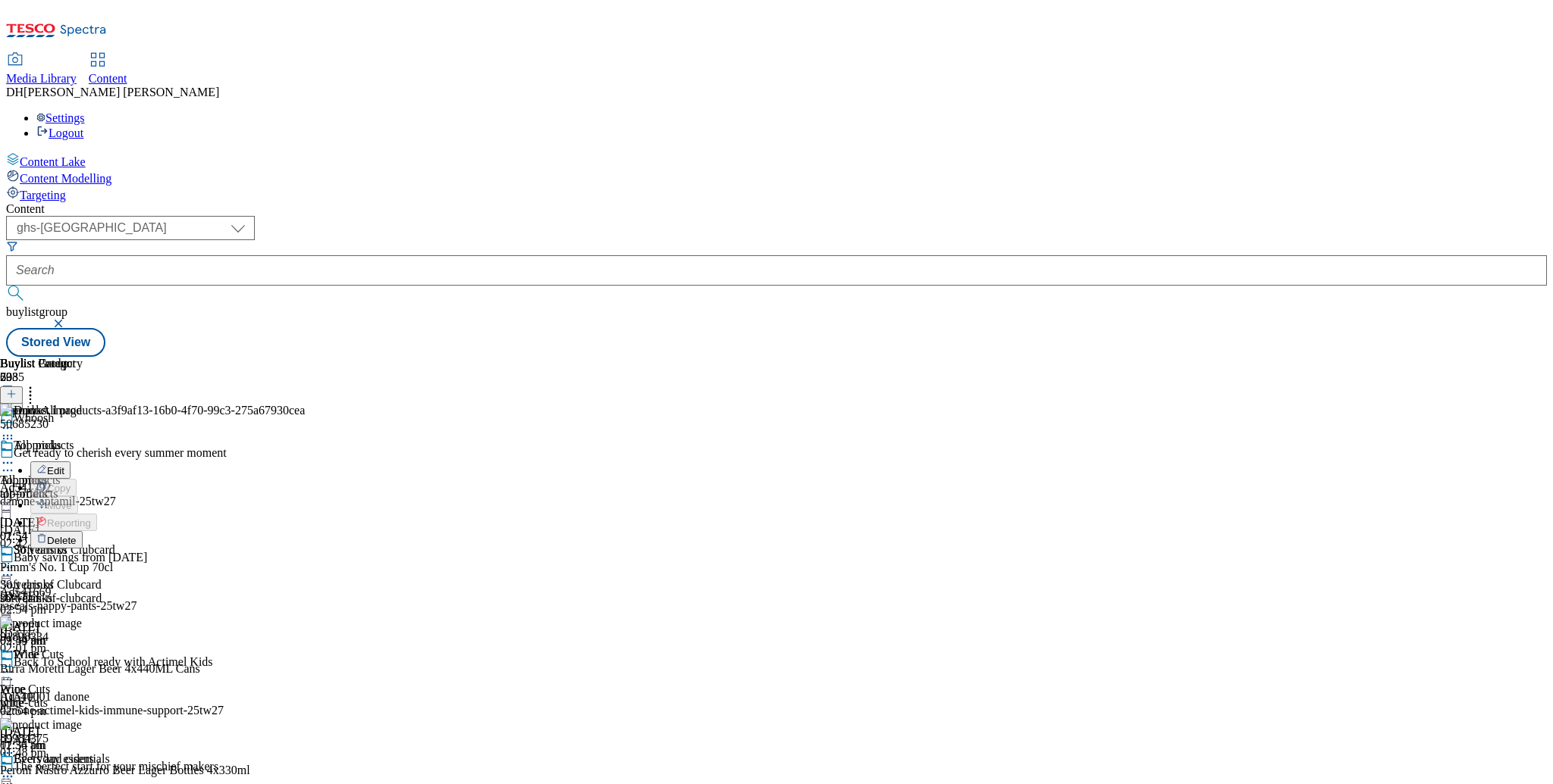
click at [77, 535] on span "Delete" at bounding box center [62, 540] width 29 height 11
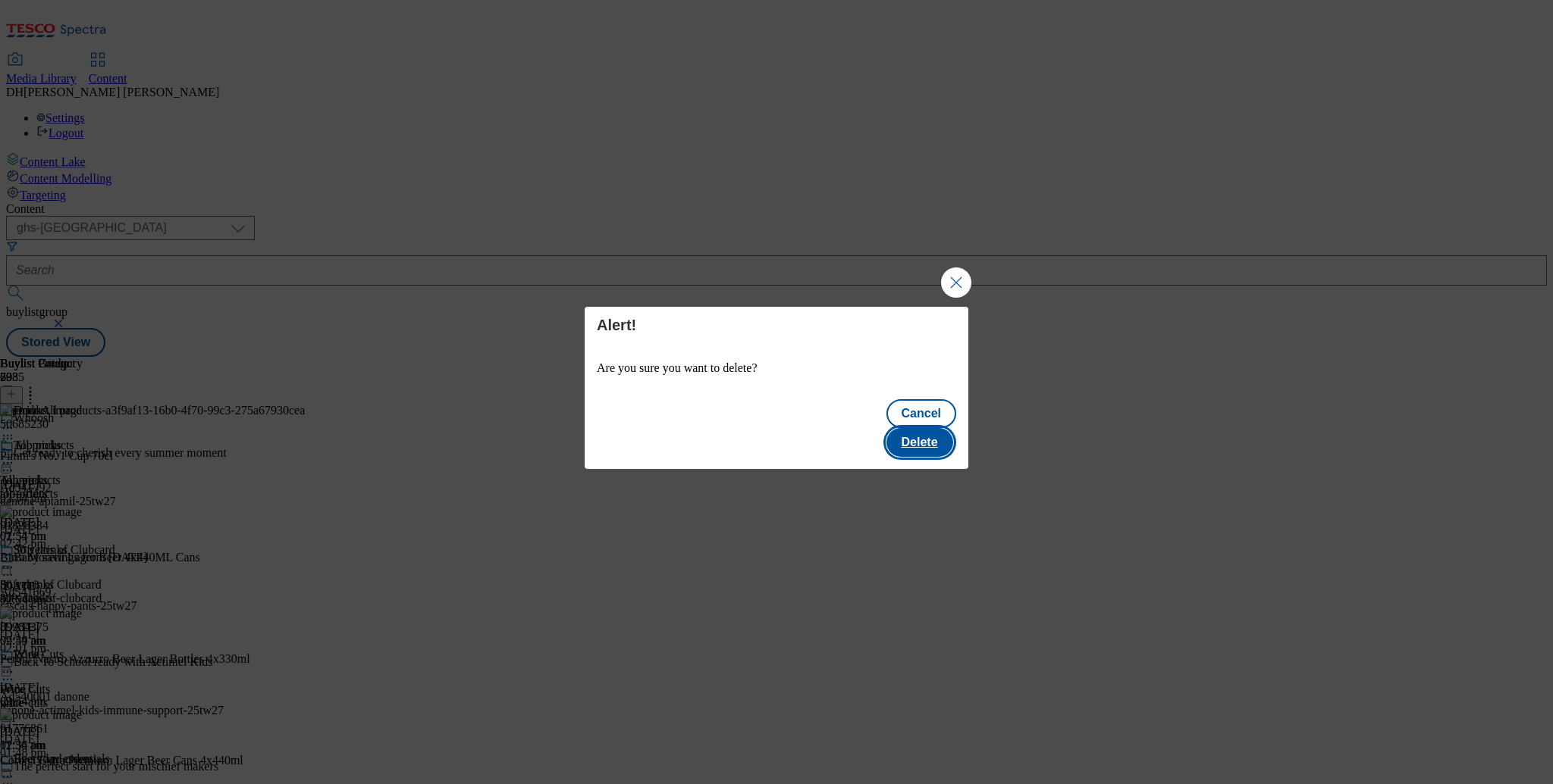
click at [926, 428] on button "Delete" at bounding box center [919, 442] width 67 height 29
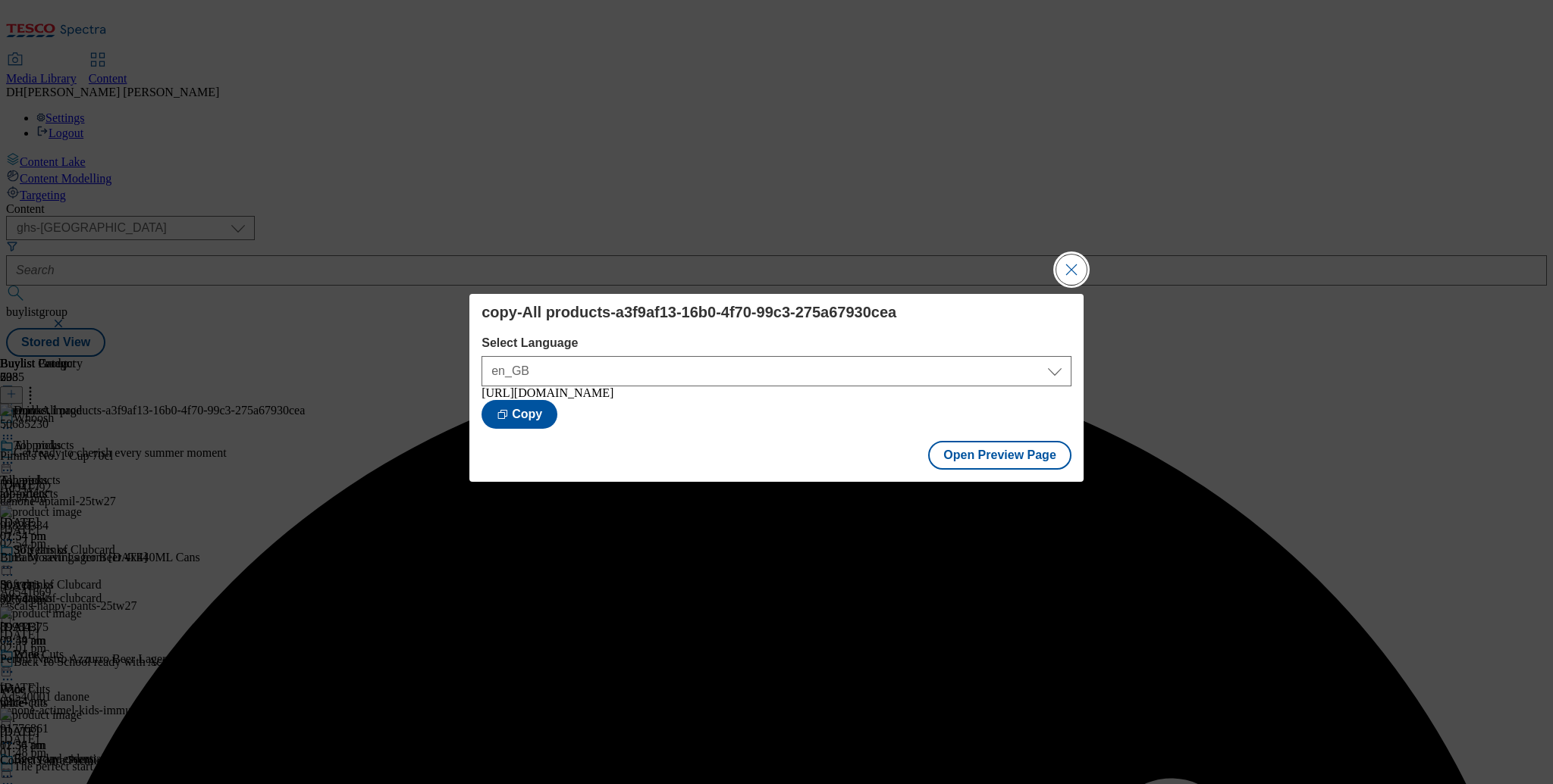
click at [1067, 255] on button "Close Modal" at bounding box center [1071, 270] width 30 height 30
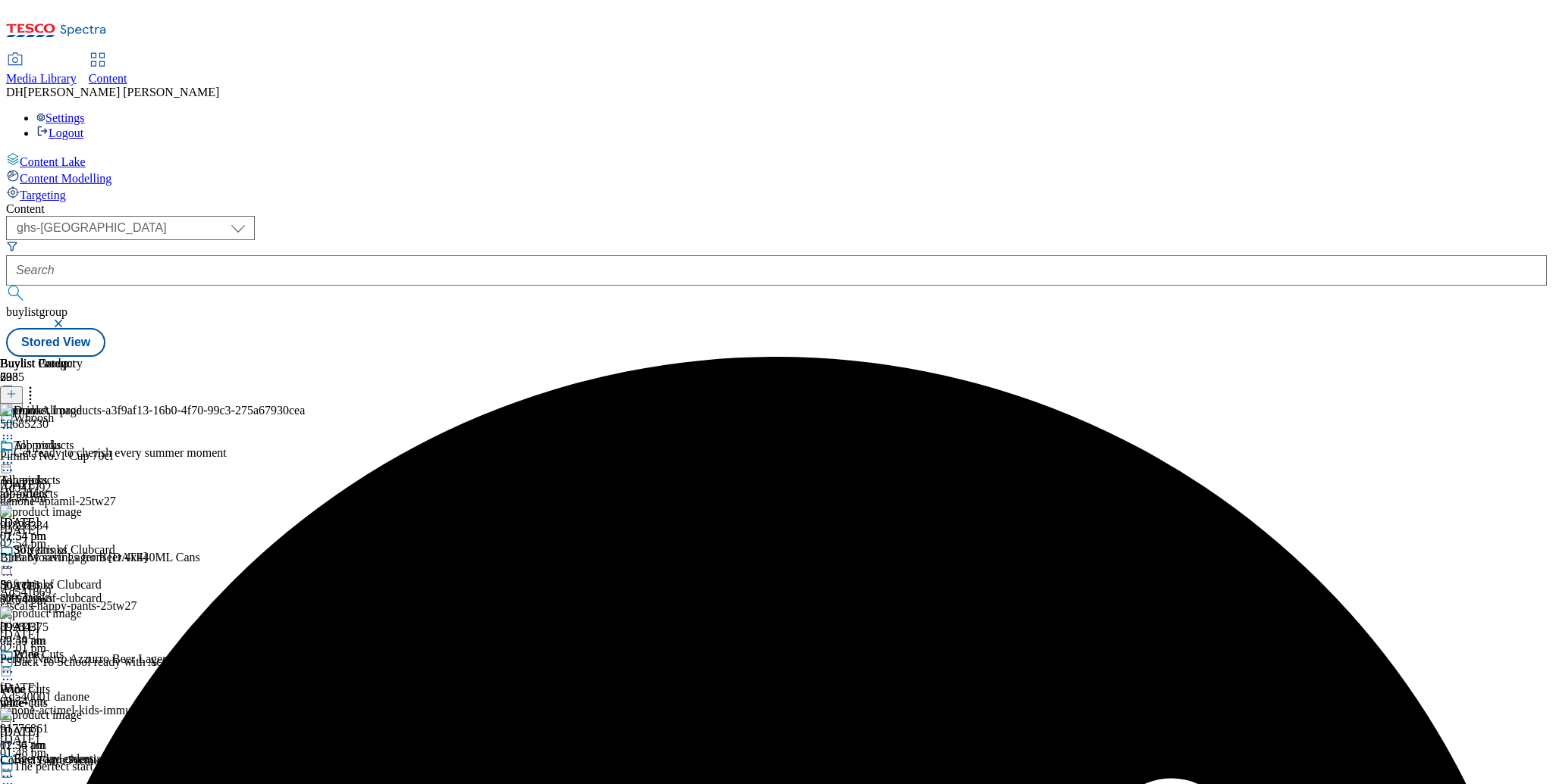
scroll to position [457, 0]
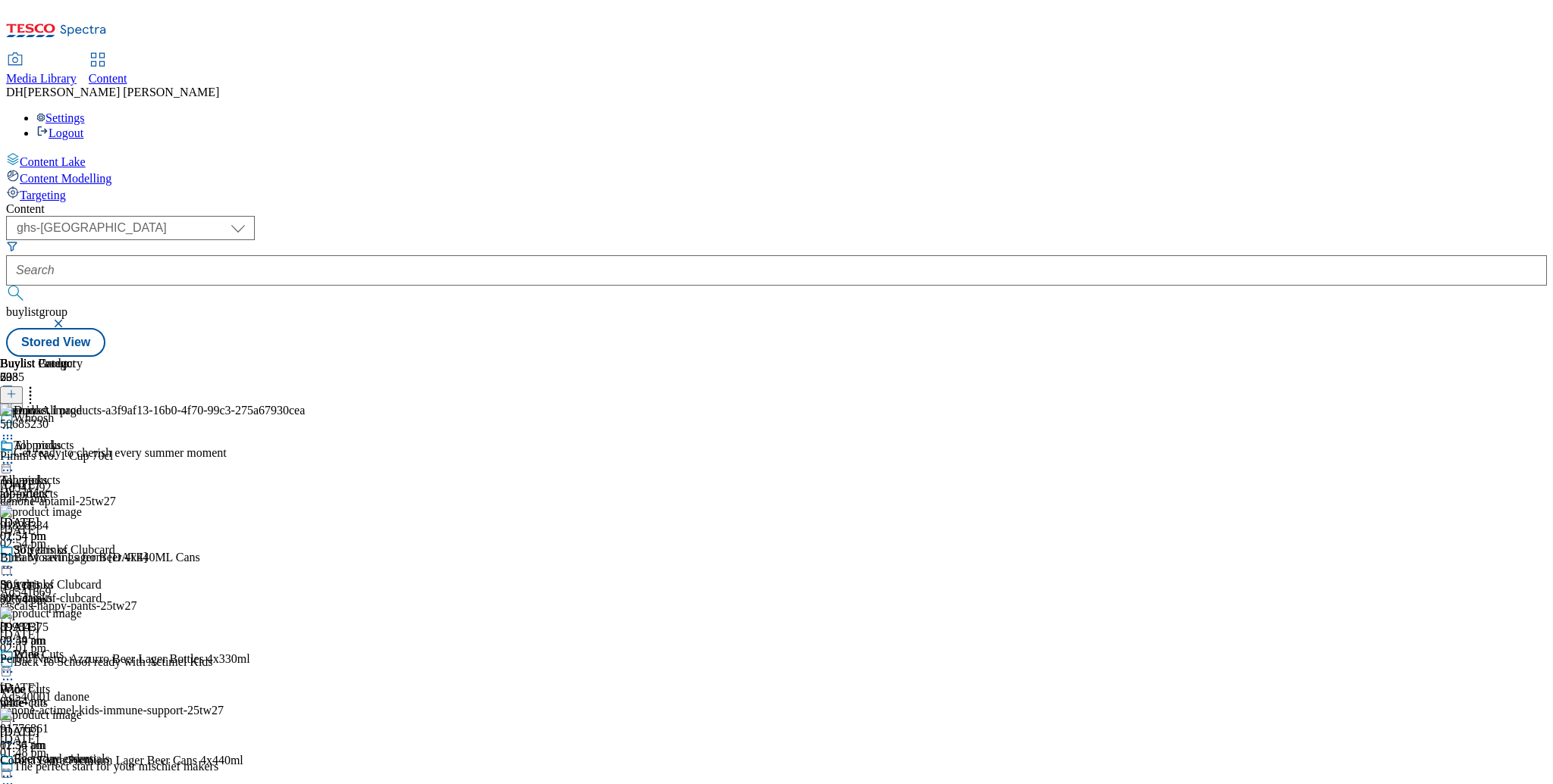
scroll to position [587, 0]
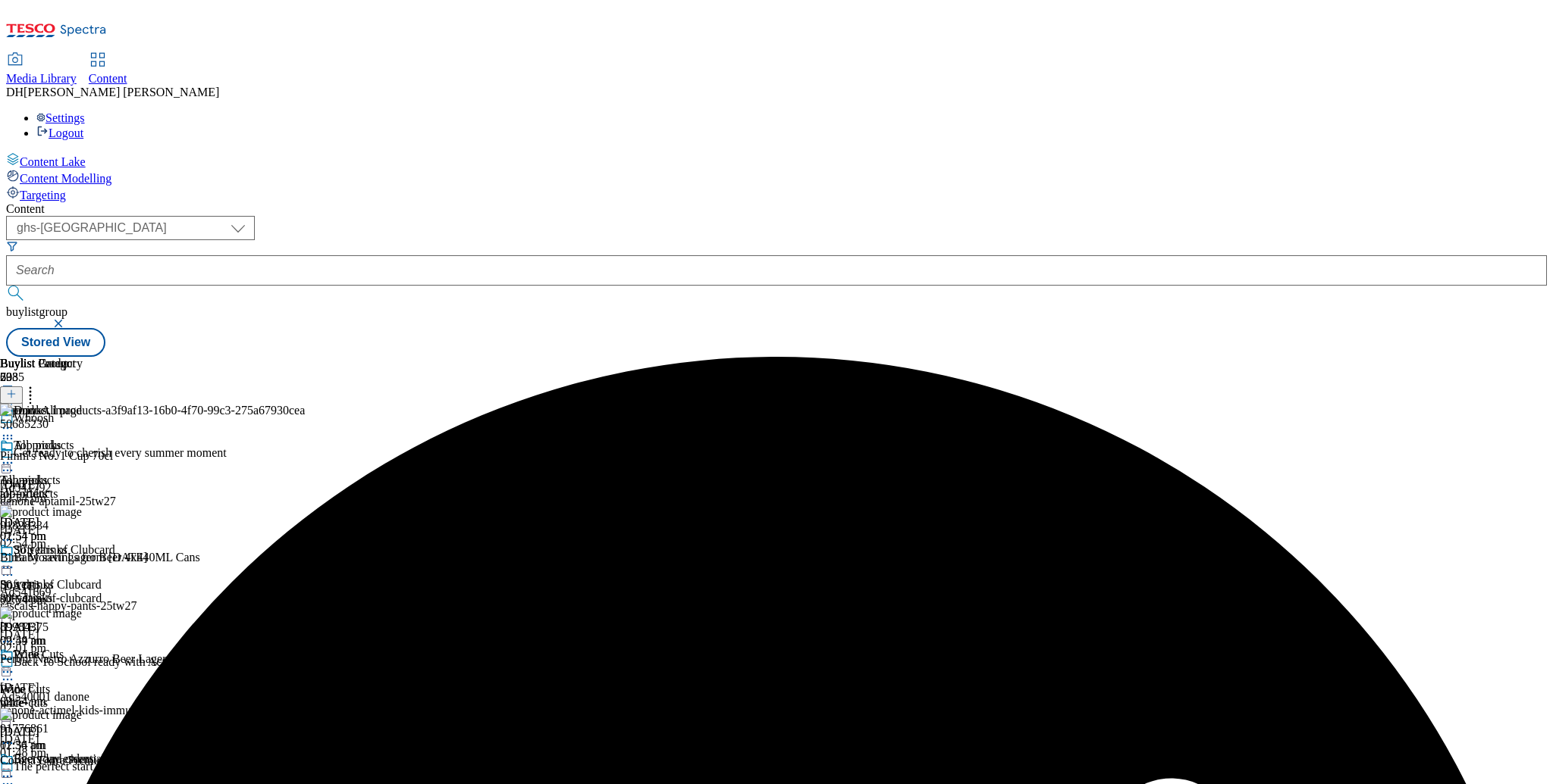
scroll to position [457, 0]
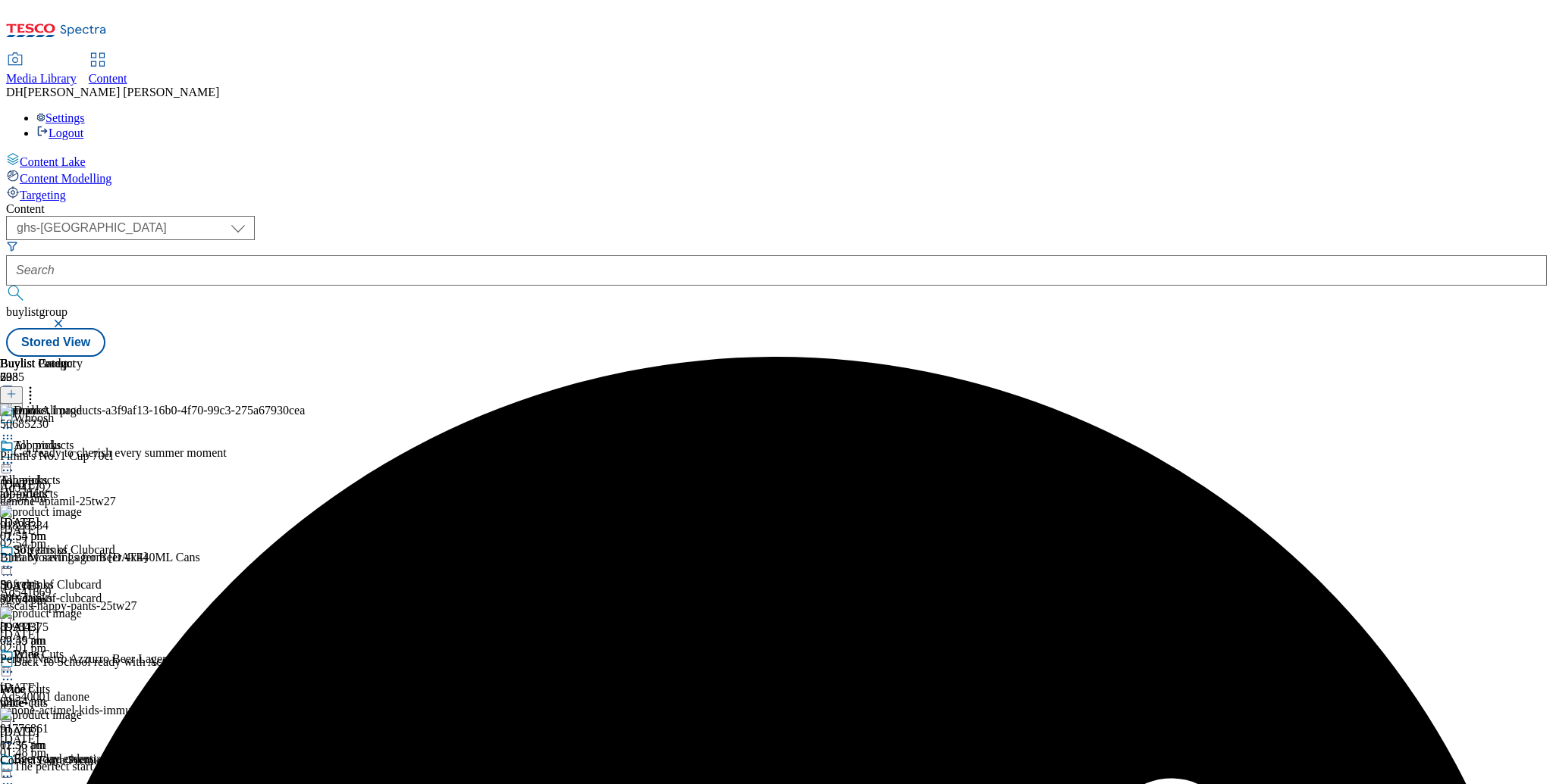
click at [15, 431] on icon at bounding box center [7, 439] width 15 height 15
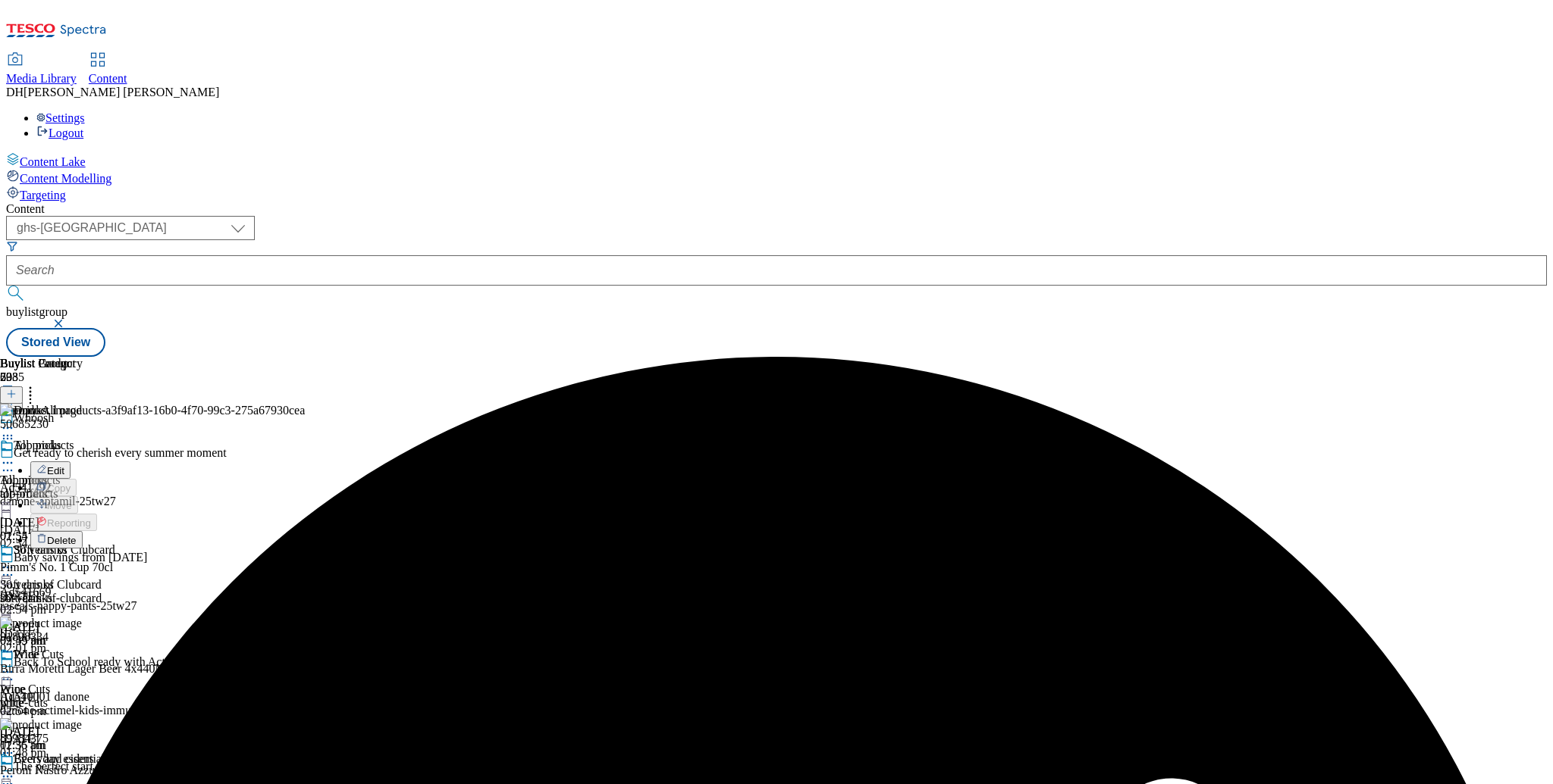
click at [77, 535] on span "Delete" at bounding box center [62, 540] width 29 height 11
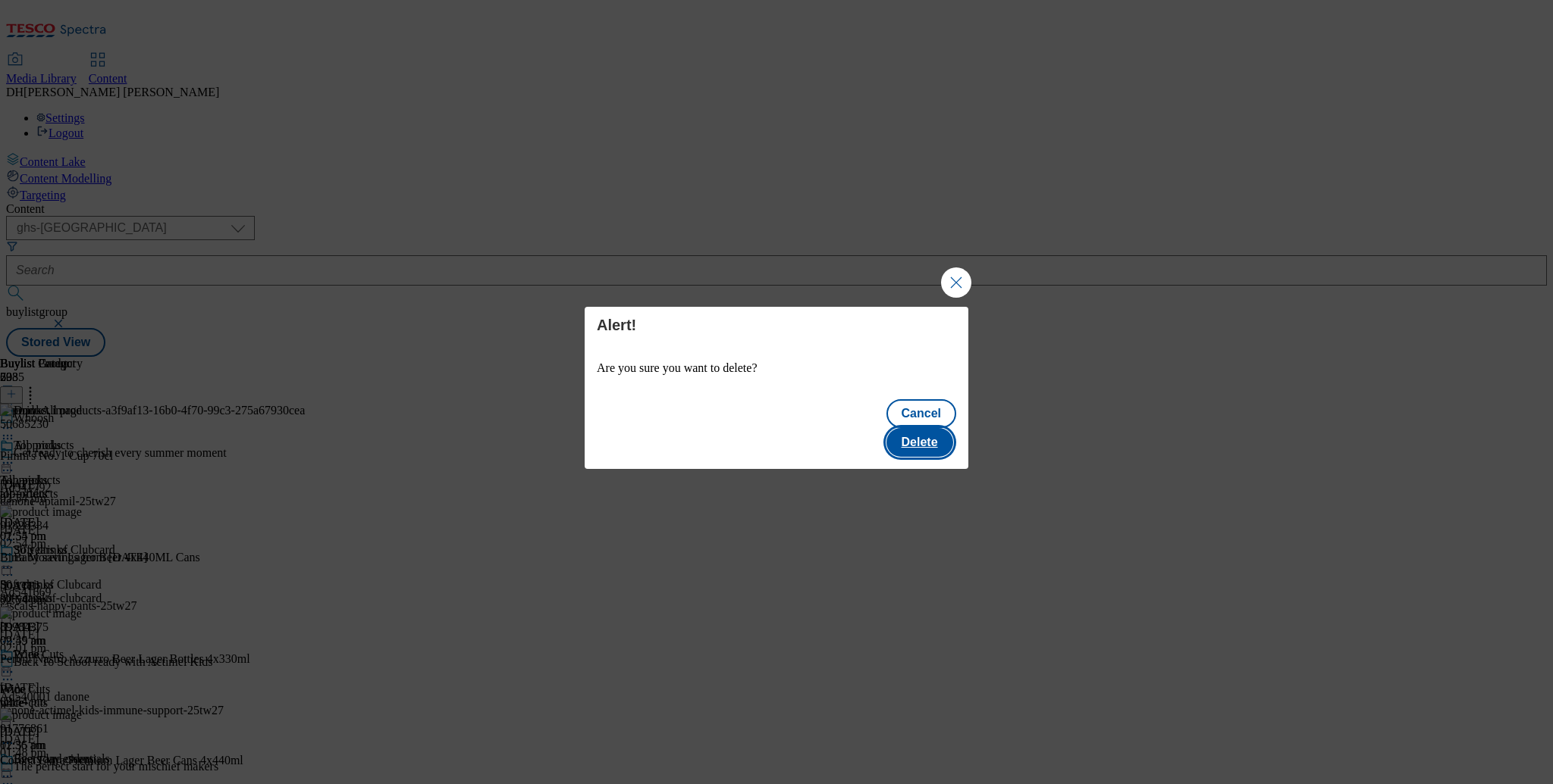
click at [922, 428] on button "Delete" at bounding box center [919, 442] width 67 height 29
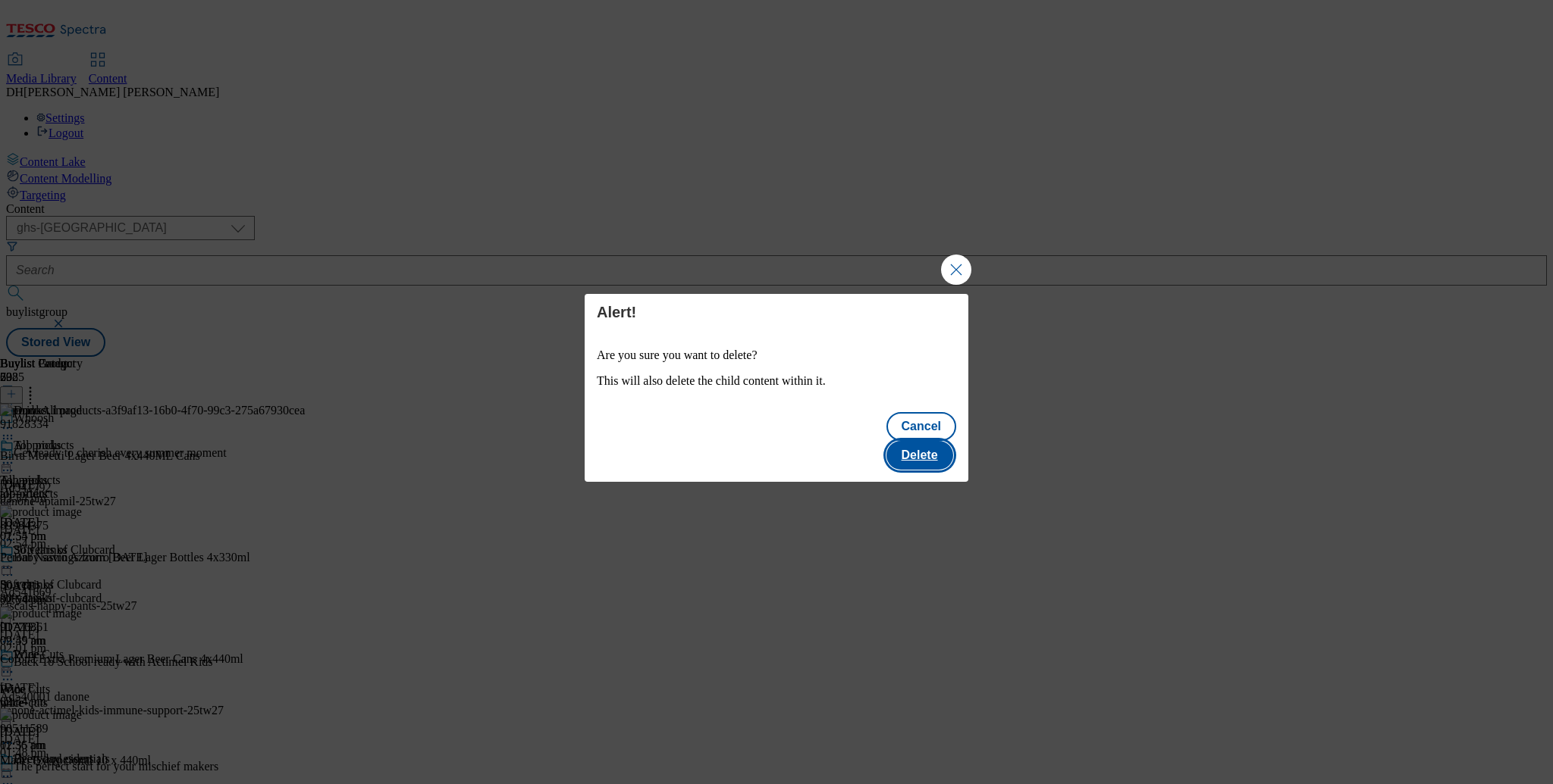
click at [934, 441] on button "Delete" at bounding box center [919, 455] width 67 height 29
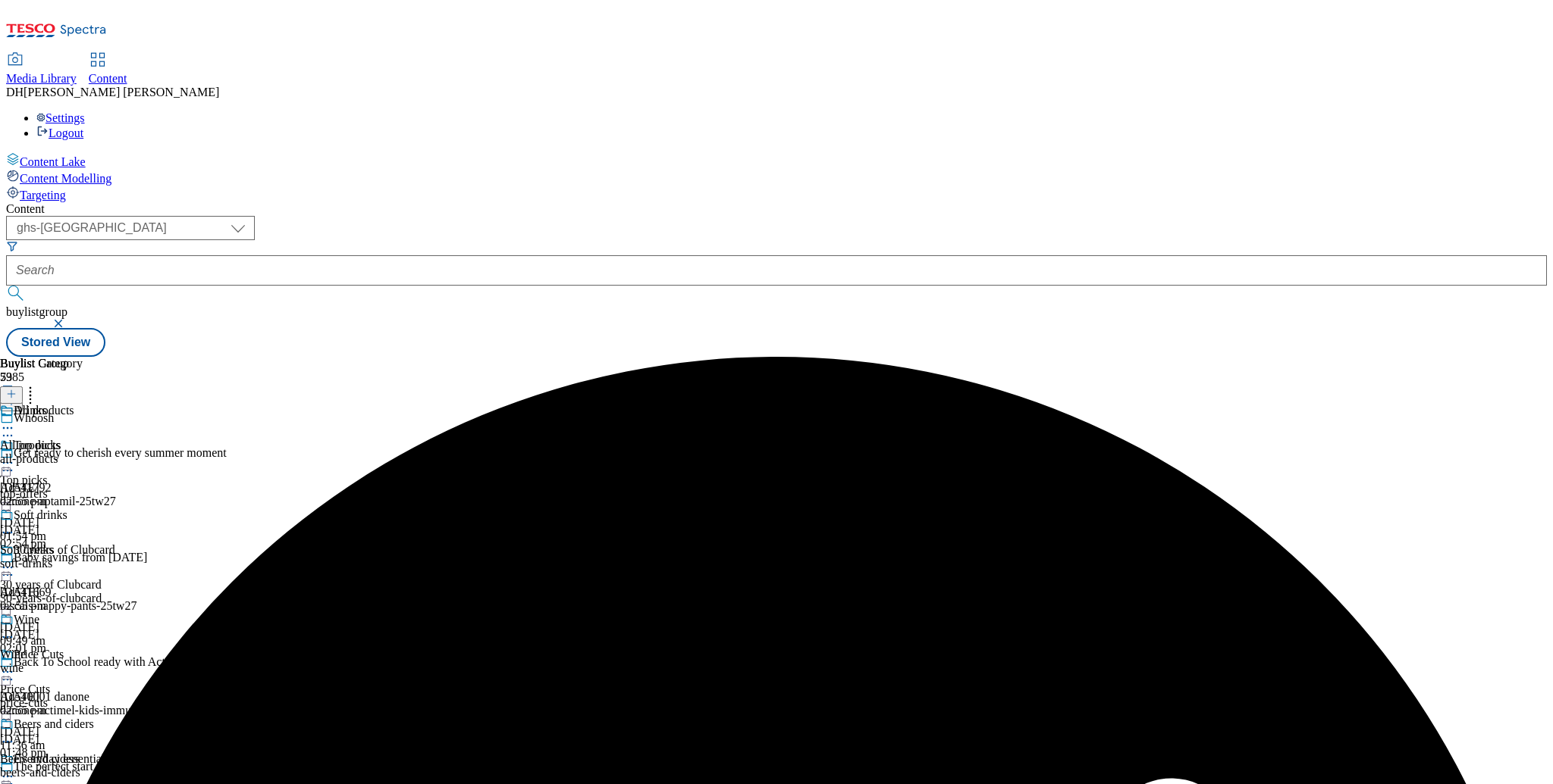
click at [15, 420] on icon at bounding box center [7, 427] width 15 height 15
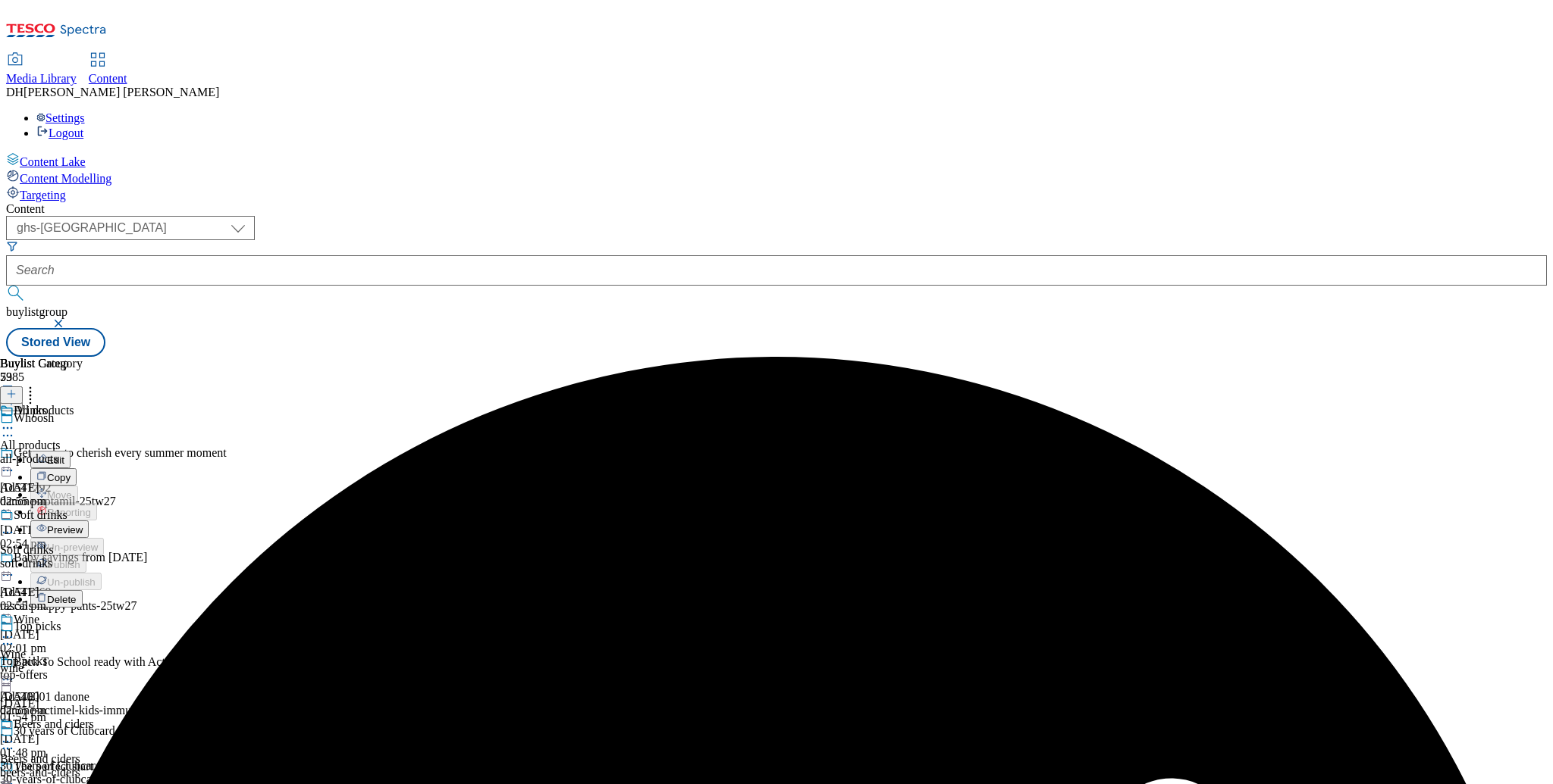
click at [88, 521] on button "Preview" at bounding box center [59, 529] width 58 height 17
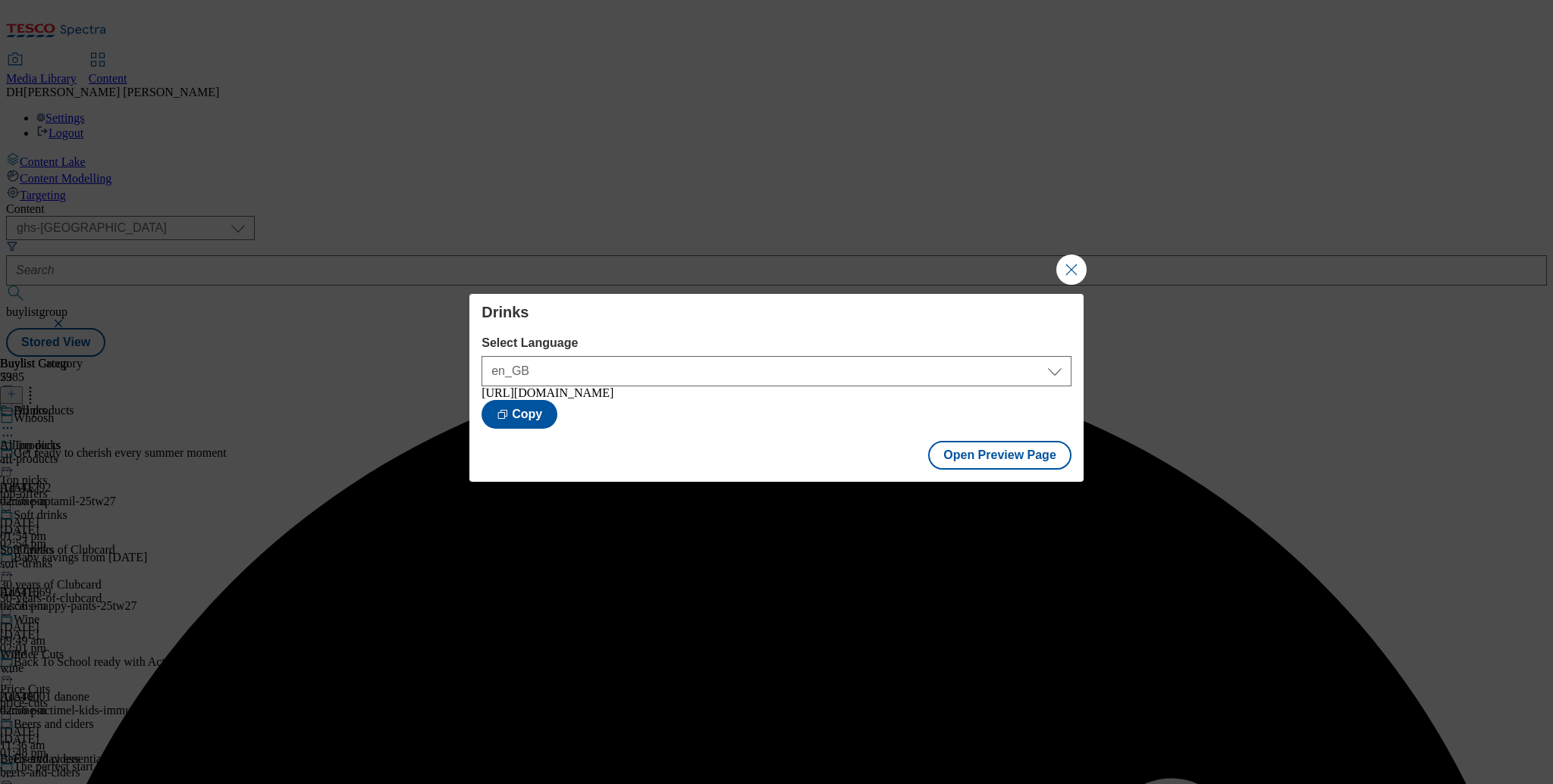
drag, startPoint x: 1071, startPoint y: 265, endPoint x: 1023, endPoint y: 269, distance: 48.2
click at [1070, 265] on button "Close Modal" at bounding box center [1071, 270] width 30 height 30
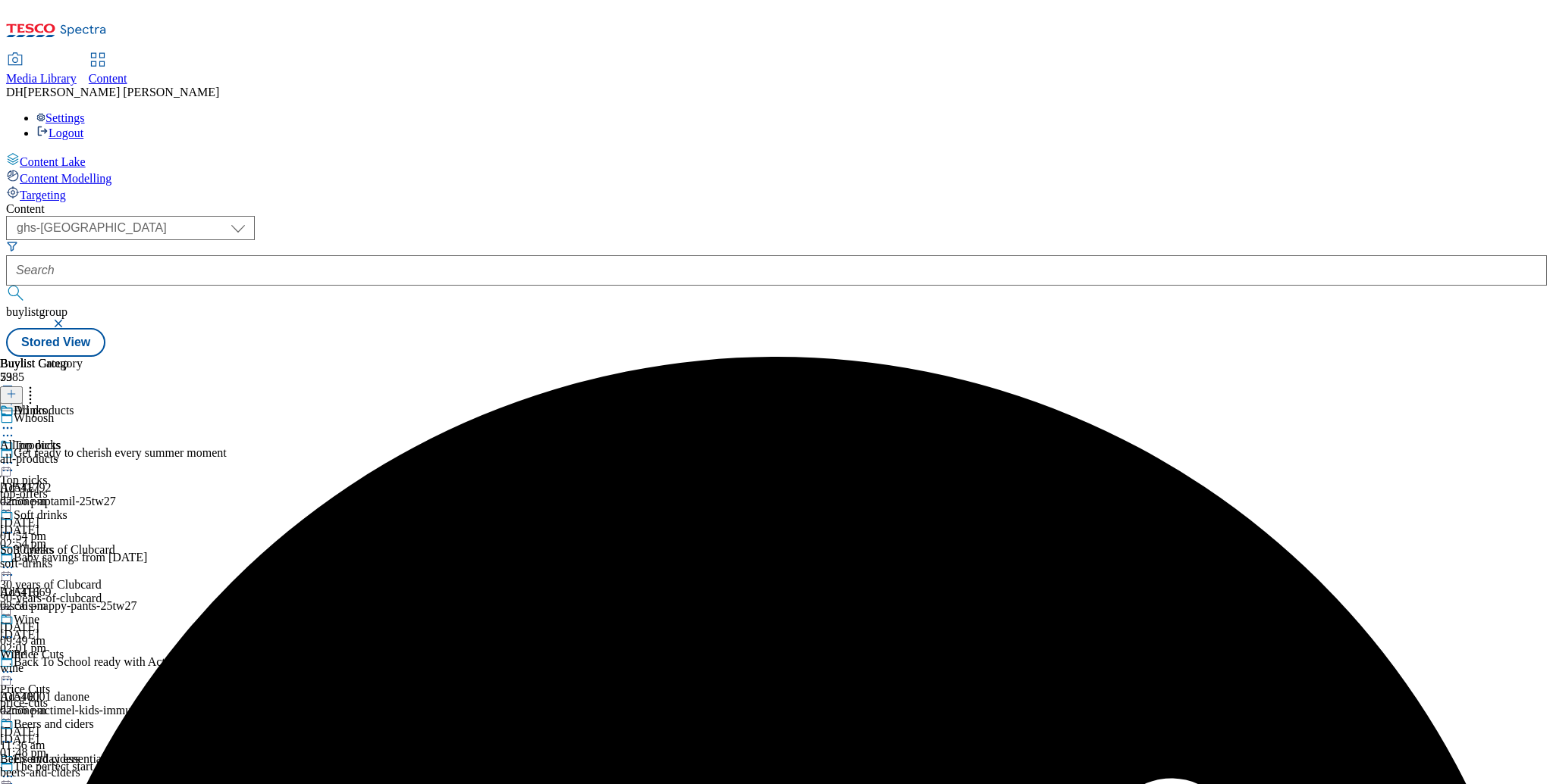
click at [15, 420] on icon at bounding box center [7, 427] width 15 height 15
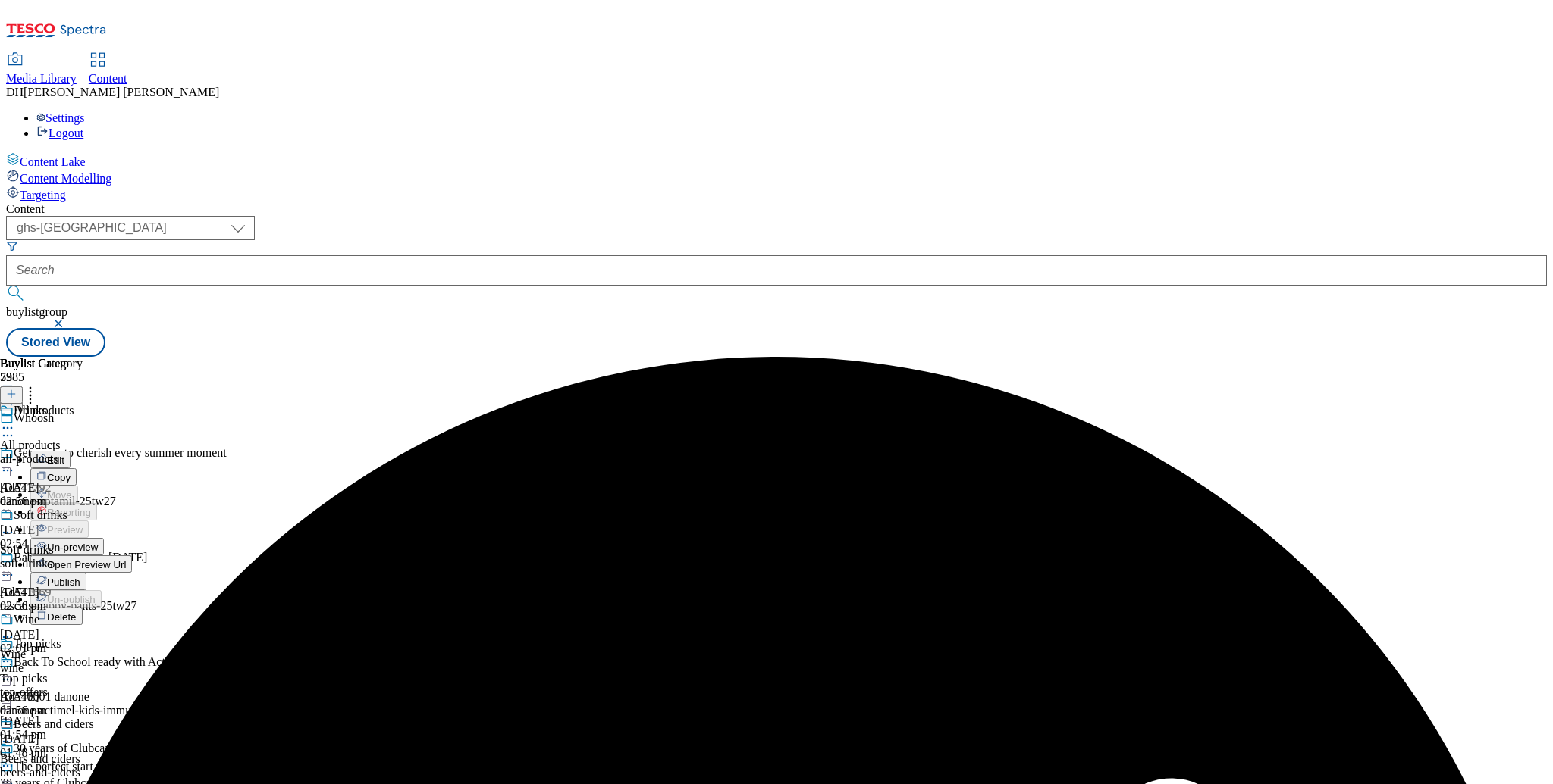
click at [80, 577] on span "Publish" at bounding box center [64, 582] width 33 height 11
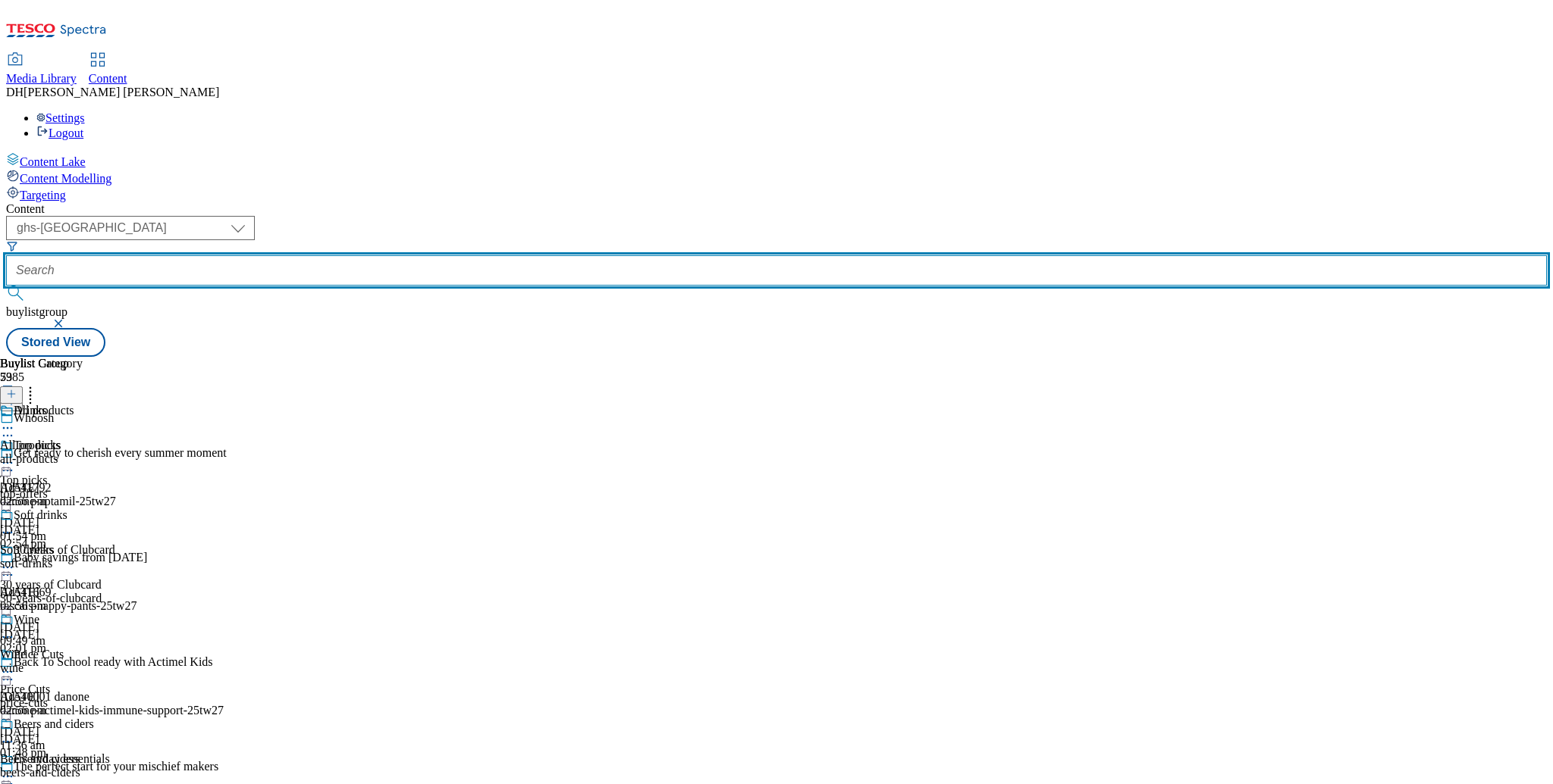
click at [417, 256] on input "text" at bounding box center [776, 271] width 1540 height 30
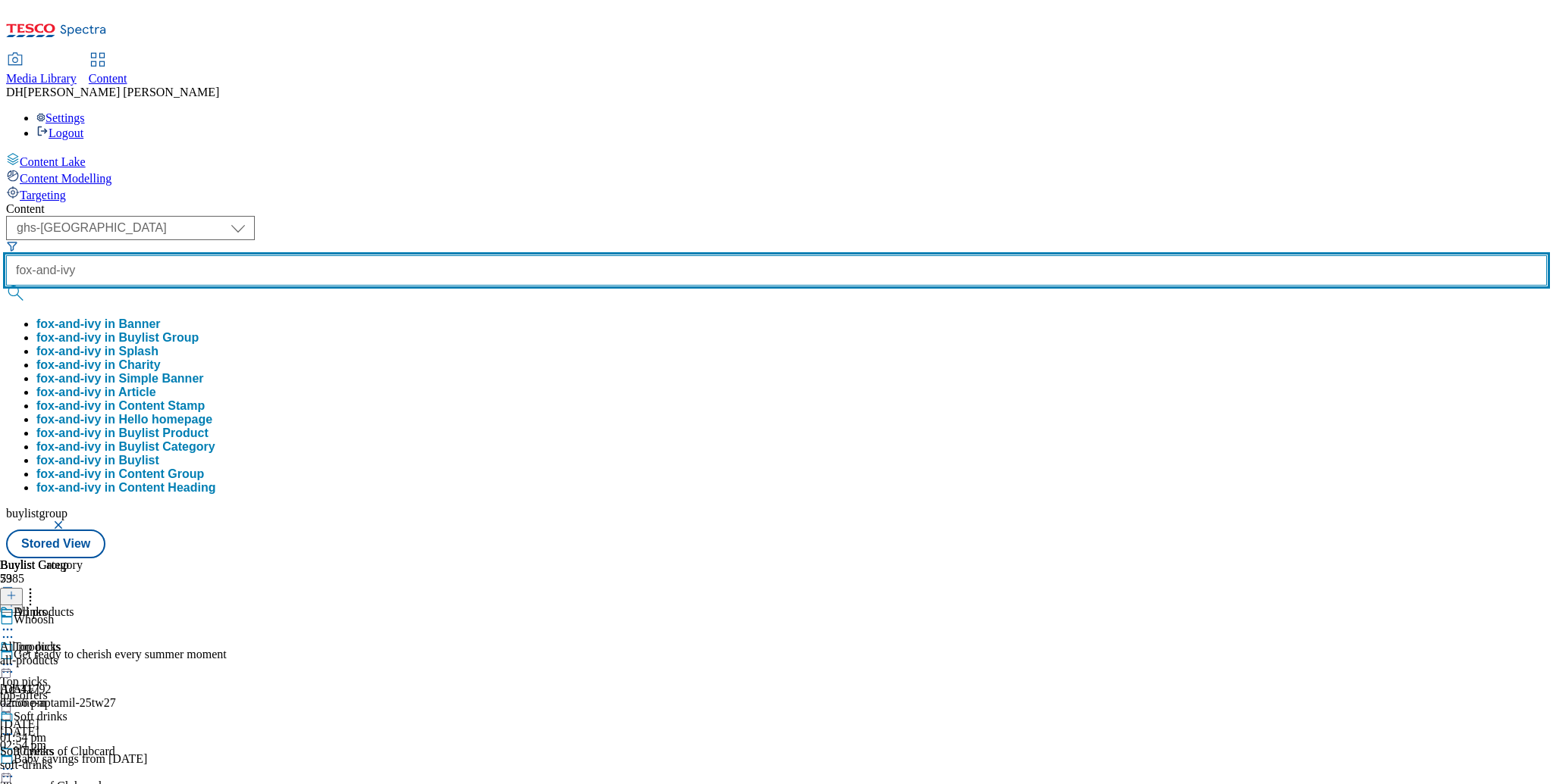
type input "fox-and-ivy"
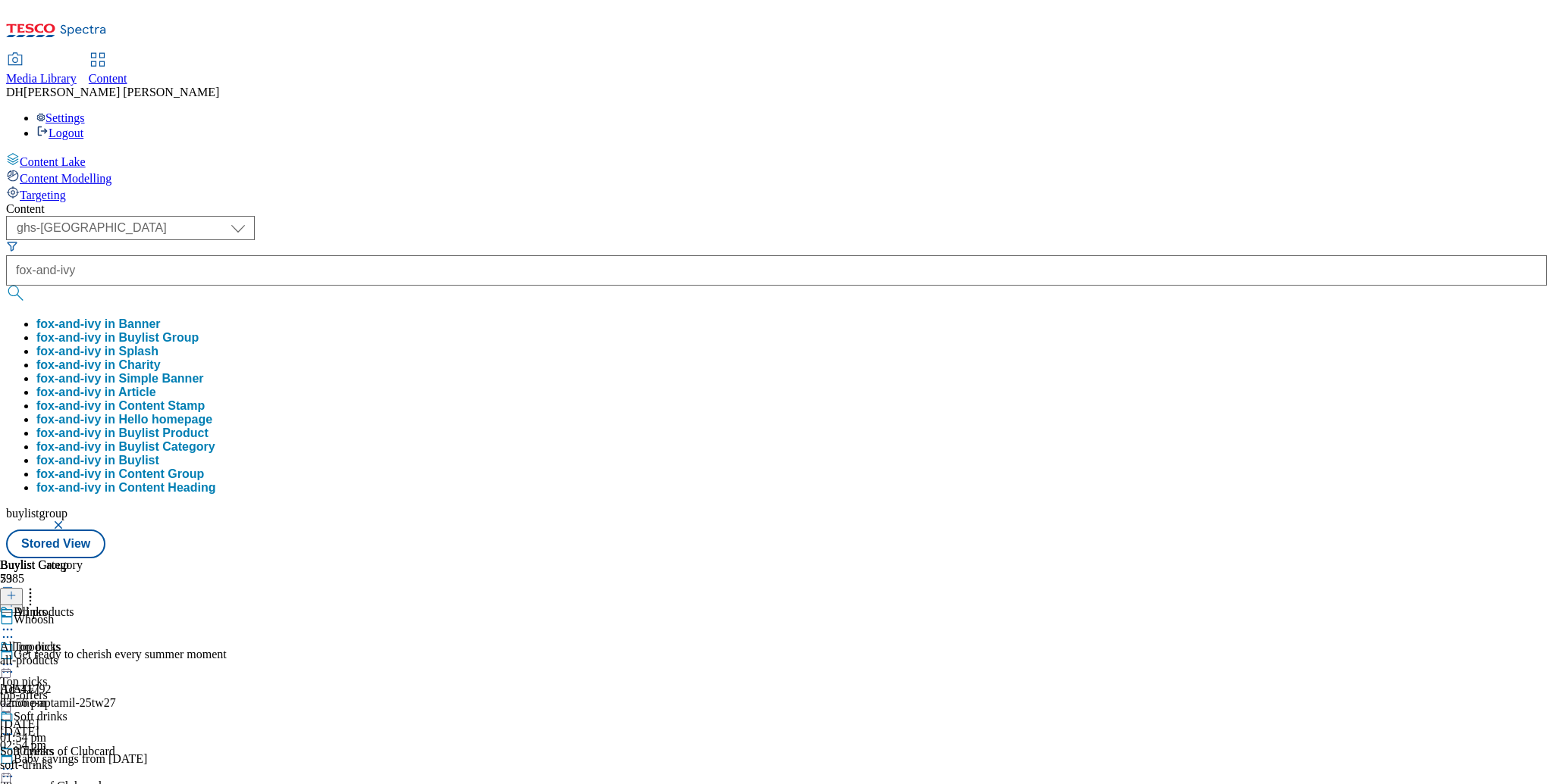
click at [199, 331] on button "fox-and-ivy in Buylist Group" at bounding box center [118, 338] width 163 height 13
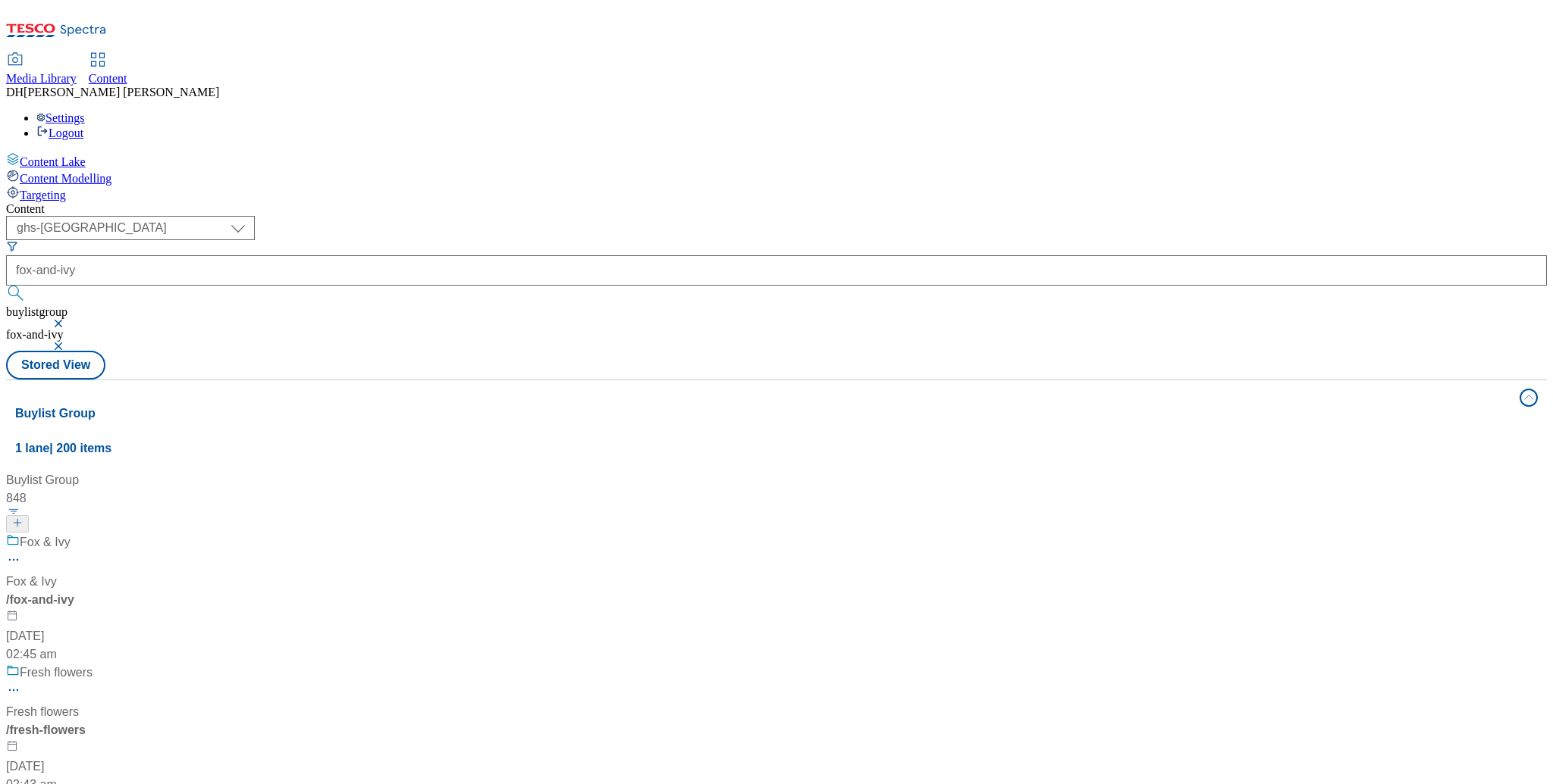
click at [358, 591] on div "/ fox-and-ivy" at bounding box center [182, 599] width 353 height 18
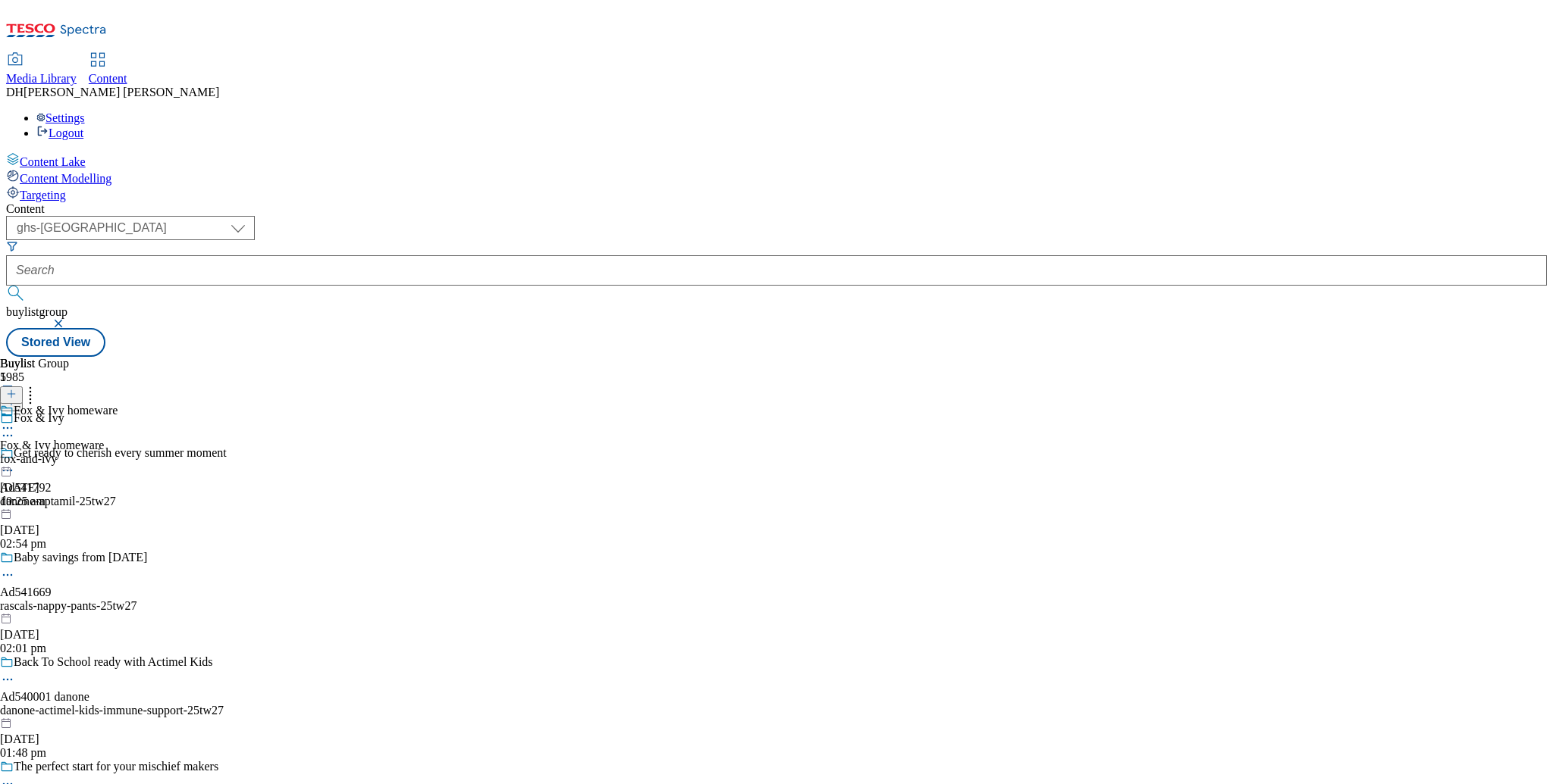
click at [118, 453] on div "fox-and-ivy" at bounding box center [58, 459] width 118 height 13
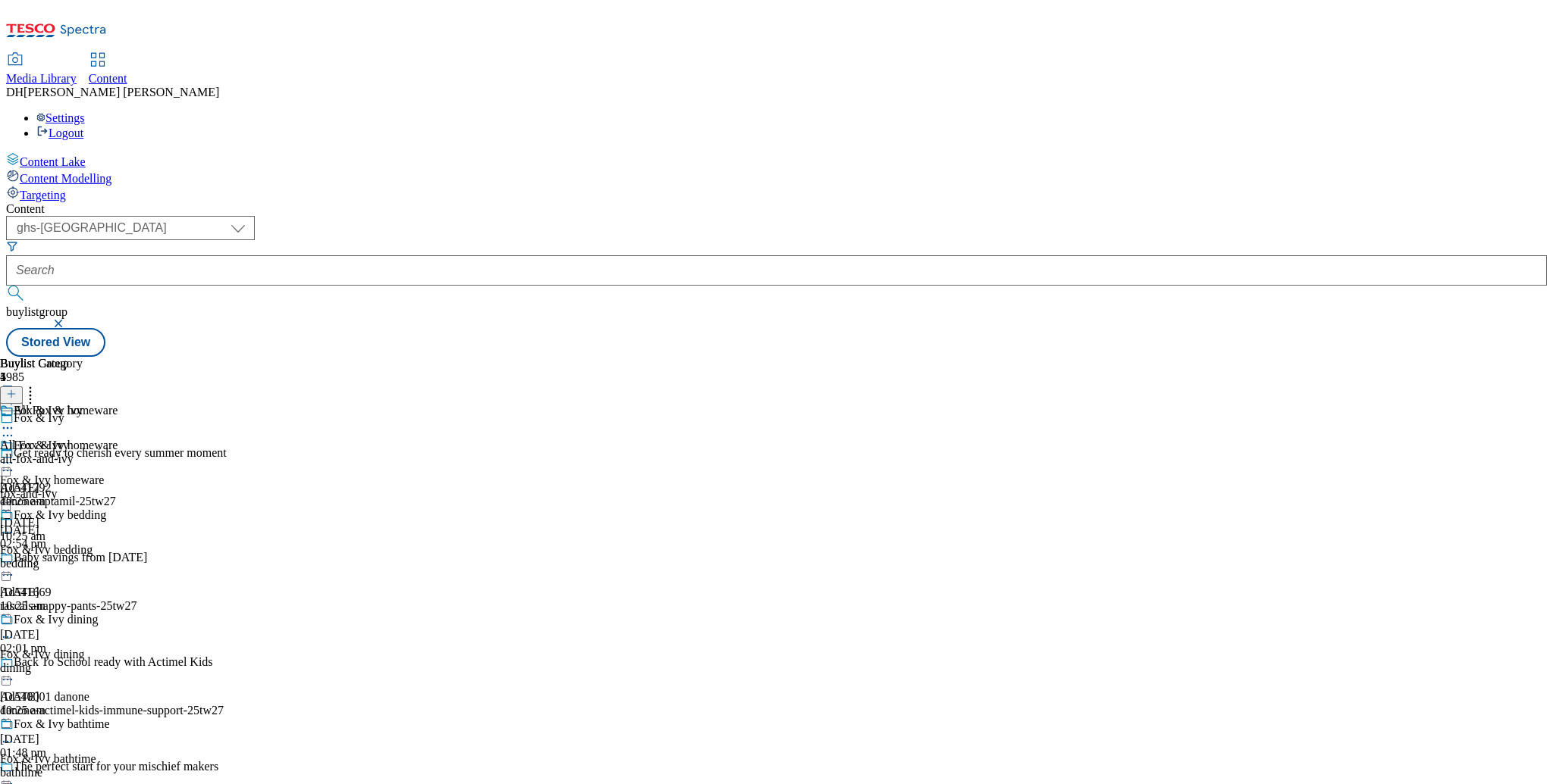
click at [15, 455] on icon at bounding box center [7, 462] width 15 height 15
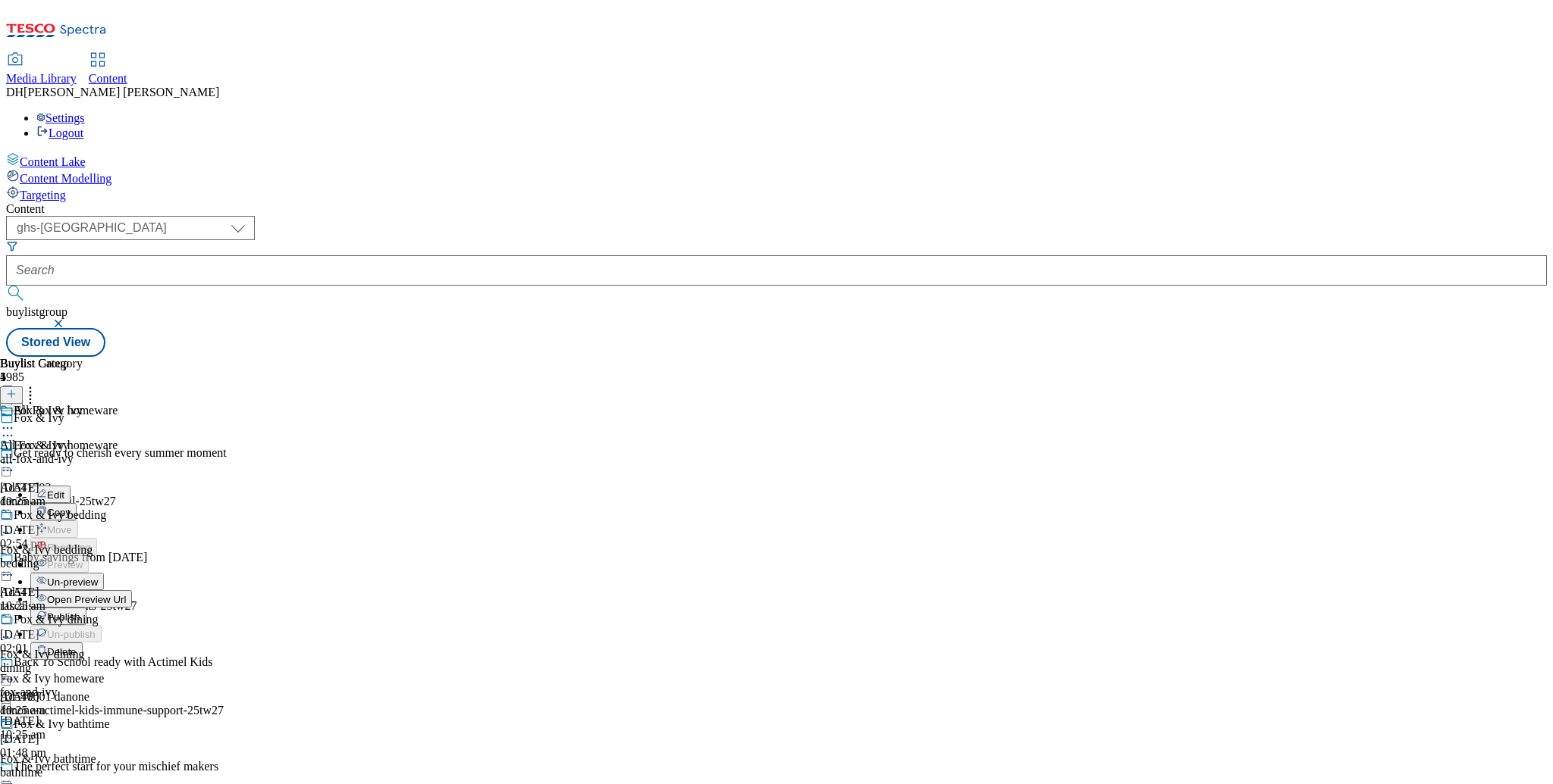
click at [77, 647] on span "Delete" at bounding box center [62, 652] width 29 height 11
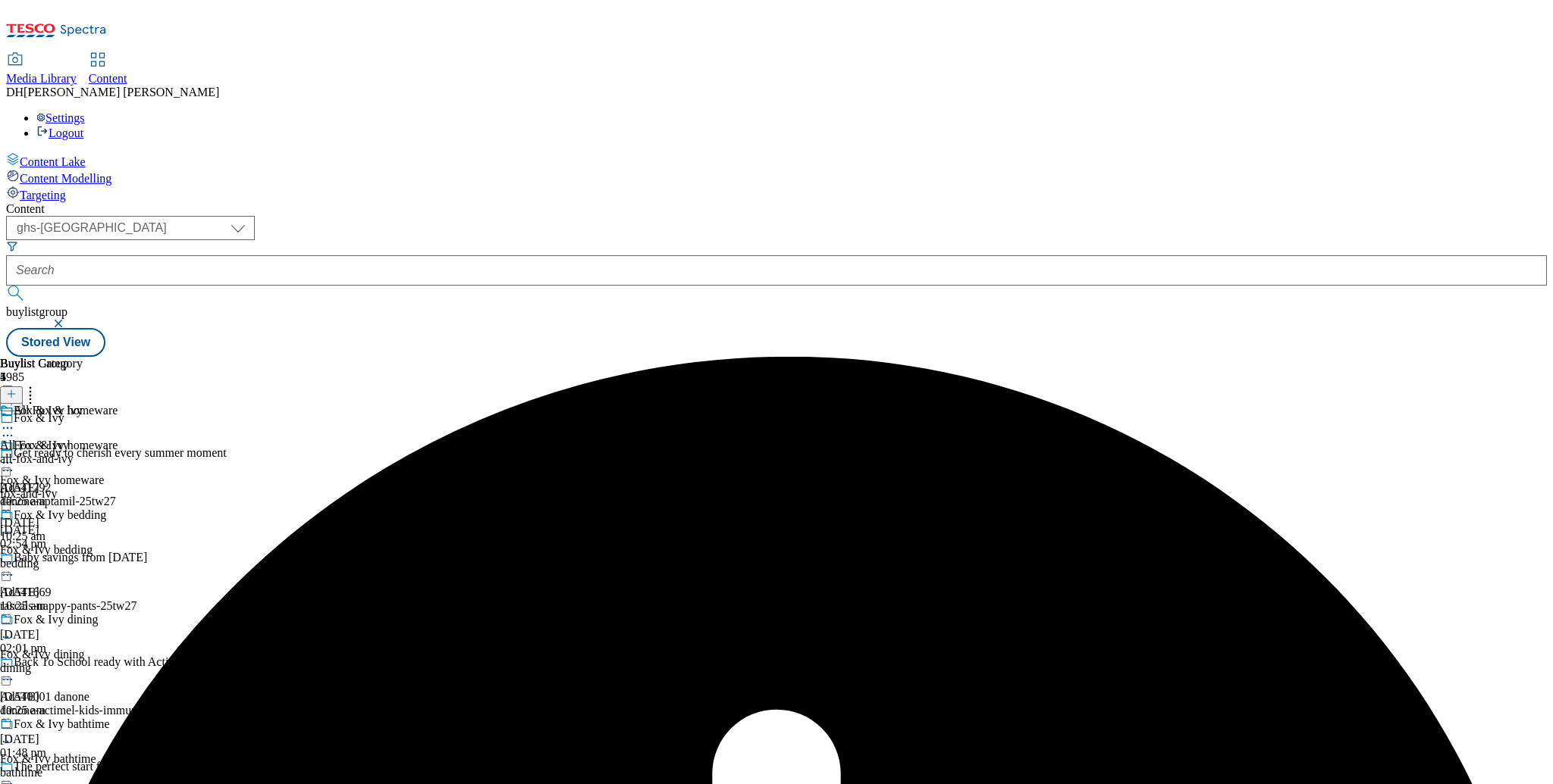
drag, startPoint x: 678, startPoint y: 249, endPoint x: 694, endPoint y: 245, distance: 16.5
click at [118, 439] on div "Fox & Ivy homeware" at bounding box center [58, 456] width 118 height 35
click at [15, 455] on icon at bounding box center [7, 462] width 15 height 15
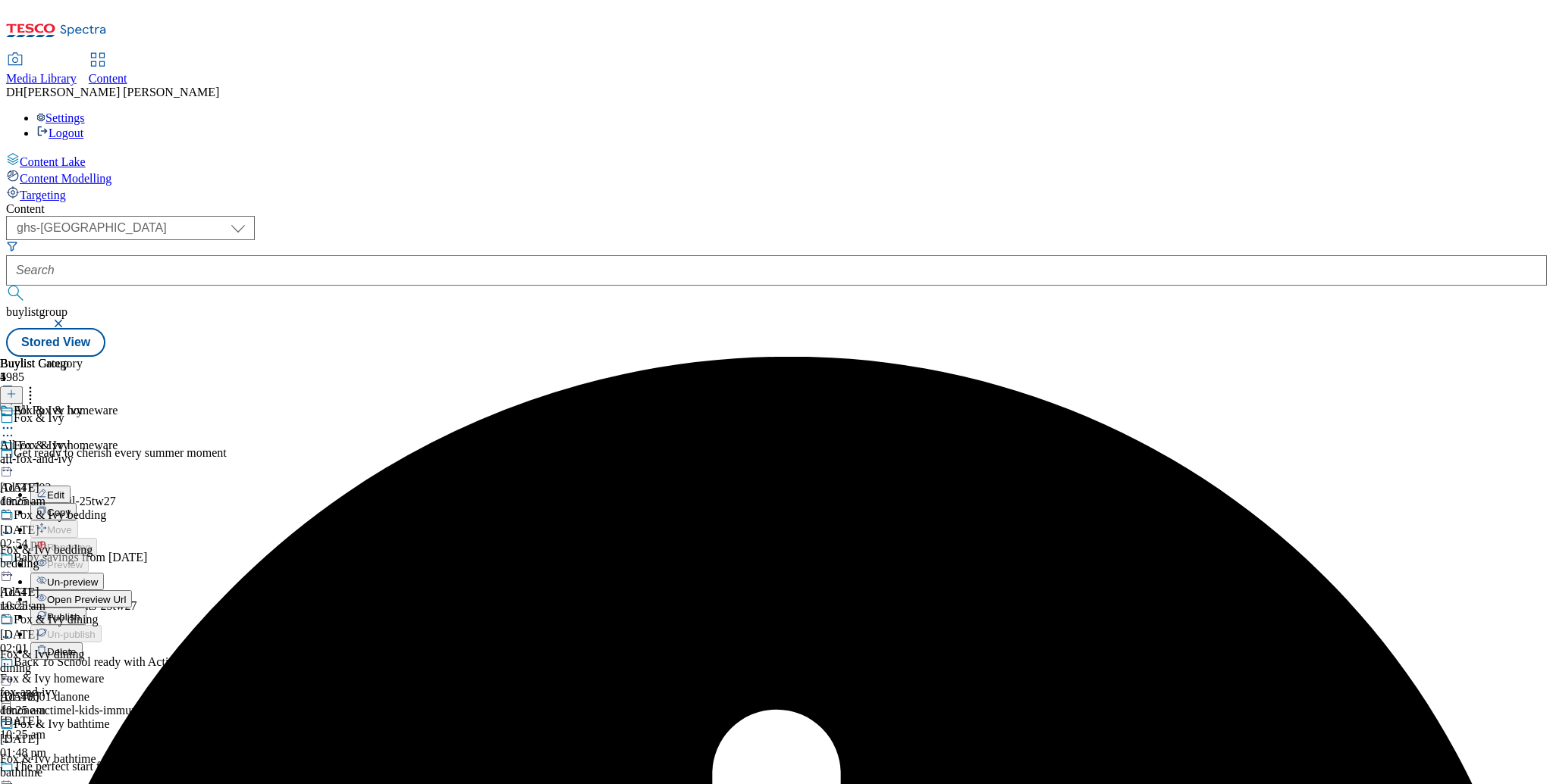
click at [98, 577] on span "Un-preview" at bounding box center [73, 582] width 51 height 11
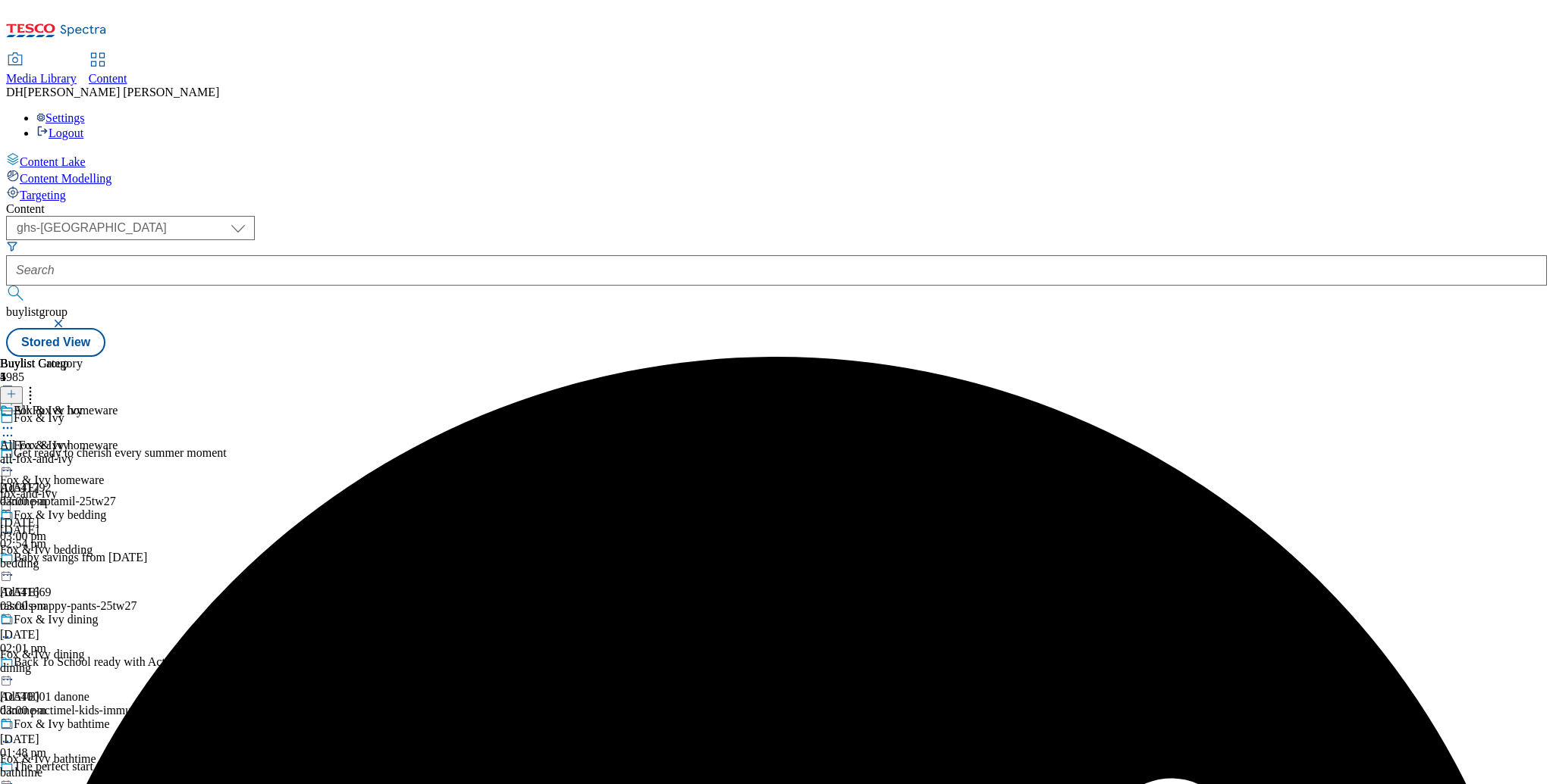
click at [15, 455] on icon at bounding box center [7, 462] width 15 height 15
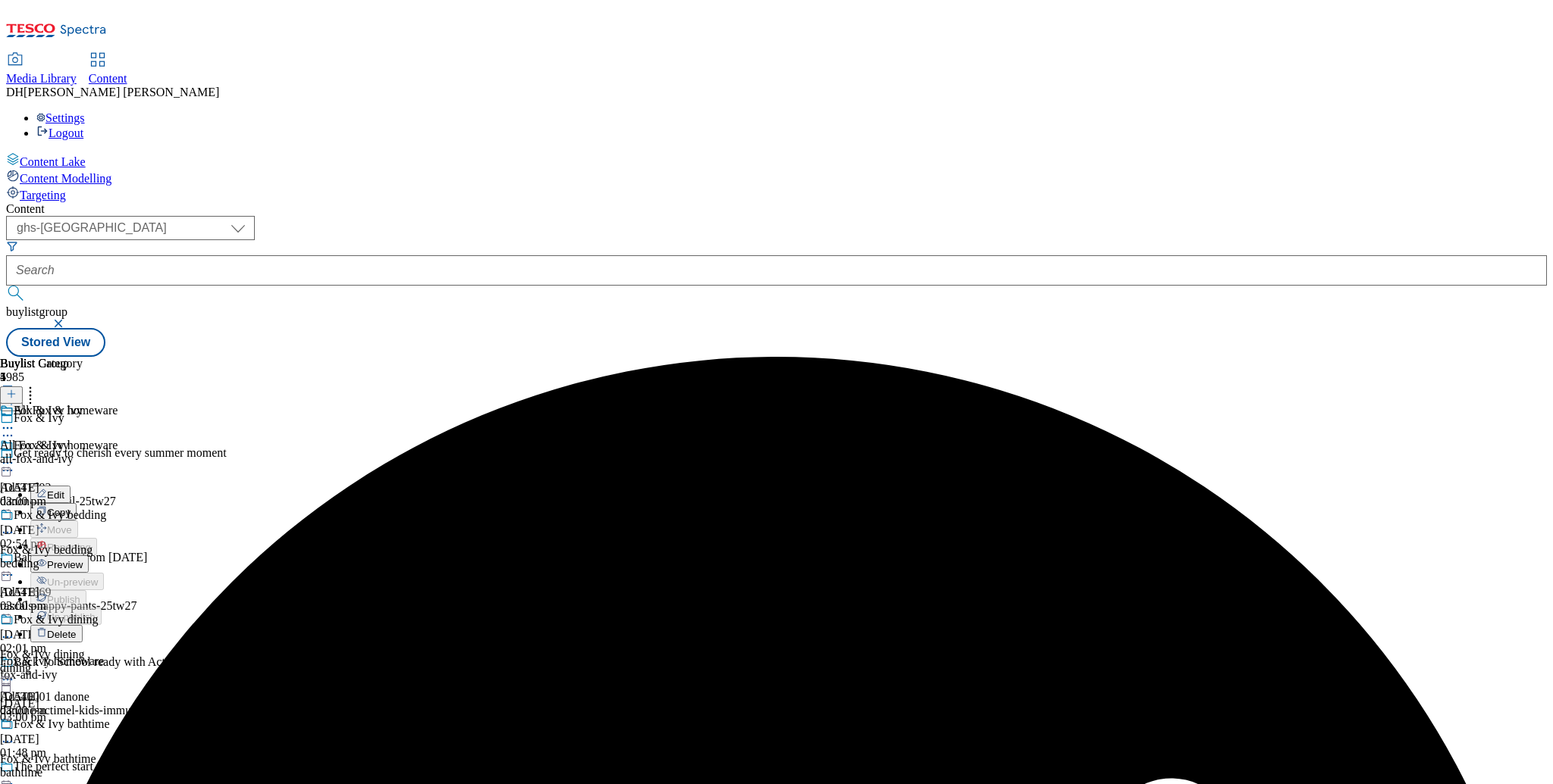
click at [77, 629] on span "Delete" at bounding box center [62, 635] width 29 height 11
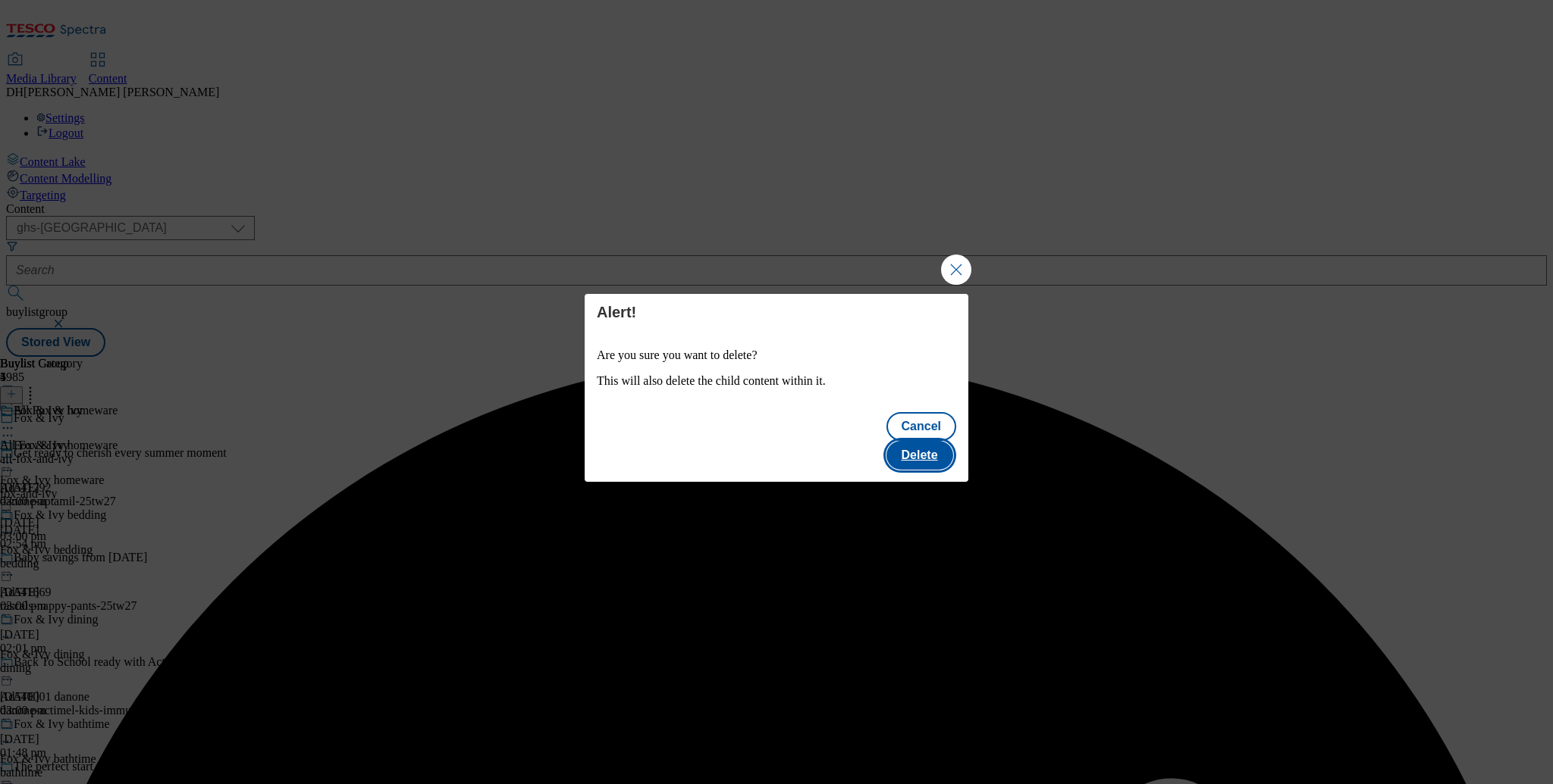
click at [927, 441] on button "Delete" at bounding box center [919, 455] width 67 height 29
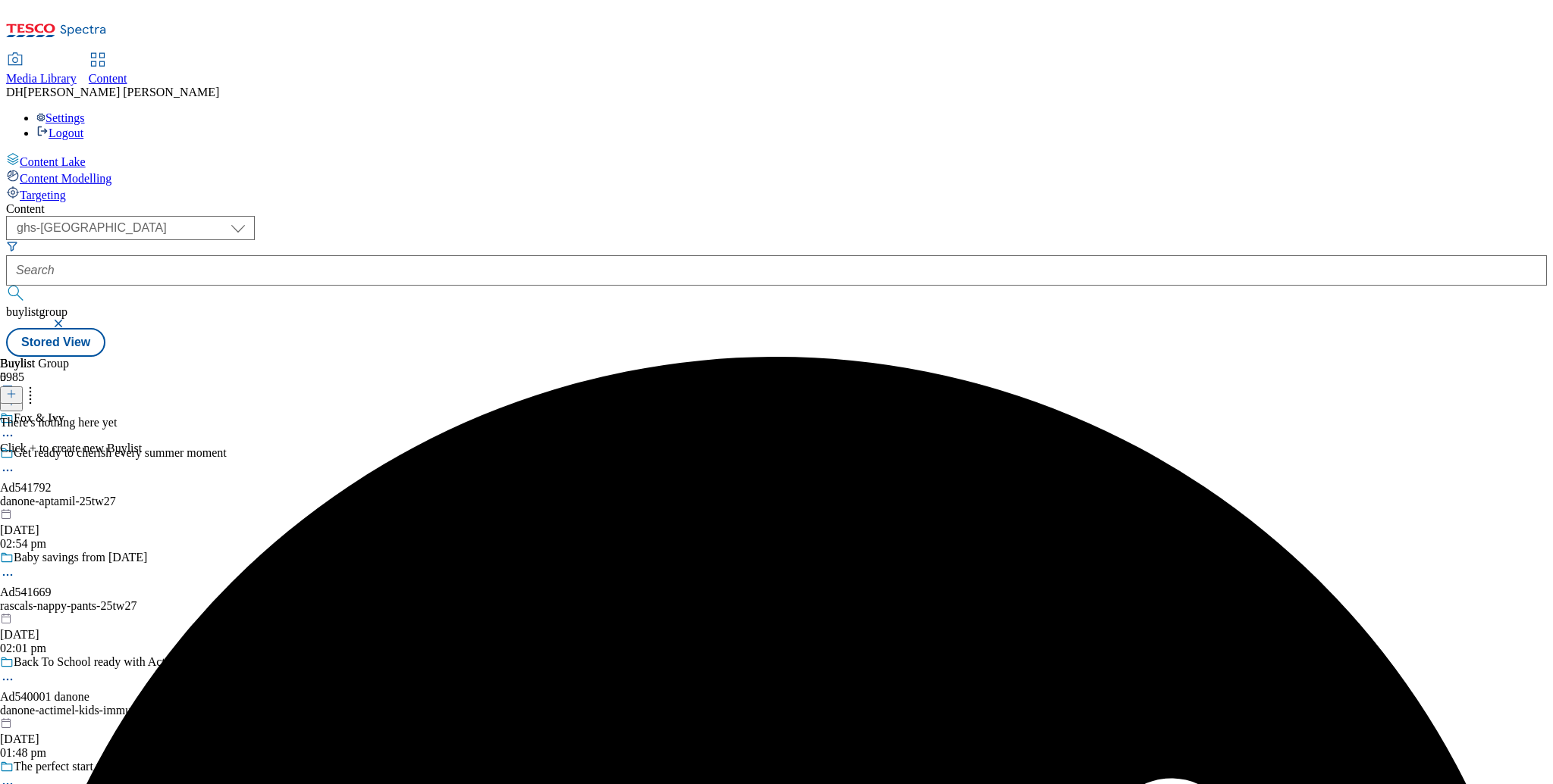
click at [15, 428] on icon at bounding box center [7, 435] width 15 height 15
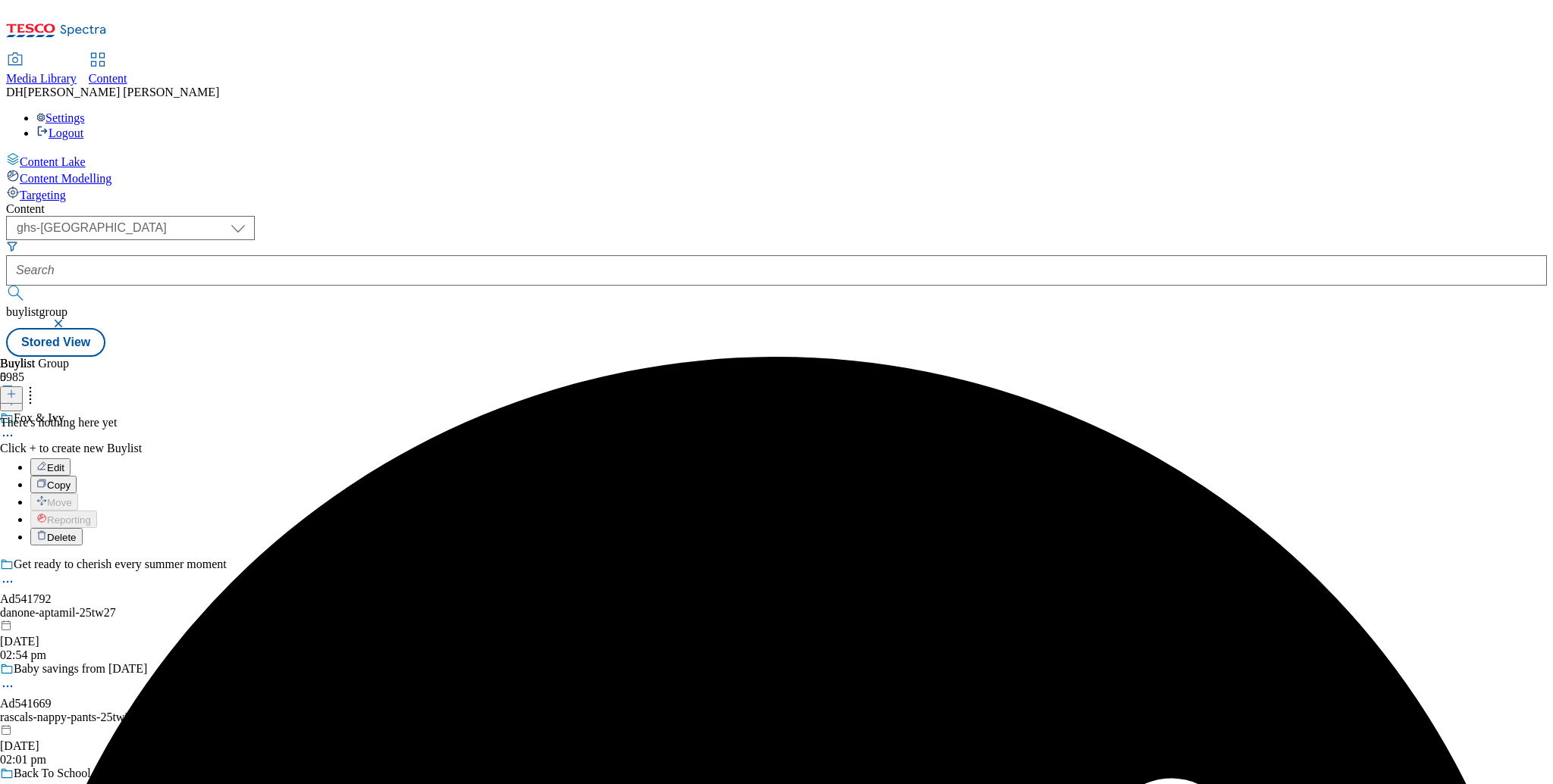
click at [77, 532] on span "Delete" at bounding box center [62, 538] width 29 height 11
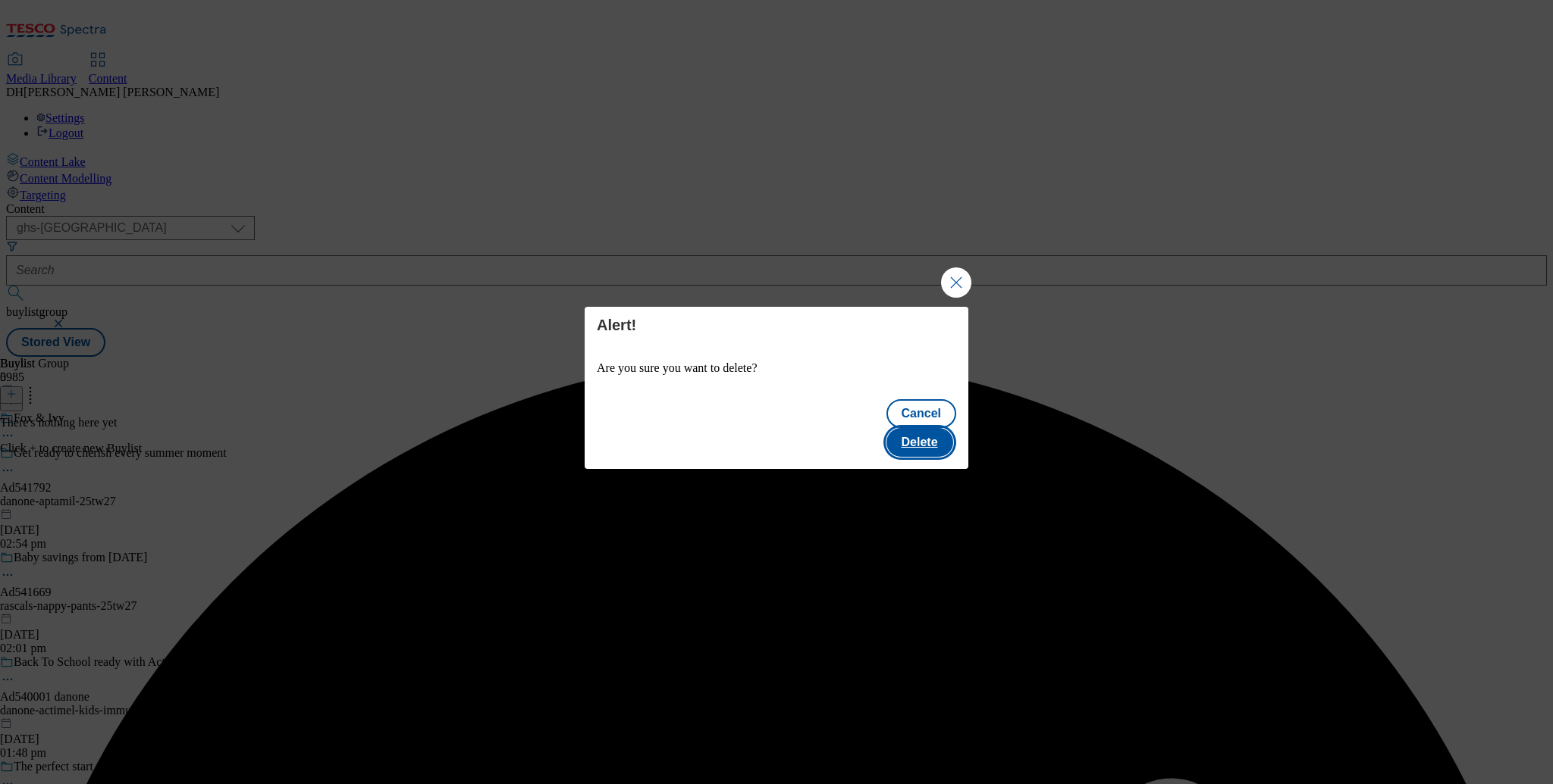
click at [927, 435] on button "Delete" at bounding box center [919, 442] width 67 height 29
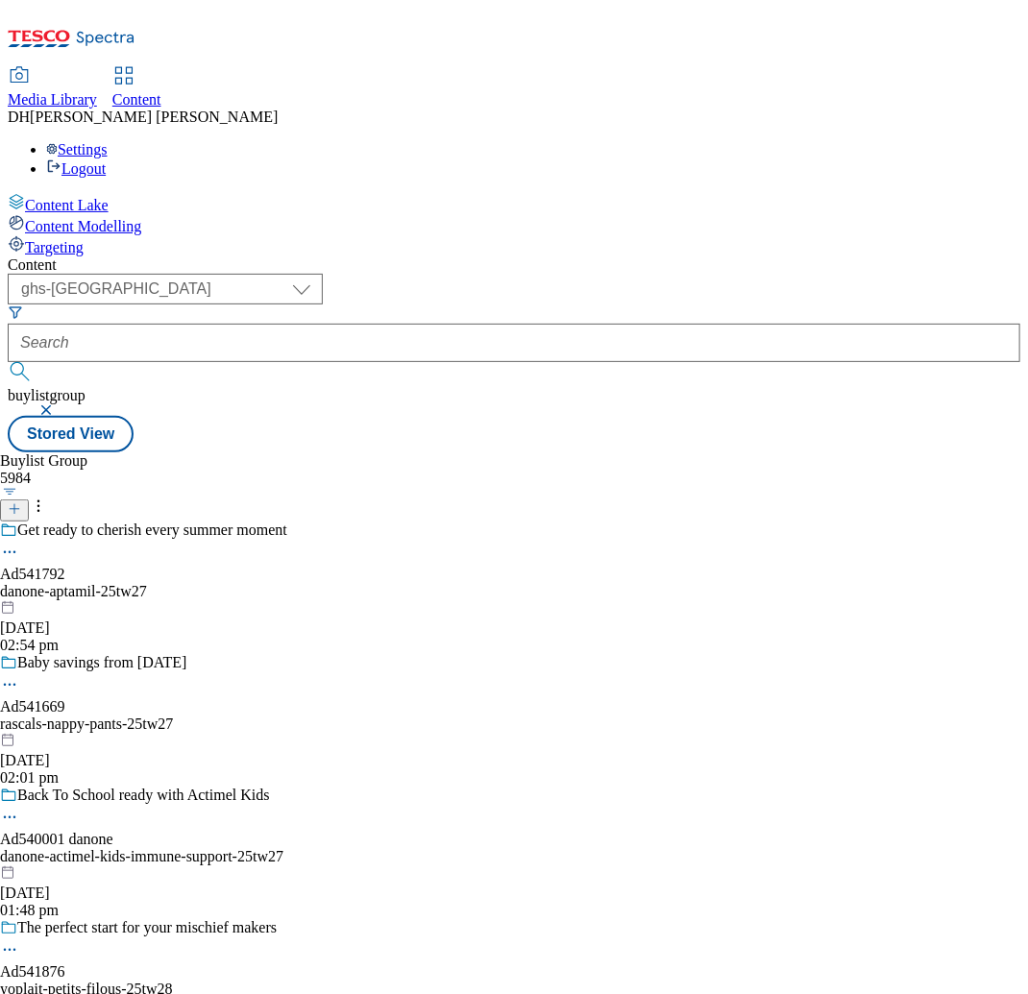
click at [369, 453] on div "Buylist Group 5984 Get ready to cherish every summer moment Ad541792 danone-apt…" at bounding box center [514, 453] width 1013 height 0
click at [323, 274] on select "dotcom-cz dotcom-hu dotcom-sk fnf-uk ghs-roi ghs-uk group-comms ighs-cz ighs-hu…" at bounding box center [165, 289] width 315 height 31
click at [697, 453] on div "Buylist Group 5984 Get ready to cherish every summer moment Ad541792 danone-apt…" at bounding box center [514, 453] width 1013 height 0
